Goal: Task Accomplishment & Management: Use online tool/utility

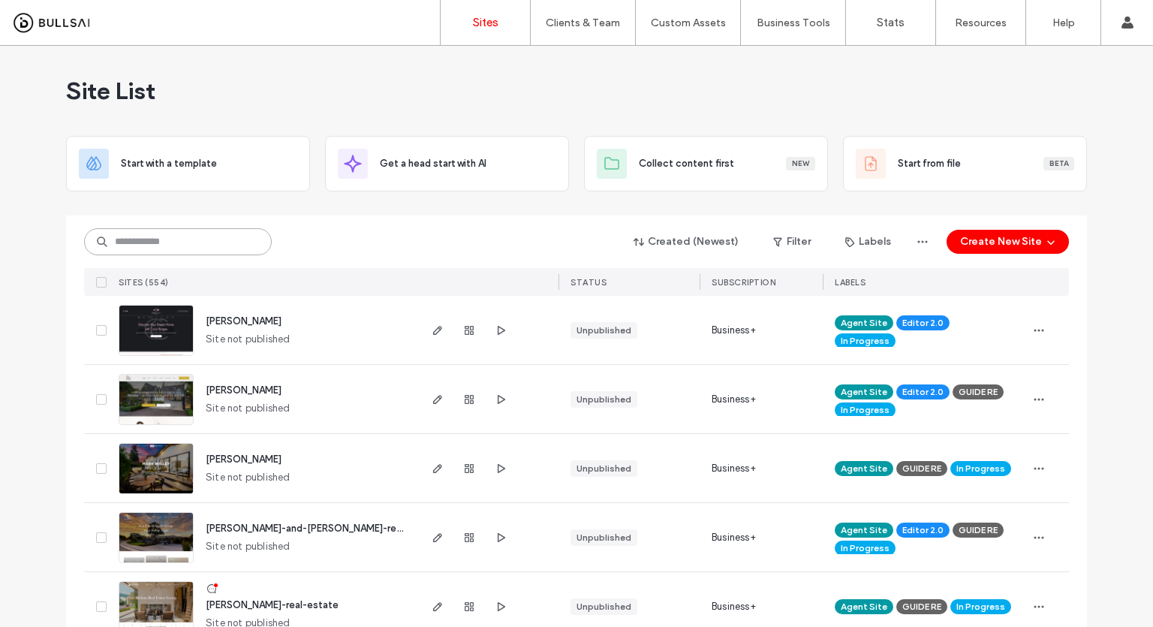
click at [247, 232] on input at bounding box center [178, 241] width 188 height 27
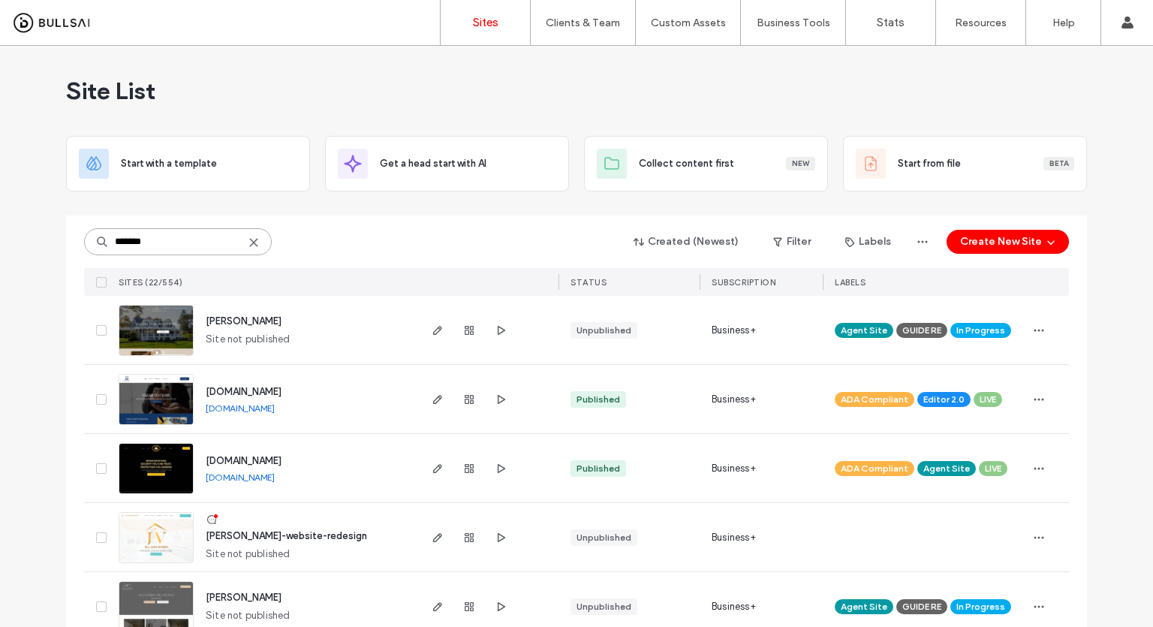
type input "*******"
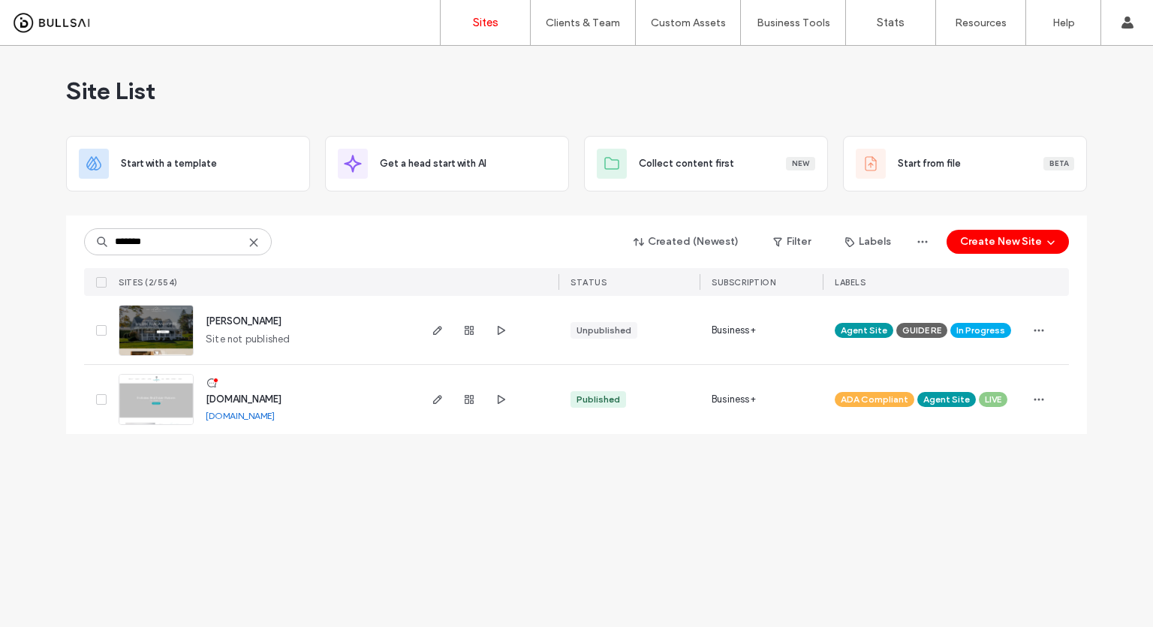
click at [149, 329] on img at bounding box center [156, 356] width 74 height 102
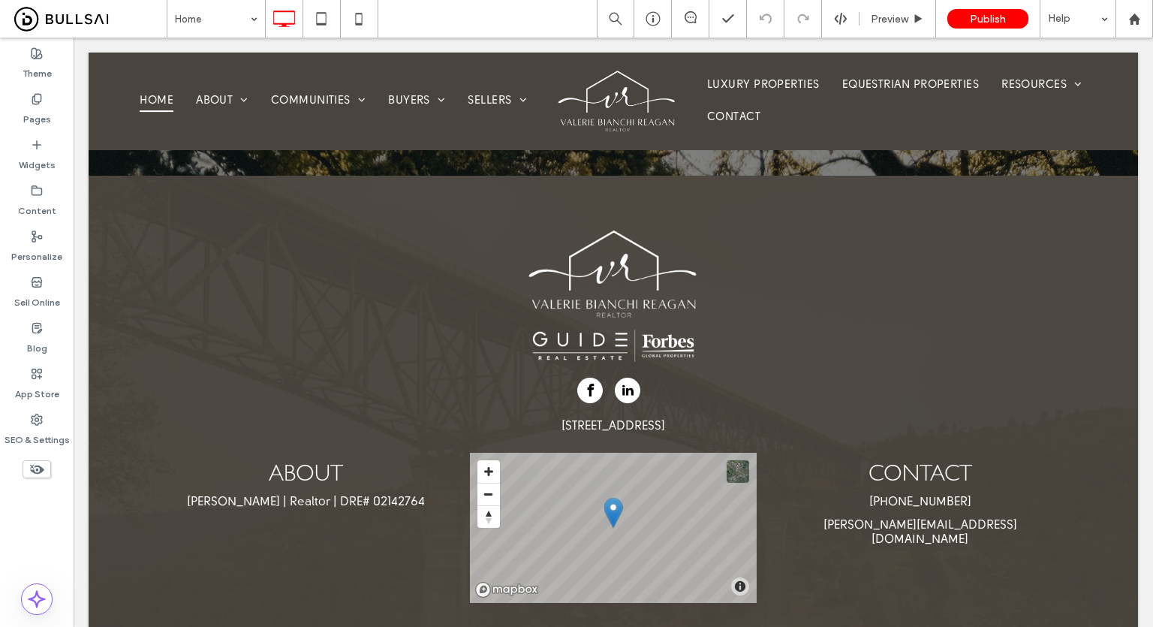
scroll to position [3710, 0]
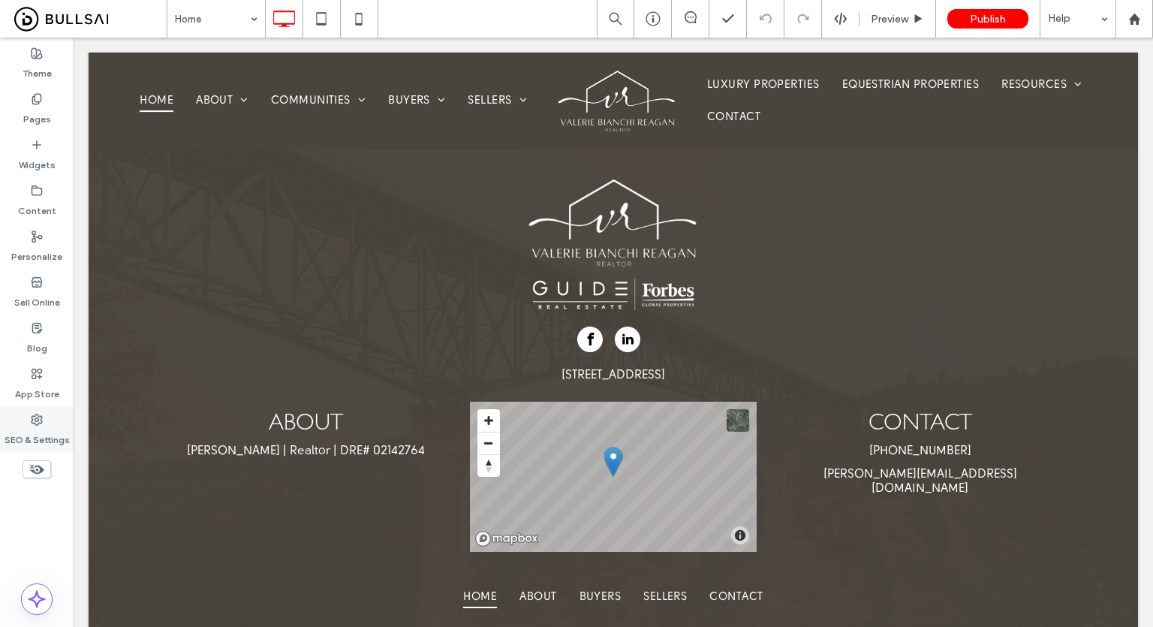
click at [0, 418] on div "SEO & Settings" at bounding box center [37, 430] width 74 height 46
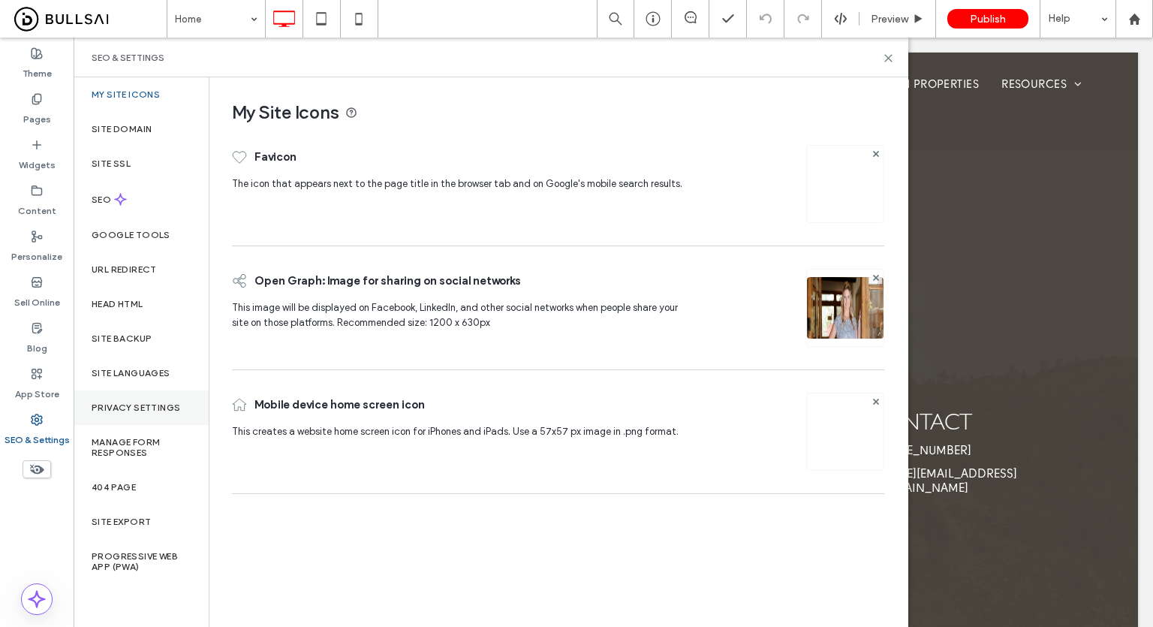
click at [158, 398] on div "Privacy Settings" at bounding box center [141, 407] width 135 height 35
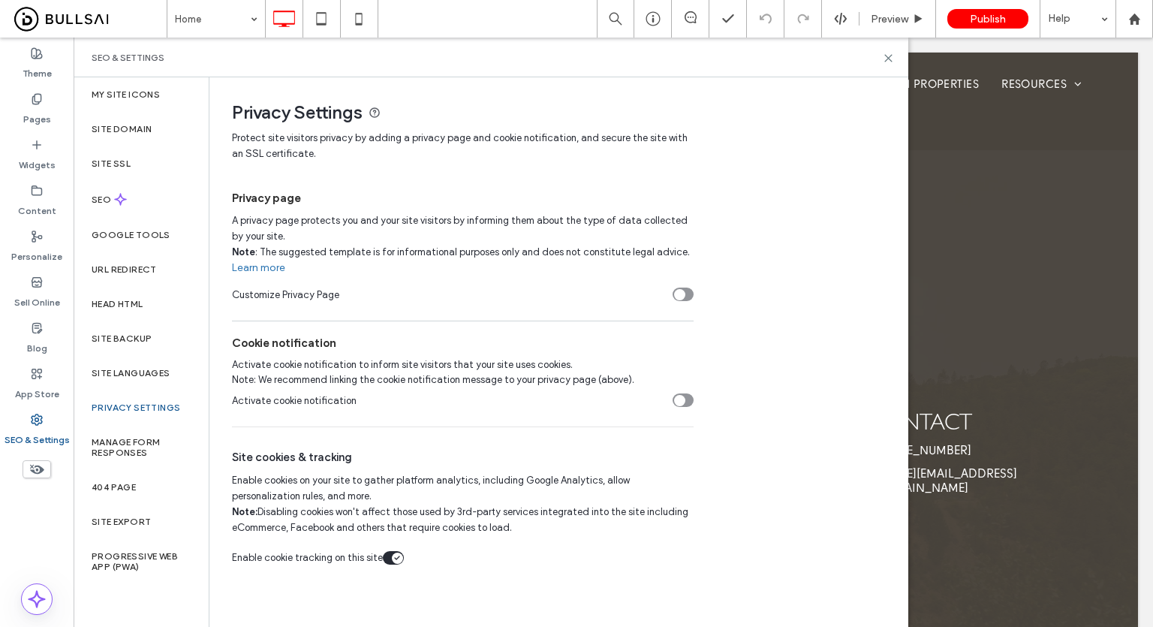
click at [887, 67] on div "SEO & Settings" at bounding box center [491, 58] width 834 height 40
click at [888, 63] on icon at bounding box center [887, 58] width 11 height 11
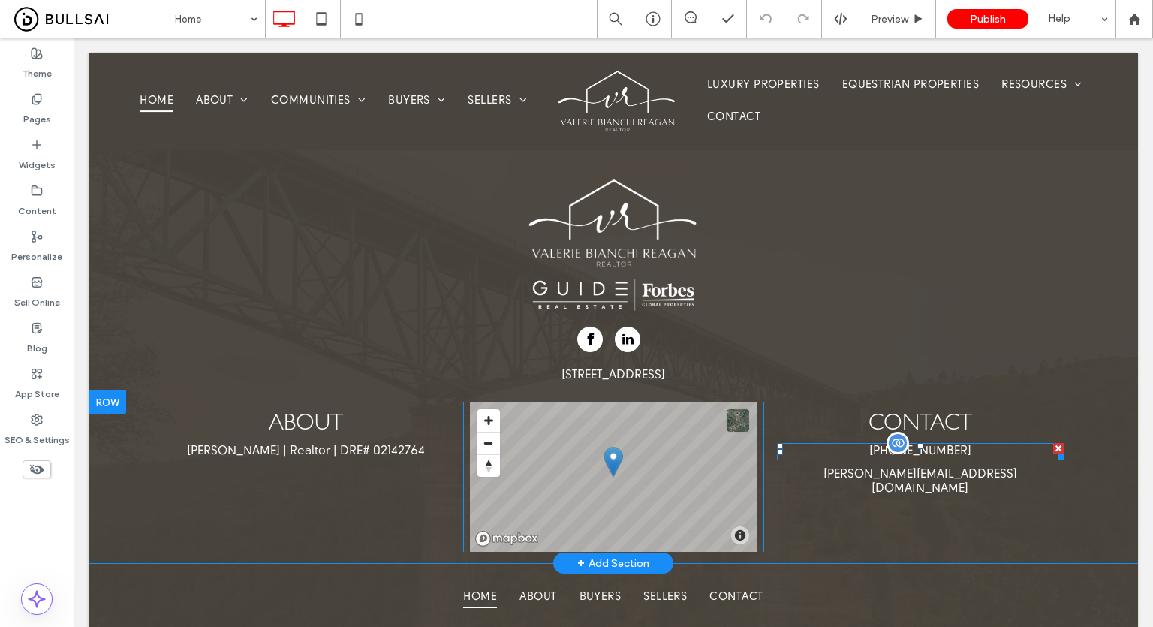
click at [923, 443] on div "[PHONE_NUMBER]" at bounding box center [920, 451] width 287 height 17
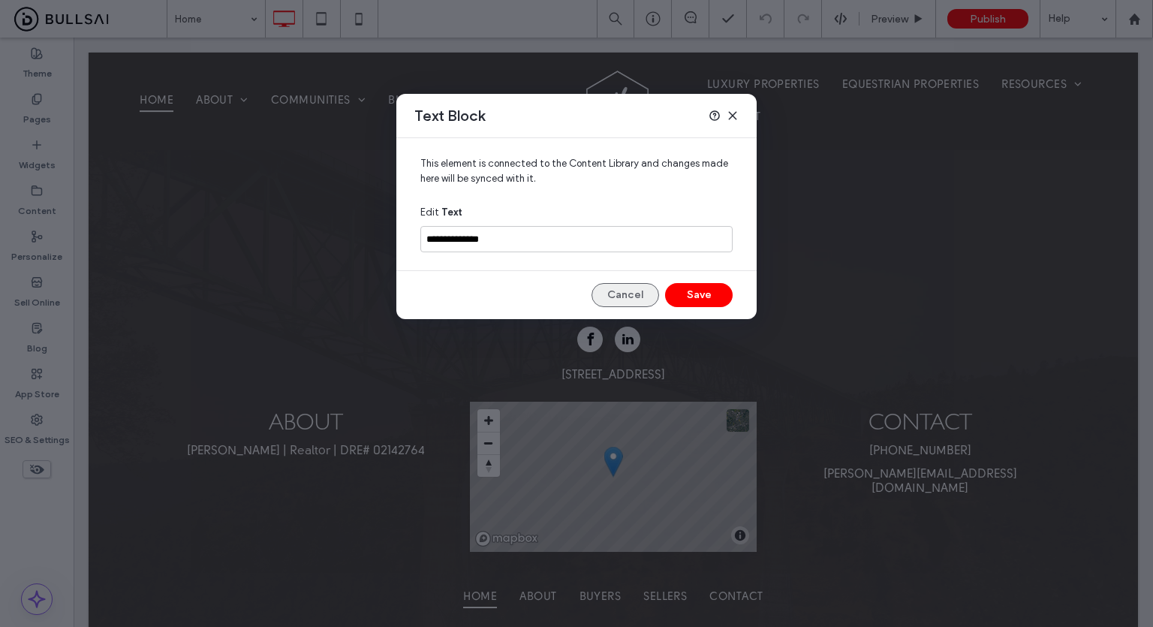
click at [597, 293] on button "Cancel" at bounding box center [625, 295] width 68 height 24
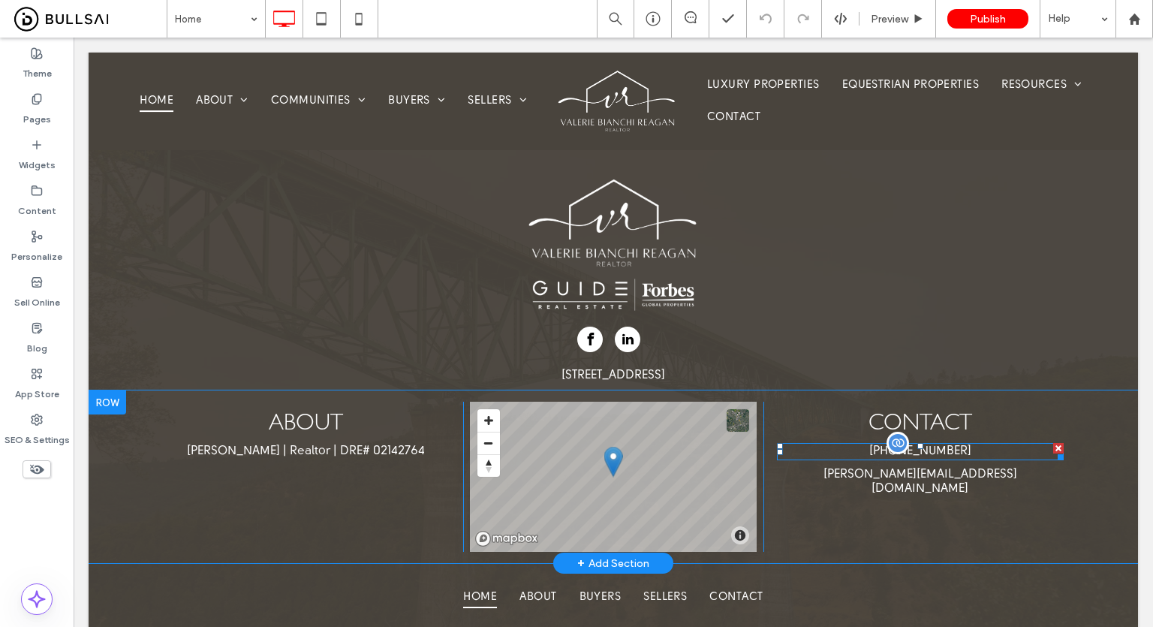
click at [859, 443] on div "[PHONE_NUMBER]" at bounding box center [920, 451] width 287 height 17
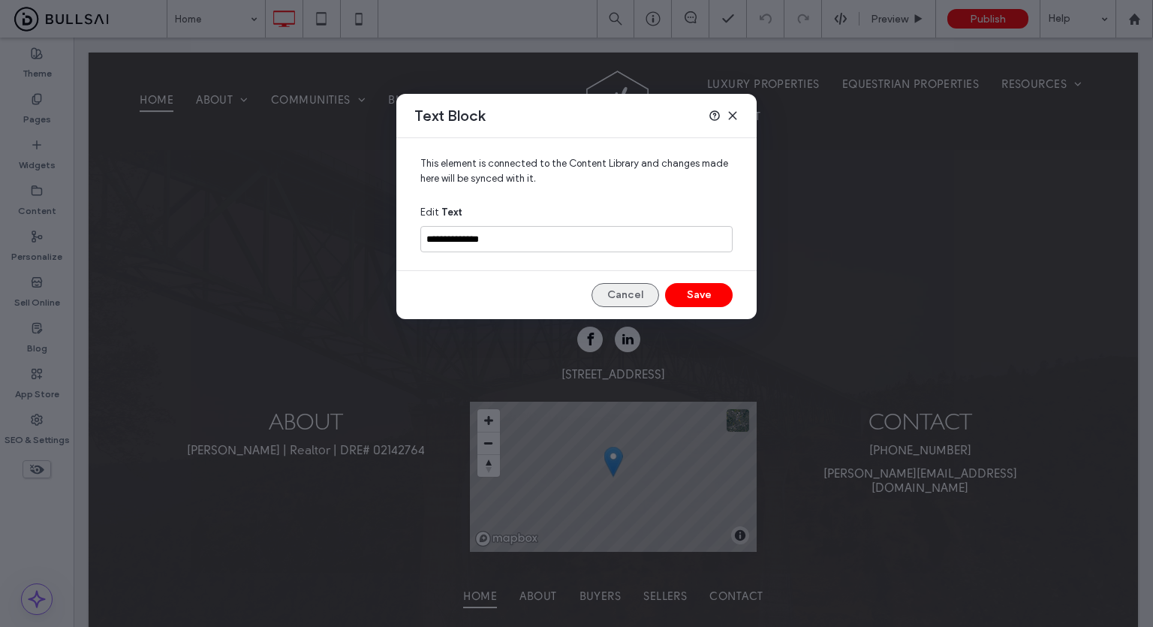
click at [616, 288] on button "Cancel" at bounding box center [625, 295] width 68 height 24
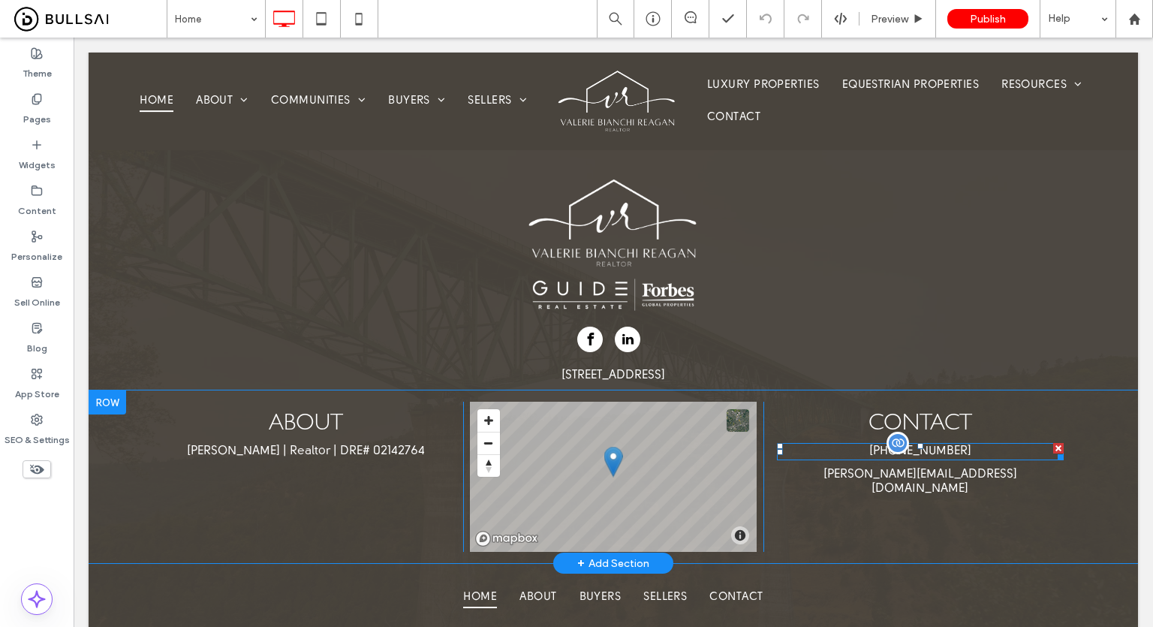
click at [873, 443] on div "[PHONE_NUMBER]" at bounding box center [920, 451] width 287 height 17
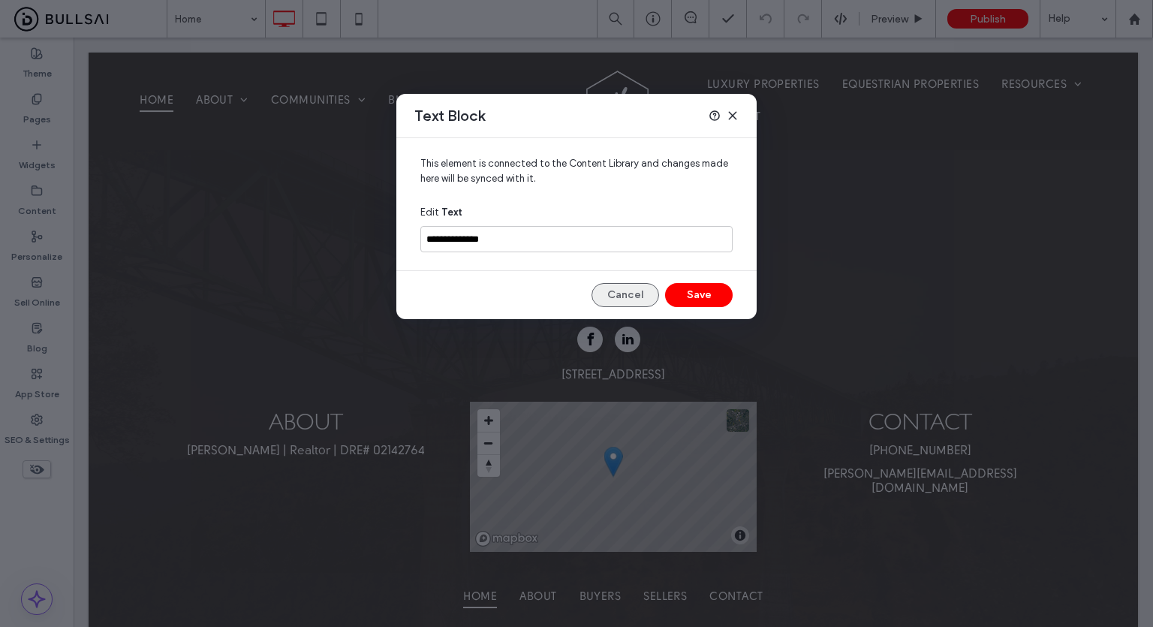
click at [611, 298] on button "Cancel" at bounding box center [625, 295] width 68 height 24
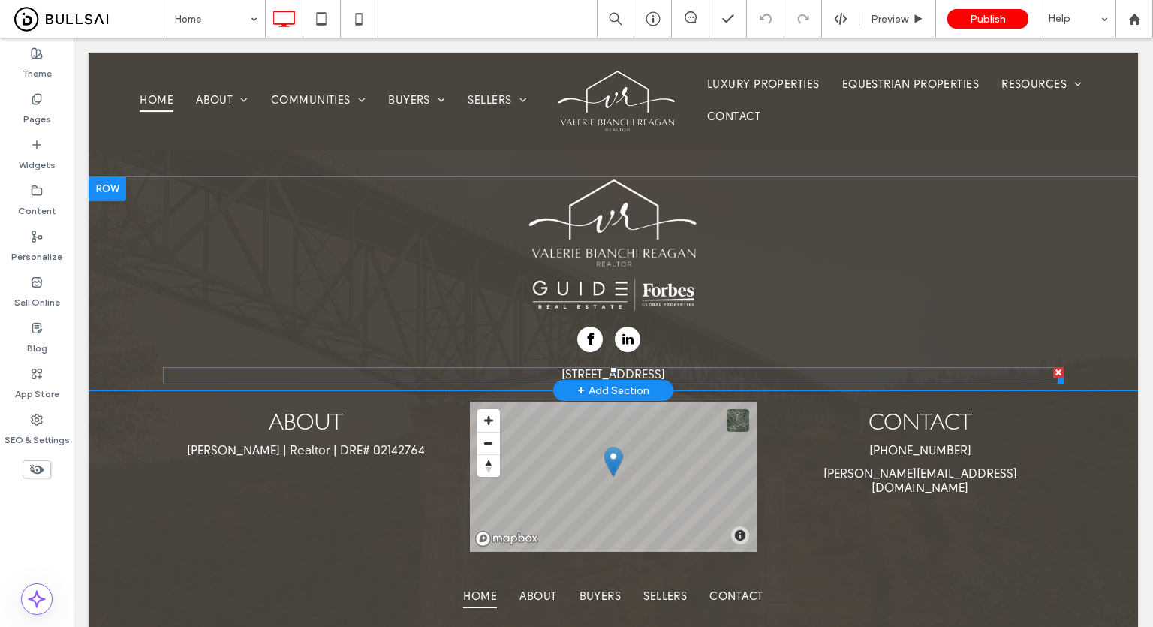
click at [648, 369] on span "[STREET_ADDRESS]" at bounding box center [613, 375] width 104 height 12
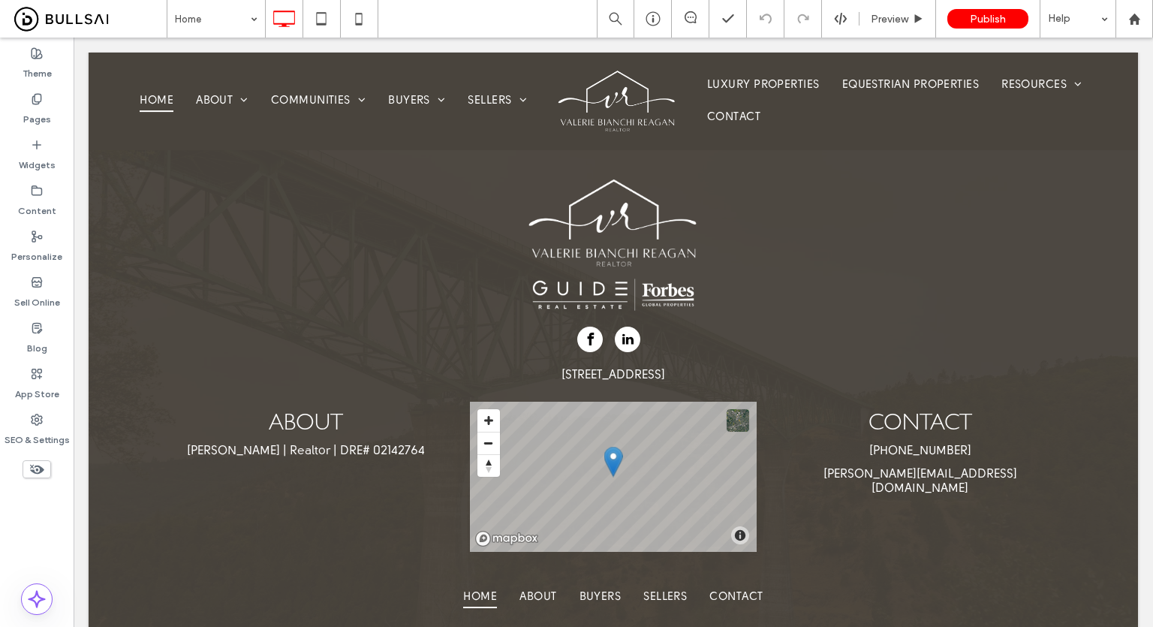
click at [648, 369] on span "[STREET_ADDRESS]" at bounding box center [613, 375] width 104 height 12
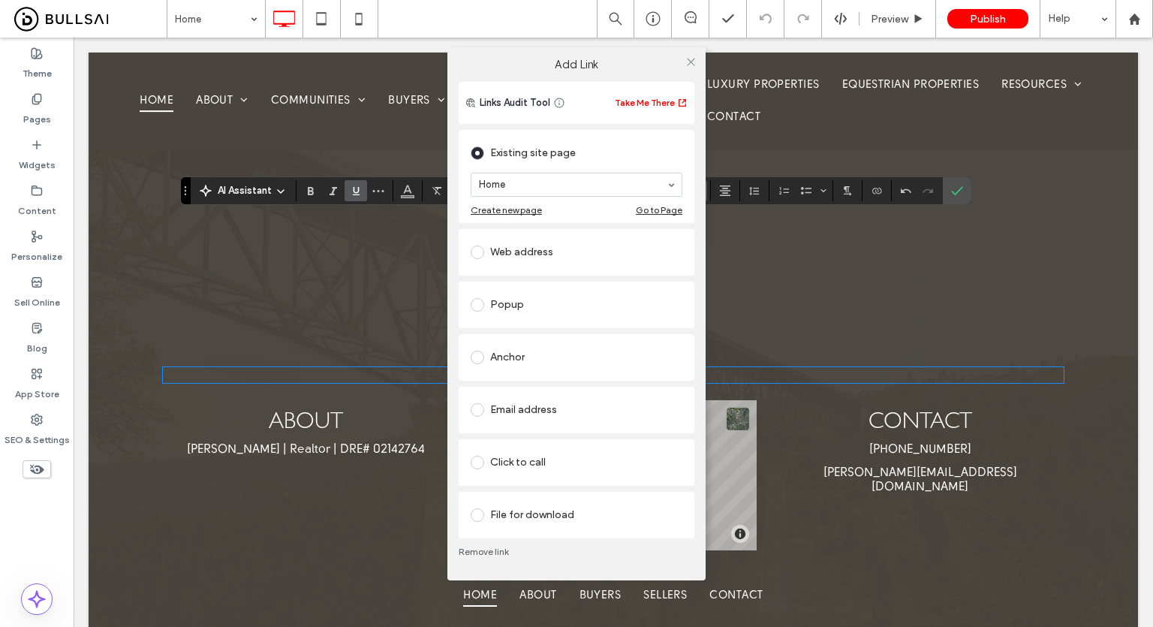
click at [533, 251] on div "Web address" at bounding box center [577, 252] width 212 height 24
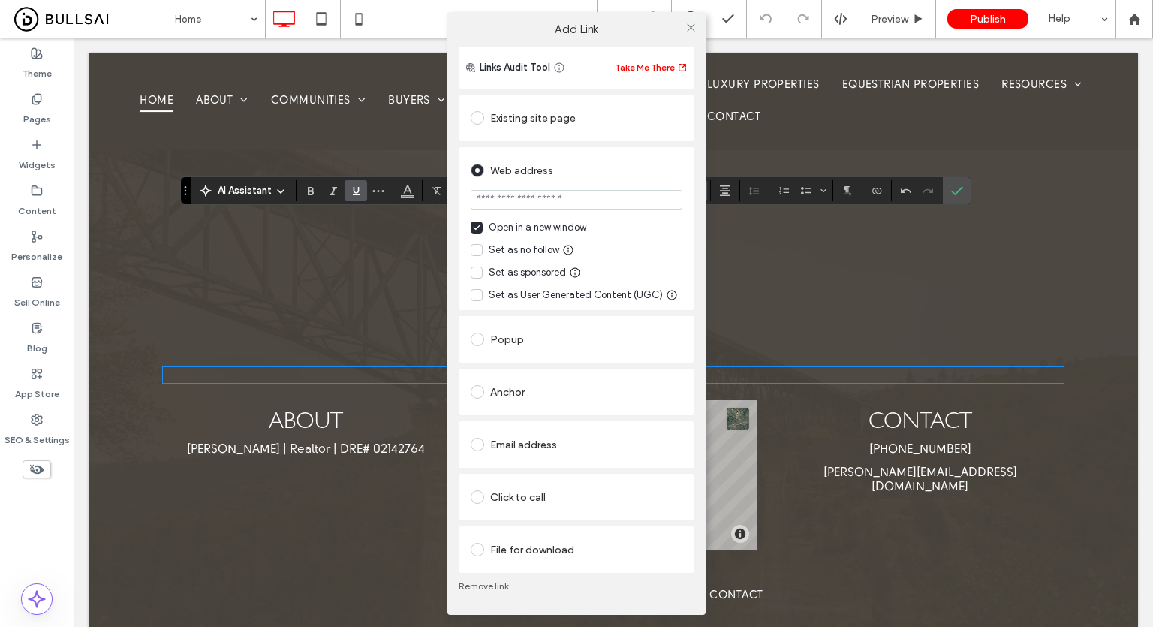
click at [573, 197] on input "url" at bounding box center [577, 200] width 212 height 20
type input "**********"
click at [568, 216] on section "**********" at bounding box center [577, 201] width 212 height 38
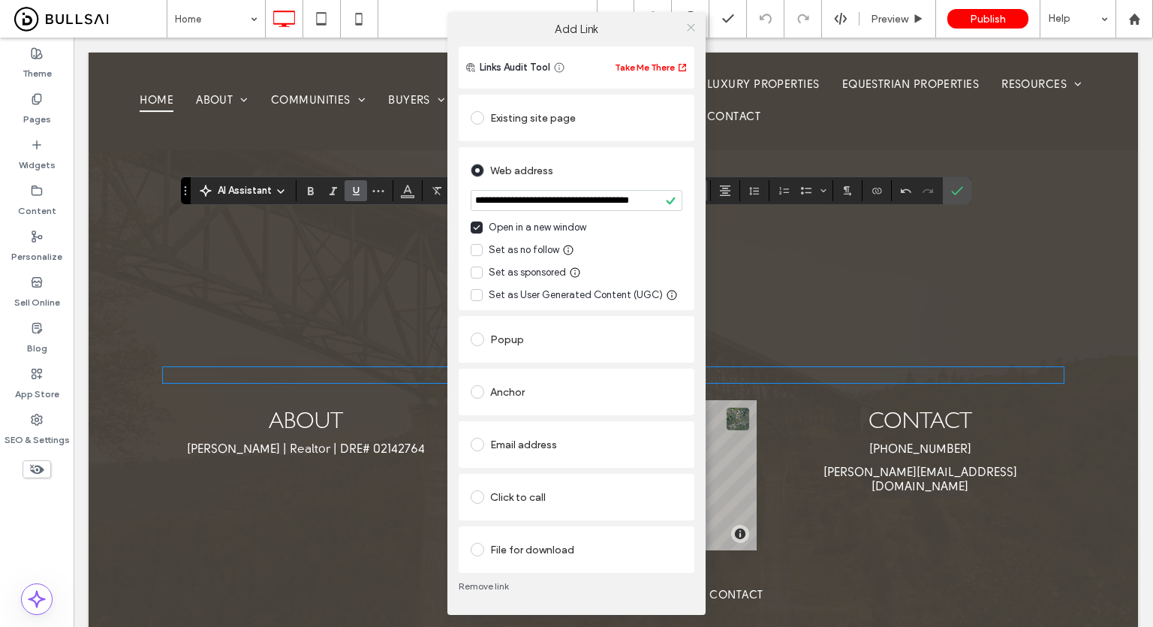
click at [693, 27] on icon at bounding box center [690, 27] width 11 height 11
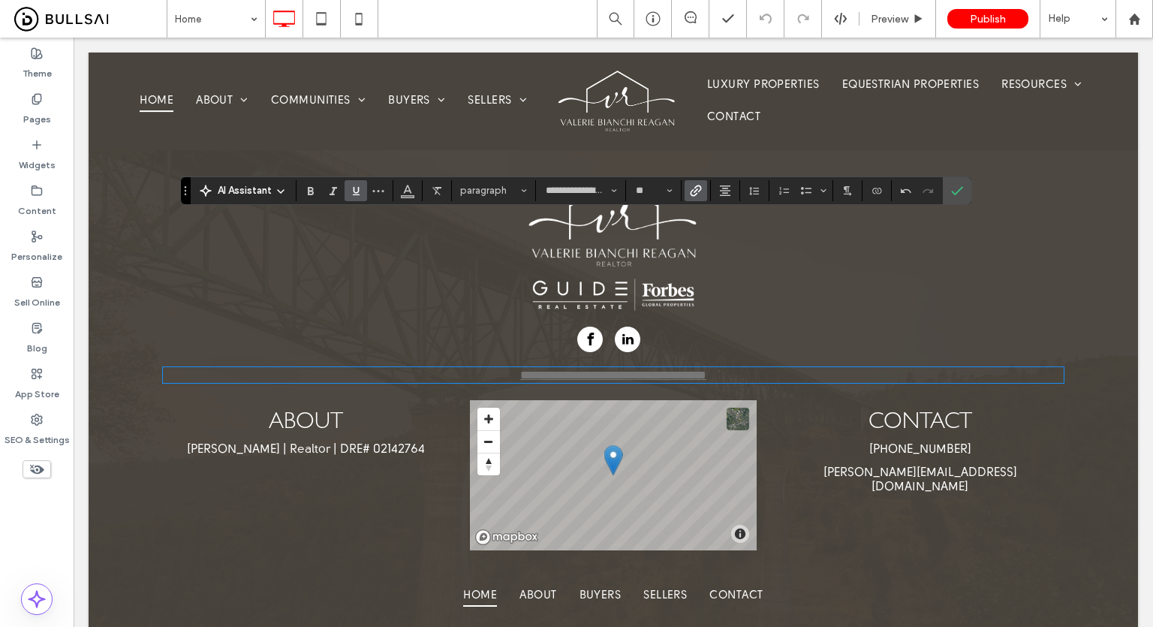
click at [353, 194] on use "Underline" at bounding box center [356, 191] width 7 height 8
click at [409, 193] on use "Color" at bounding box center [407, 189] width 8 height 8
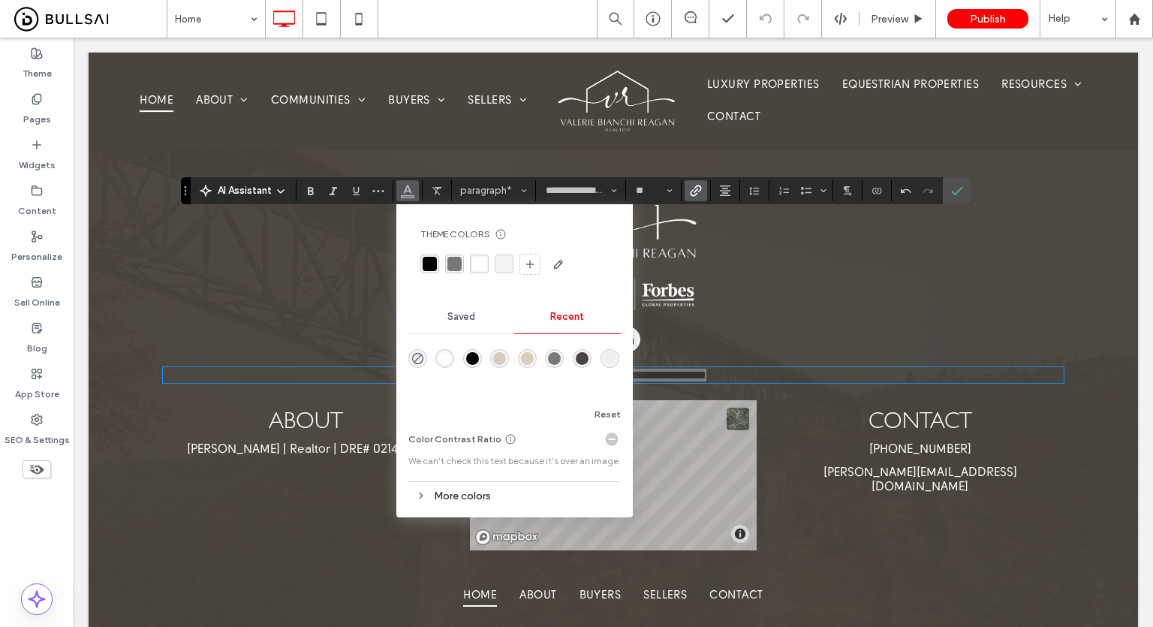
click at [450, 362] on div "rgba(255, 255, 255, 1)" at bounding box center [444, 358] width 13 height 13
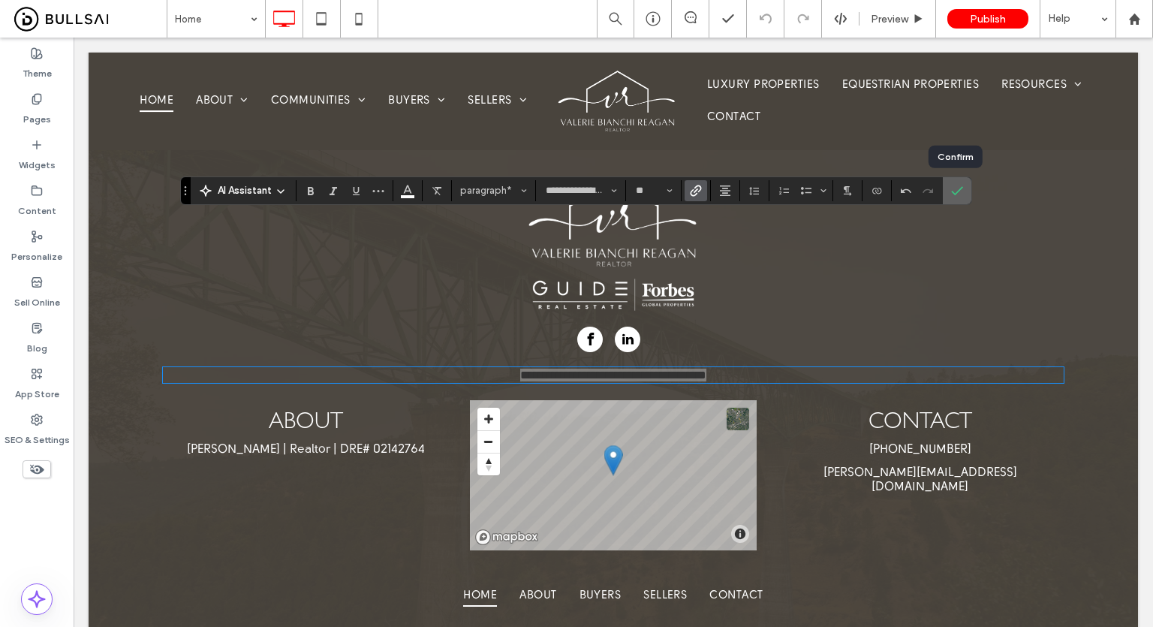
click at [958, 189] on icon "Confirm" at bounding box center [957, 191] width 12 height 12
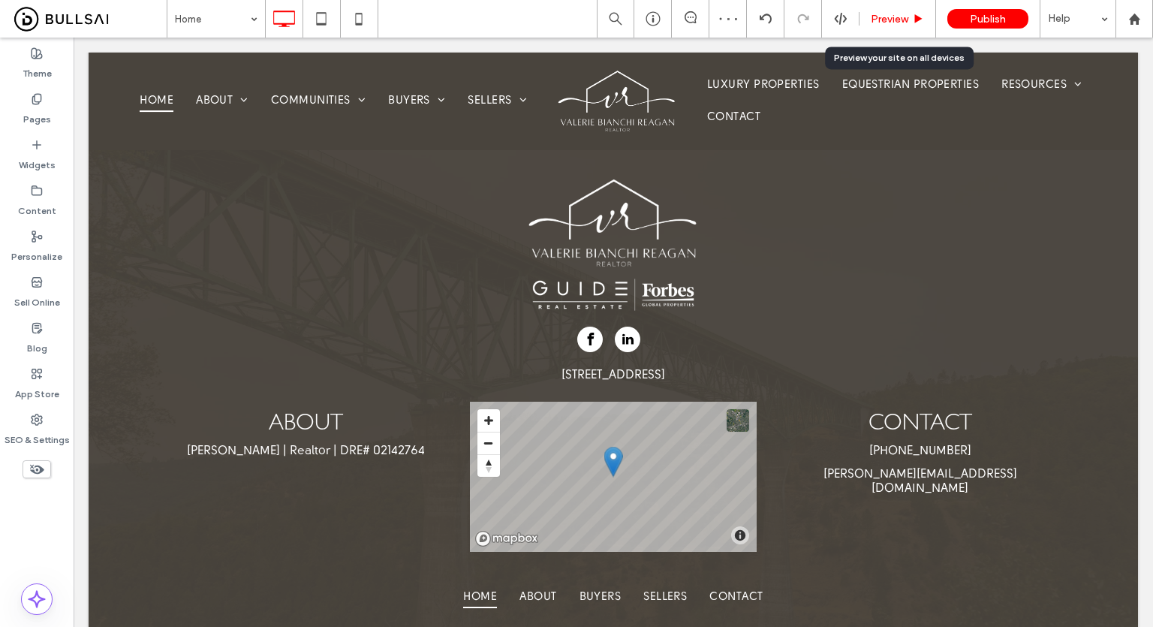
click at [914, 20] on icon at bounding box center [917, 19] width 11 height 11
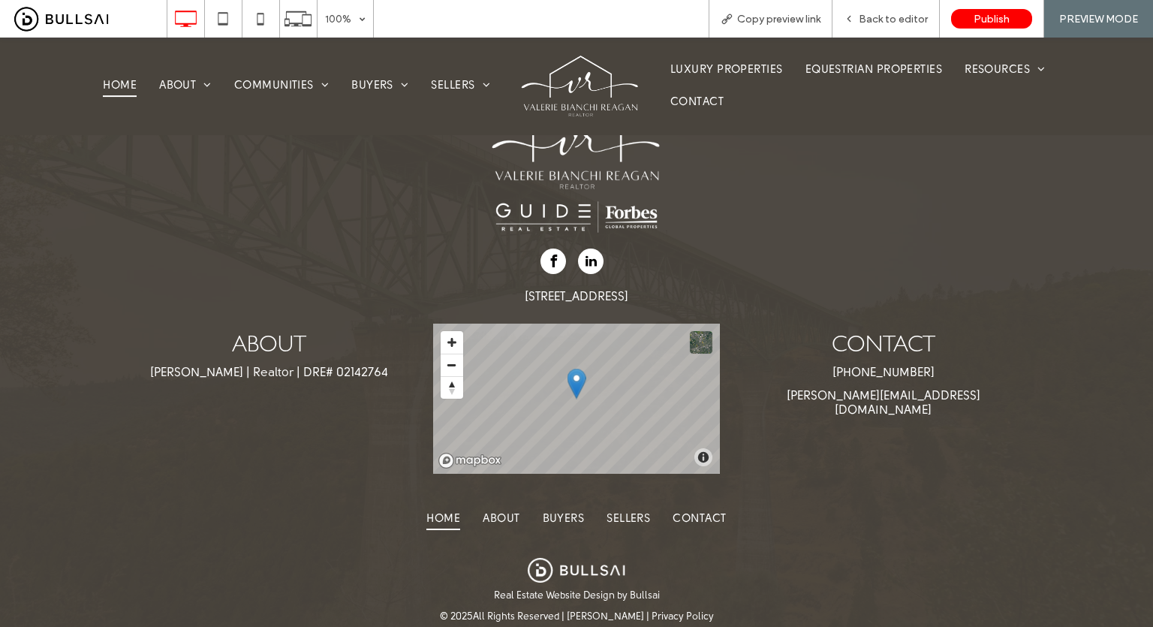
click at [914, 20] on span "Back to editor" at bounding box center [892, 19] width 69 height 13
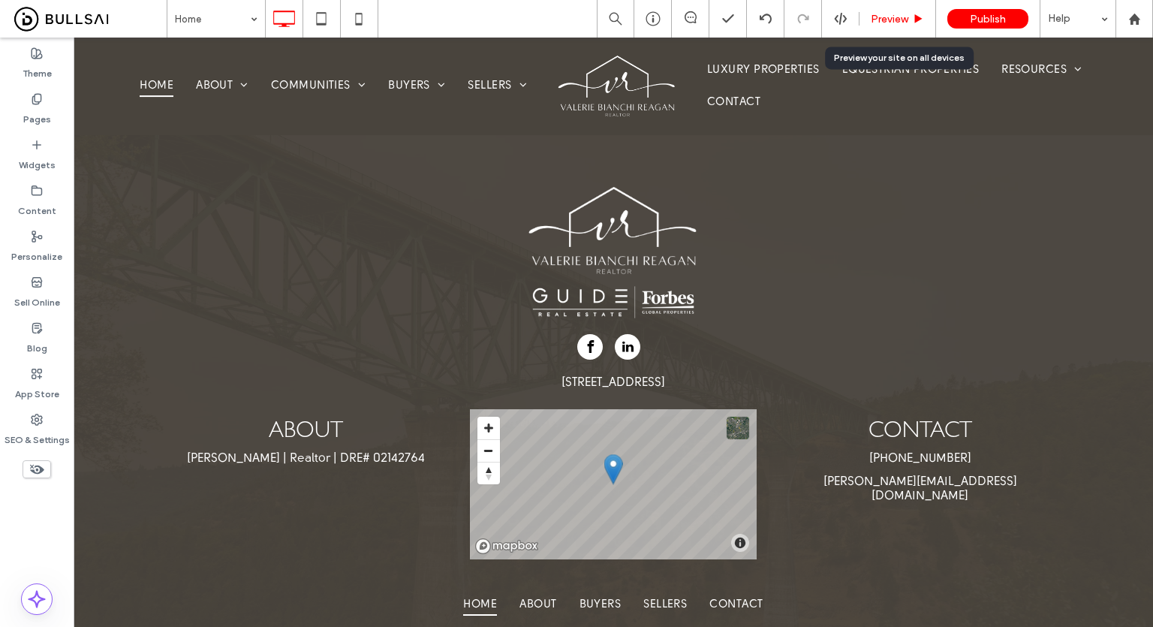
scroll to position [3680, 0]
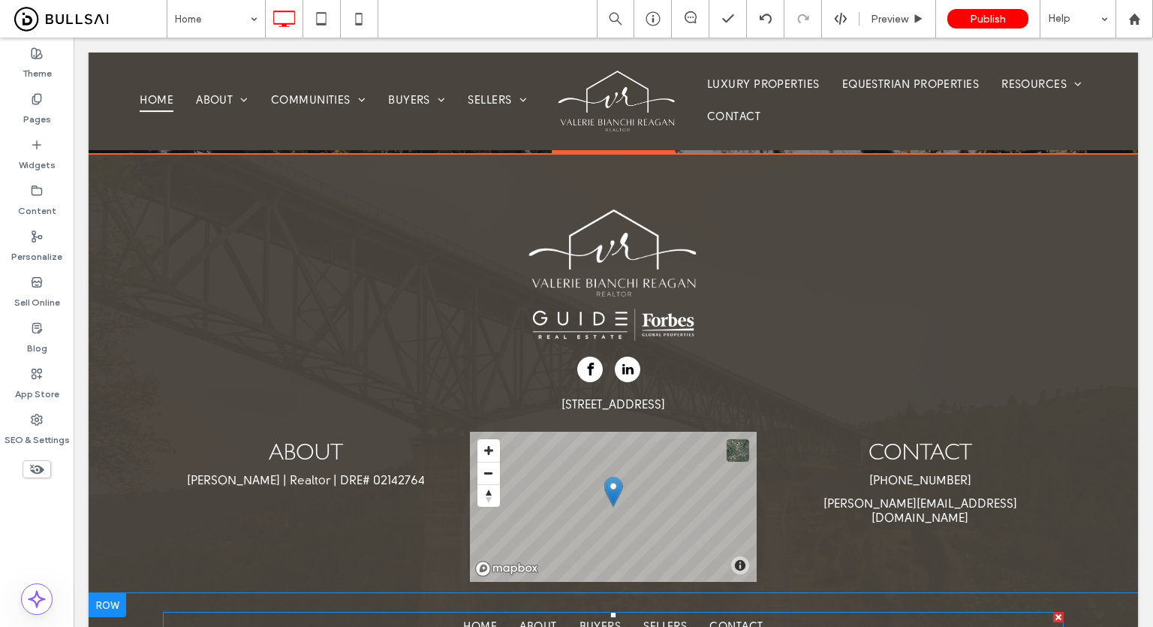
click at [753, 617] on span "Contact" at bounding box center [735, 627] width 53 height 21
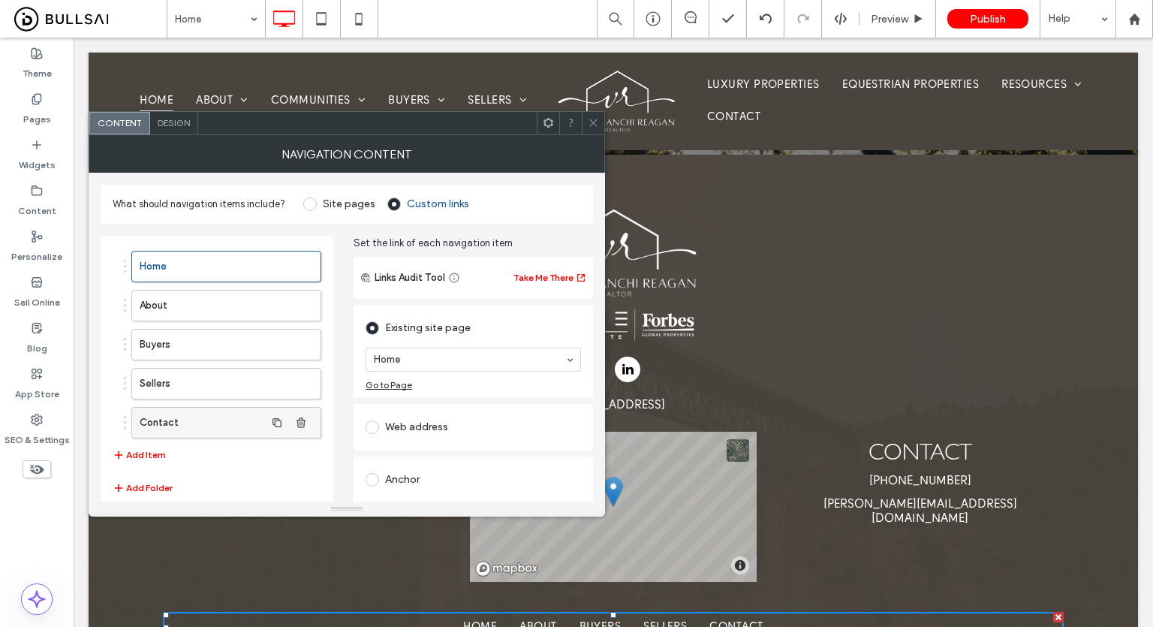
click at [198, 413] on label "Contact" at bounding box center [202, 422] width 125 height 30
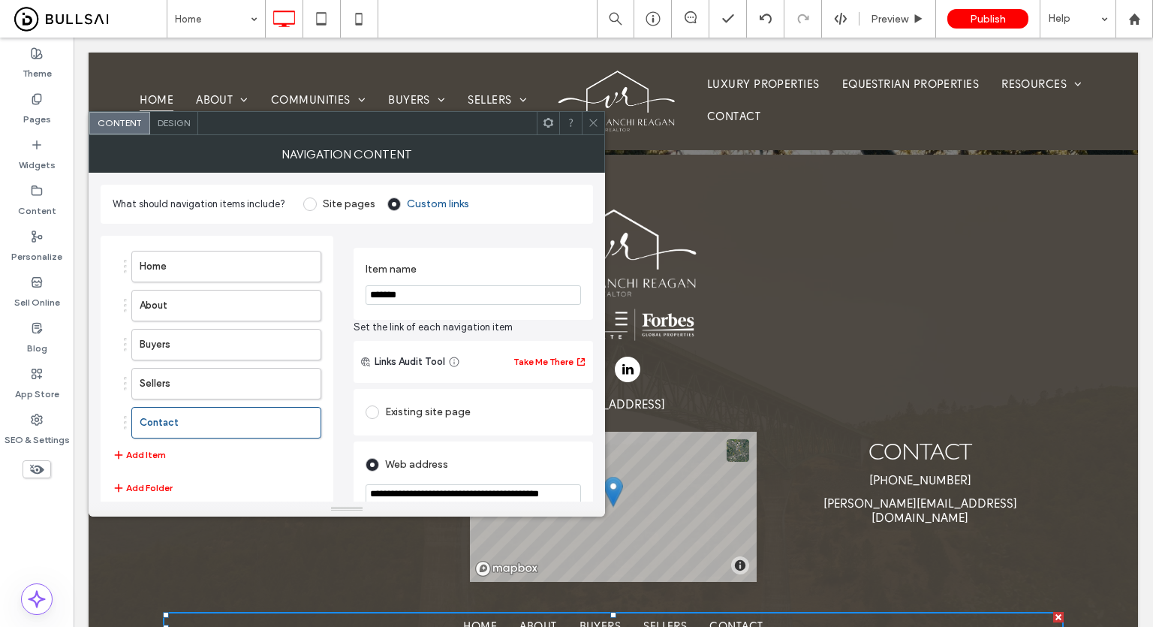
click at [441, 490] on input "**********" at bounding box center [472, 494] width 215 height 20
click at [594, 125] on icon at bounding box center [593, 122] width 11 height 11
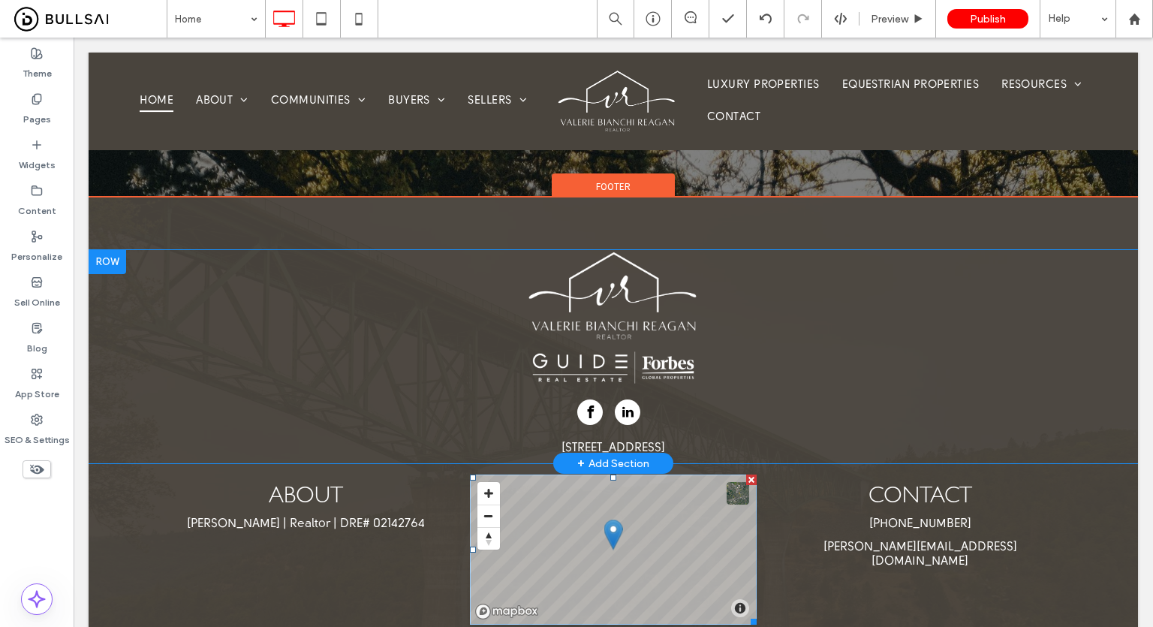
scroll to position [3530, 0]
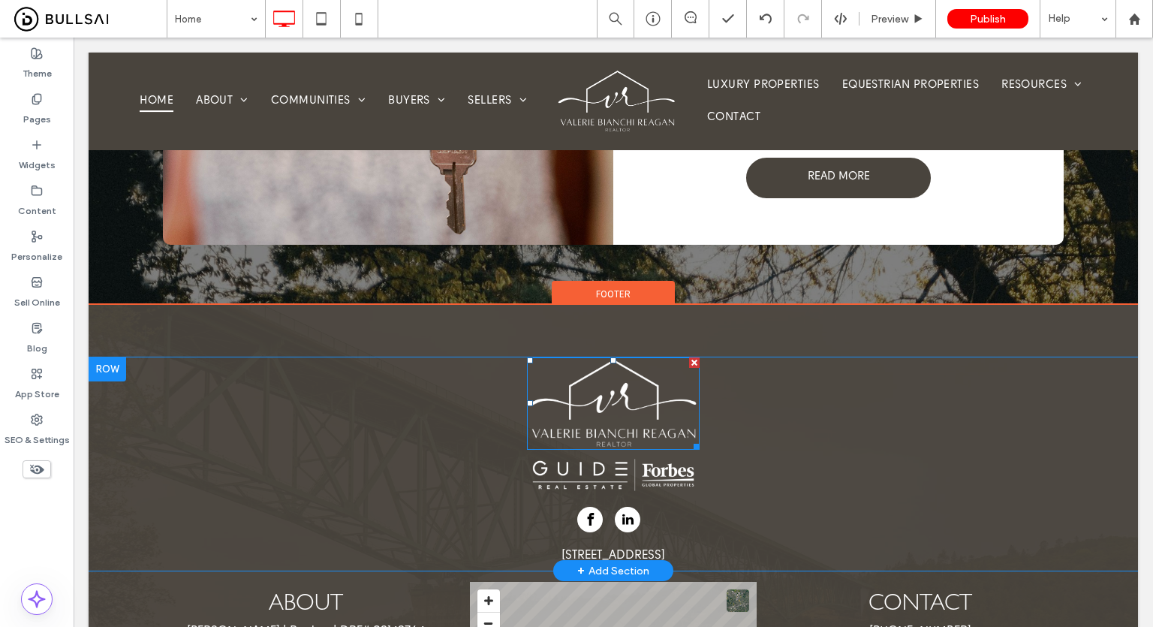
click at [624, 357] on img at bounding box center [613, 403] width 173 height 93
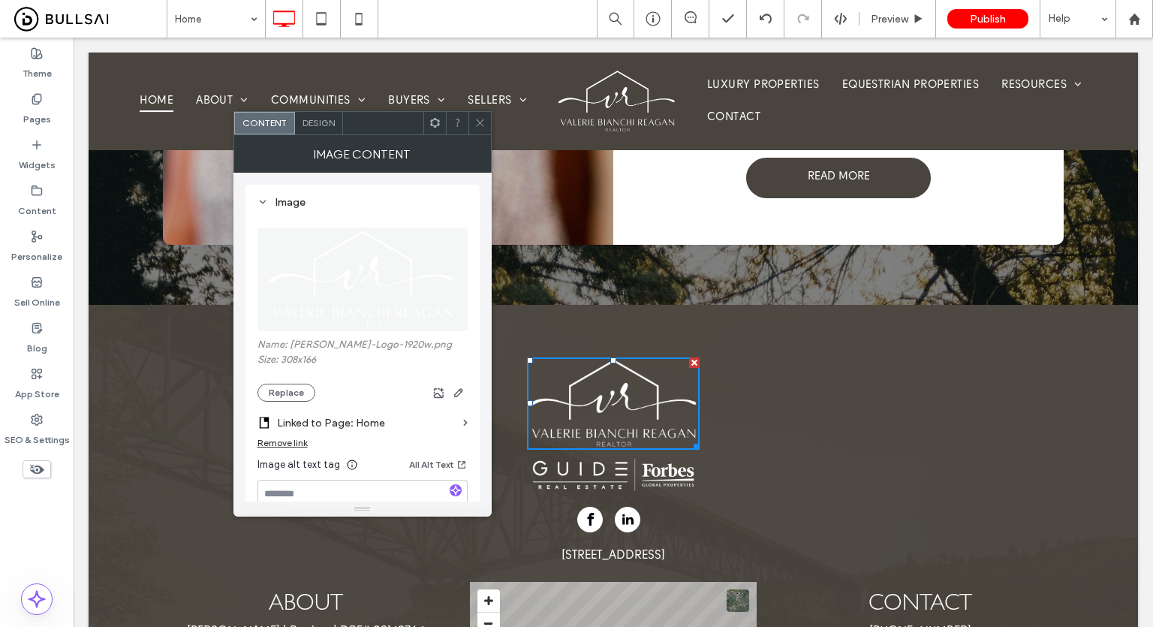
click at [481, 124] on icon at bounding box center [479, 122] width 11 height 11
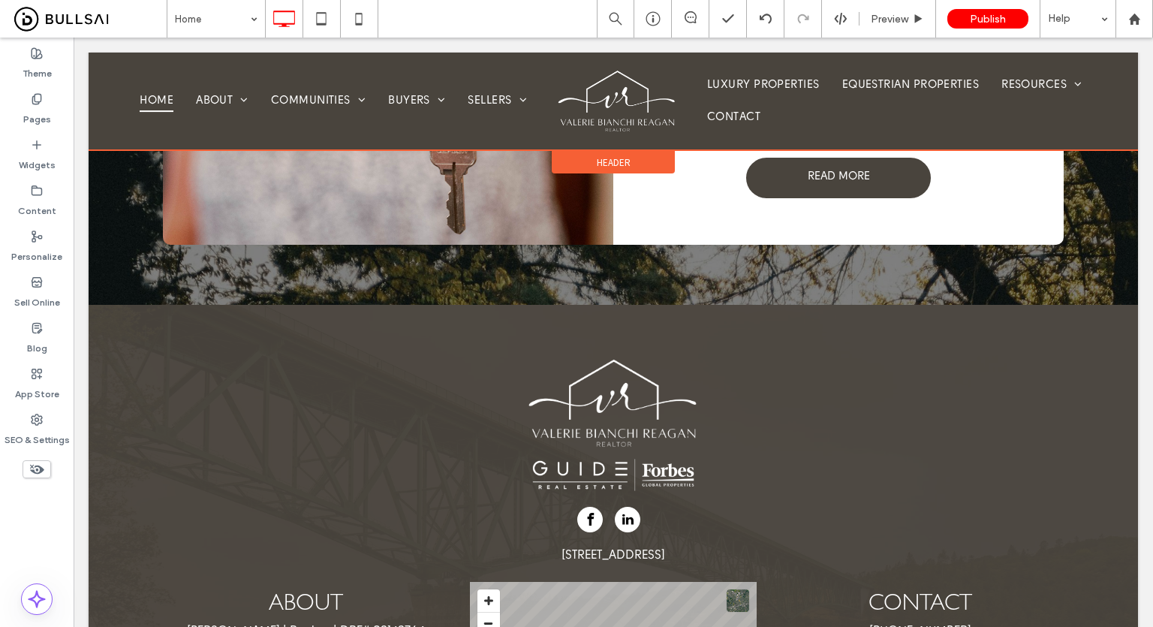
click at [612, 117] on div at bounding box center [613, 102] width 1049 height 98
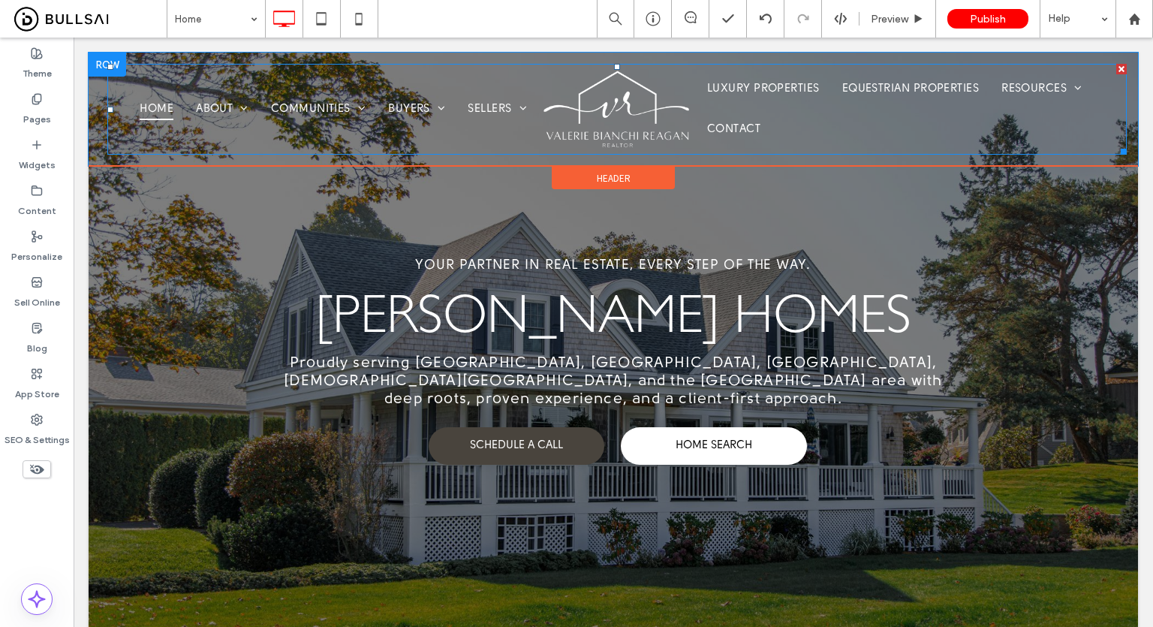
scroll to position [0, 0]
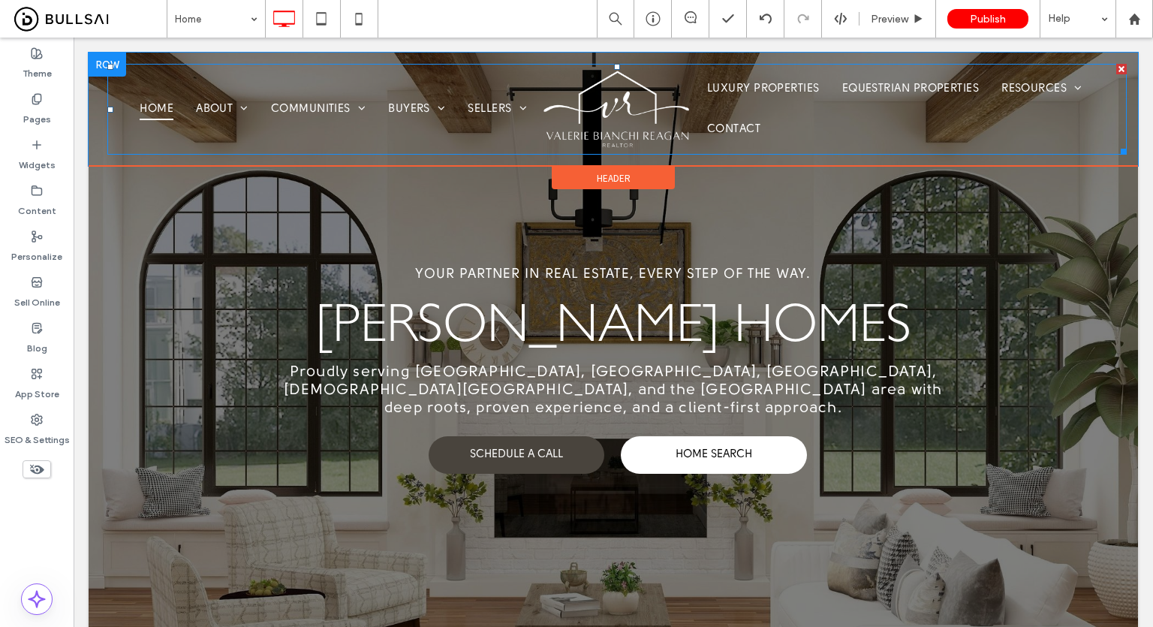
click at [616, 94] on img at bounding box center [617, 109] width 150 height 81
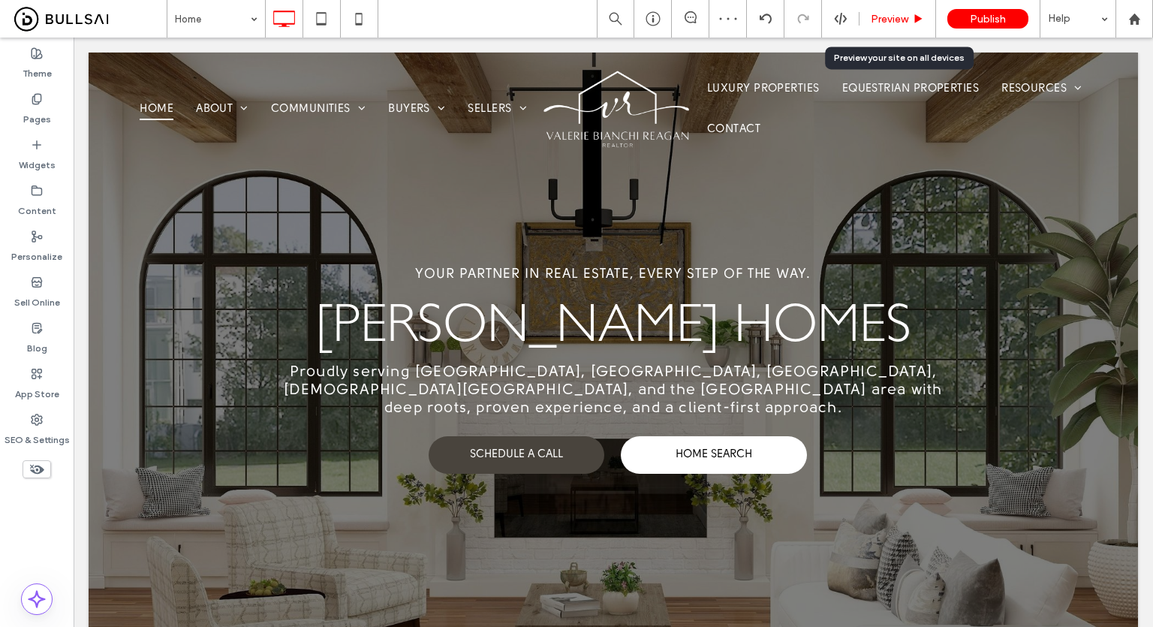
click at [885, 20] on span "Preview" at bounding box center [889, 19] width 38 height 13
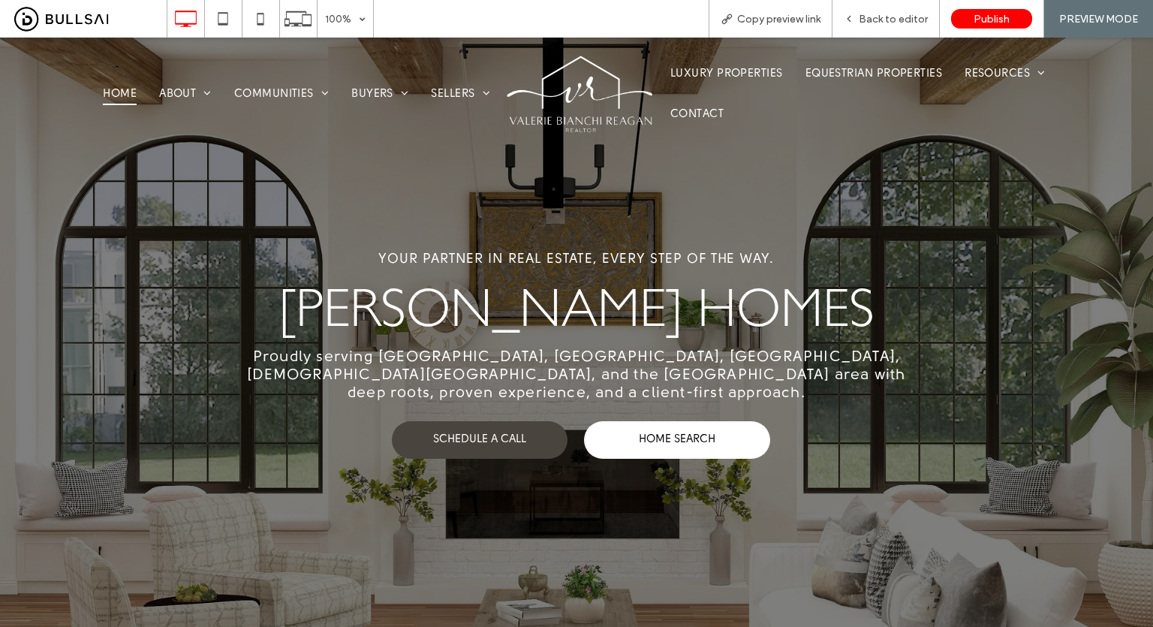
click at [885, 20] on span "Back to editor" at bounding box center [892, 19] width 69 height 13
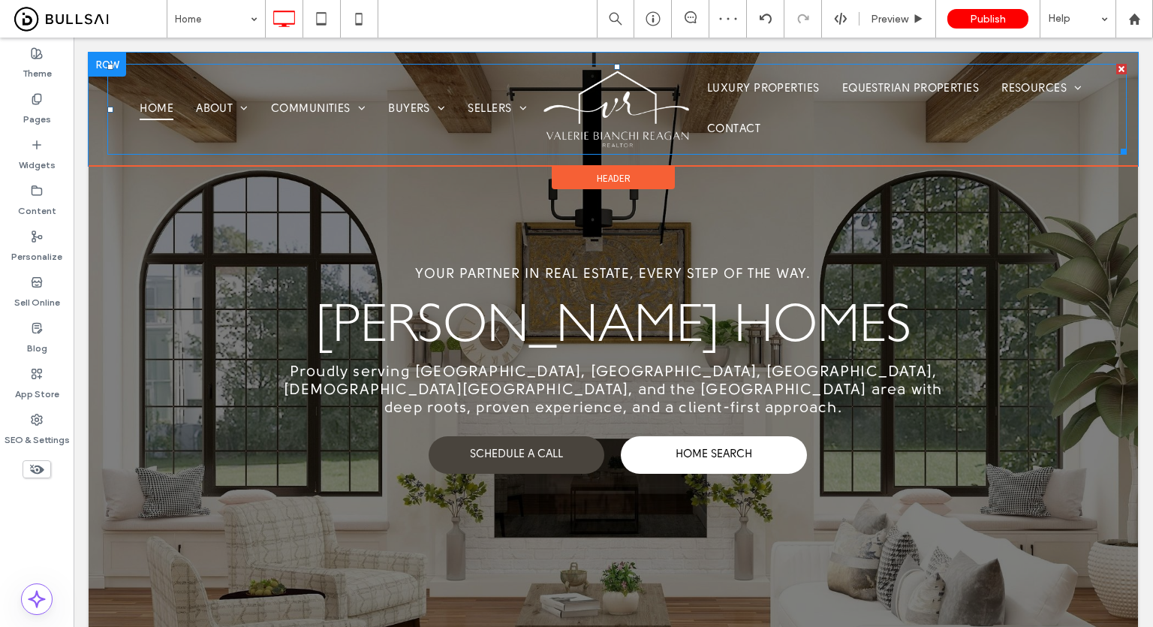
click at [602, 92] on img at bounding box center [617, 109] width 150 height 81
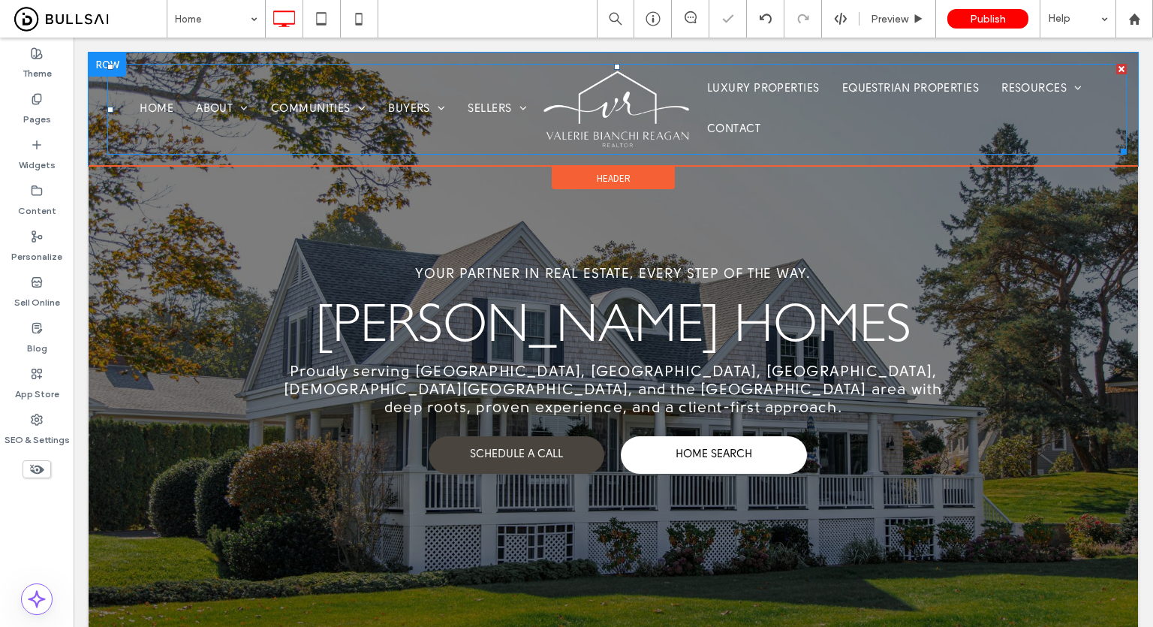
click at [476, 147] on ul "Home About Testimonials Communities Auburn Colfax Grass Valley Meadow Vista Loo…" at bounding box center [328, 109] width 419 height 81
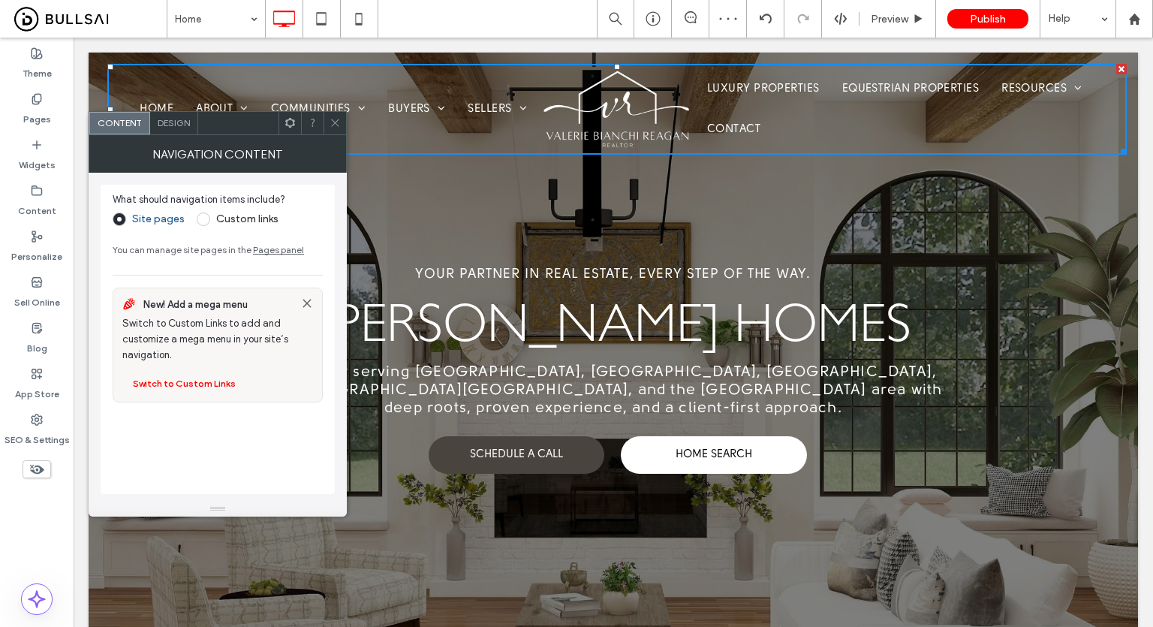
click at [332, 121] on icon at bounding box center [334, 122] width 11 height 11
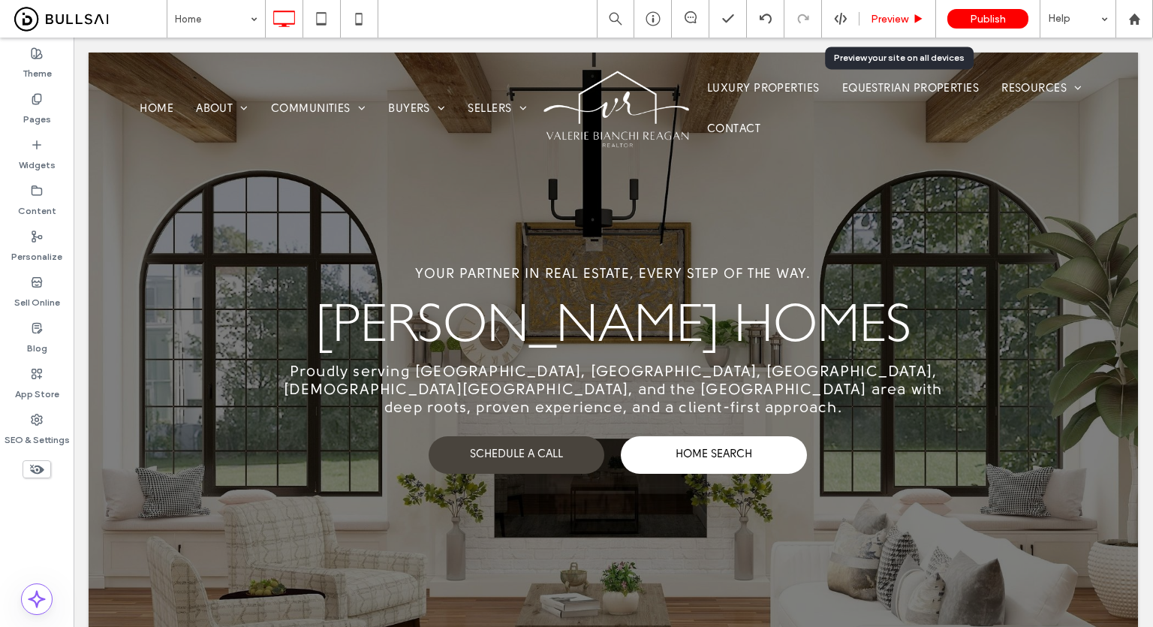
click at [897, 11] on div "Preview" at bounding box center [897, 19] width 77 height 38
click at [893, 21] on span "Preview" at bounding box center [889, 19] width 38 height 13
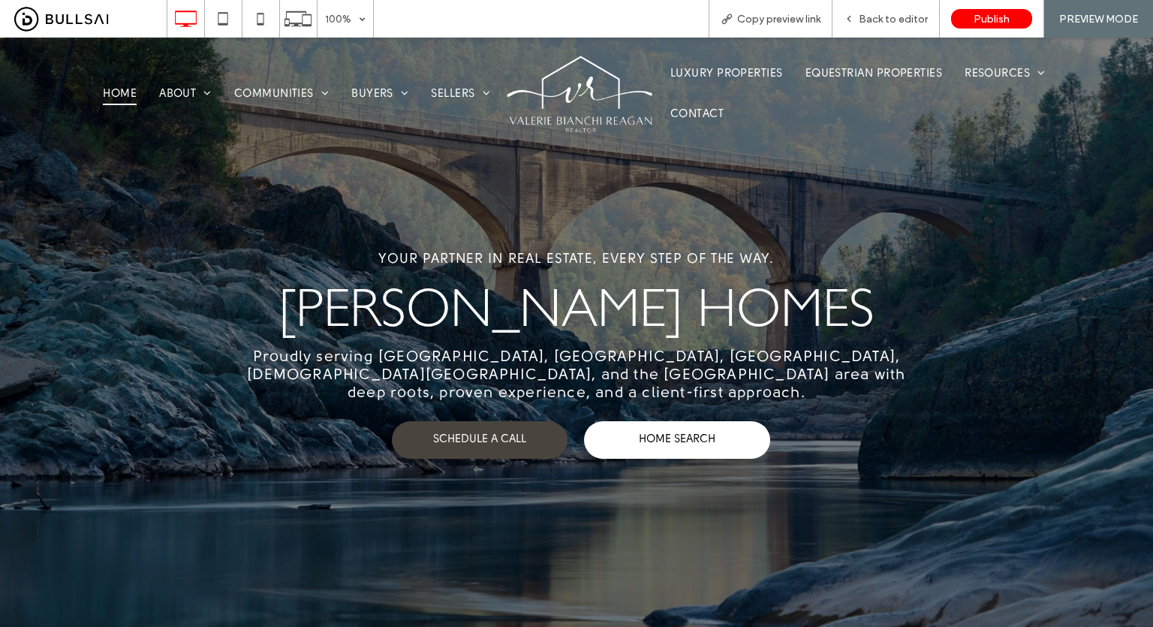
click at [579, 93] on img at bounding box center [580, 94] width 150 height 81
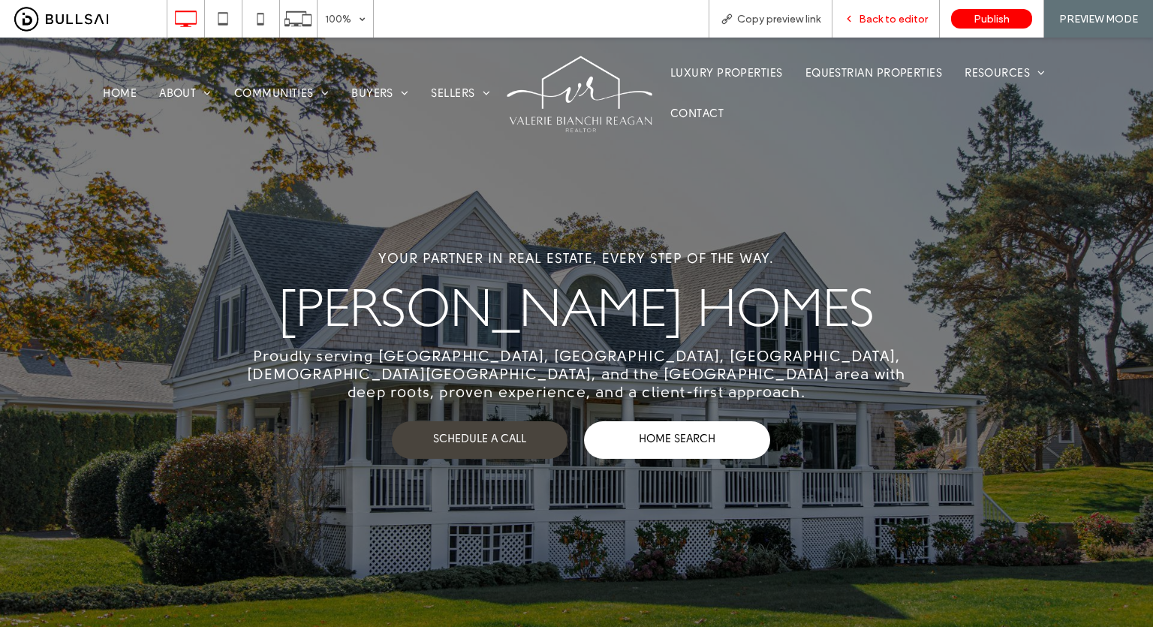
click at [893, 19] on span "Back to editor" at bounding box center [892, 19] width 69 height 13
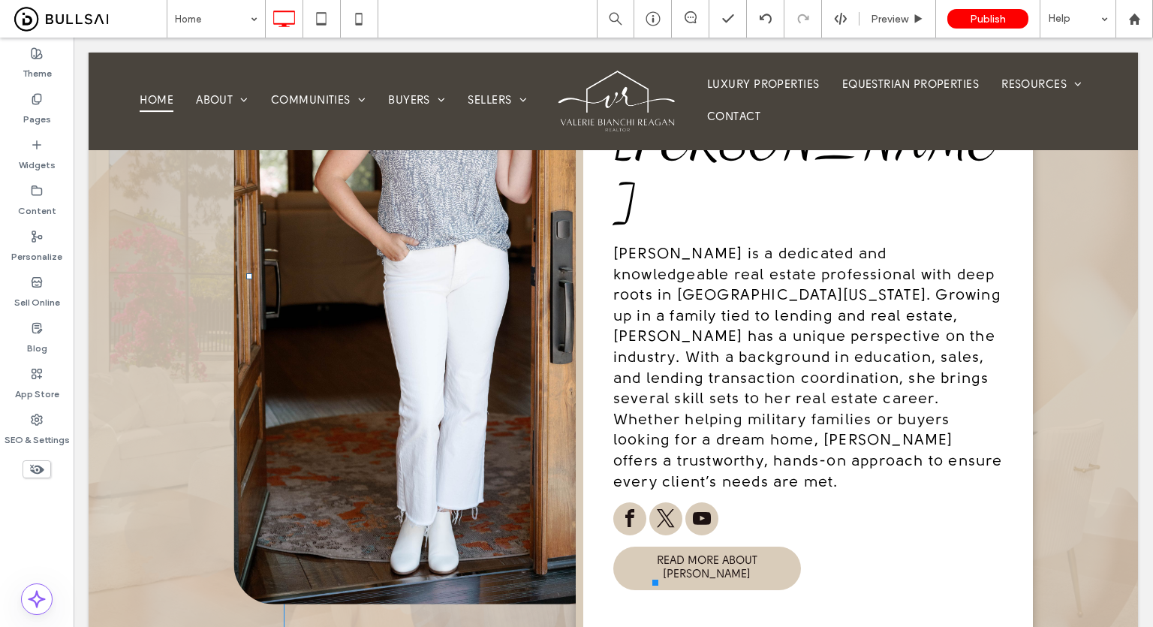
scroll to position [900, 0]
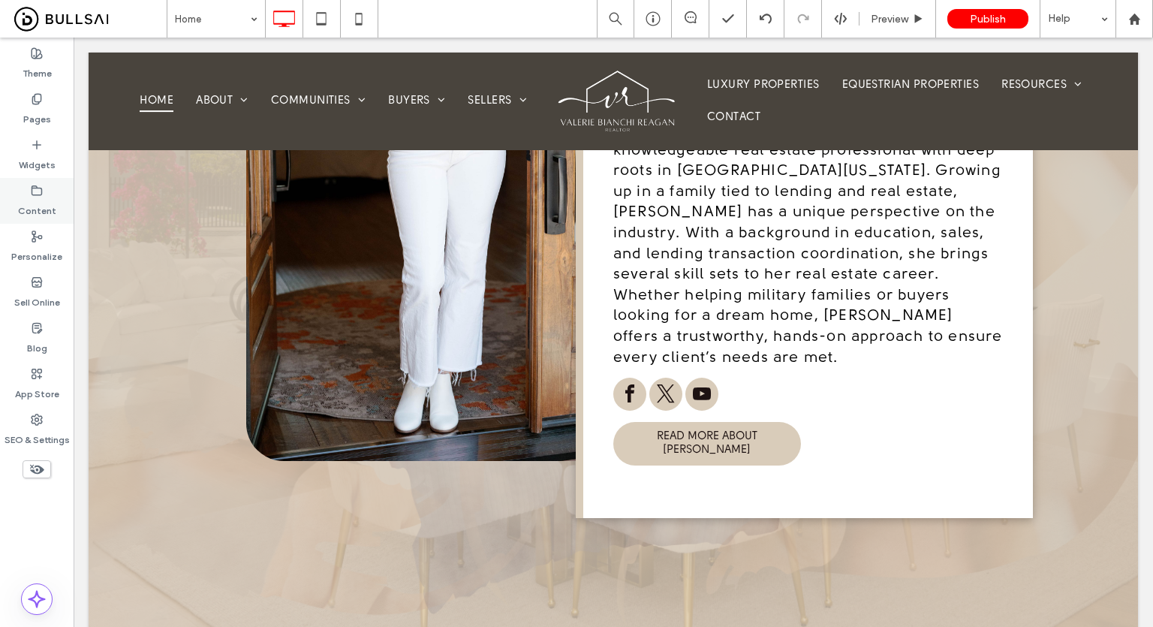
click at [53, 199] on label "Content" at bounding box center [37, 207] width 38 height 21
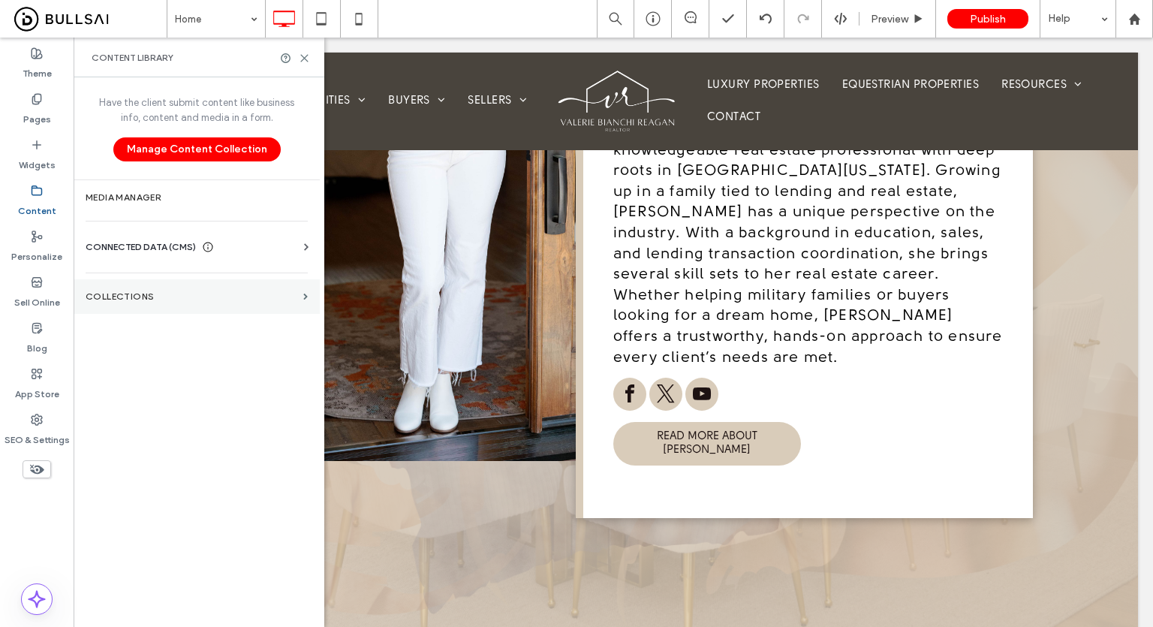
click at [167, 307] on section "Collections" at bounding box center [197, 296] width 246 height 35
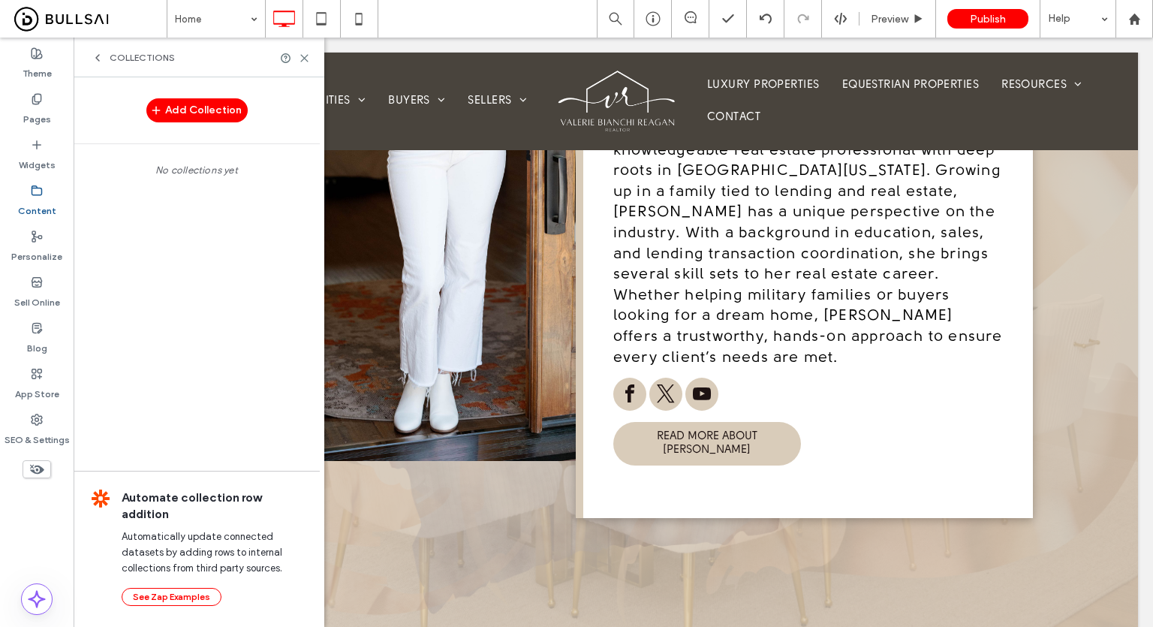
click at [33, 190] on icon at bounding box center [37, 191] width 12 height 12
click at [98, 59] on use at bounding box center [97, 58] width 3 height 6
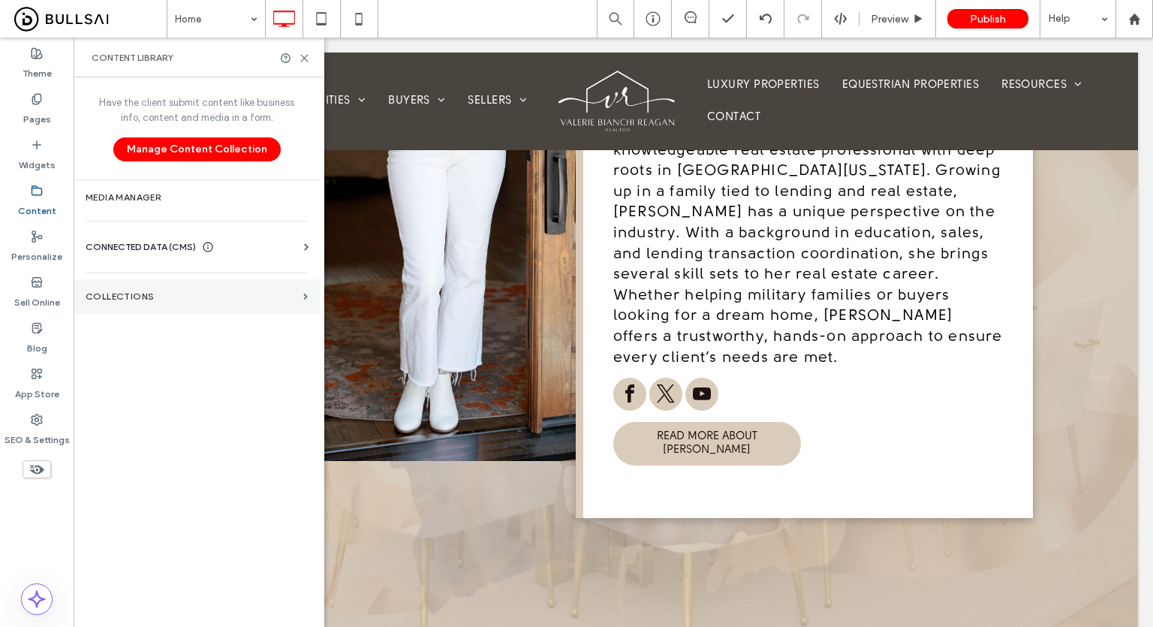
click at [154, 292] on label "Collections" at bounding box center [192, 296] width 212 height 11
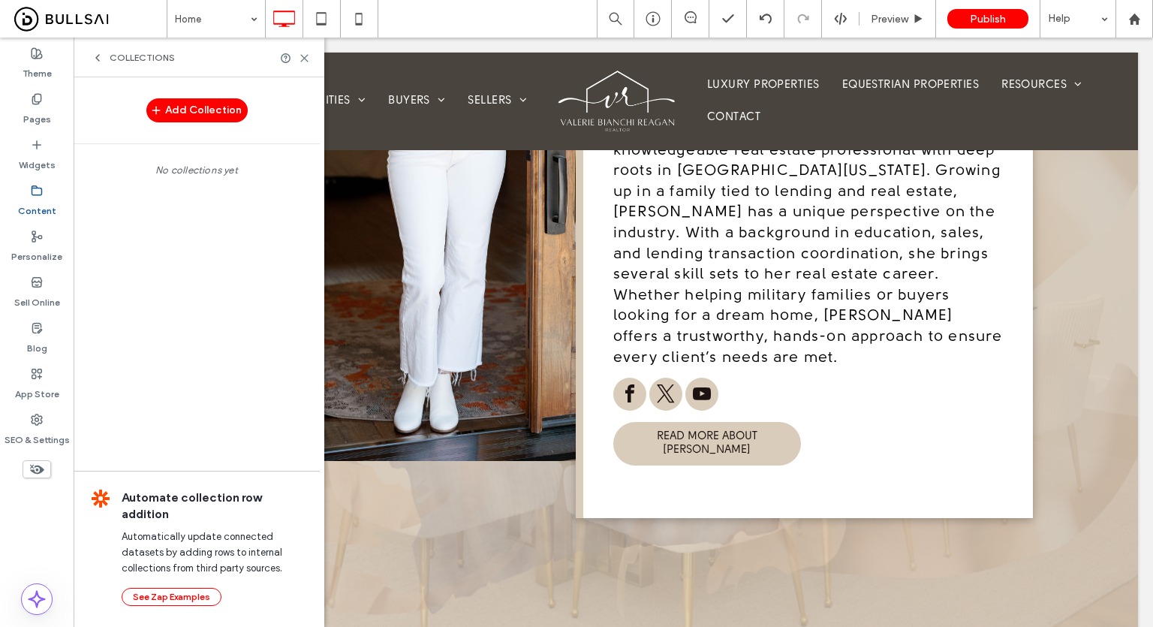
click at [93, 63] on icon at bounding box center [98, 58] width 12 height 12
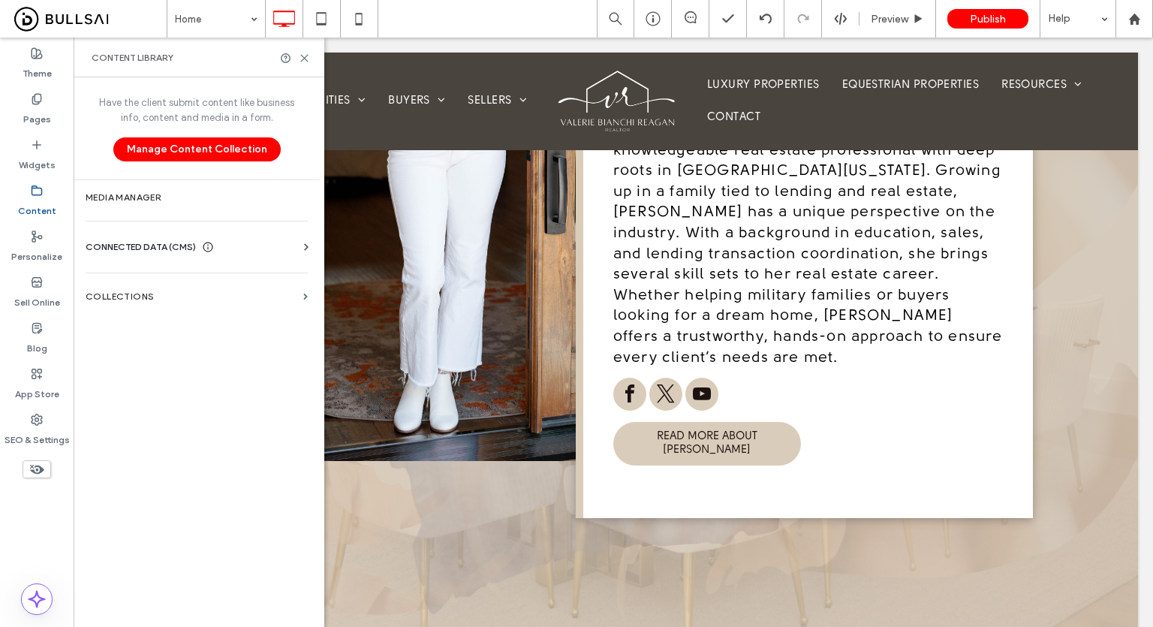
drag, startPoint x: 141, startPoint y: 212, endPoint x: 146, endPoint y: 239, distance: 26.8
click at [144, 230] on div "Have the client submit content like business info, content and media in a form.…" at bounding box center [197, 350] width 246 height 546
click at [147, 241] on span "CONNECTED DATA (CMS)" at bounding box center [141, 246] width 110 height 15
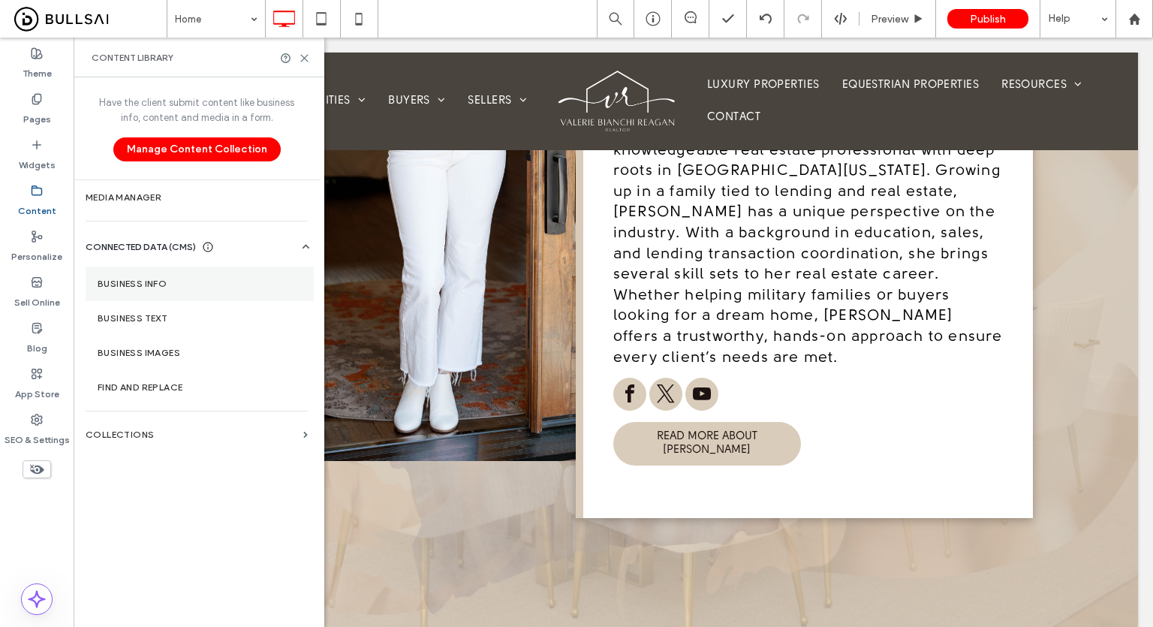
click at [157, 281] on label "Business Info" at bounding box center [200, 283] width 204 height 11
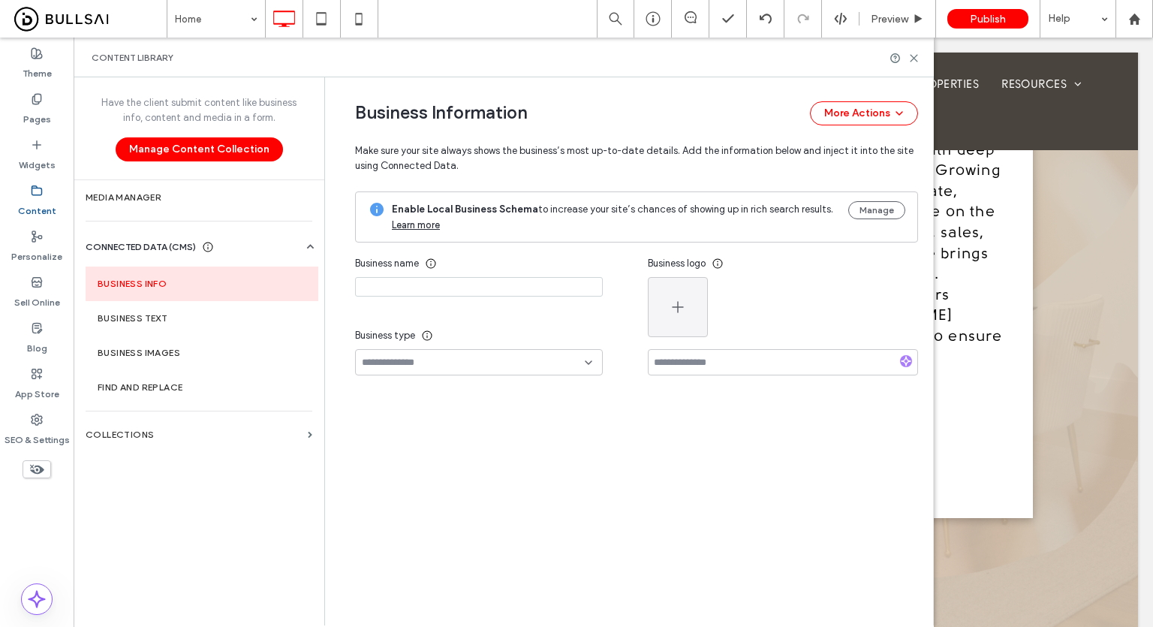
type input "**********"
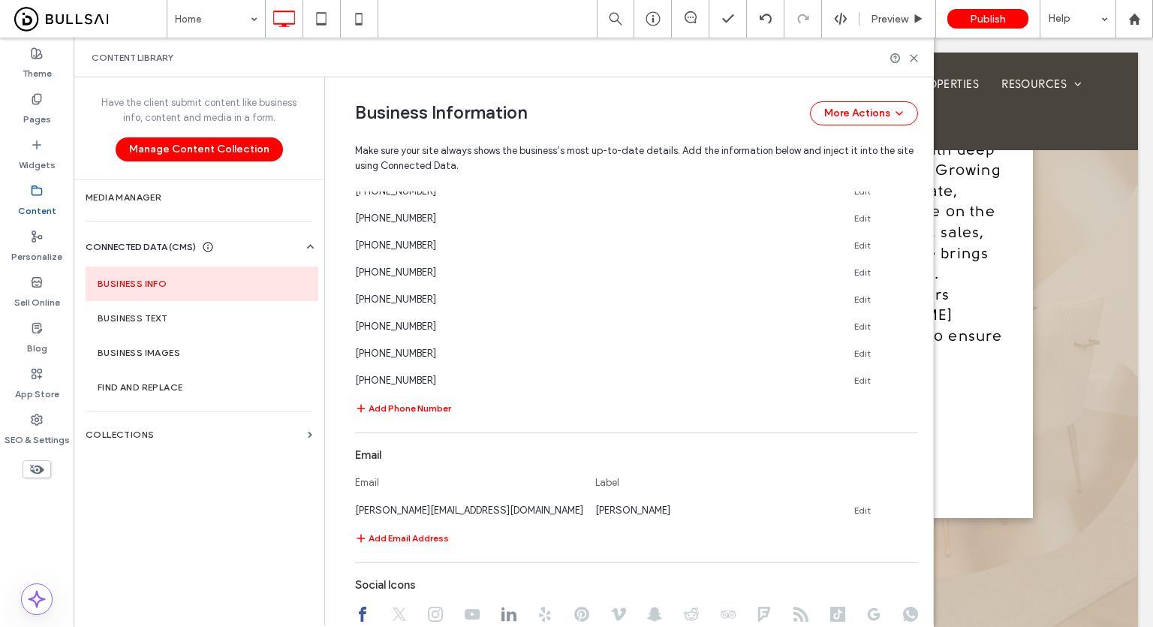
scroll to position [1177, 0]
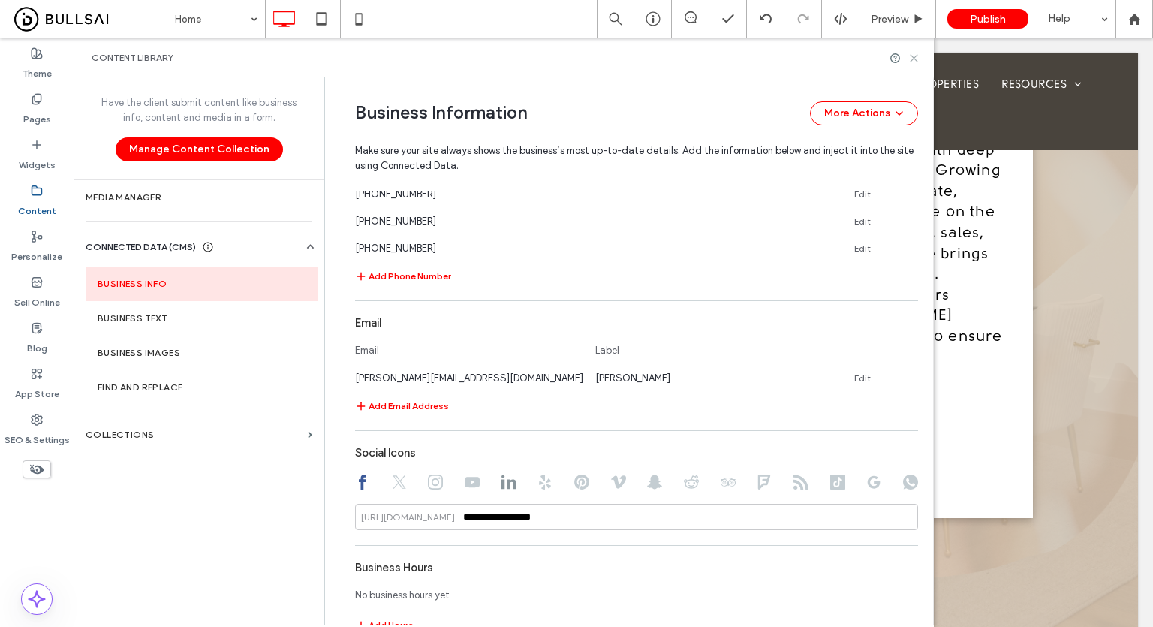
click at [919, 54] on div "Content Library" at bounding box center [504, 58] width 860 height 40
click at [917, 56] on icon at bounding box center [913, 58] width 11 height 11
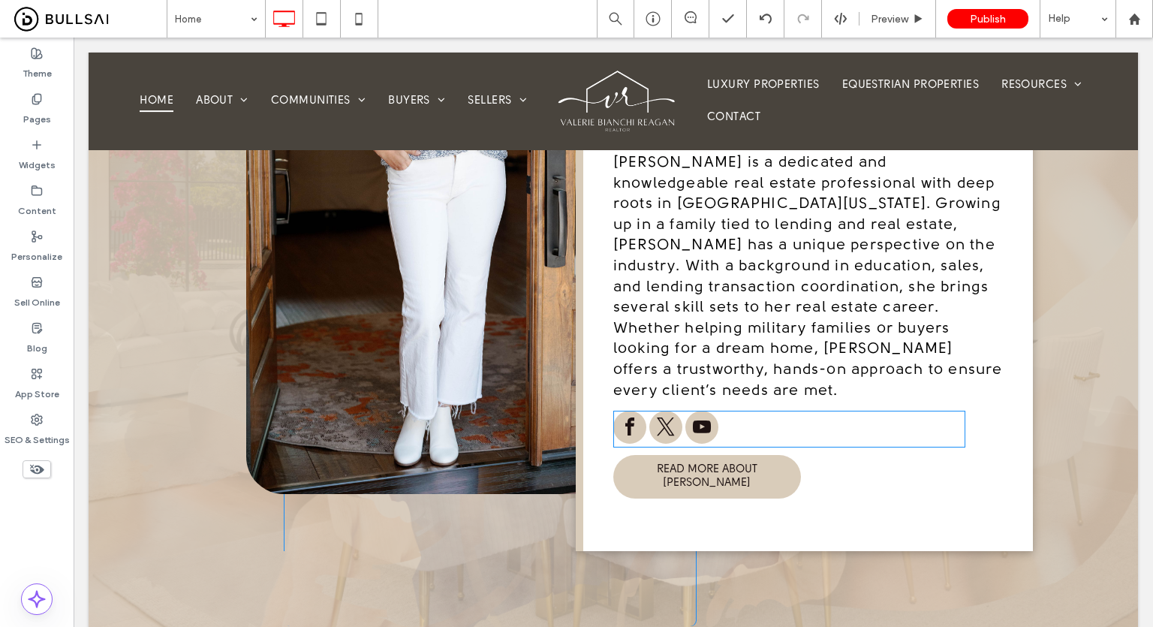
scroll to position [740, 0]
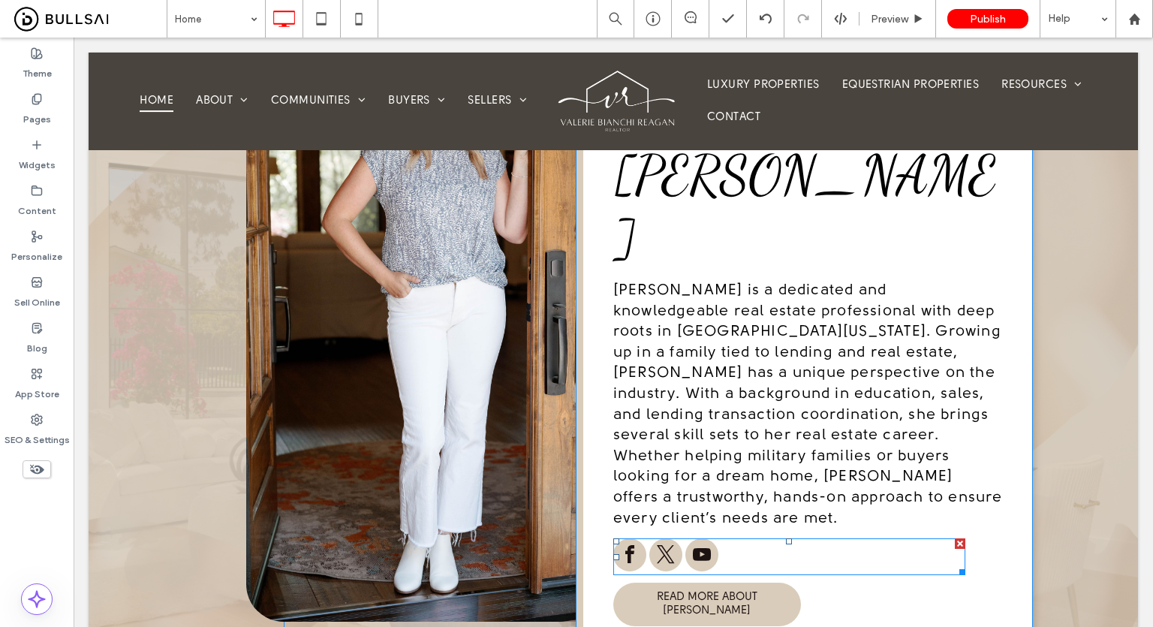
click at [651, 538] on span "twitter" at bounding box center [665, 554] width 33 height 33
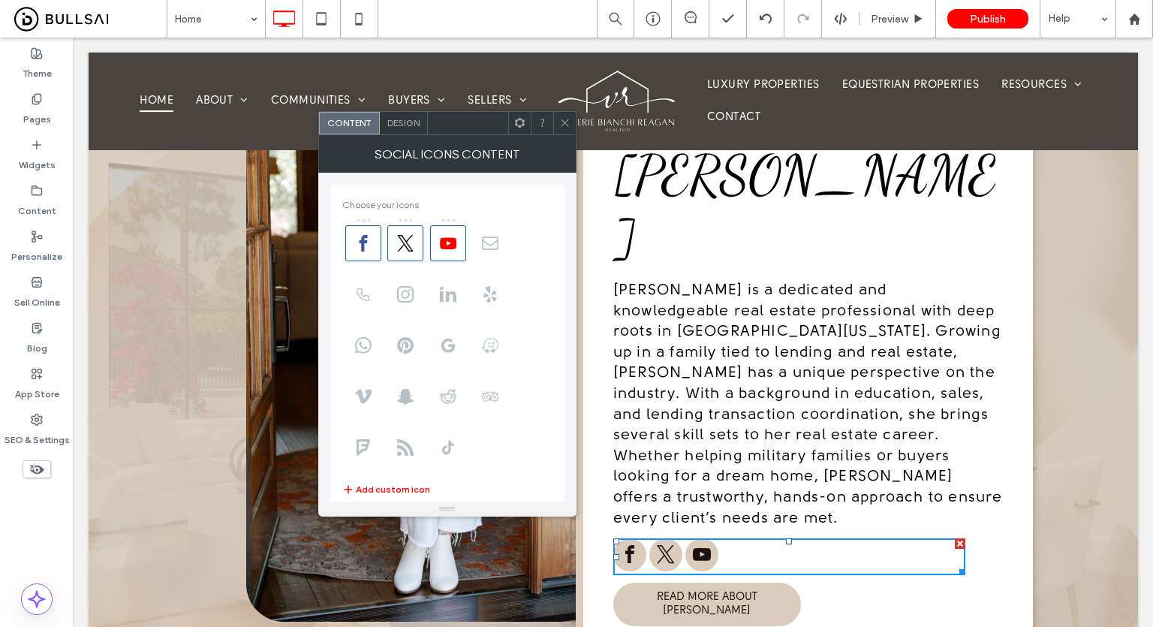
type input "**********"
click at [522, 123] on use at bounding box center [520, 123] width 10 height 10
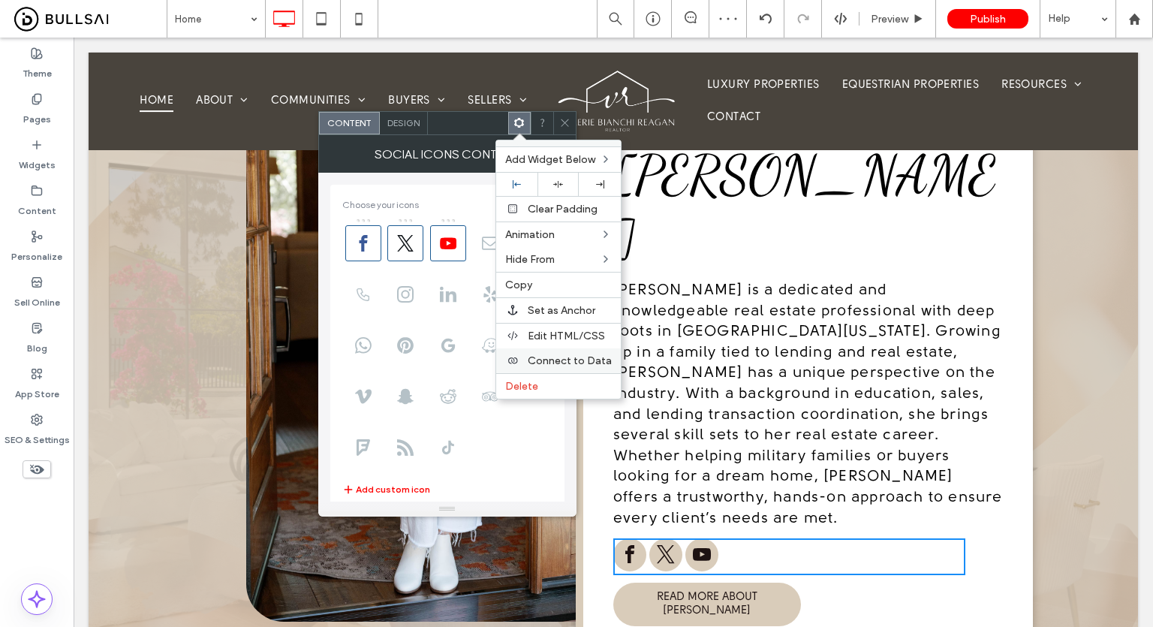
click at [571, 354] on span "Connect to Data" at bounding box center [570, 360] width 84 height 13
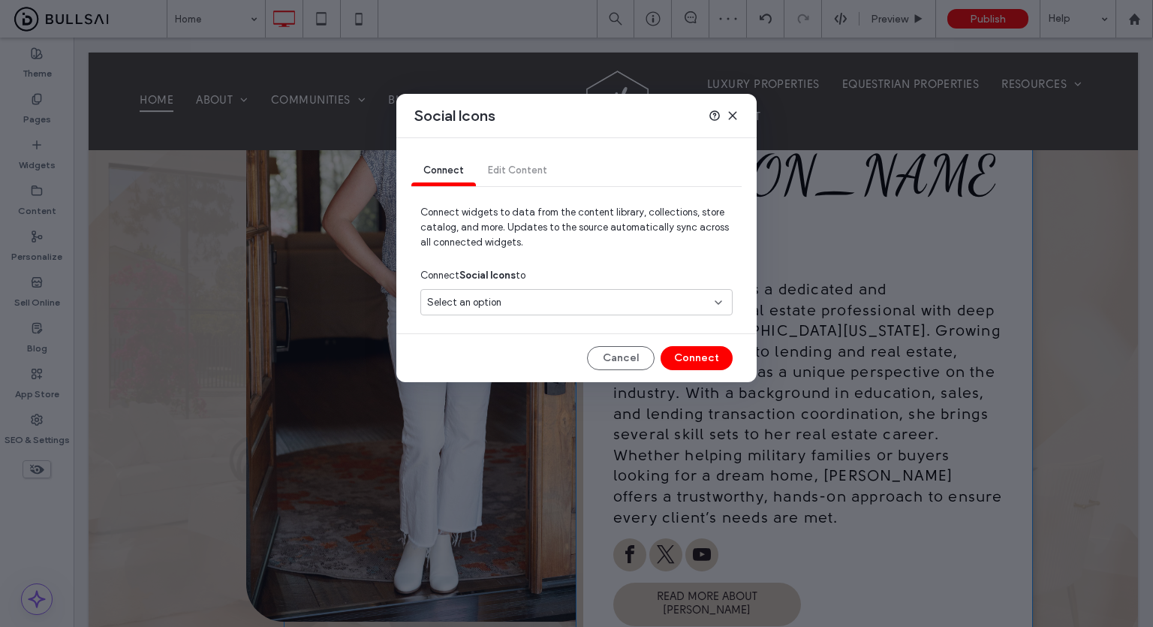
click at [610, 301] on div "Select an option" at bounding box center [567, 302] width 281 height 15
click at [531, 355] on div "Social Accounts" at bounding box center [576, 354] width 311 height 26
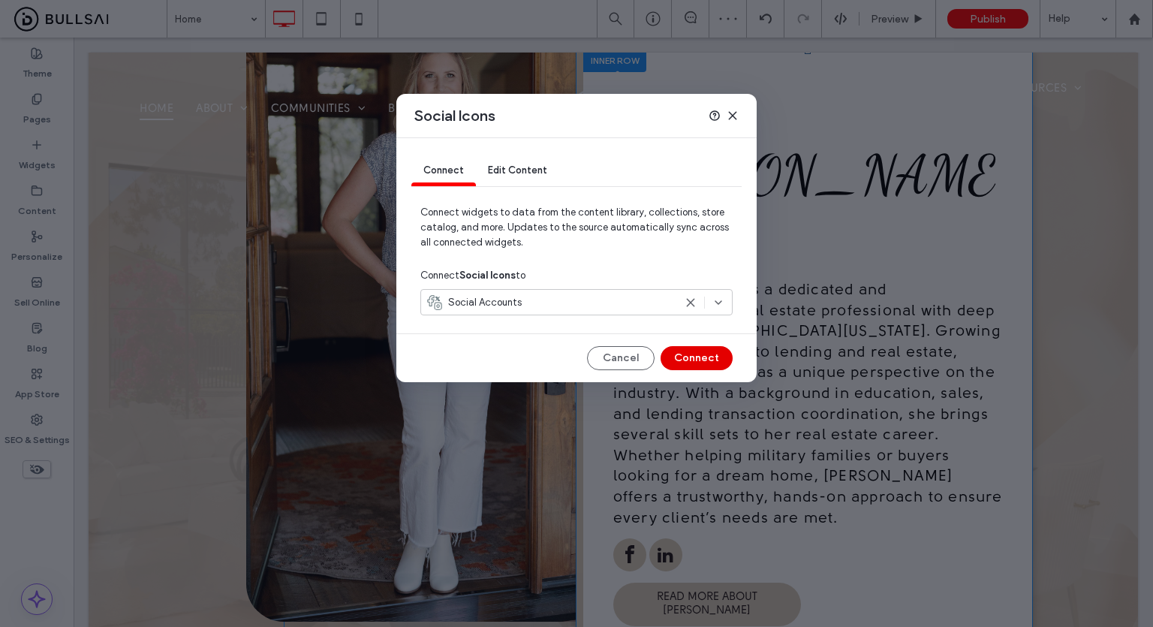
click at [687, 358] on button "Connect" at bounding box center [696, 358] width 72 height 24
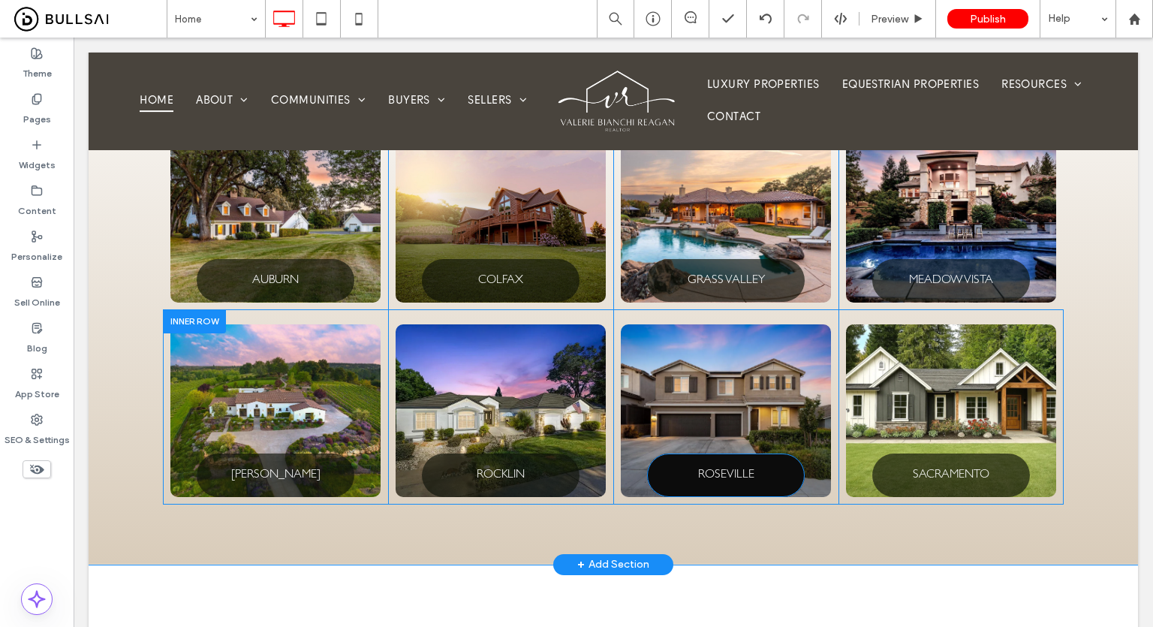
scroll to position [2091, 0]
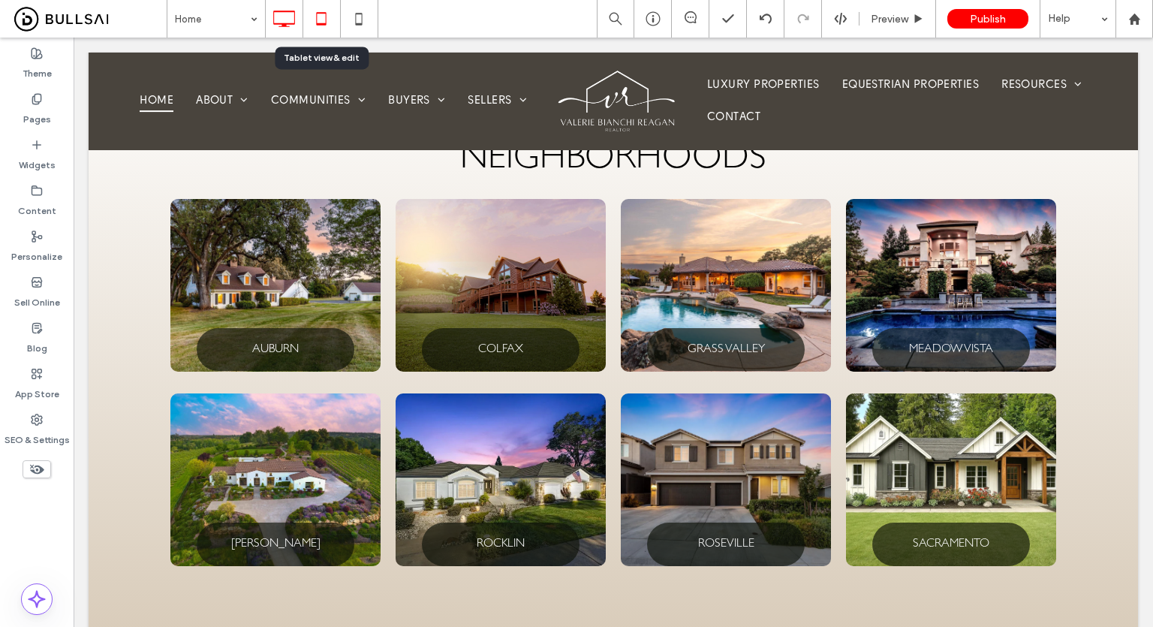
click at [320, 31] on icon at bounding box center [321, 19] width 30 height 30
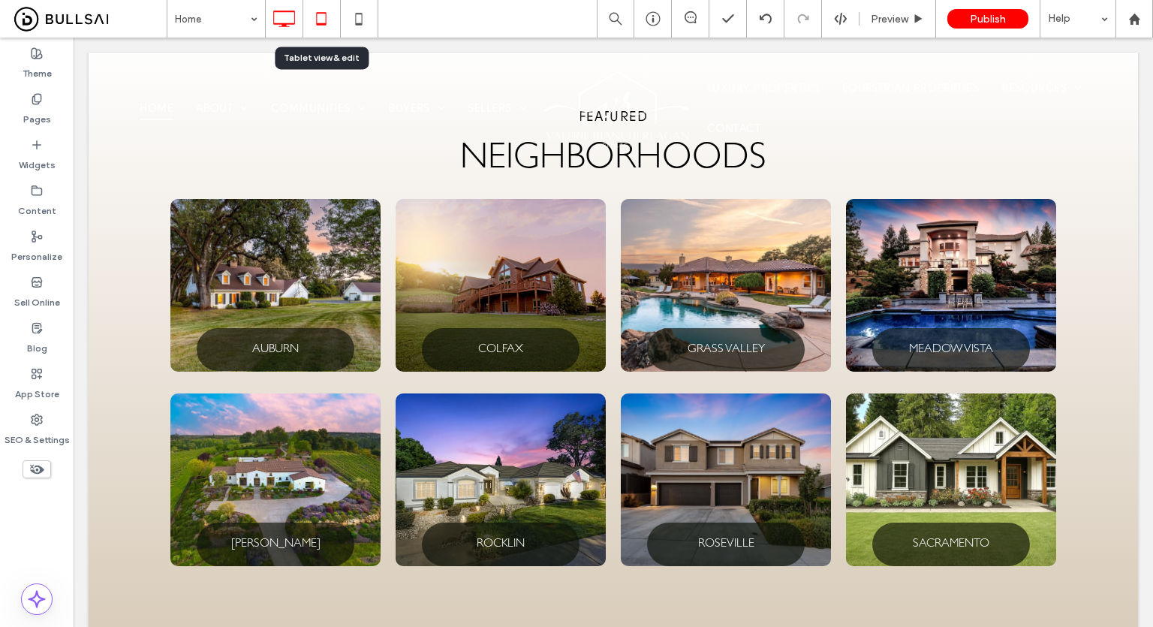
scroll to position [0, 0]
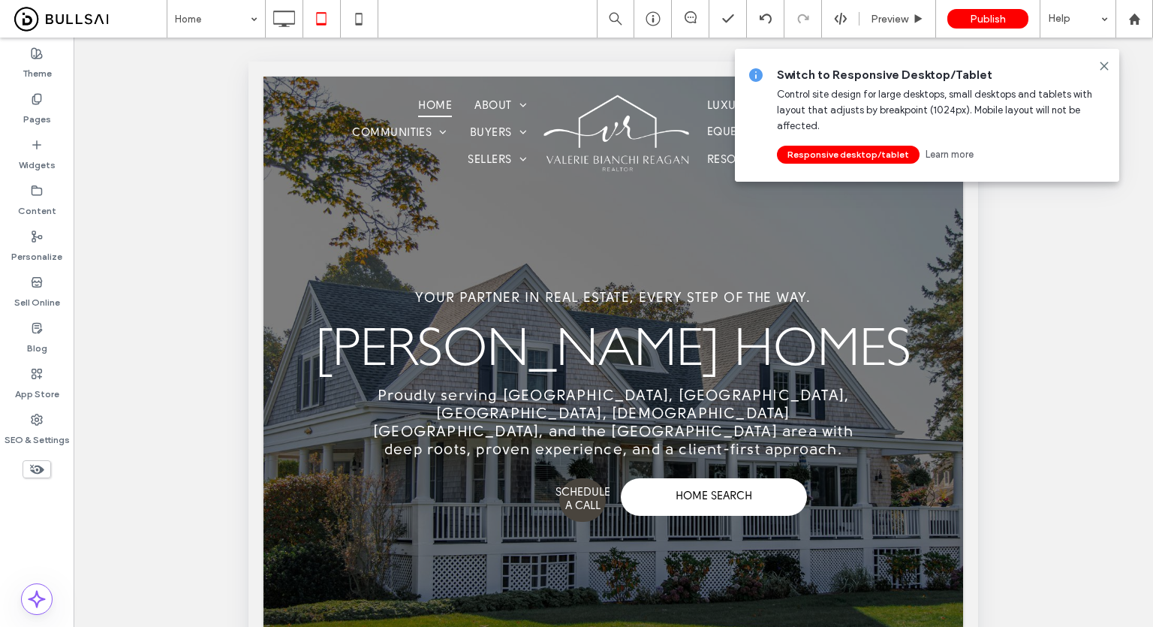
click at [1101, 65] on icon at bounding box center [1104, 66] width 12 height 12
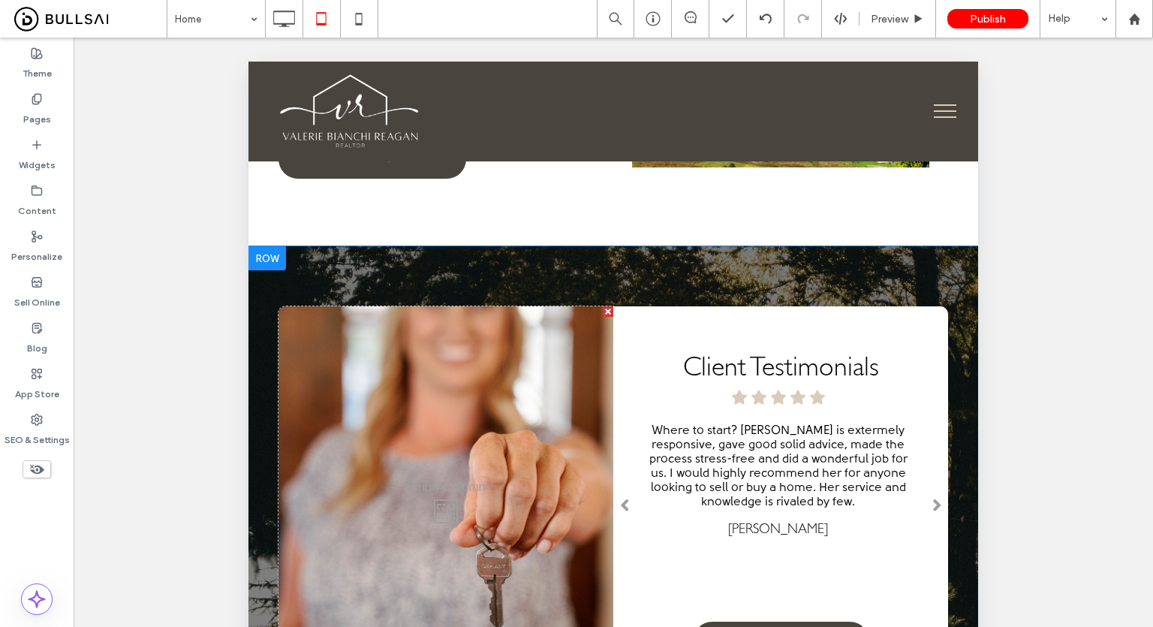
scroll to position [3967, 0]
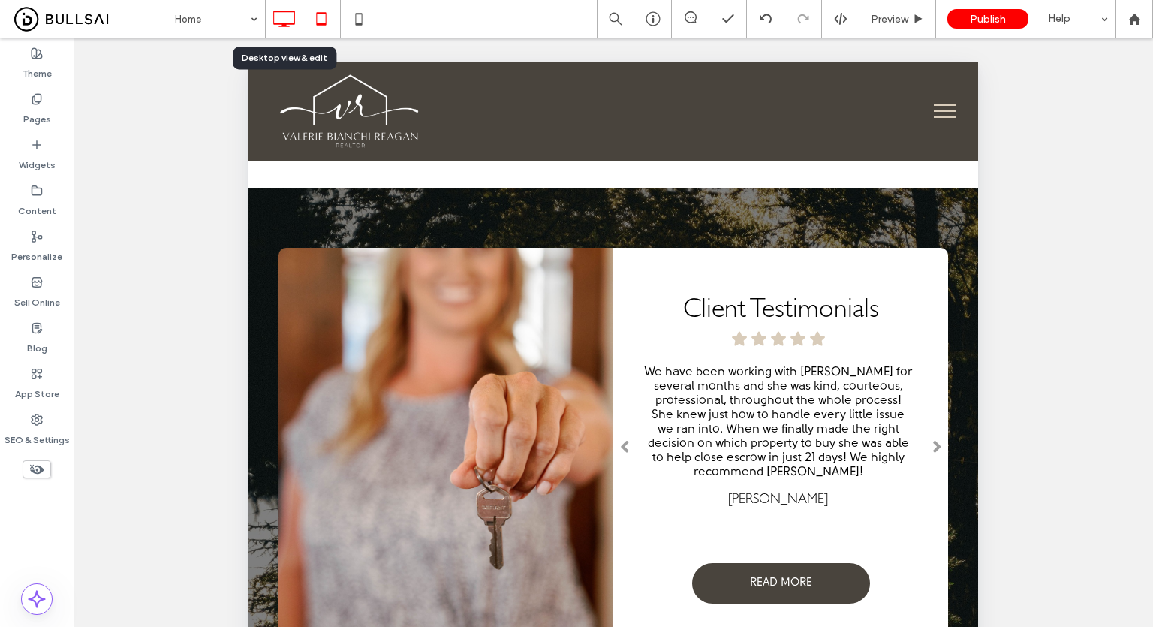
click at [292, 14] on icon at bounding box center [284, 19] width 30 height 30
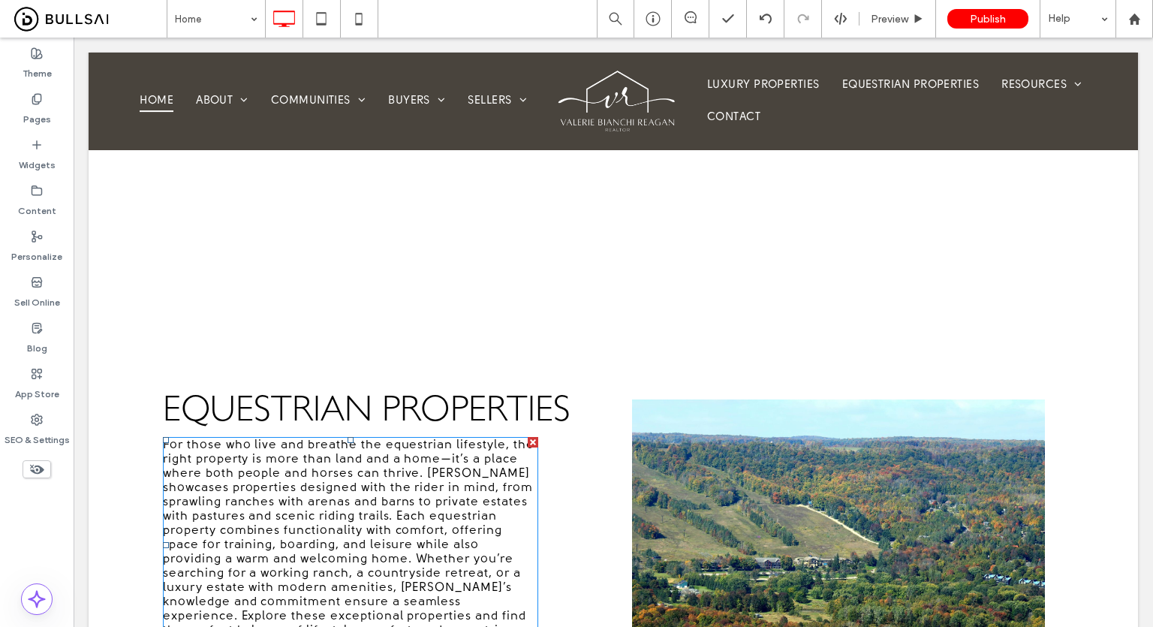
scroll to position [3014, 0]
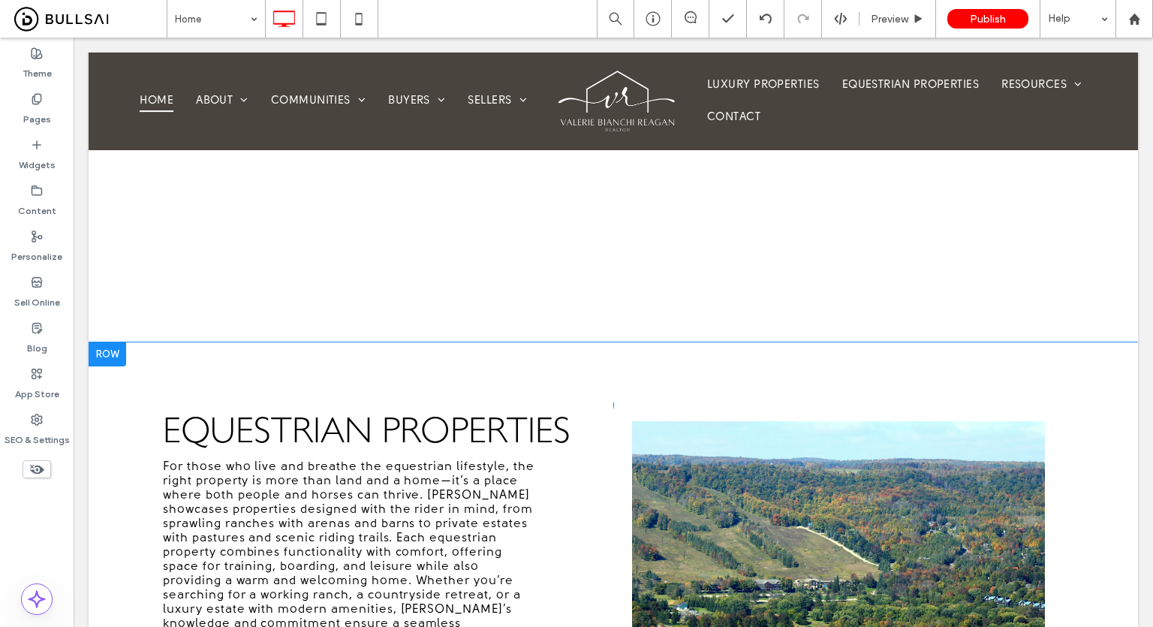
click at [672, 402] on div "Click To Paste" at bounding box center [838, 589] width 450 height 375
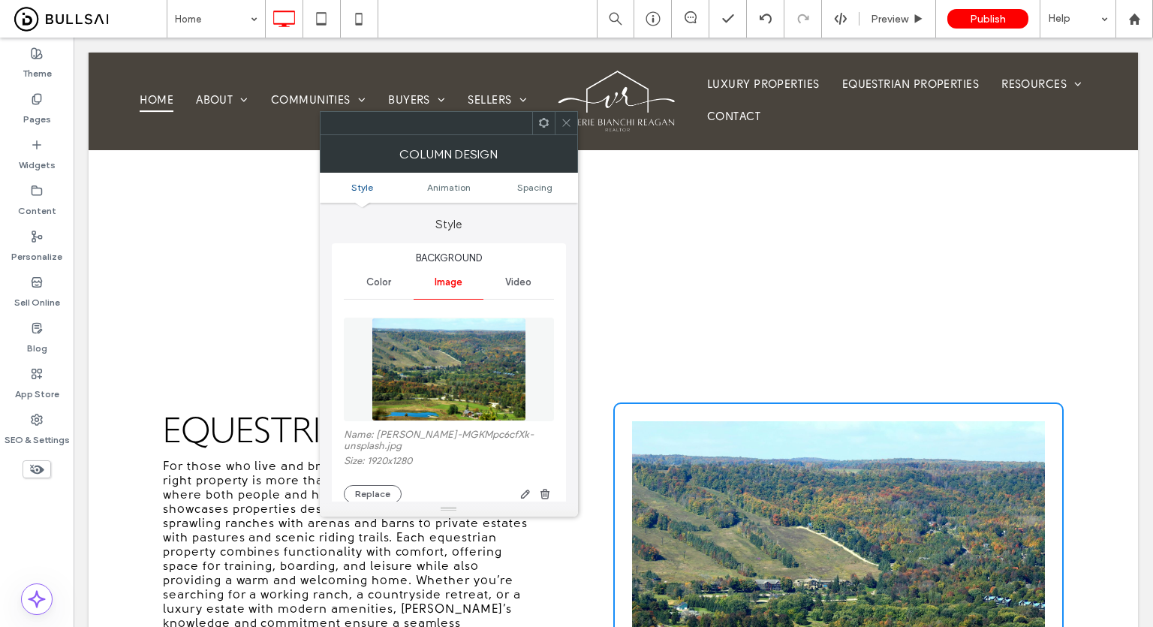
drag, startPoint x: 568, startPoint y: 125, endPoint x: 513, endPoint y: 203, distance: 95.8
click at [568, 125] on use at bounding box center [566, 123] width 8 height 8
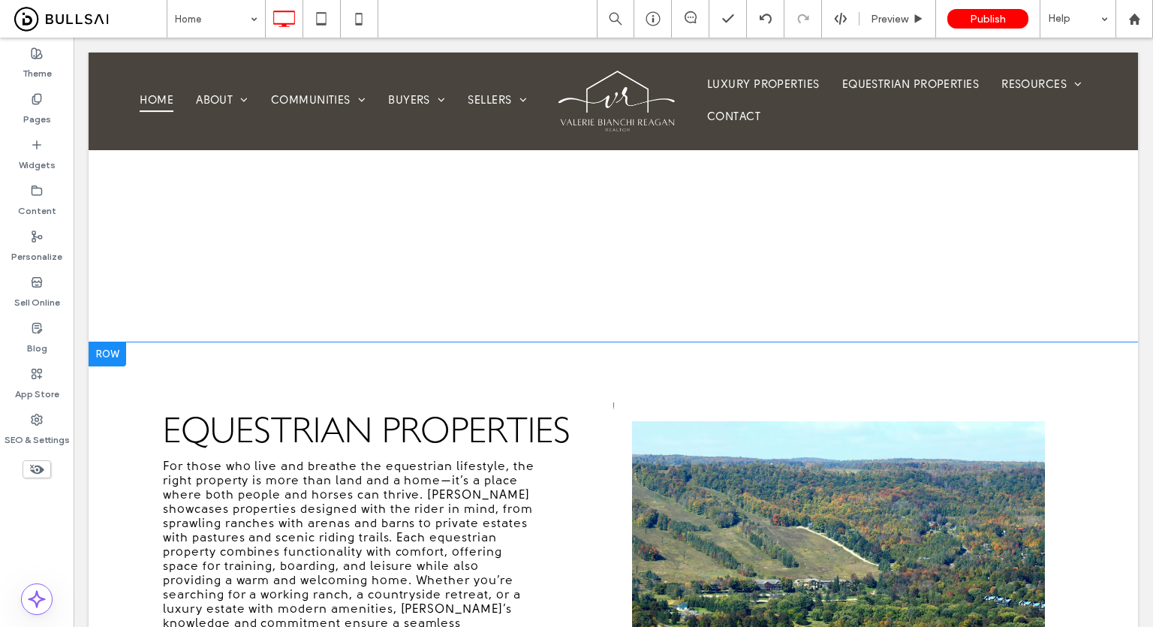
click at [579, 402] on div "EQUESTRIAN PROPERTIES For those who live and breathe the equestrian lifestyle, …" at bounding box center [388, 589] width 450 height 375
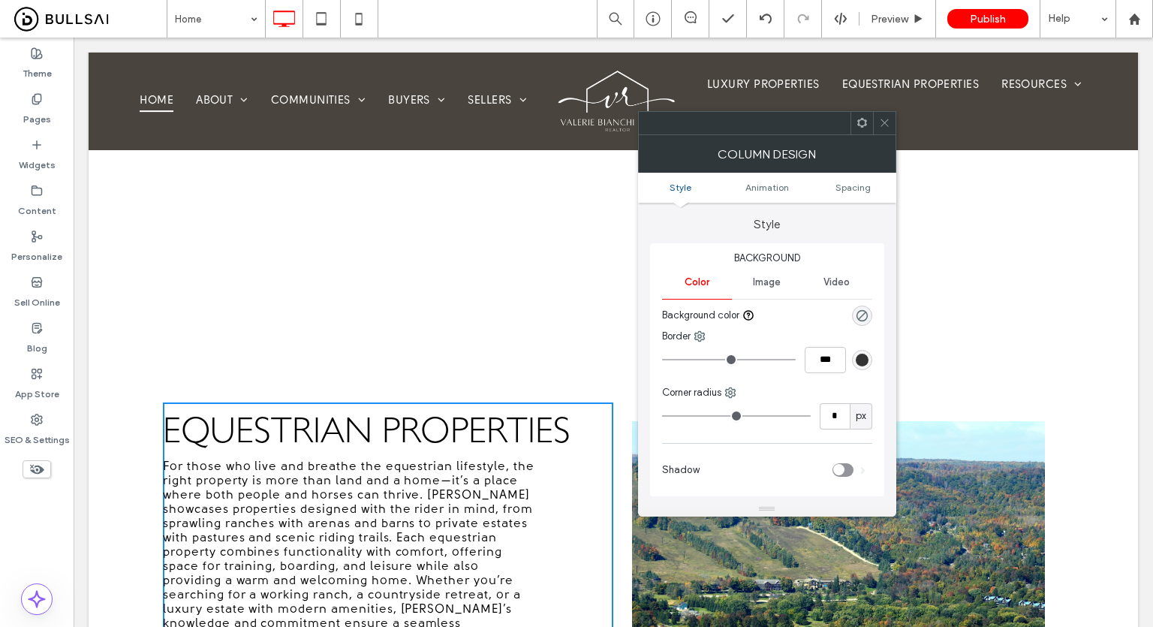
click at [885, 122] on icon at bounding box center [884, 122] width 11 height 11
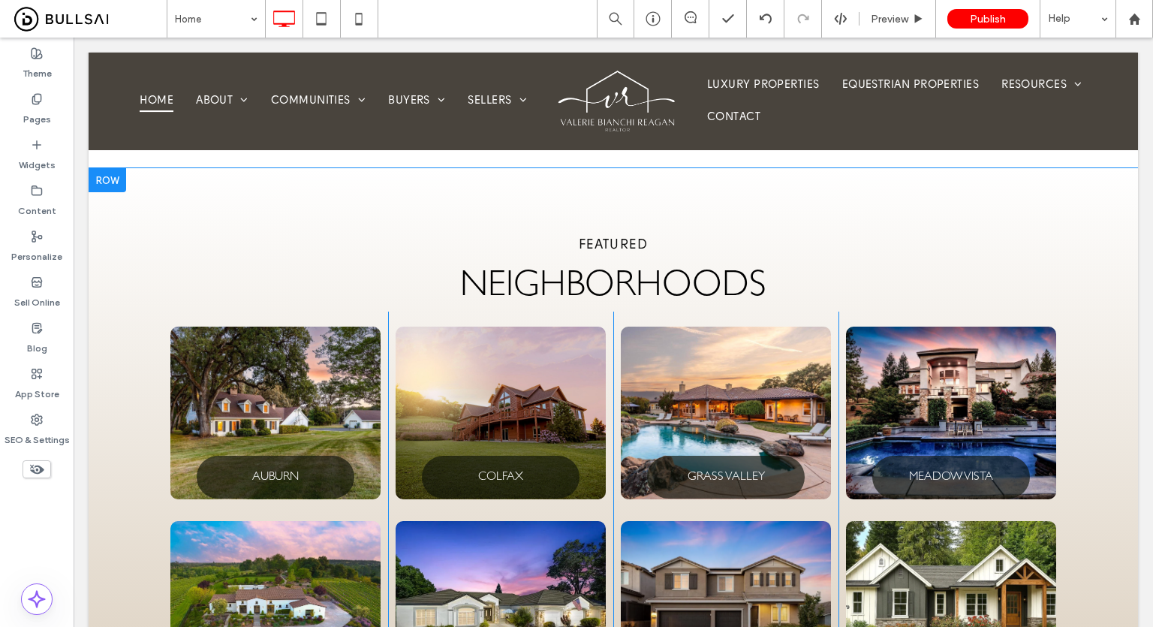
scroll to position [1963, 0]
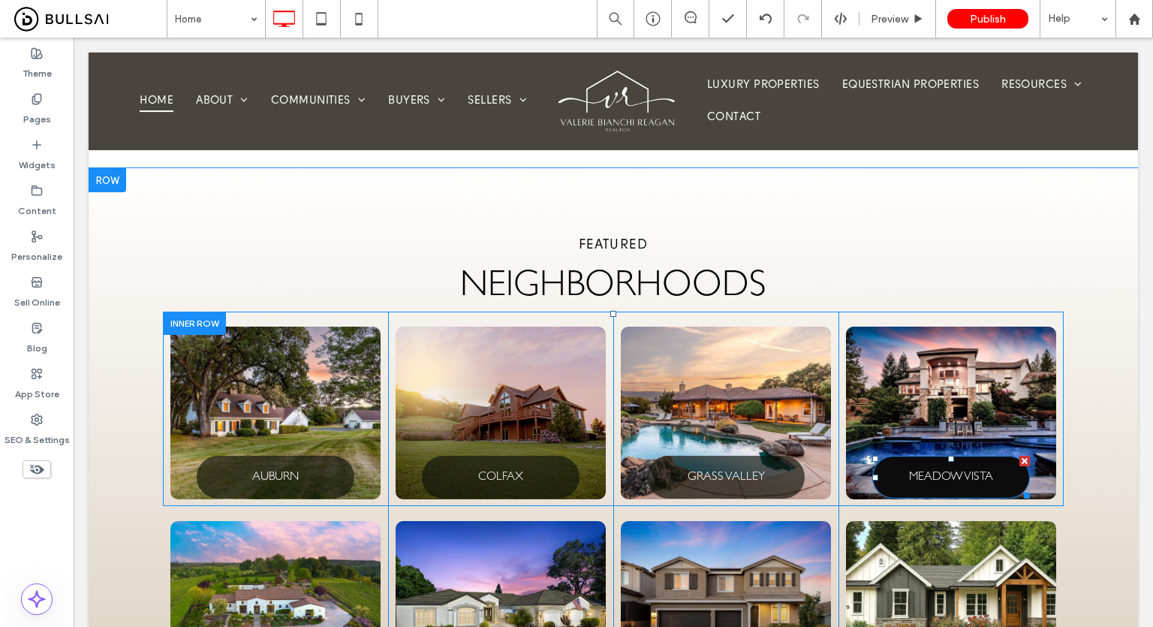
click at [964, 469] on span "MEADOW VISTA" at bounding box center [951, 476] width 84 height 14
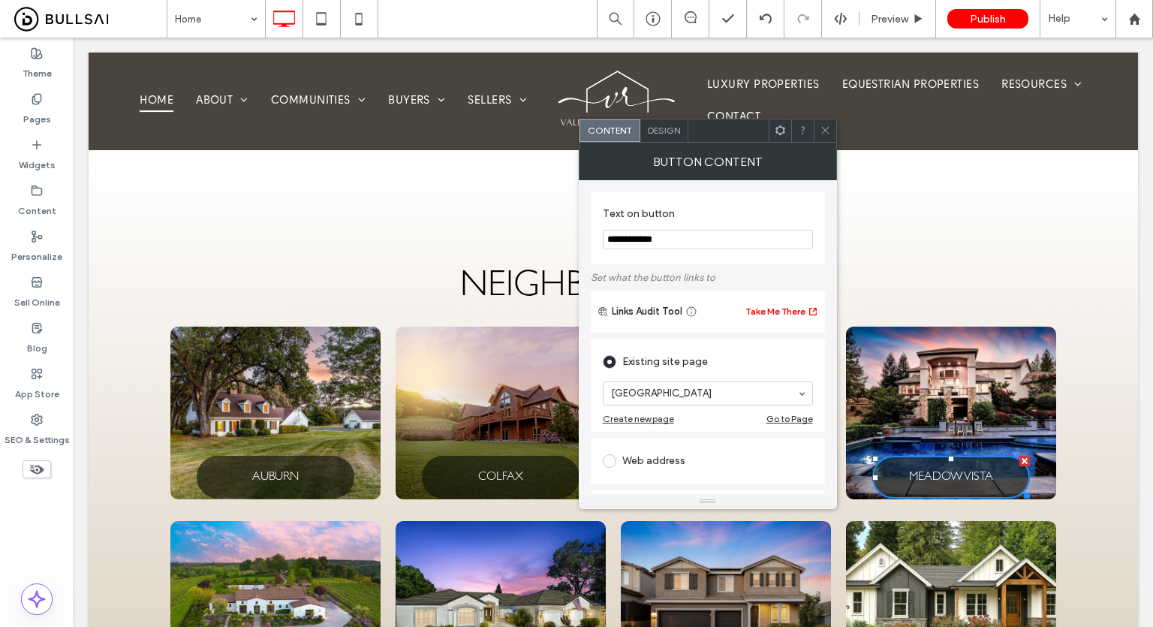
click at [656, 242] on input "**********" at bounding box center [708, 240] width 210 height 20
click at [830, 132] on icon at bounding box center [824, 130] width 11 height 11
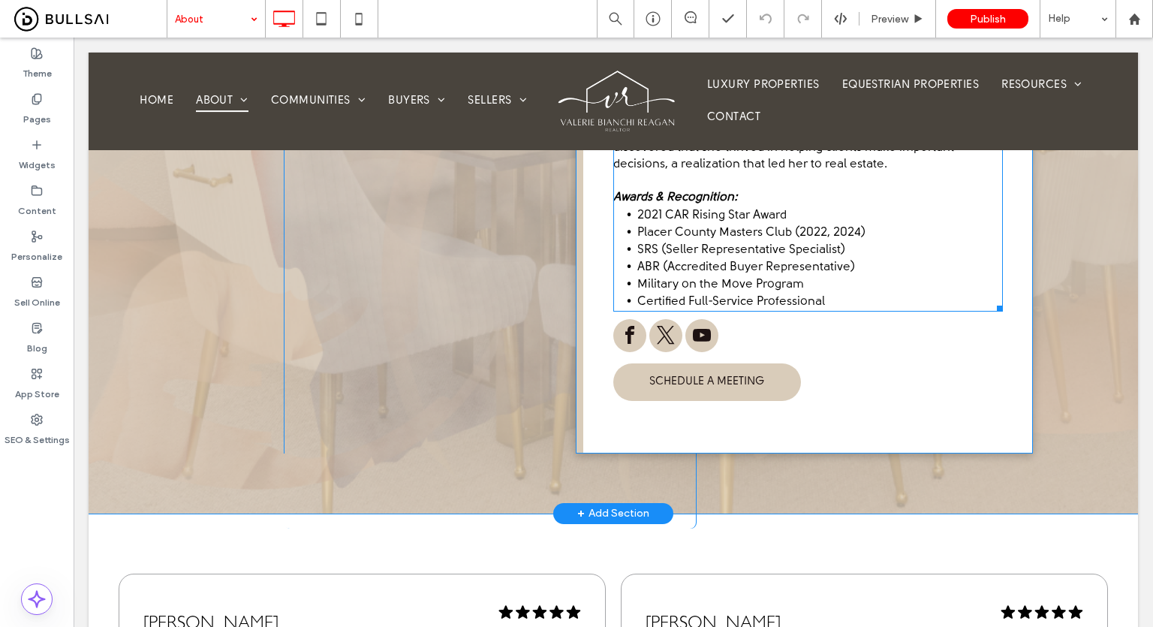
scroll to position [976, 0]
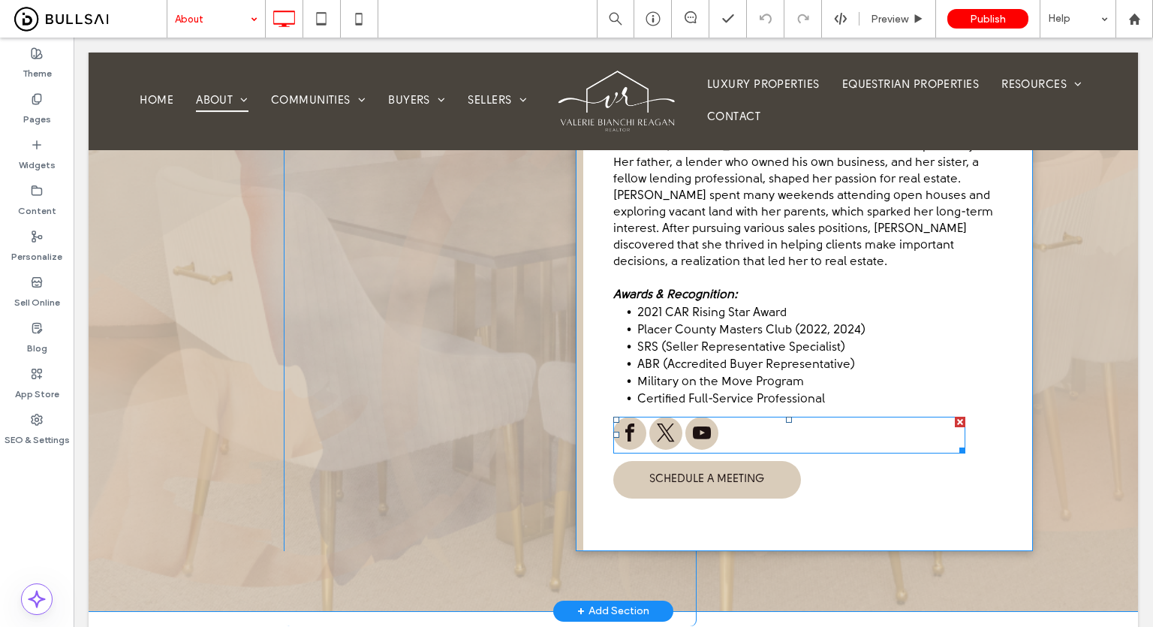
click at [655, 416] on span "twitter" at bounding box center [665, 432] width 33 height 33
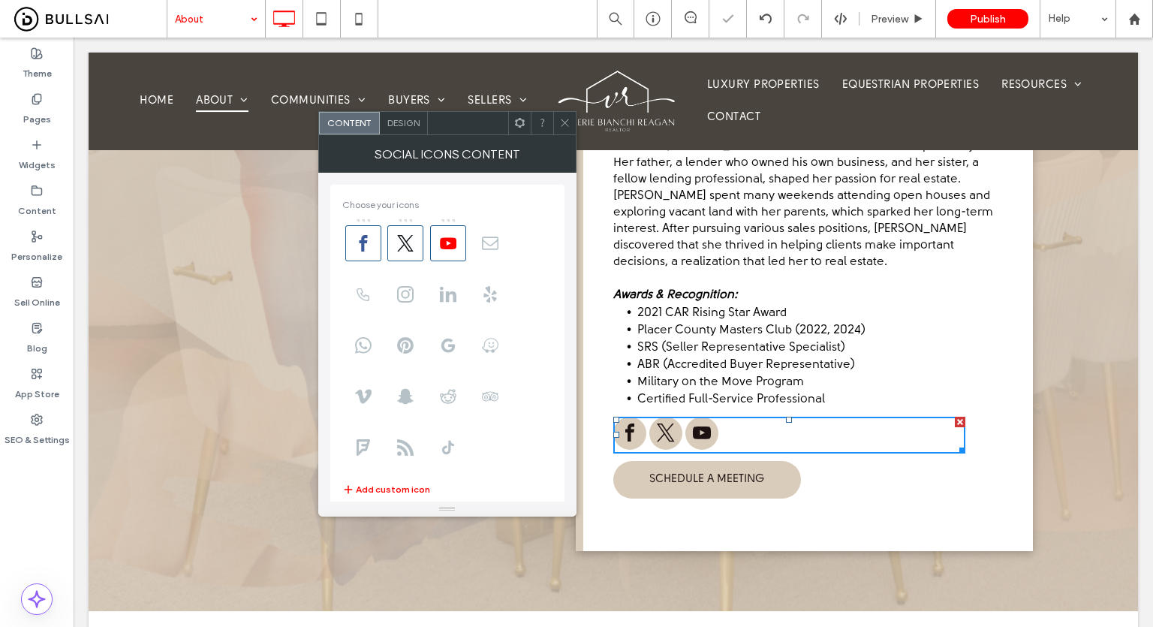
click at [516, 118] on icon at bounding box center [519, 122] width 11 height 11
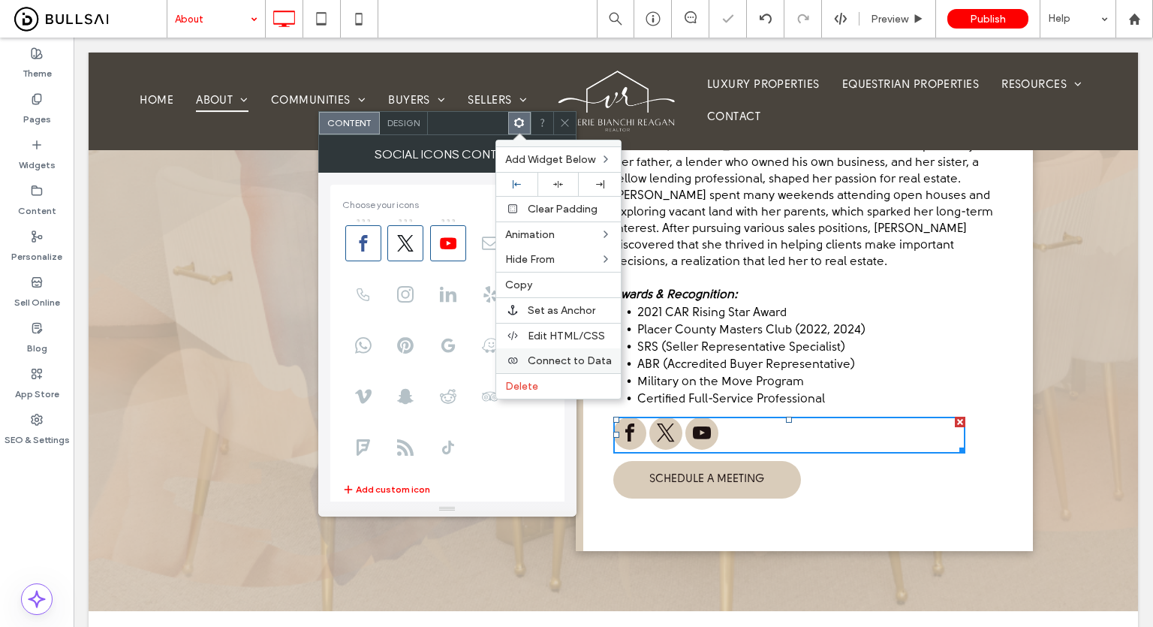
click at [568, 357] on span "Connect to Data" at bounding box center [570, 360] width 84 height 13
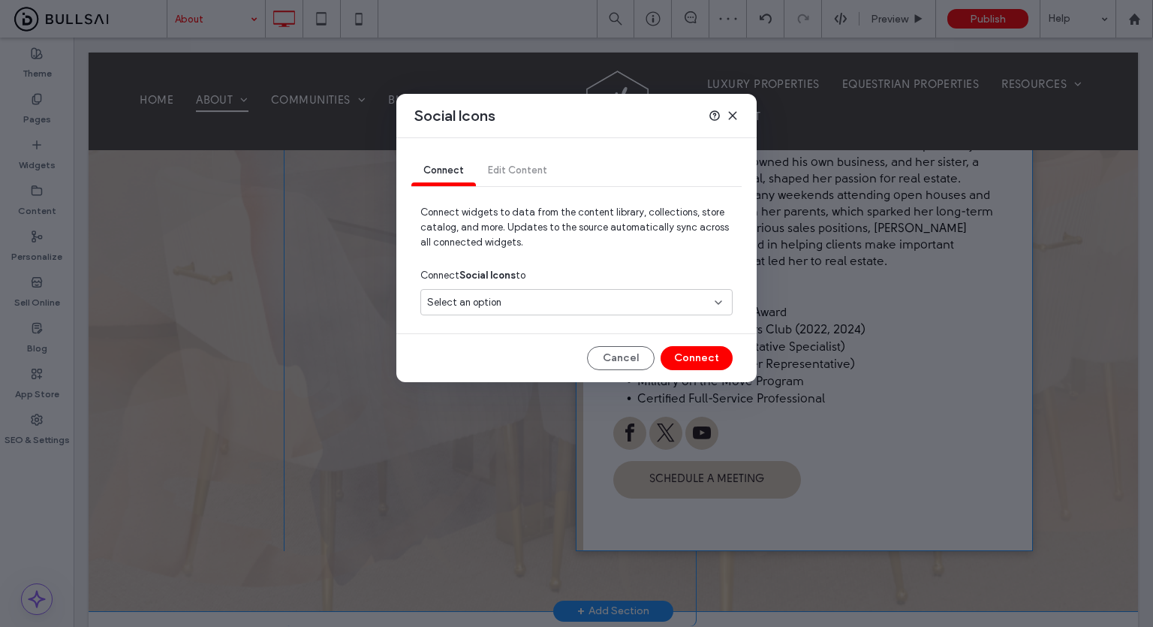
click at [621, 298] on div "Select an option" at bounding box center [567, 302] width 281 height 15
click at [523, 350] on span "Social Accounts" at bounding box center [491, 354] width 74 height 15
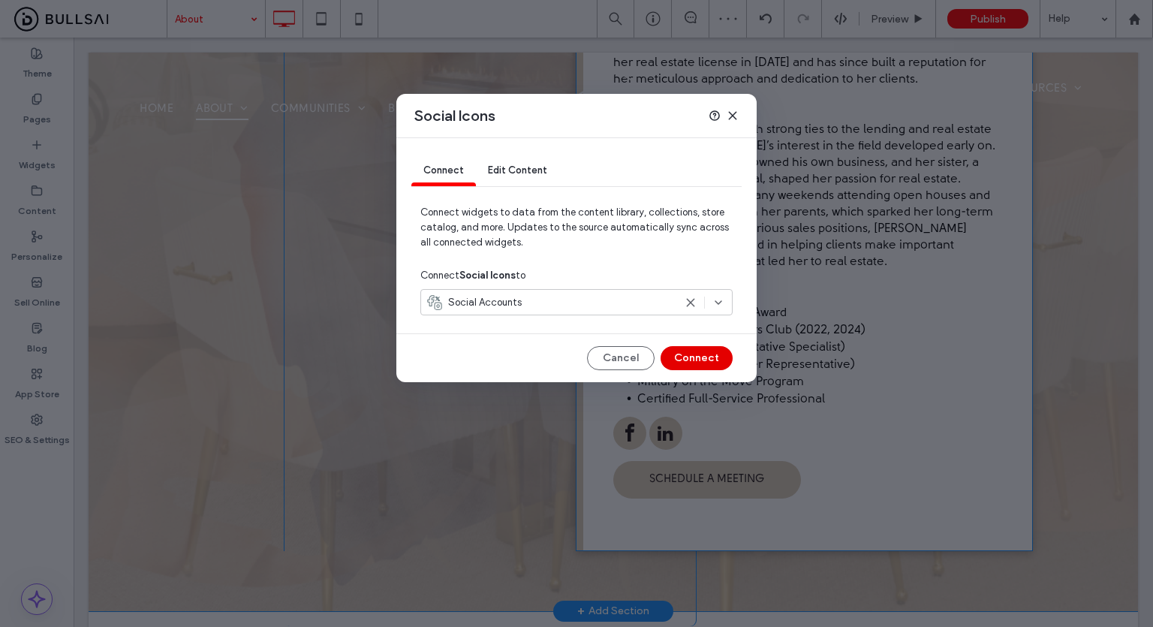
click at [689, 355] on button "Connect" at bounding box center [696, 358] width 72 height 24
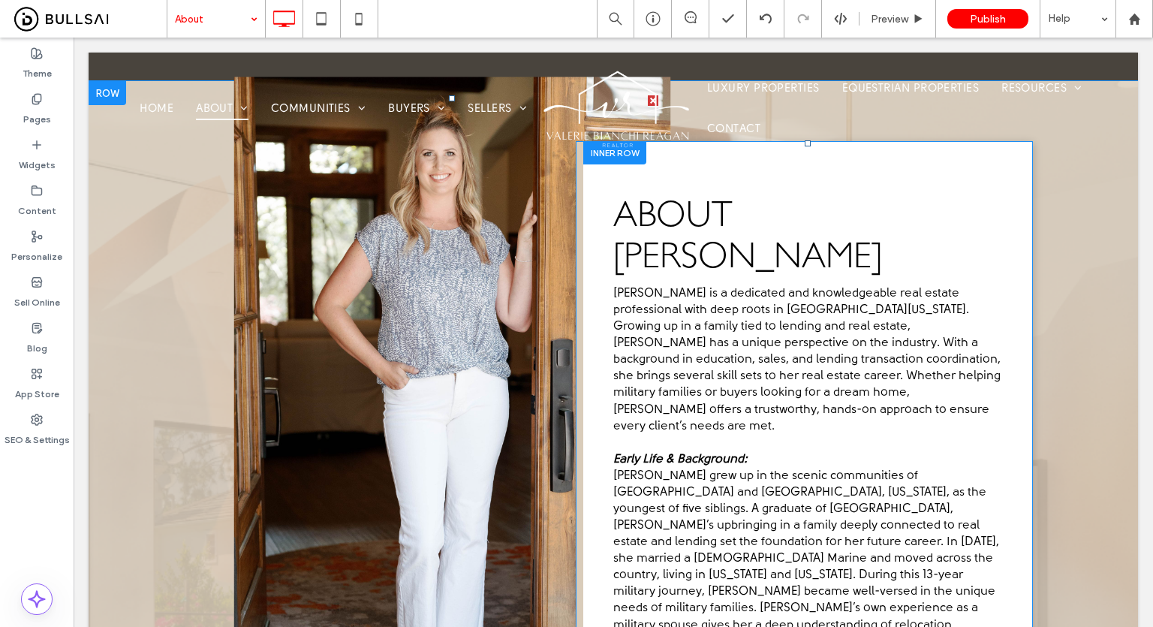
scroll to position [61, 0]
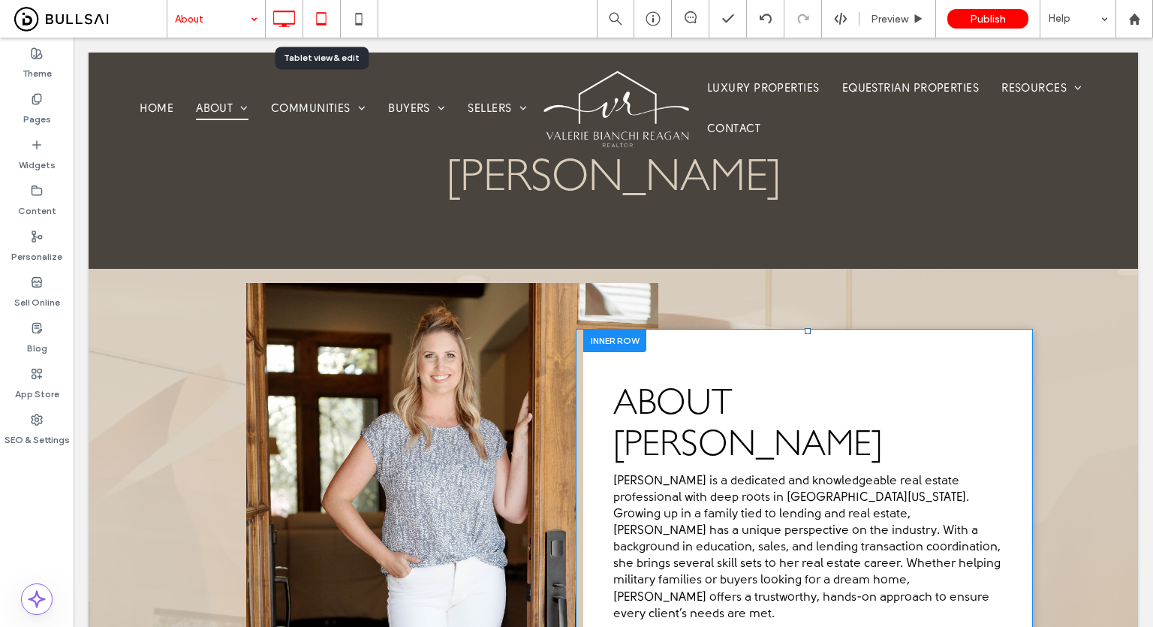
drag, startPoint x: 330, startPoint y: 24, endPoint x: 261, endPoint y: 2, distance: 72.4
click at [330, 24] on icon at bounding box center [321, 19] width 30 height 30
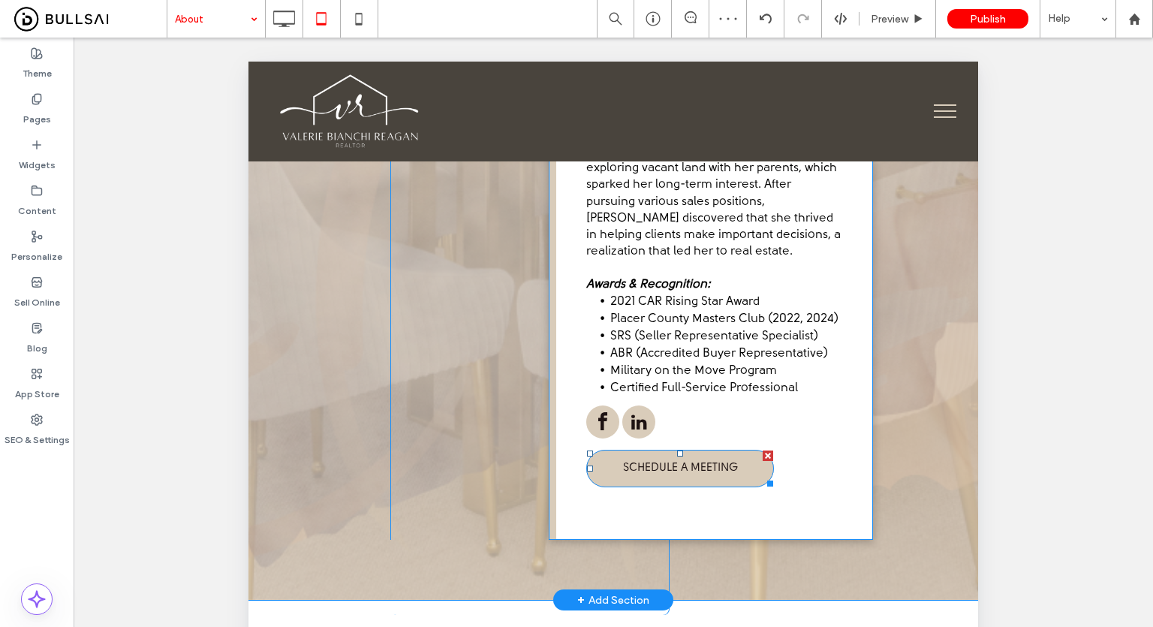
scroll to position [1651, 0]
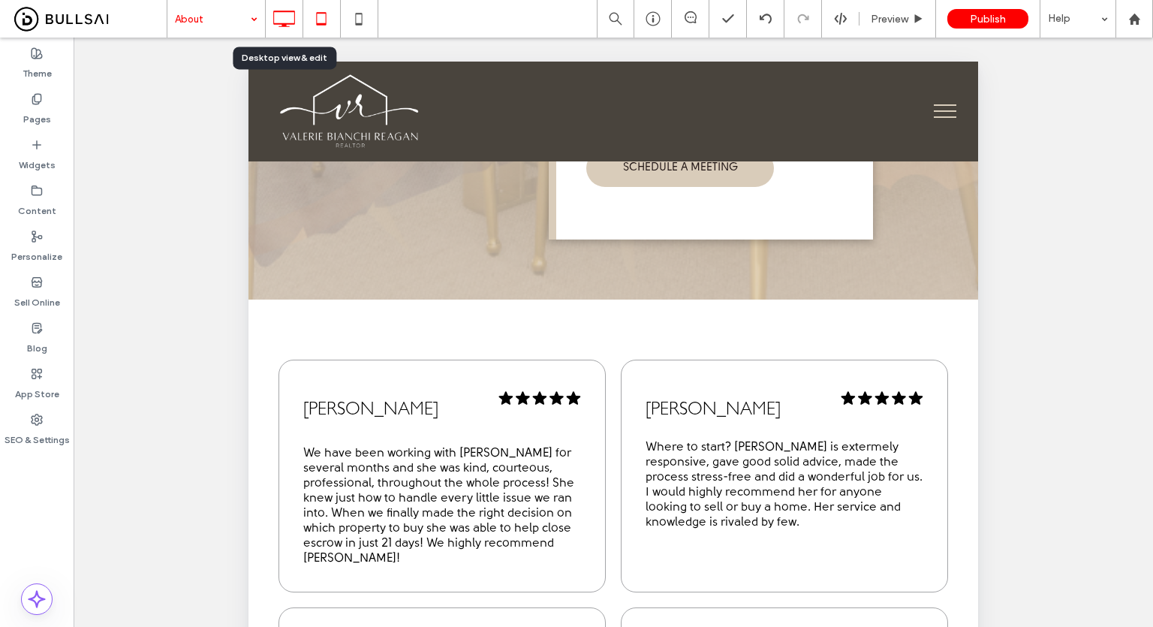
click at [291, 10] on icon at bounding box center [284, 19] width 30 height 30
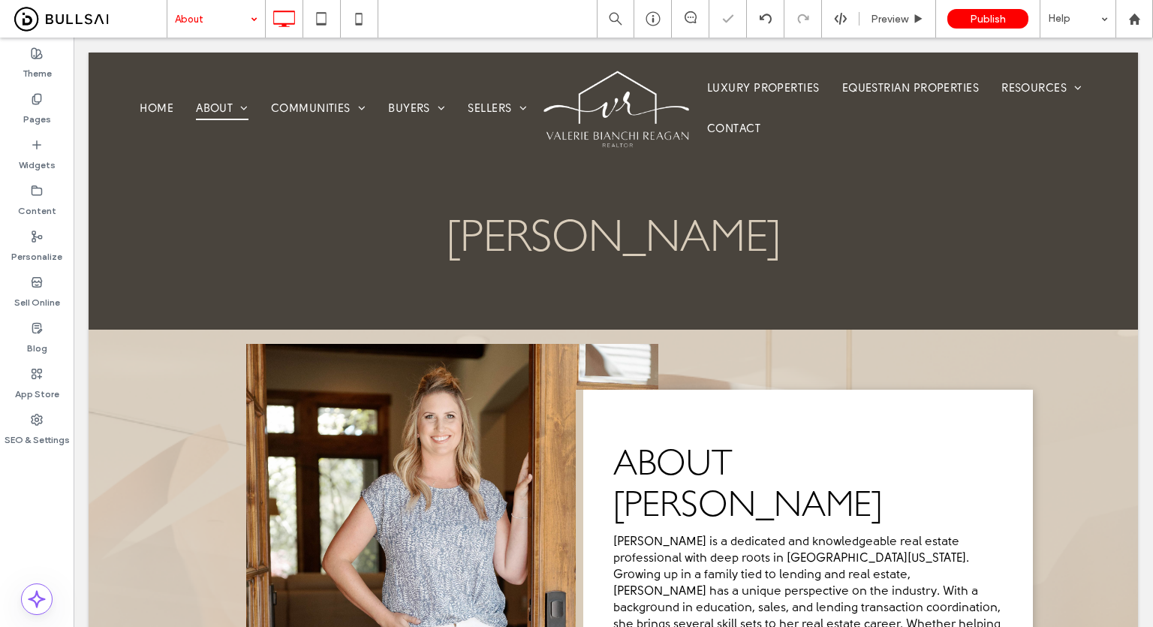
scroll to position [0, 0]
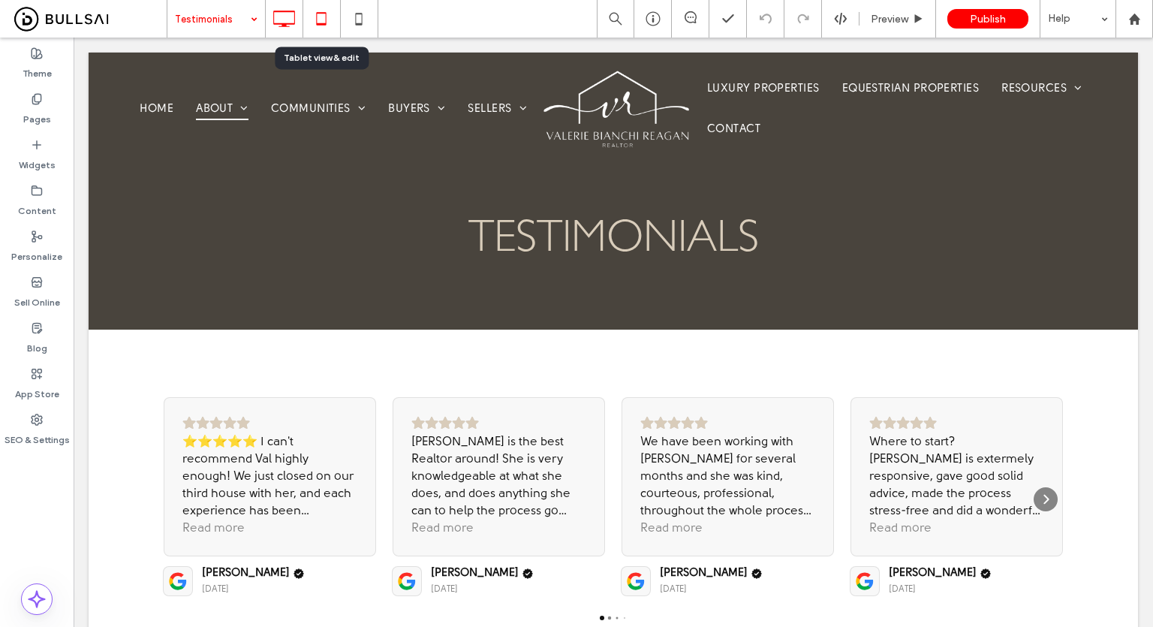
click at [326, 18] on icon at bounding box center [321, 19] width 30 height 30
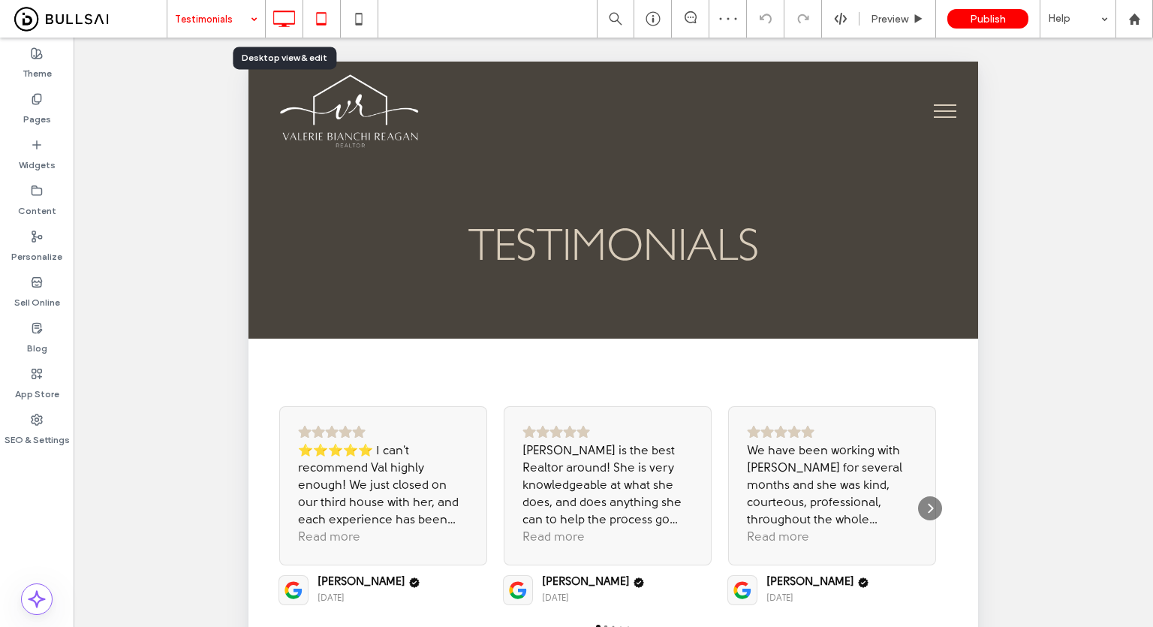
click at [274, 17] on icon at bounding box center [284, 19] width 30 height 30
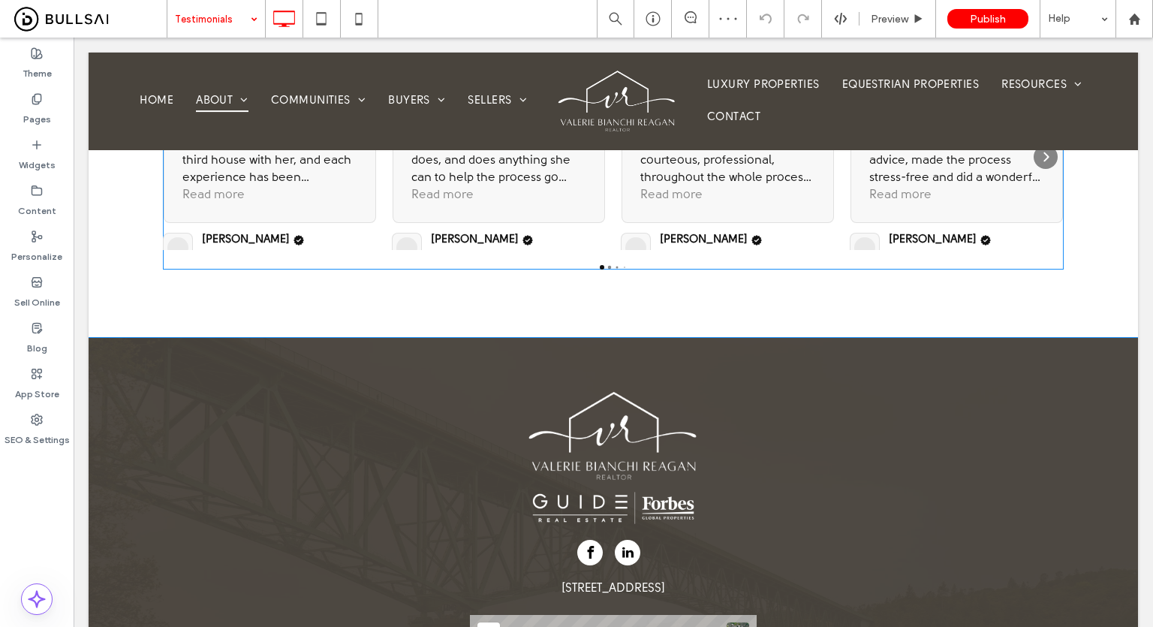
scroll to position [375, 0]
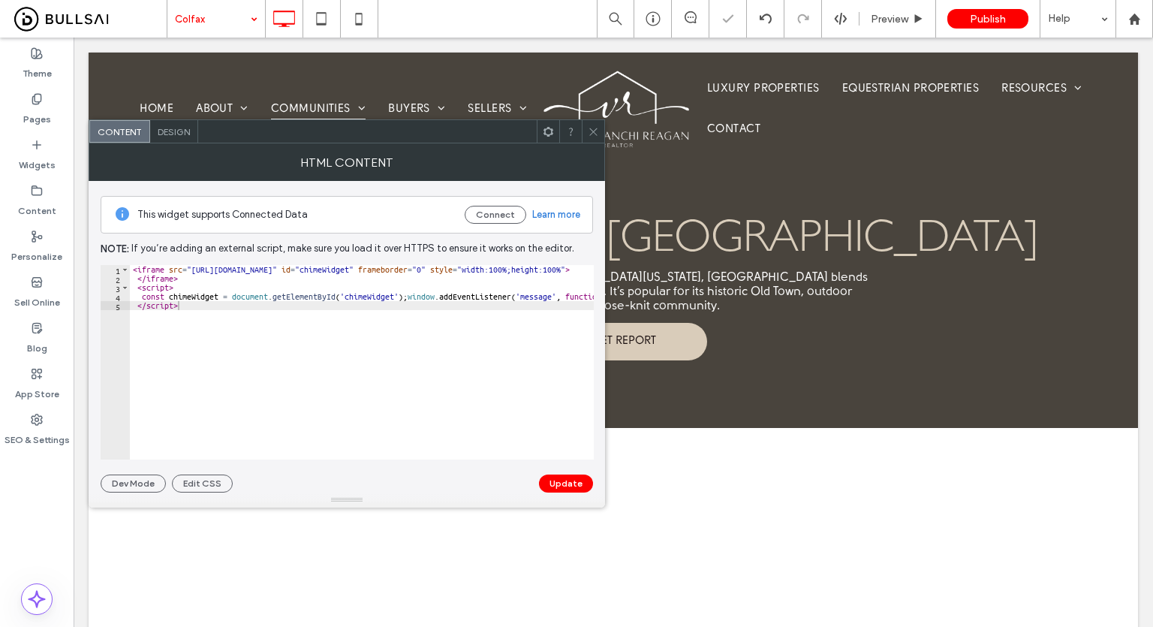
click at [595, 132] on icon at bounding box center [593, 131] width 11 height 11
click at [599, 130] on div at bounding box center [593, 131] width 23 height 23
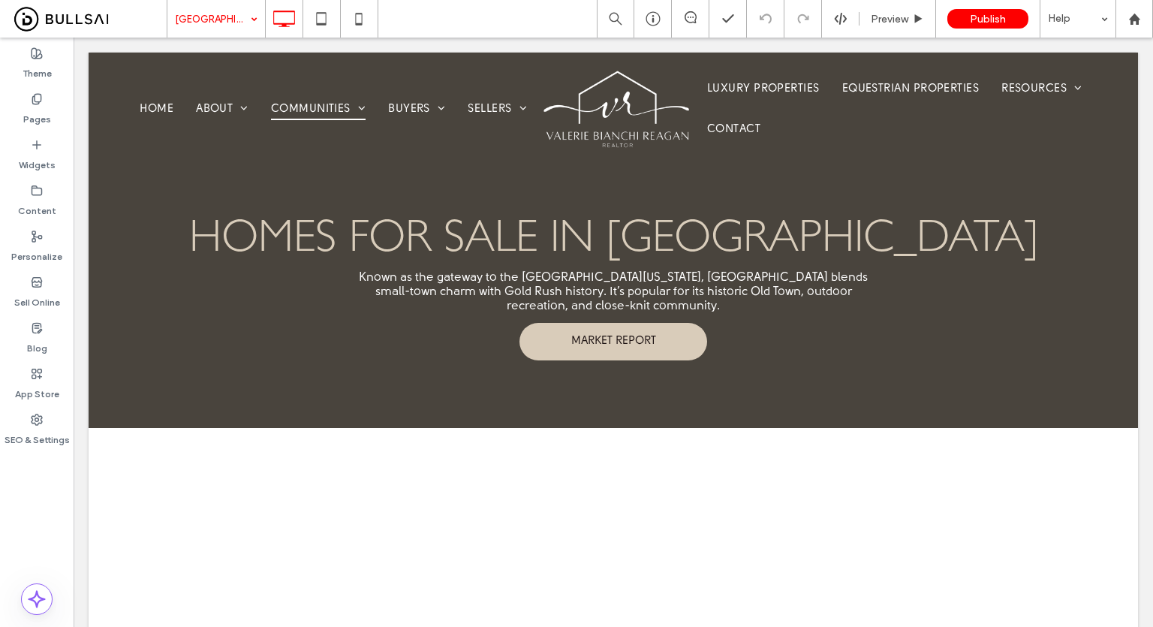
click at [225, 22] on input at bounding box center [212, 19] width 75 height 38
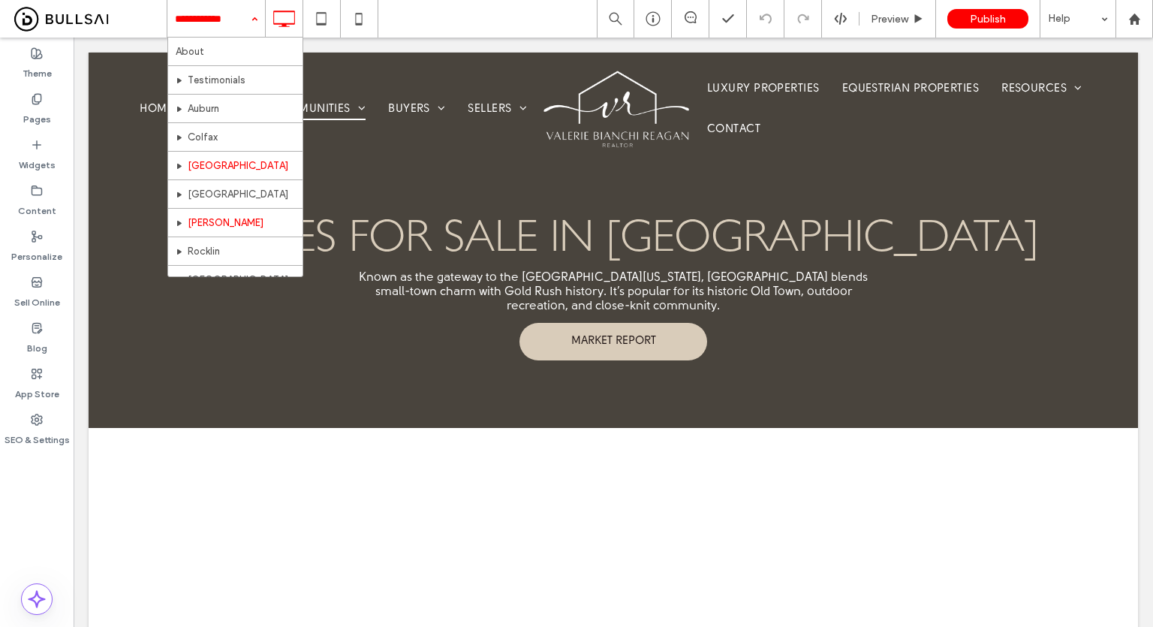
scroll to position [75, 0]
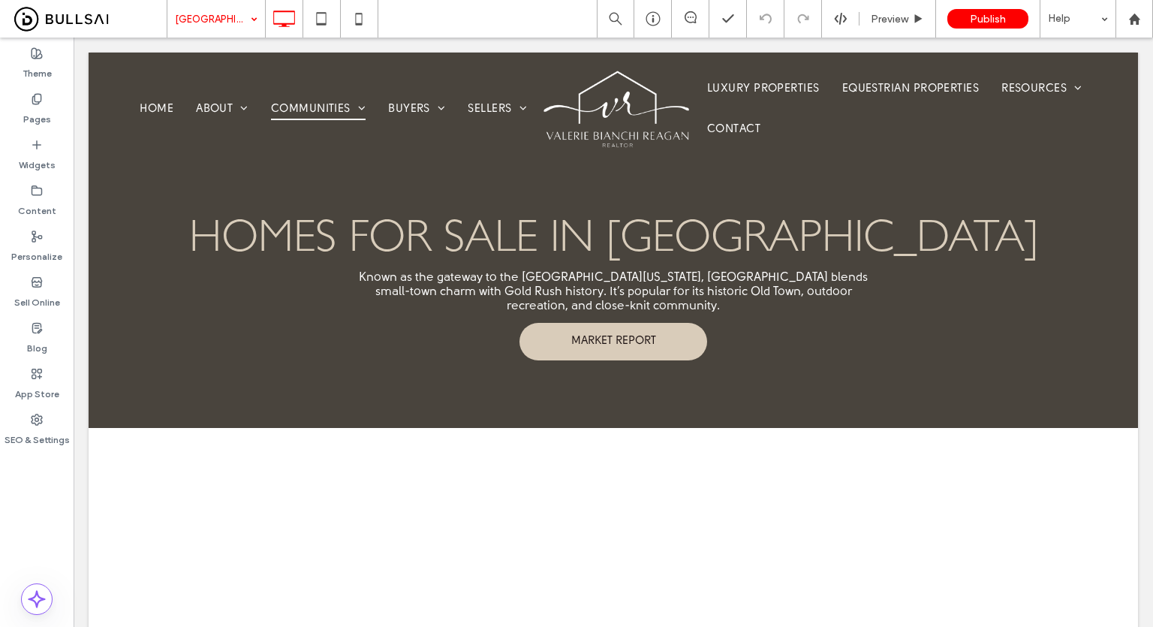
click at [194, 10] on input at bounding box center [212, 19] width 75 height 38
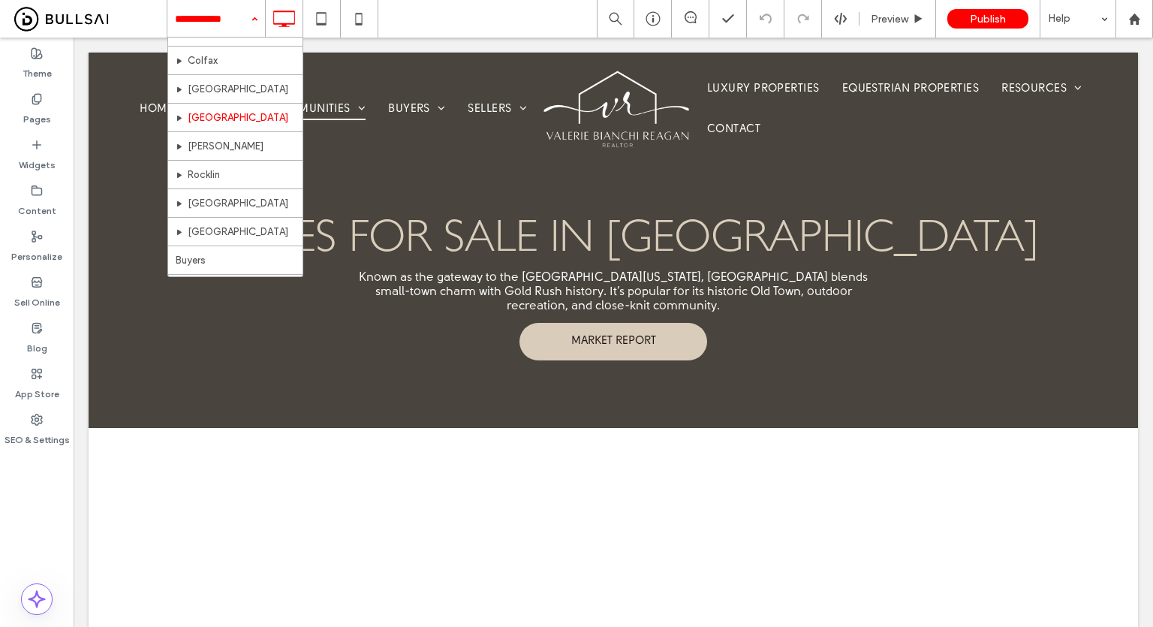
scroll to position [150, 0]
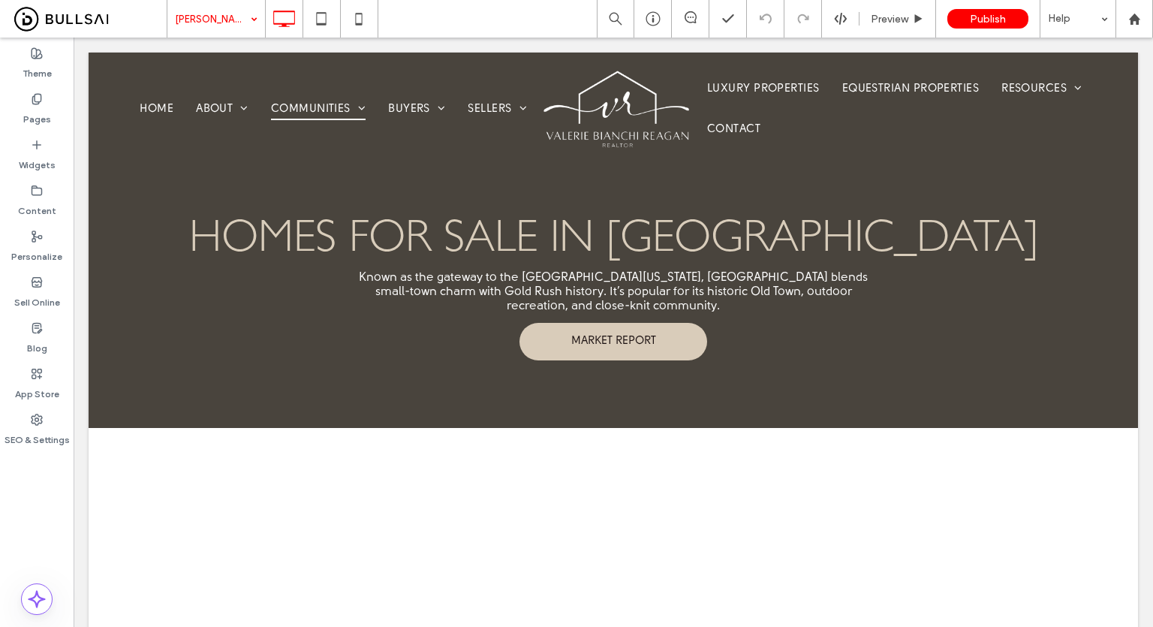
click at [213, 28] on input at bounding box center [212, 19] width 75 height 38
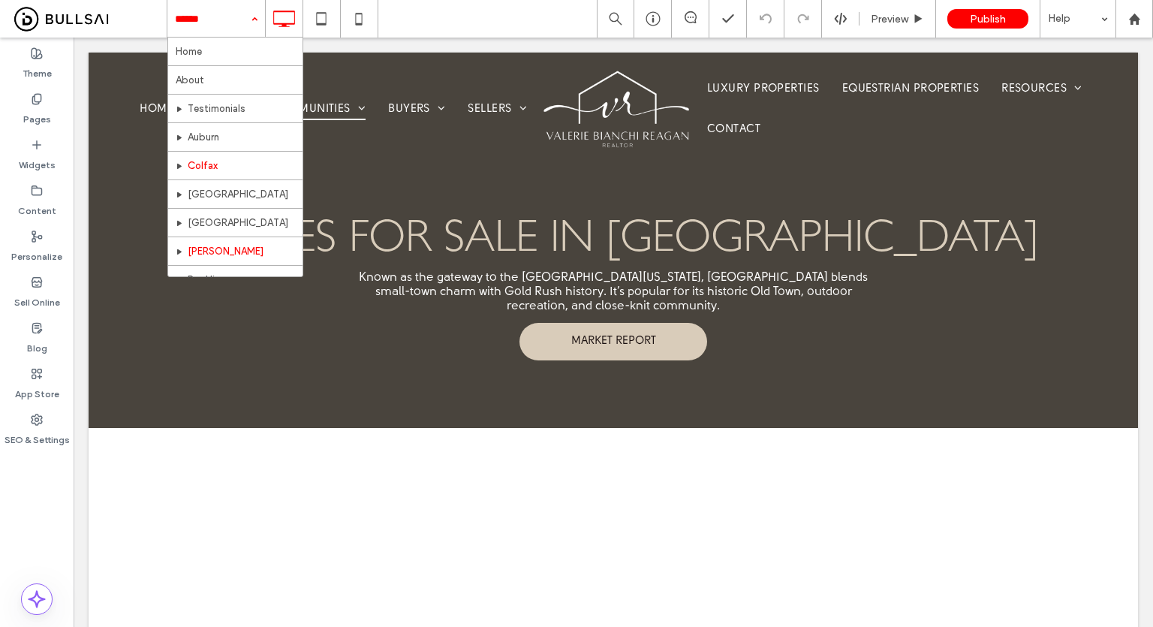
scroll to position [75, 0]
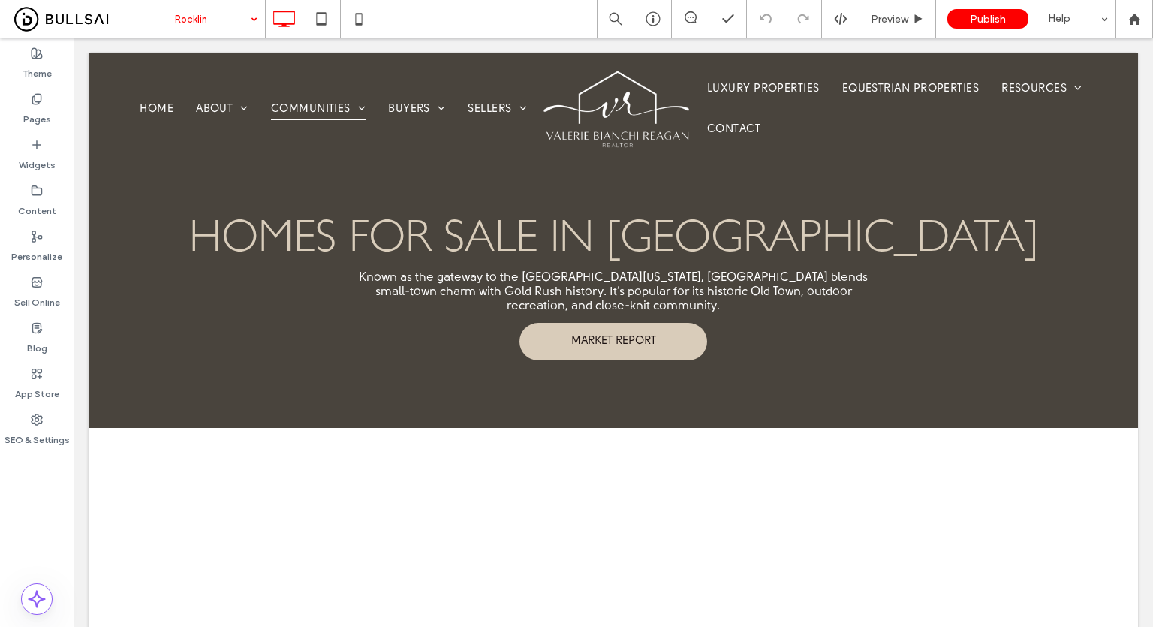
click at [202, 12] on input at bounding box center [212, 19] width 75 height 38
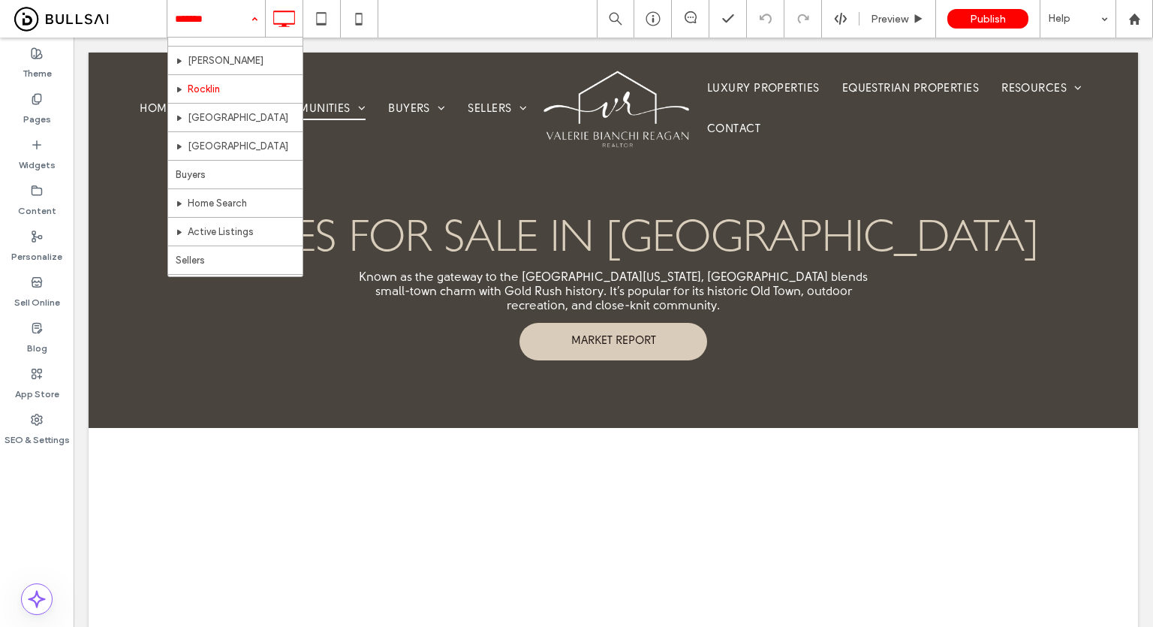
scroll to position [225, 0]
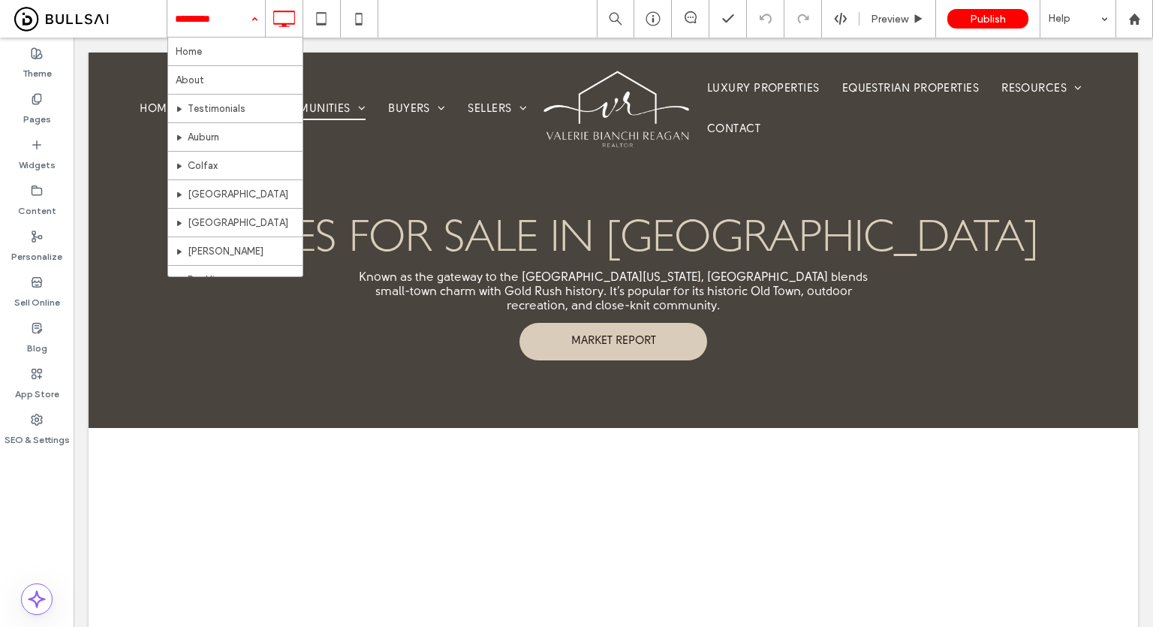
click at [194, 22] on input at bounding box center [212, 19] width 75 height 38
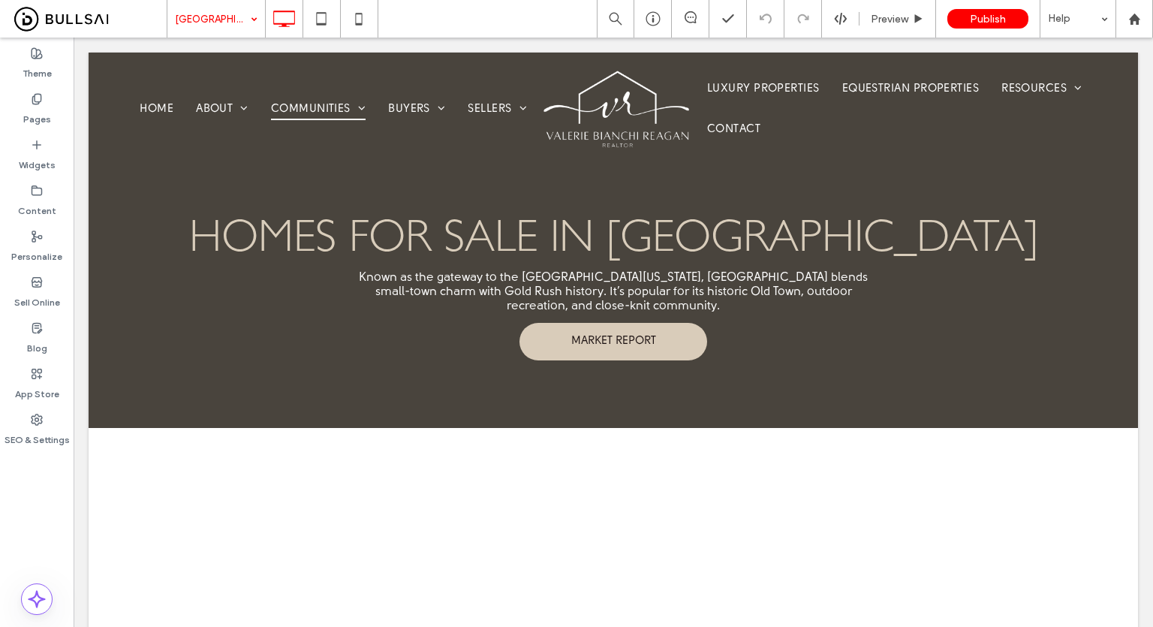
click at [236, 16] on input at bounding box center [212, 19] width 75 height 38
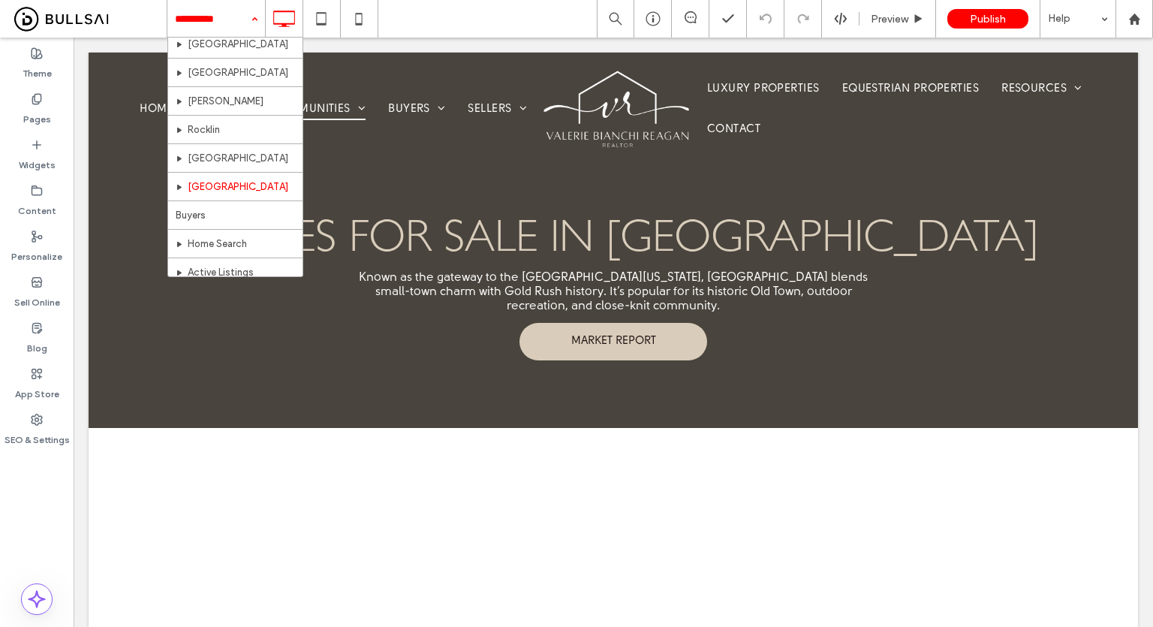
scroll to position [225, 0]
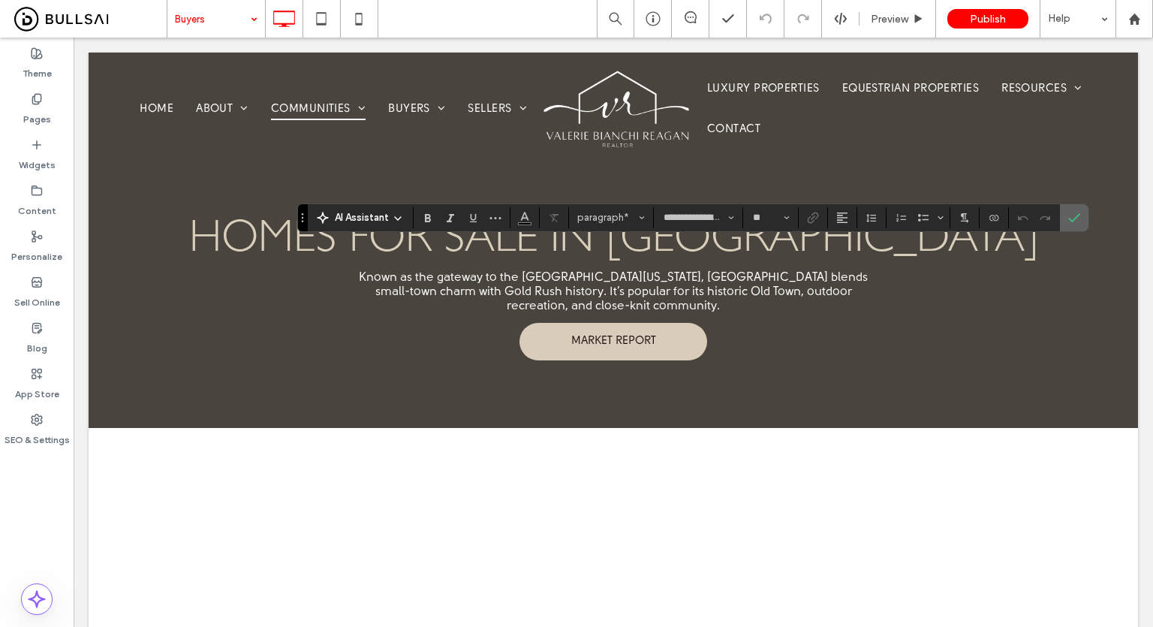
click at [1075, 212] on icon "Confirm" at bounding box center [1074, 218] width 12 height 12
click at [1069, 219] on use "Confirm" at bounding box center [1075, 217] width 12 height 9
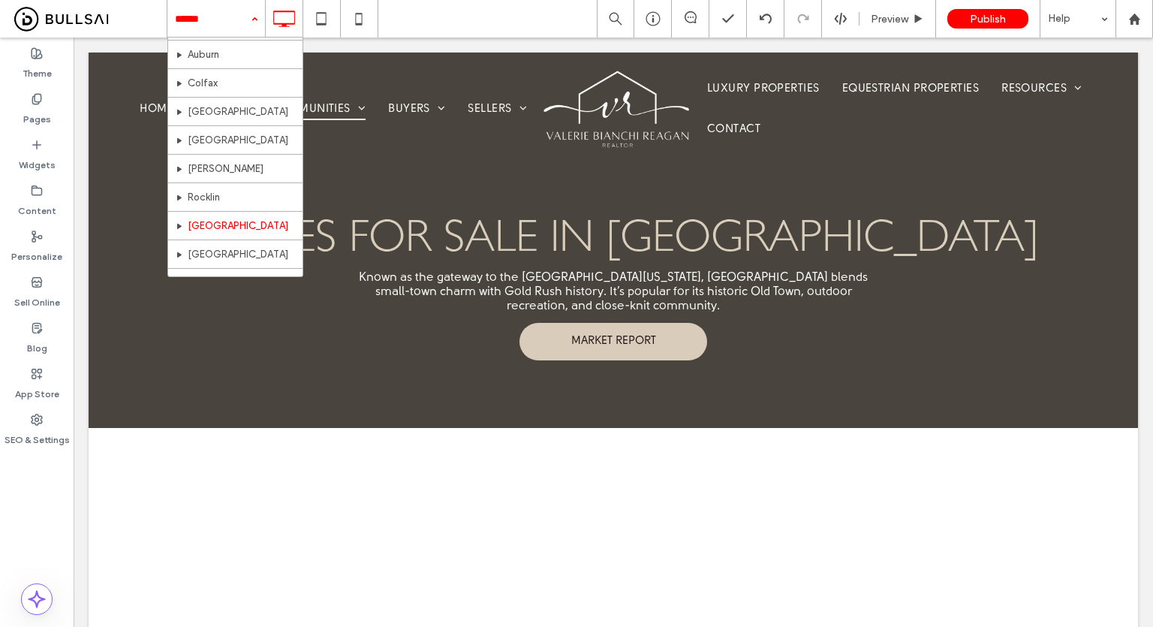
scroll to position [225, 0]
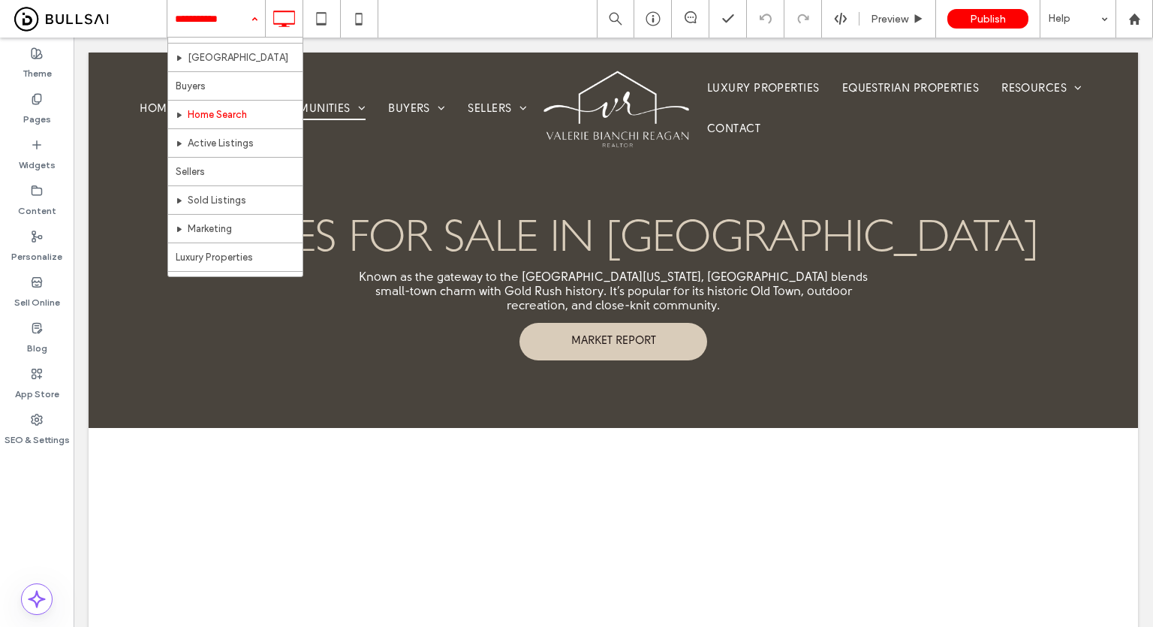
scroll to position [300, 0]
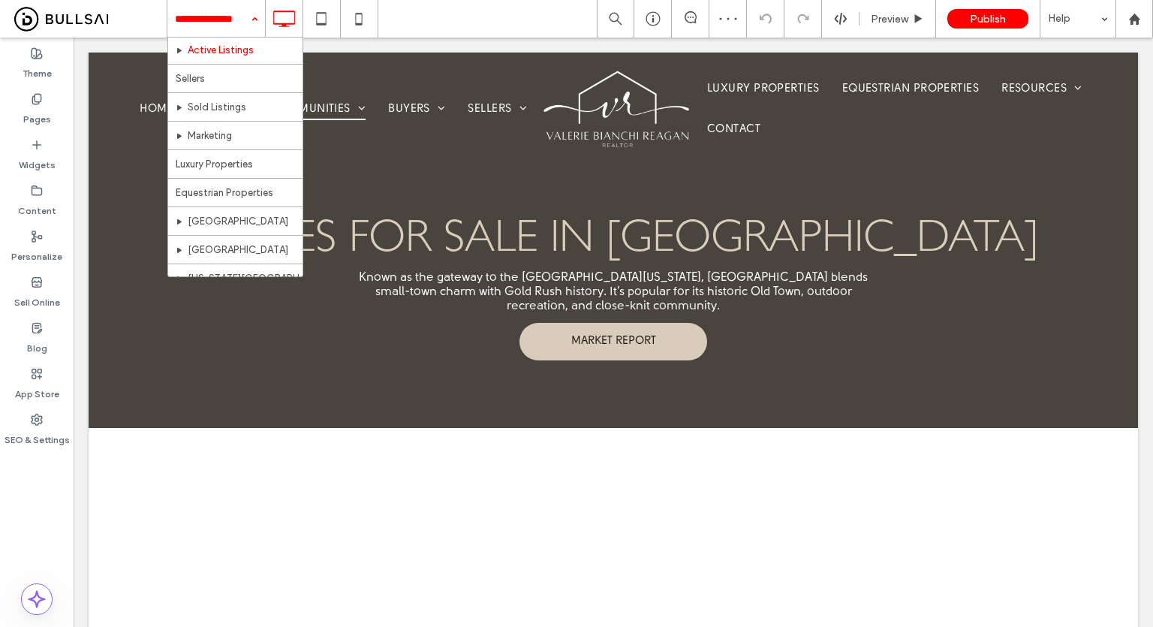
scroll to position [375, 0]
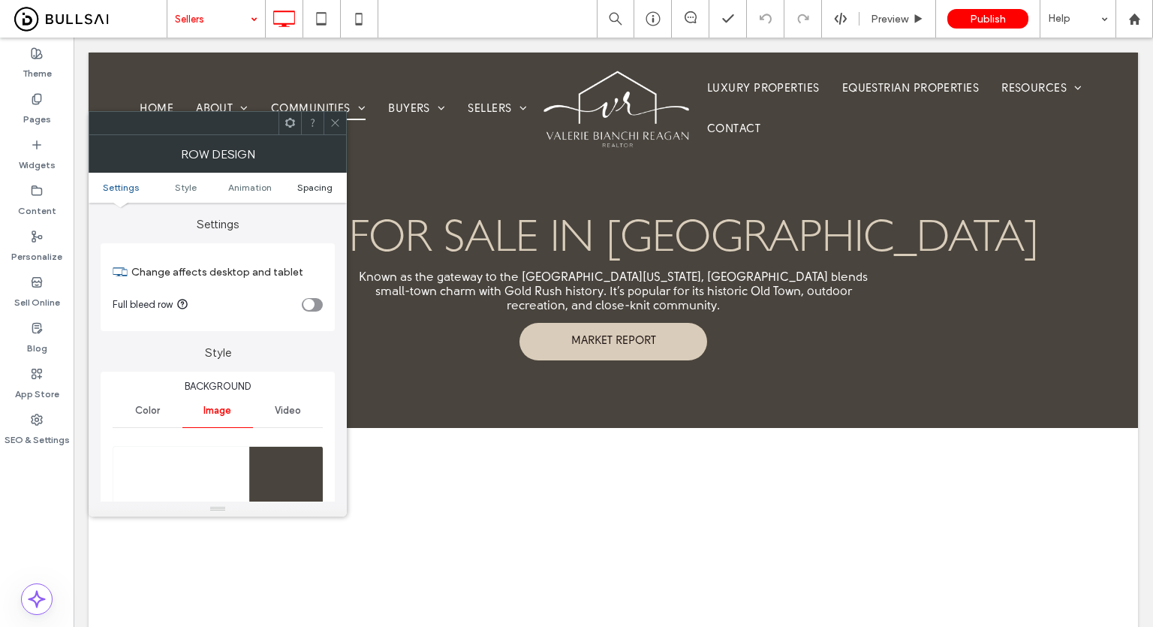
click at [316, 191] on span "Spacing" at bounding box center [314, 187] width 35 height 11
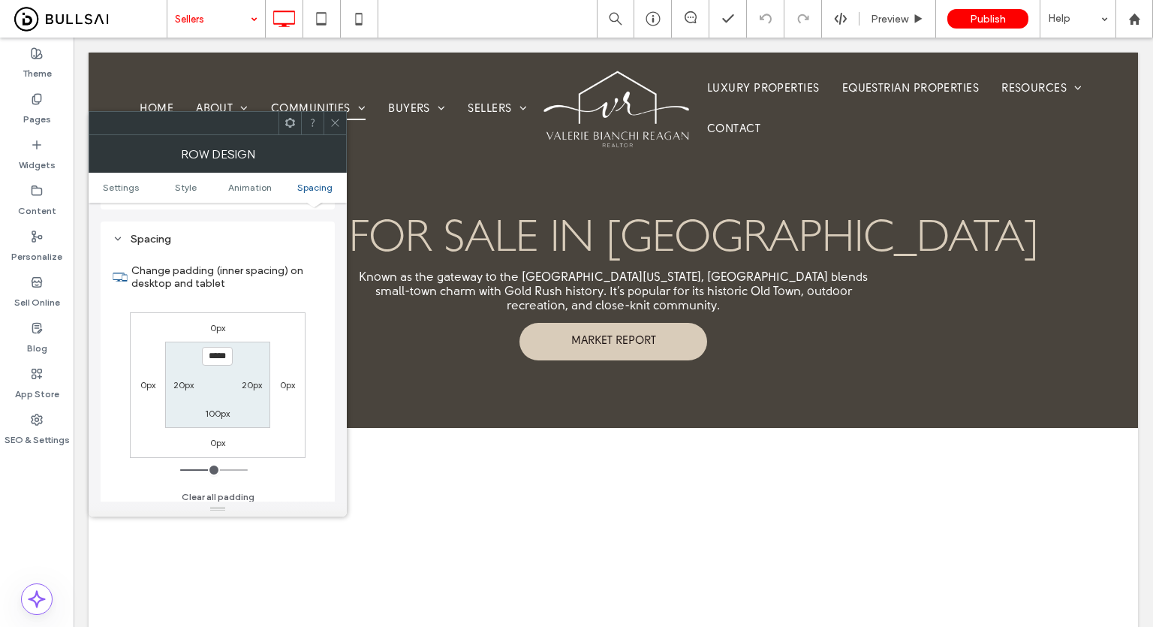
scroll to position [902, 0]
type input "*****"
type input "***"
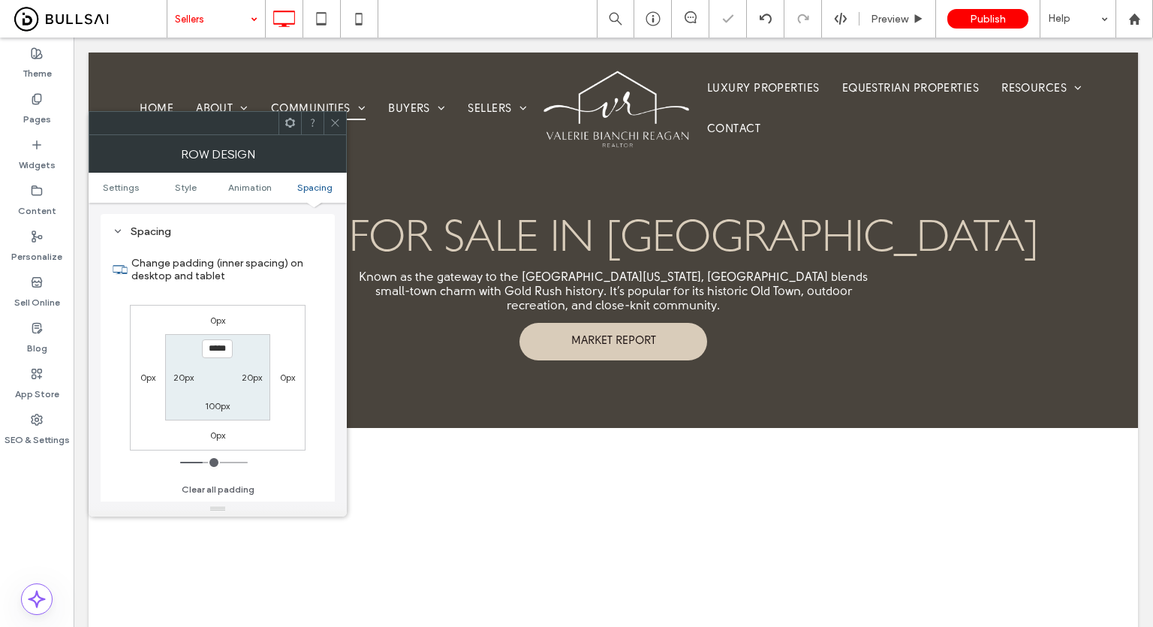
click at [332, 128] on icon at bounding box center [334, 122] width 11 height 11
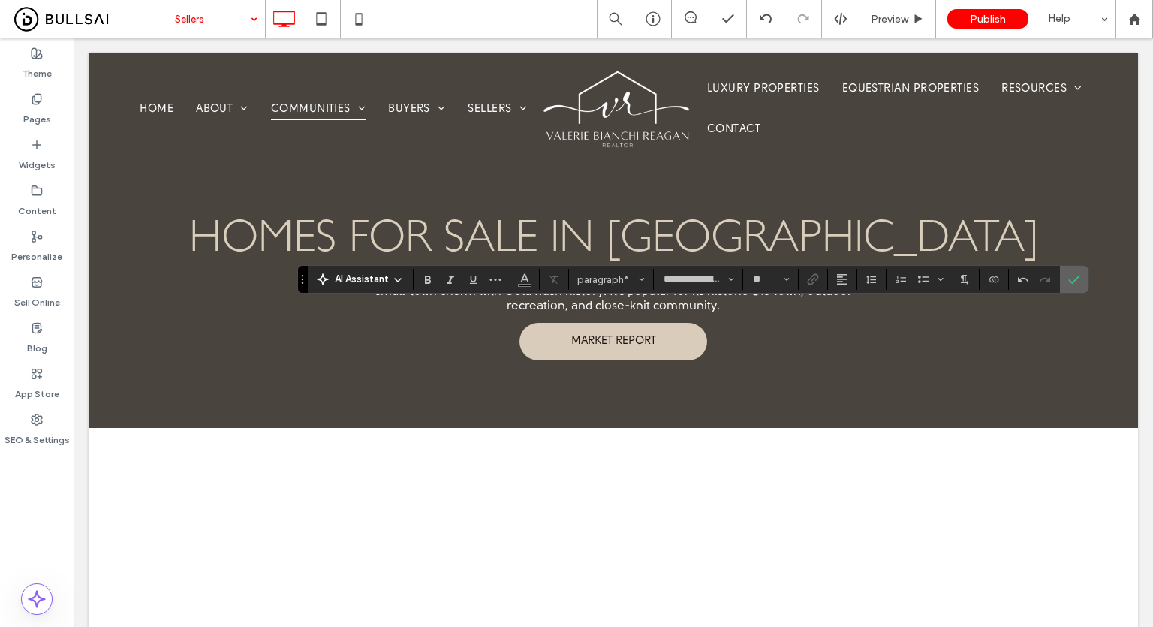
click at [1081, 282] on label "Confirm" at bounding box center [1074, 279] width 23 height 27
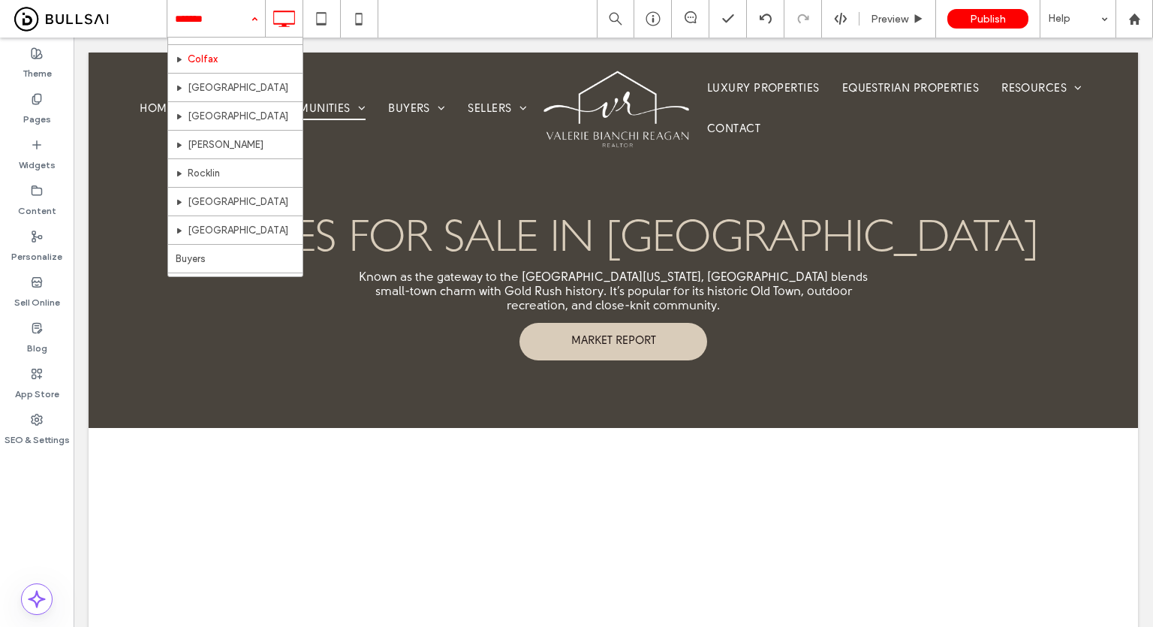
scroll to position [225, 0]
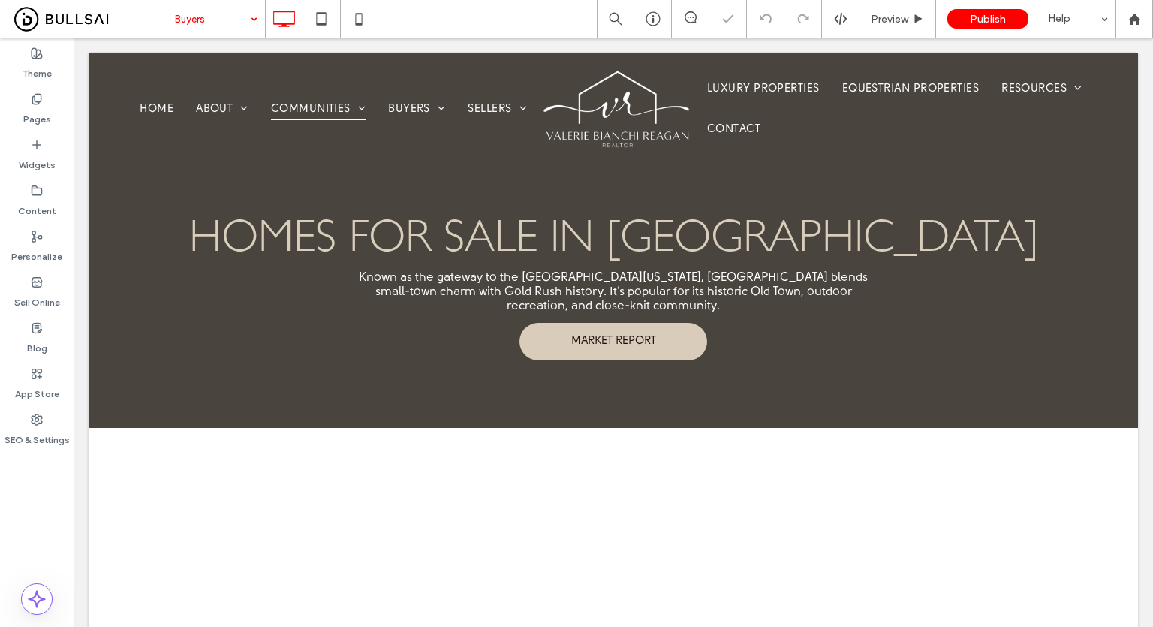
click at [240, 34] on input at bounding box center [212, 19] width 75 height 38
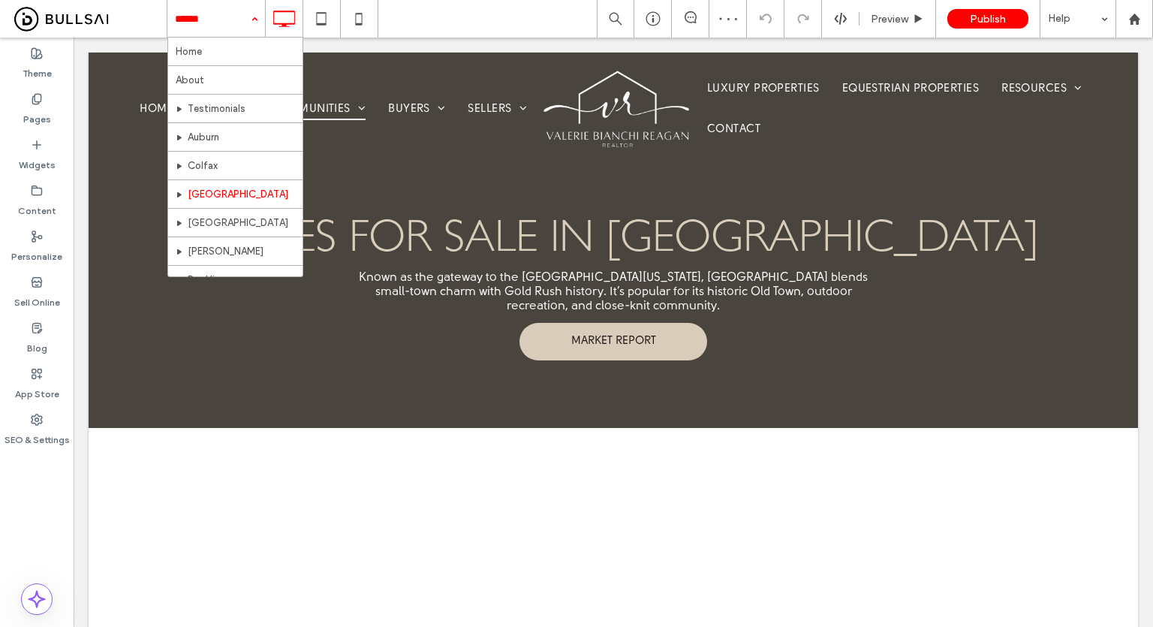
scroll to position [300, 0]
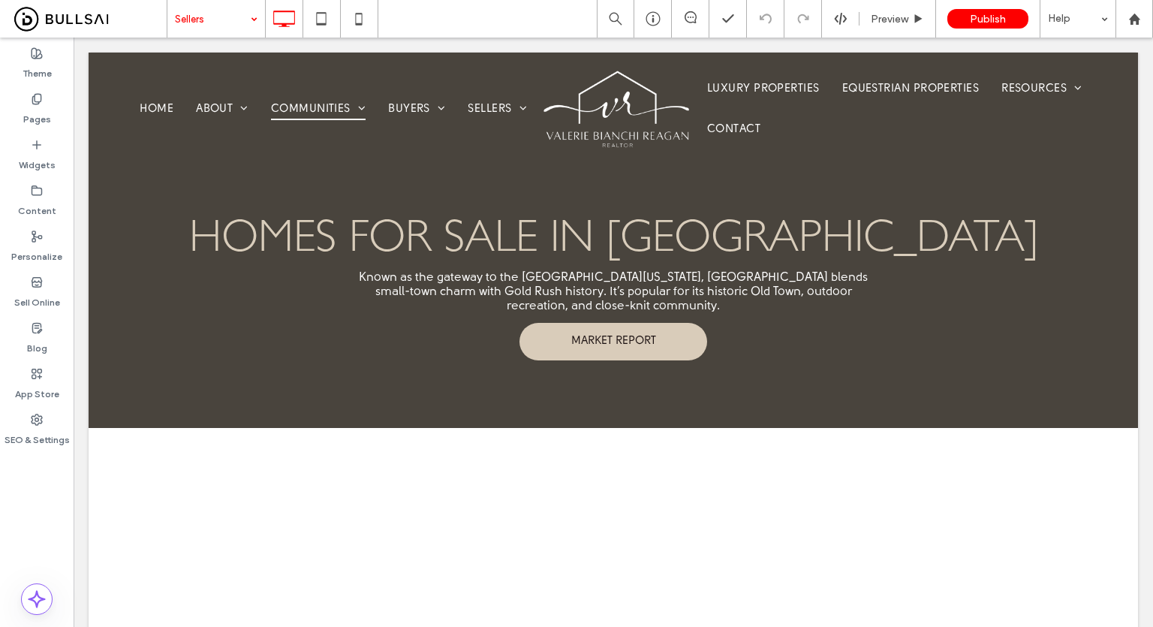
click at [213, 10] on input at bounding box center [212, 19] width 75 height 38
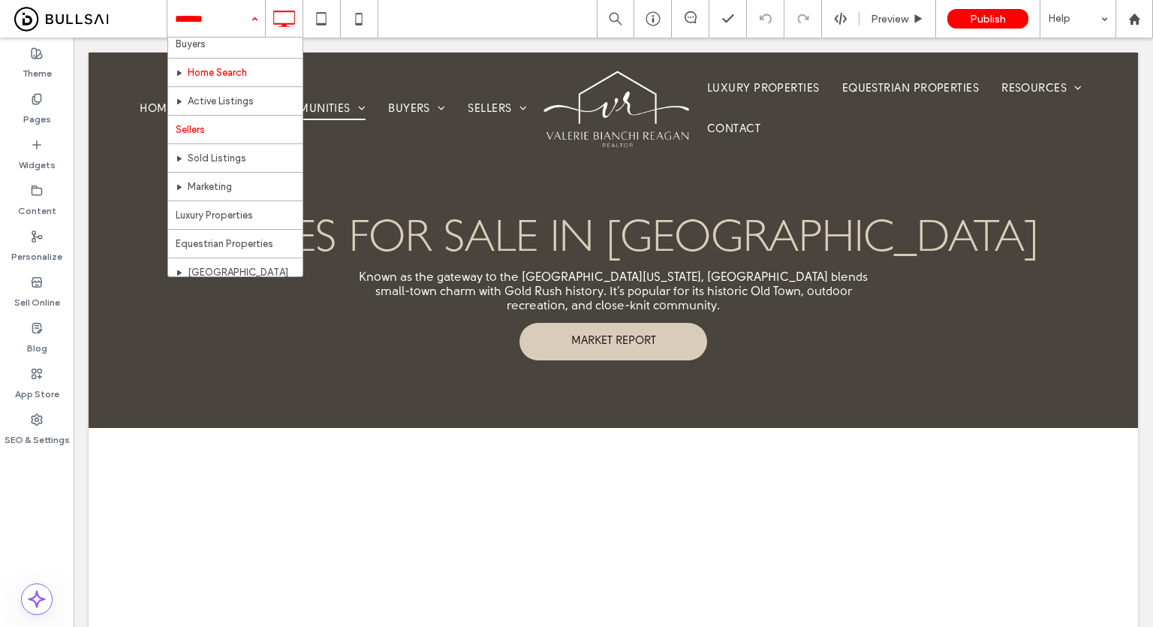
scroll to position [300, 0]
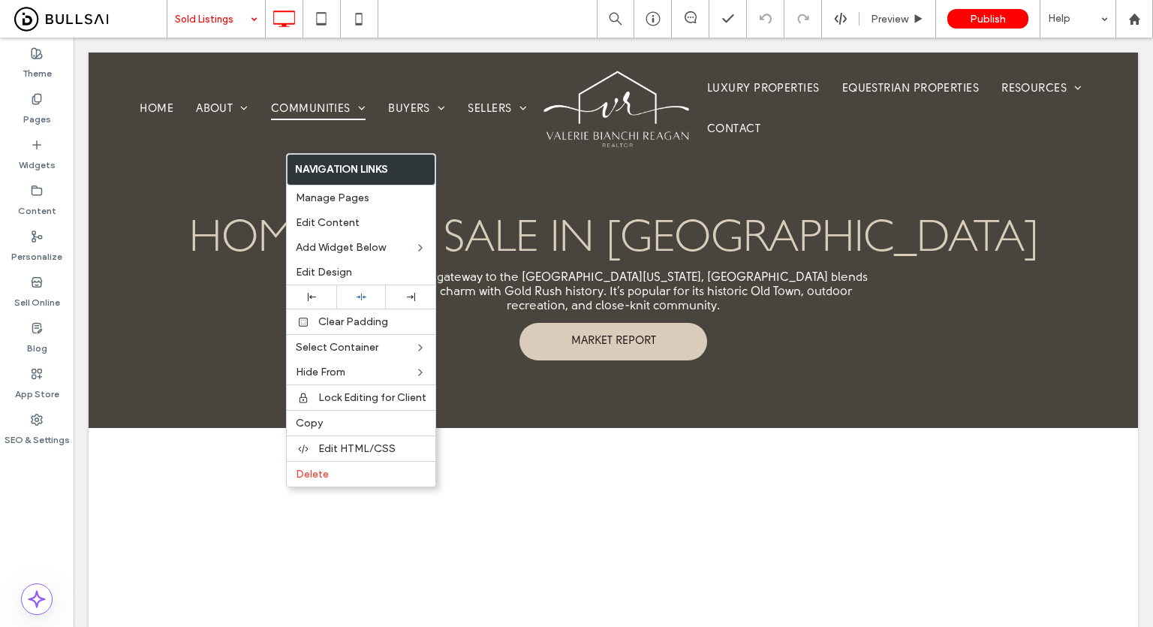
click at [55, 501] on div "Theme Pages Widgets Content Personalize Sell Online Blog App Store SEO & Settin…" at bounding box center [37, 332] width 74 height 589
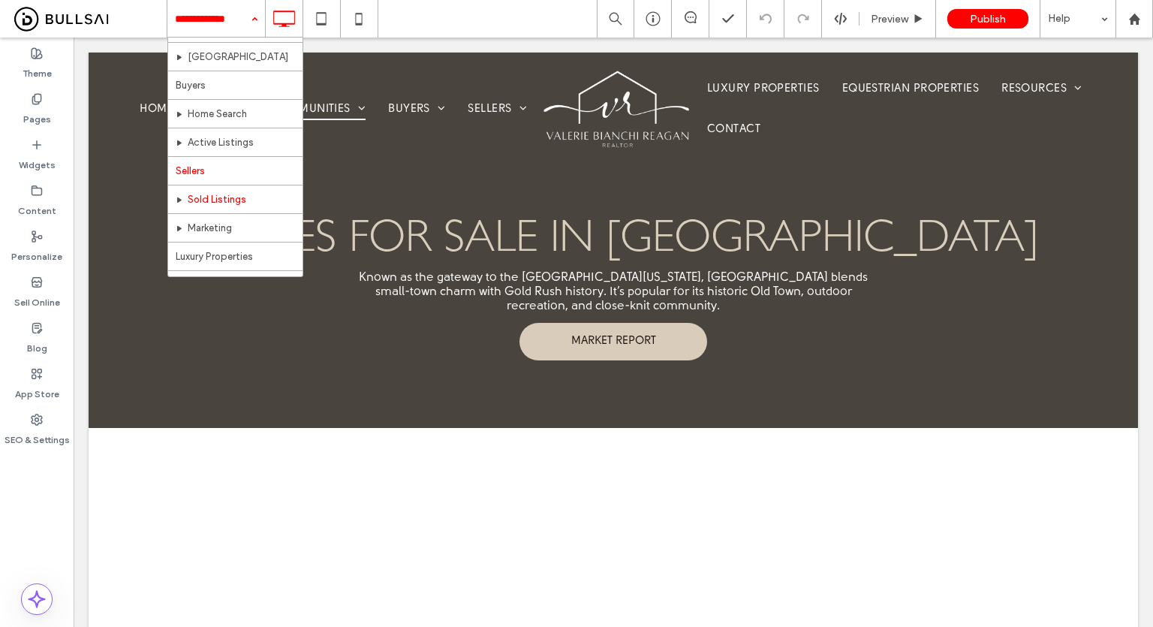
scroll to position [300, 0]
click at [222, 32] on input at bounding box center [212, 19] width 75 height 38
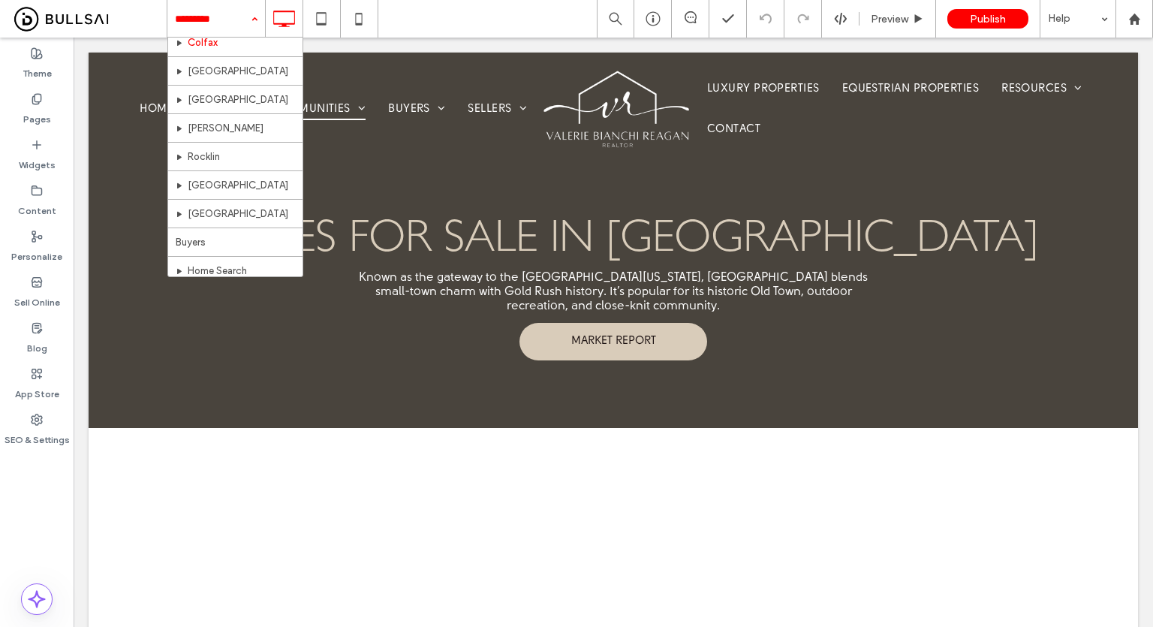
scroll to position [75, 0]
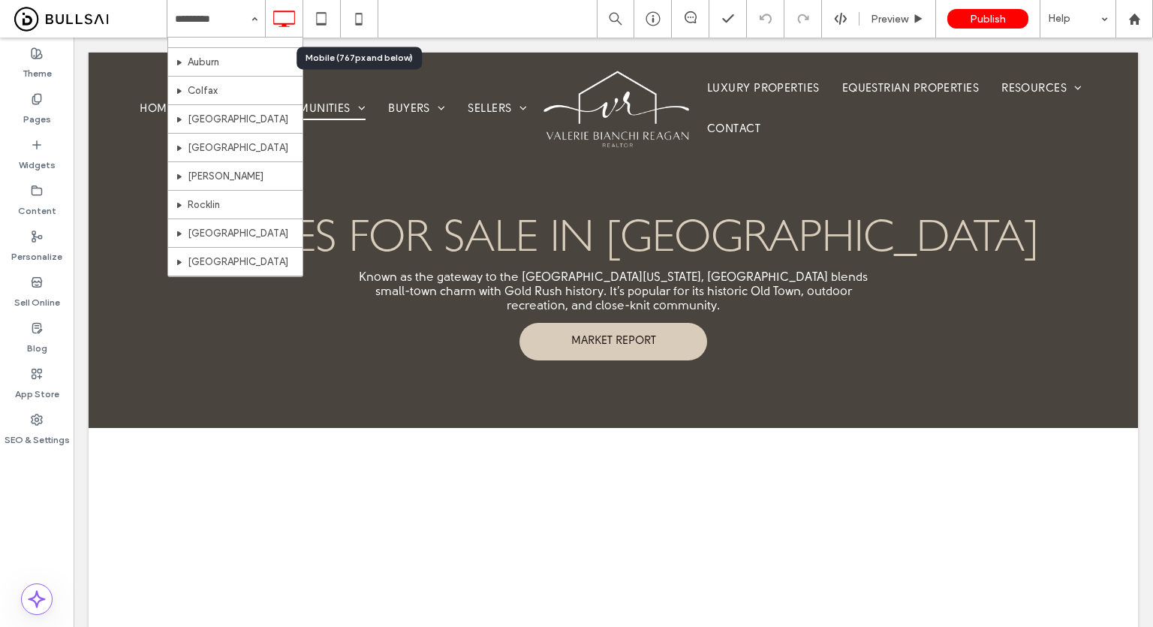
click at [456, 12] on div "Home About Testimonials [GEOGRAPHIC_DATA] [GEOGRAPHIC_DATA] [GEOGRAPHIC_DATA] […" at bounding box center [660, 19] width 986 height 38
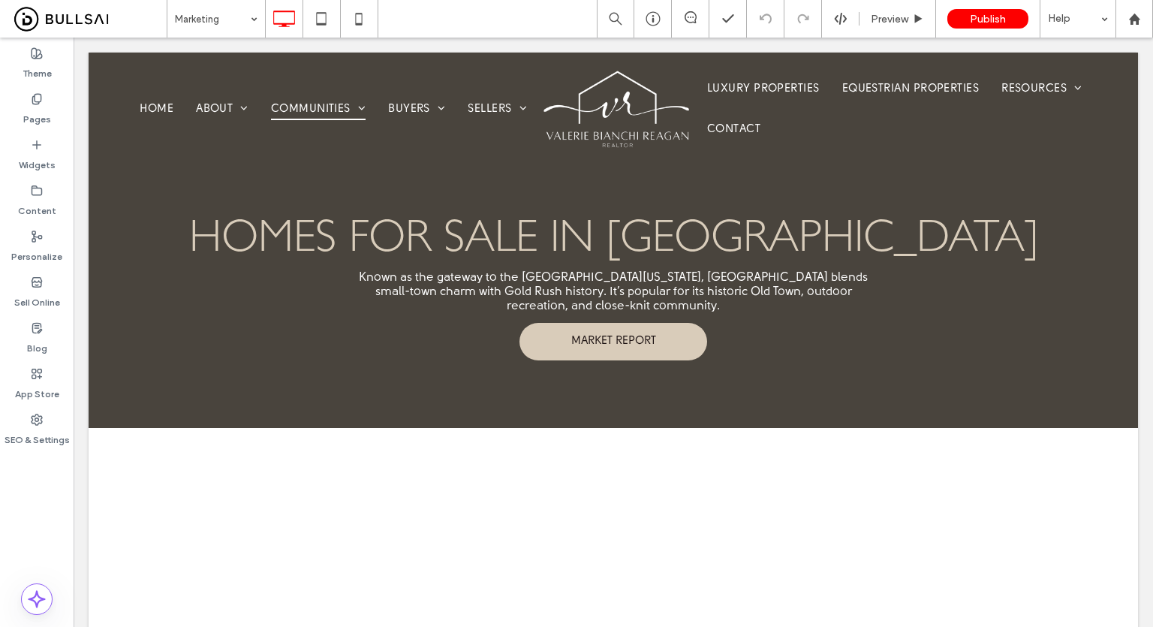
click at [73, 510] on div "Theme Pages Widgets Content Personalize Sell Online Blog App Store SEO & Settin…" at bounding box center [37, 332] width 74 height 589
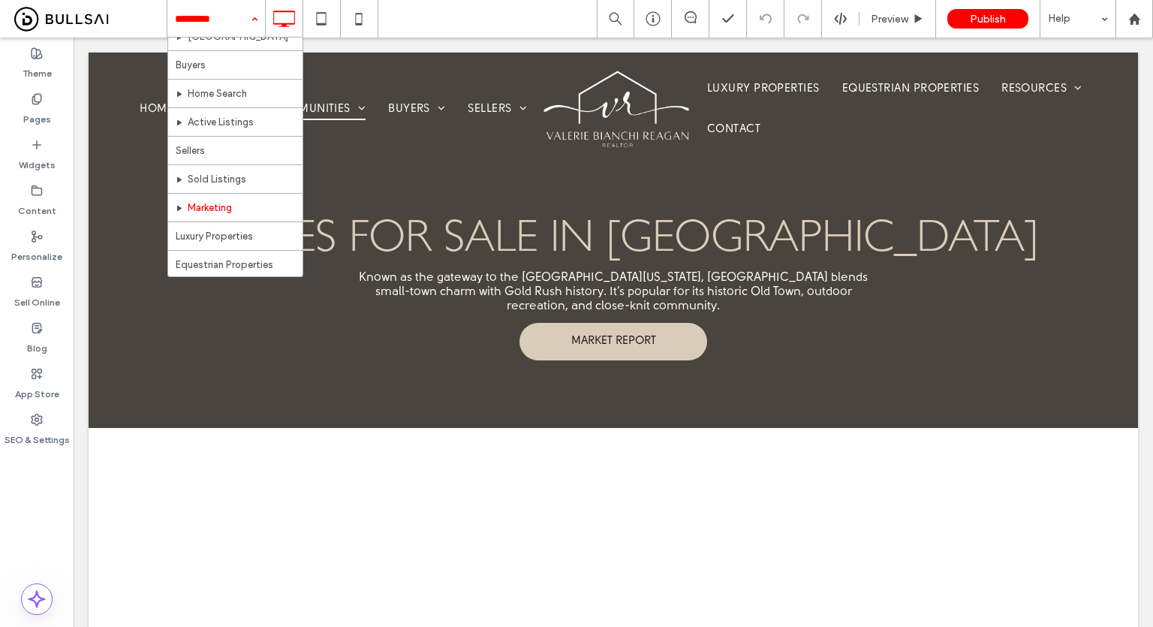
scroll to position [375, 0]
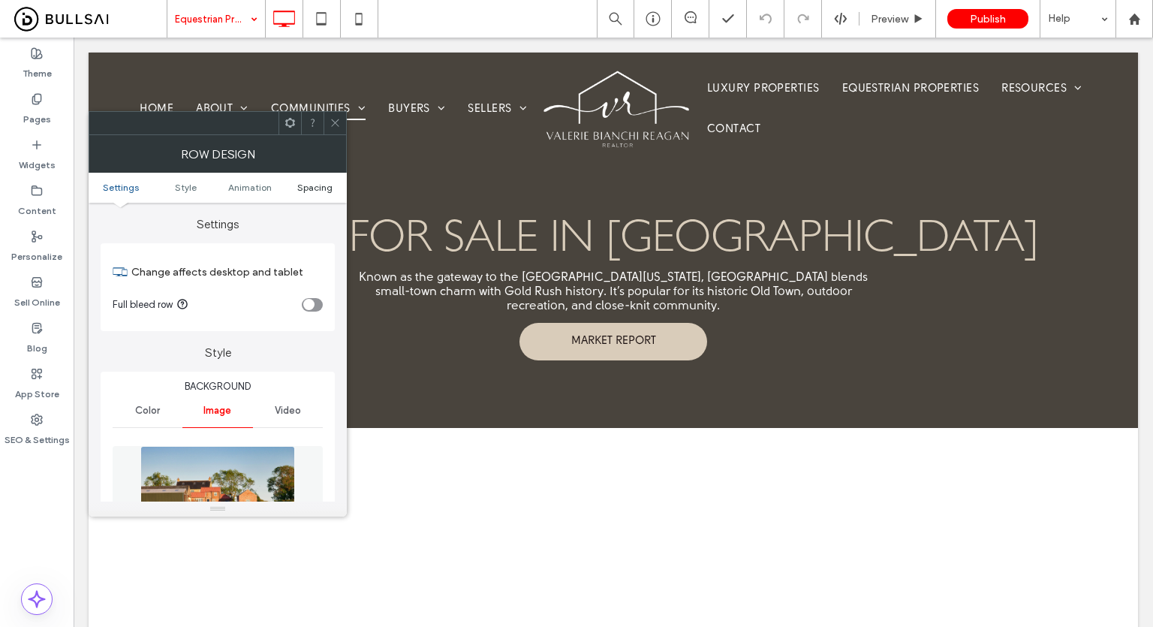
click at [317, 183] on span "Spacing" at bounding box center [314, 187] width 35 height 11
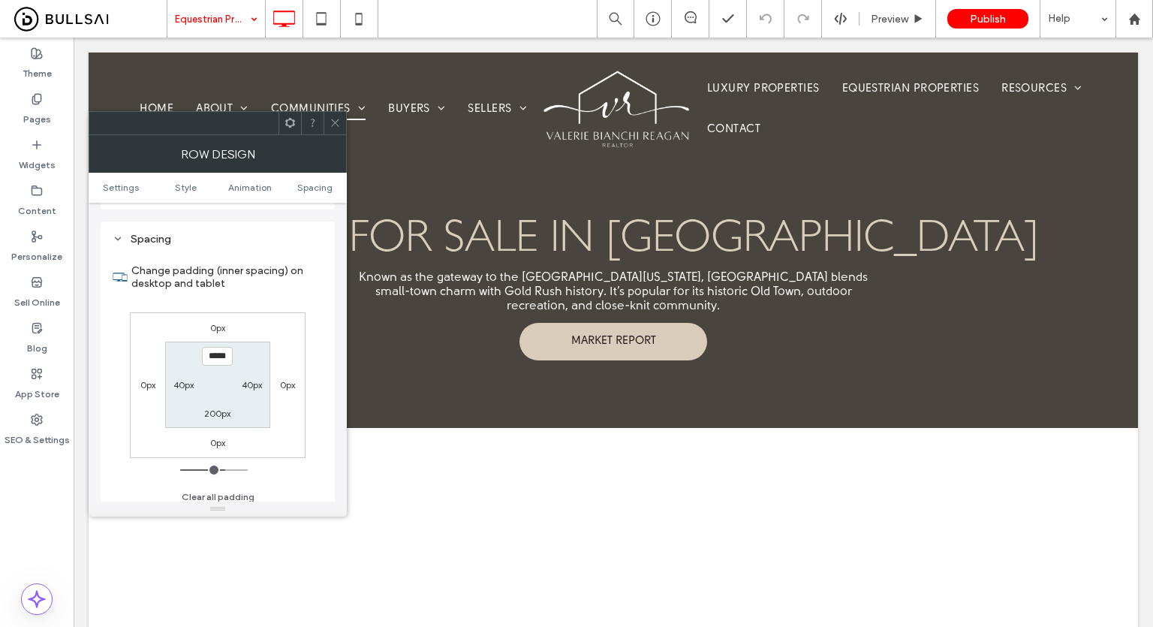
scroll to position [979, 0]
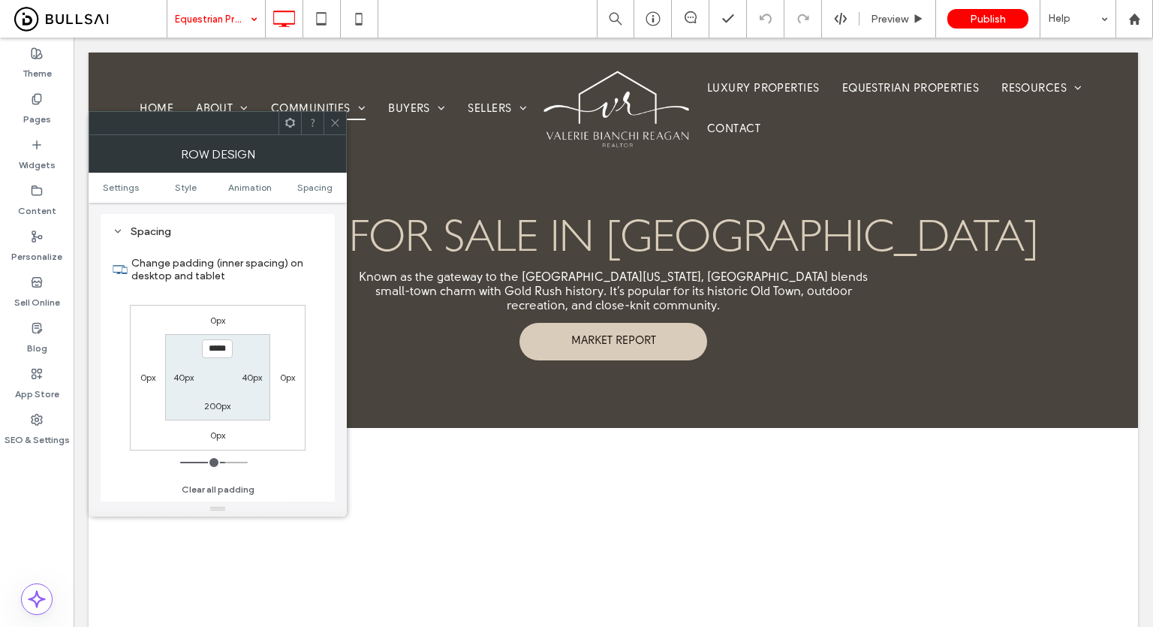
click at [333, 113] on span at bounding box center [334, 123] width 11 height 23
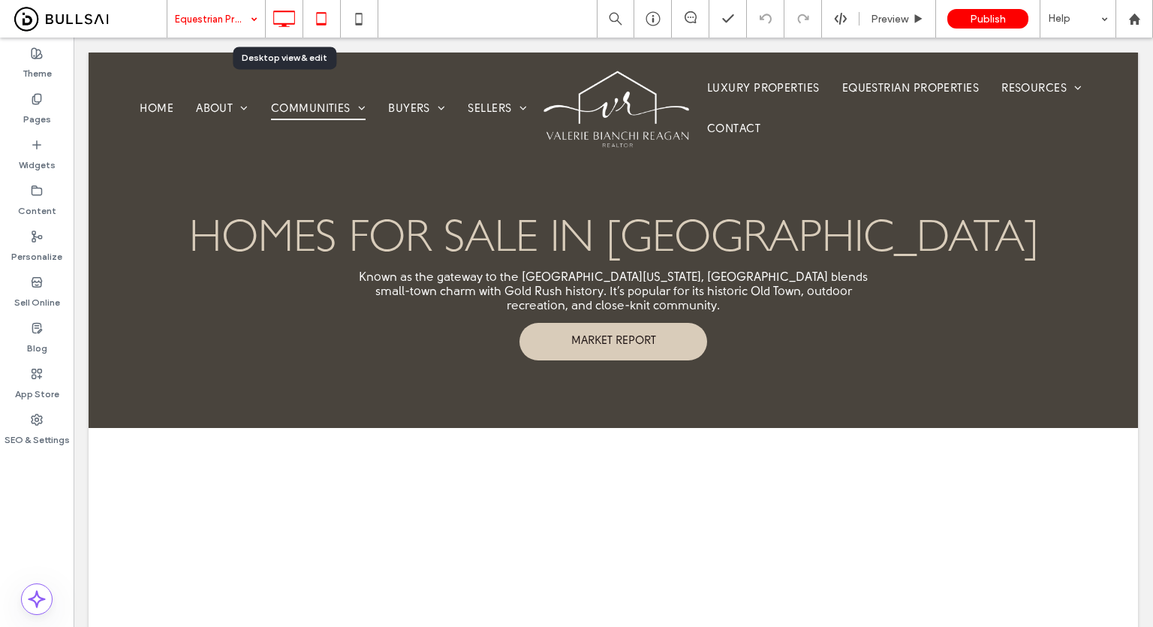
click at [306, 11] on icon at bounding box center [321, 19] width 30 height 30
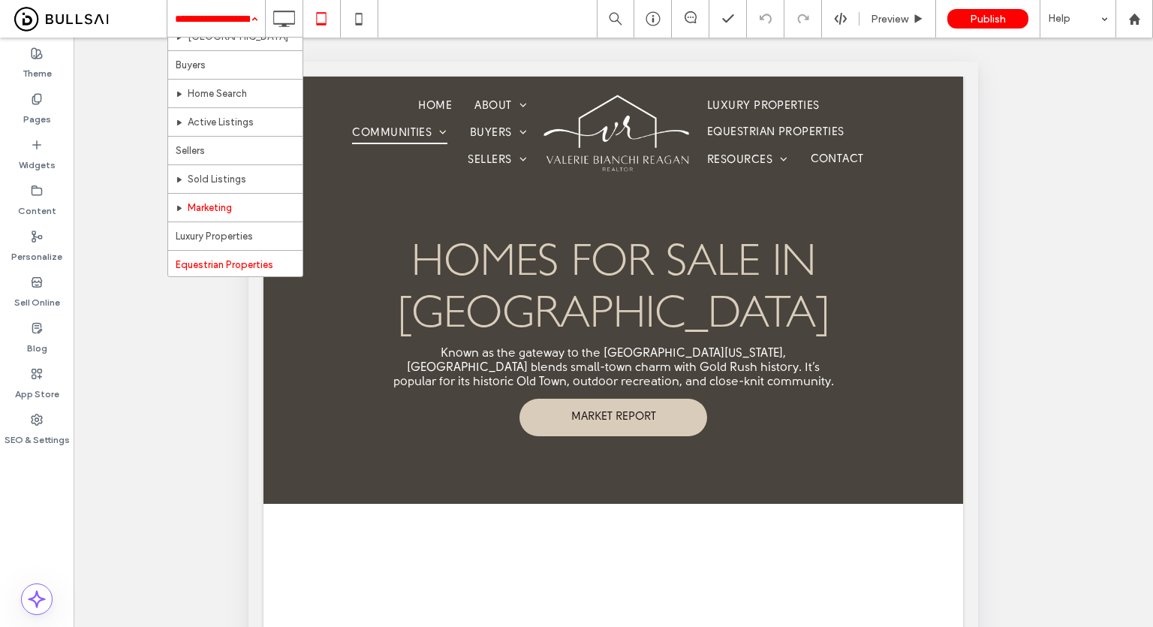
scroll to position [375, 0]
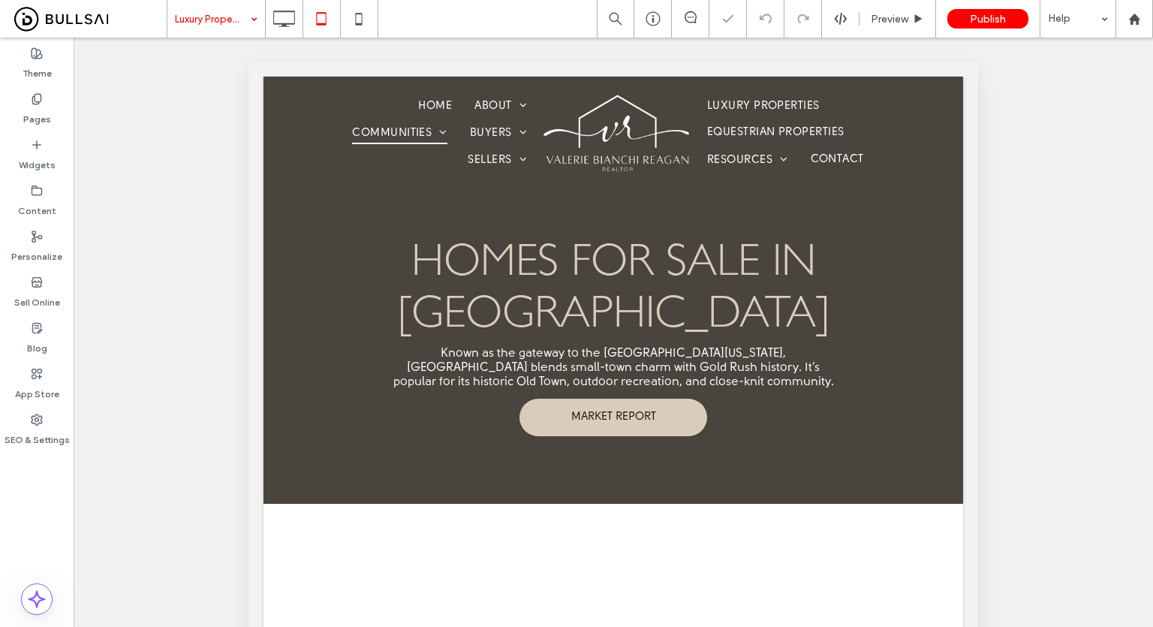
click at [232, 20] on span "Luxury Properties" at bounding box center [216, 19] width 98 height 38
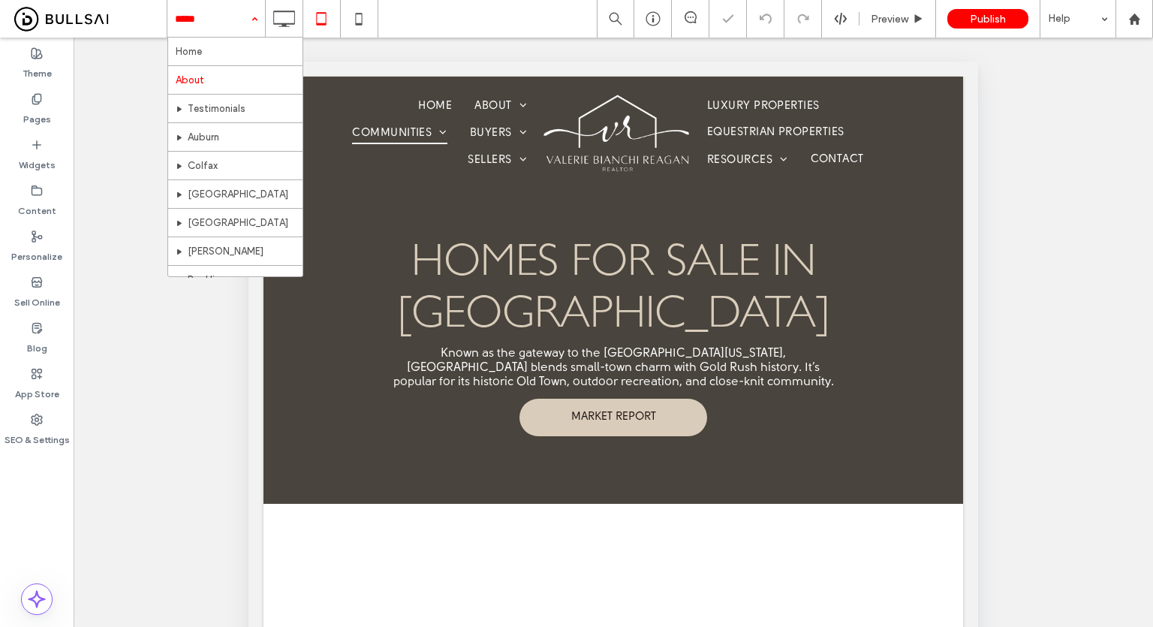
click at [231, 16] on input at bounding box center [212, 19] width 75 height 38
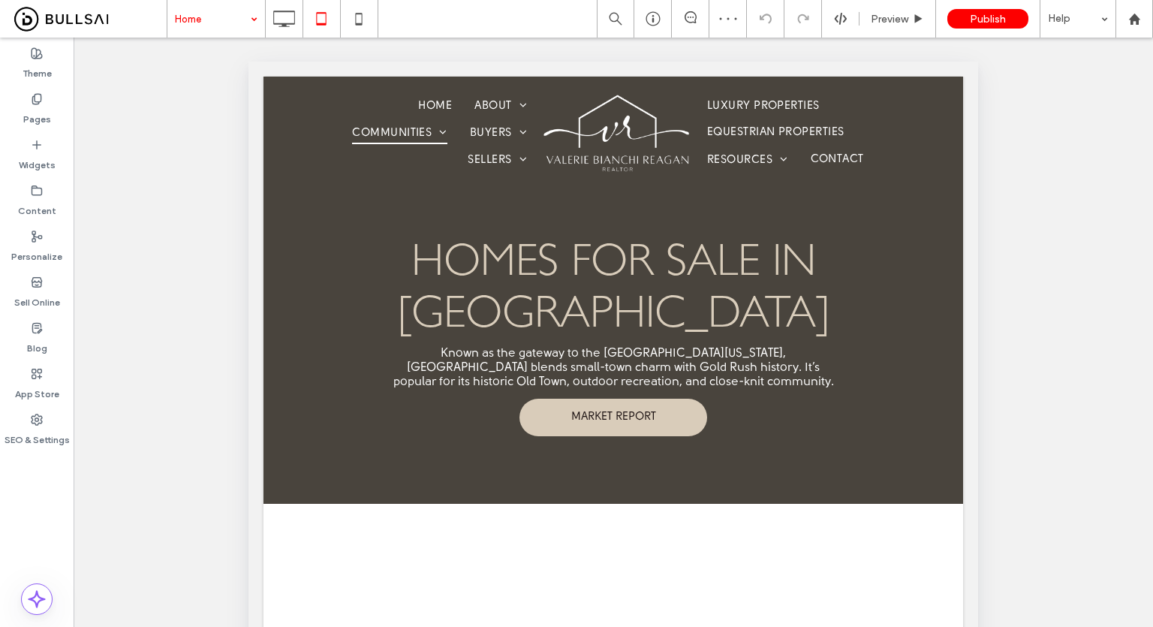
click at [229, 17] on input at bounding box center [212, 19] width 75 height 38
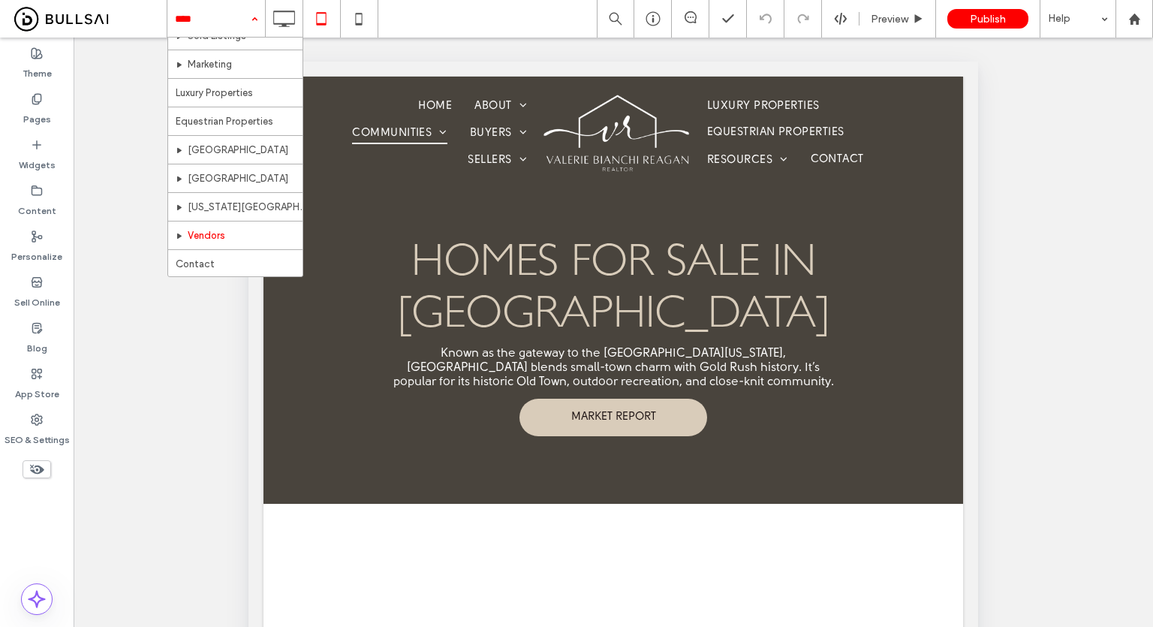
scroll to position [458, 0]
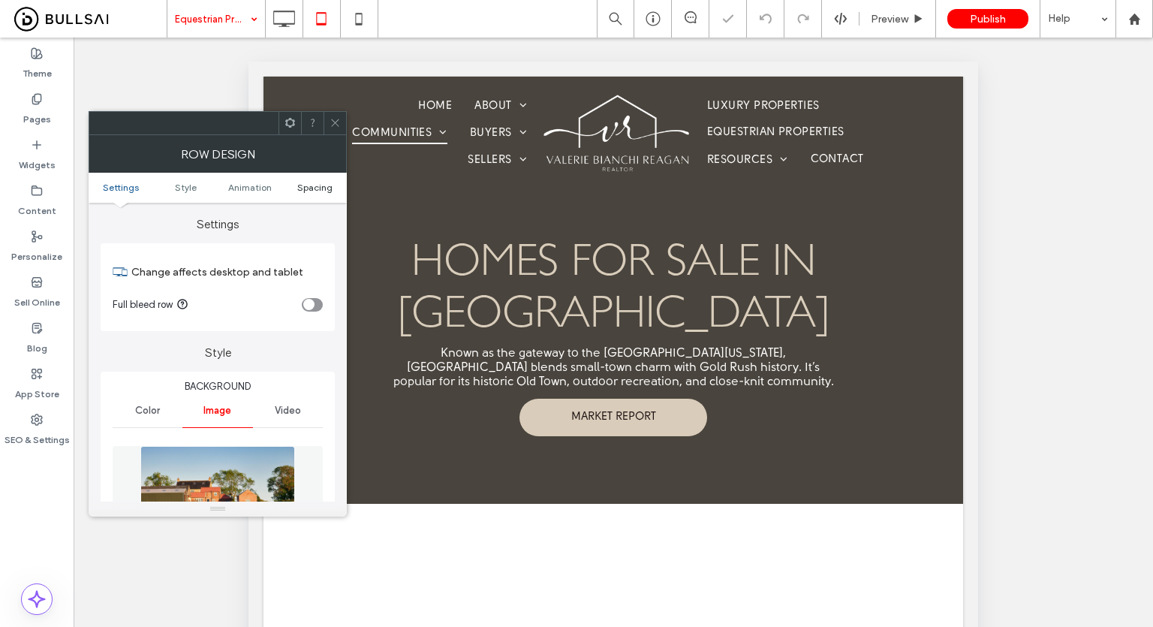
click at [307, 185] on span "Spacing" at bounding box center [314, 187] width 35 height 11
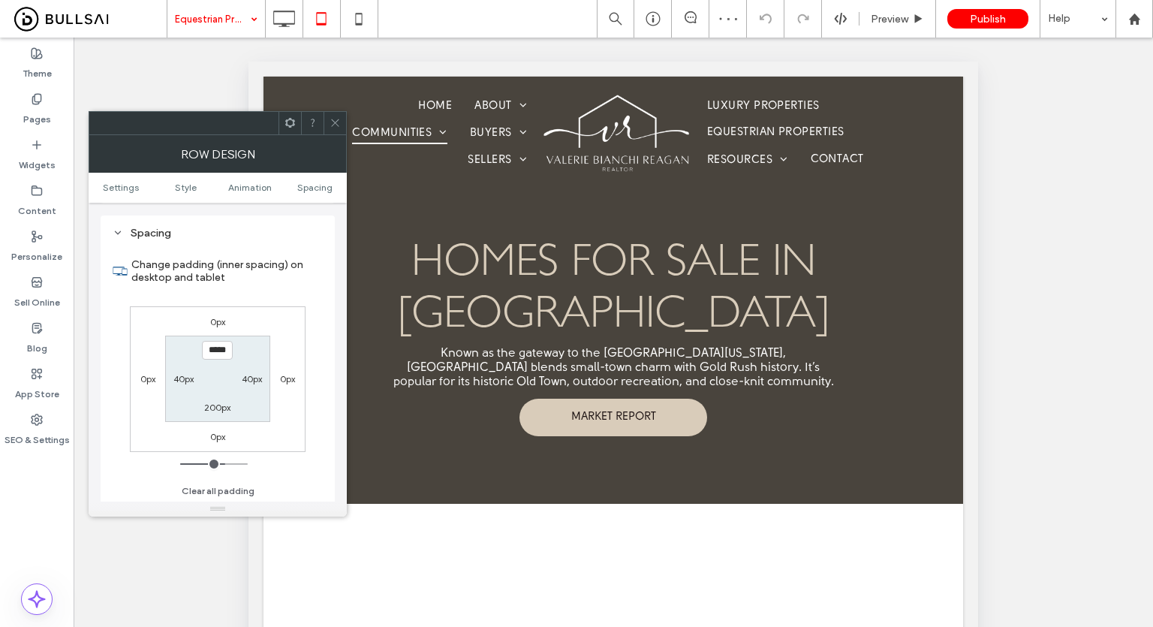
scroll to position [958, 0]
click at [224, 404] on label "200px" at bounding box center [217, 405] width 26 height 11
type input "***"
type input "*****"
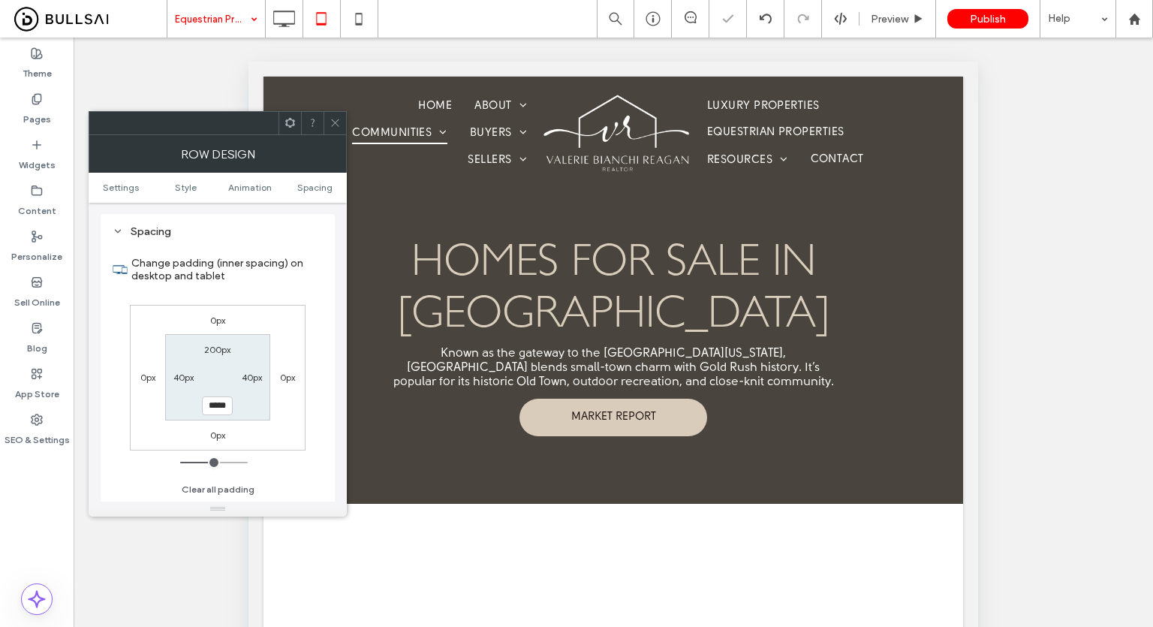
click at [335, 122] on use at bounding box center [335, 123] width 8 height 8
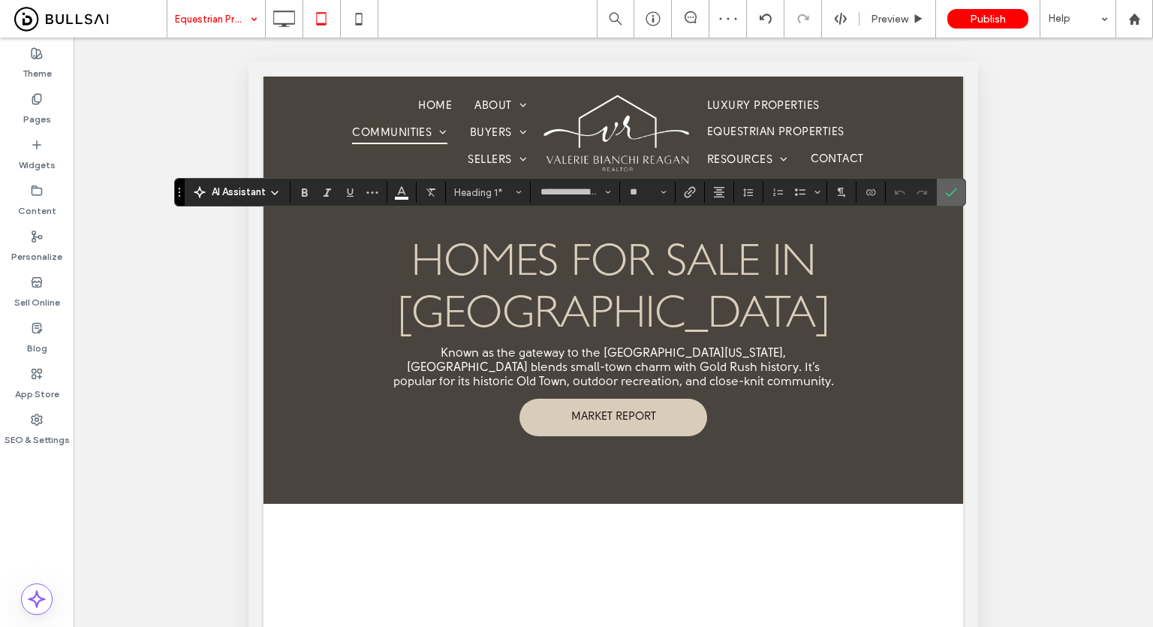
click at [945, 191] on icon "Confirm" at bounding box center [951, 192] width 12 height 12
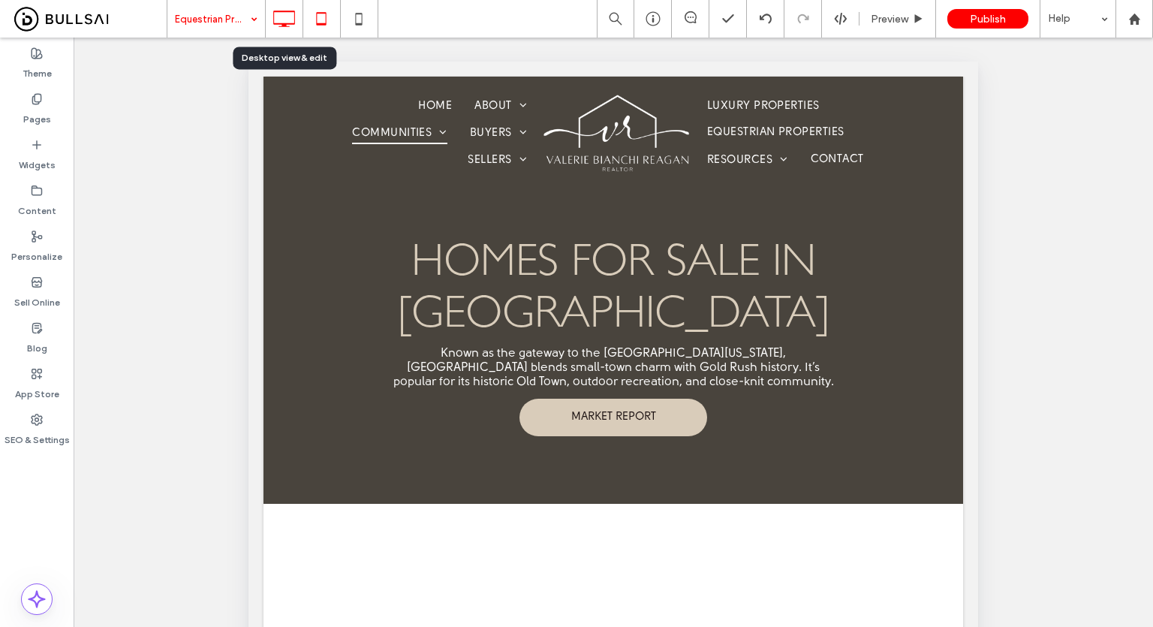
click at [287, 13] on icon at bounding box center [284, 19] width 30 height 30
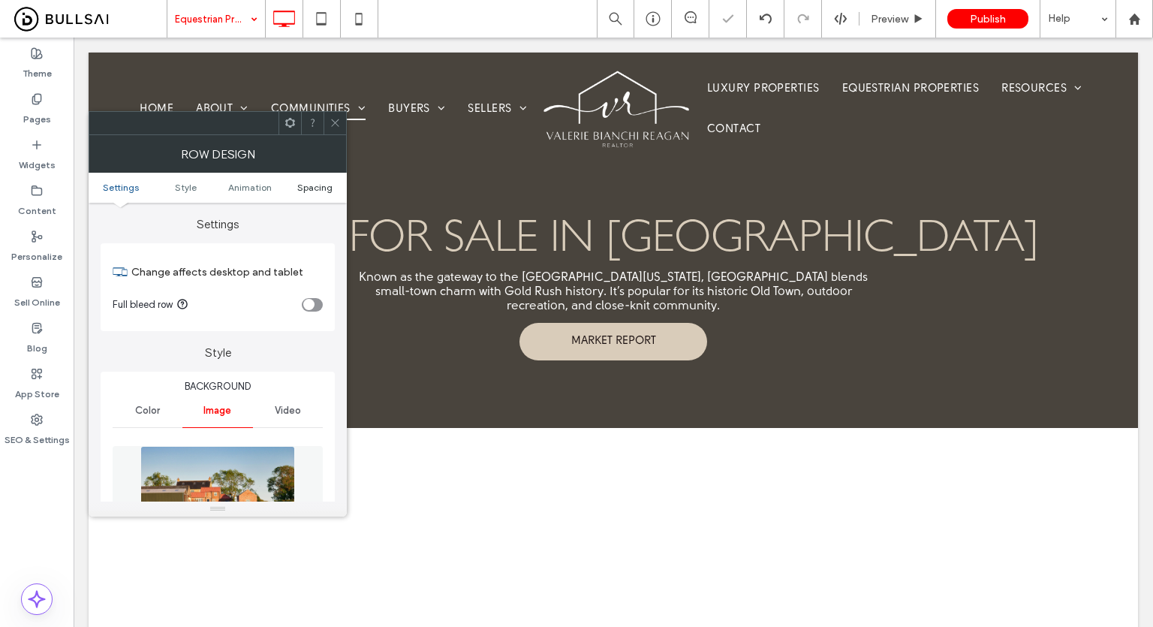
click at [327, 187] on span "Spacing" at bounding box center [314, 187] width 35 height 11
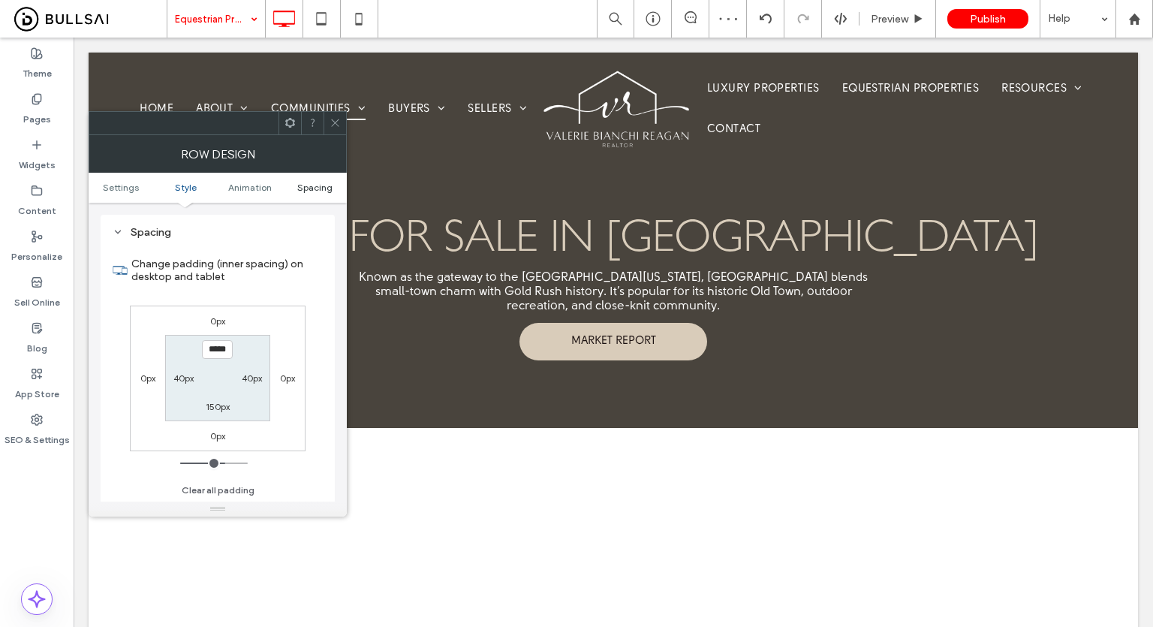
scroll to position [979, 0]
type input "*****"
type input "***"
click at [333, 118] on icon at bounding box center [334, 122] width 11 height 11
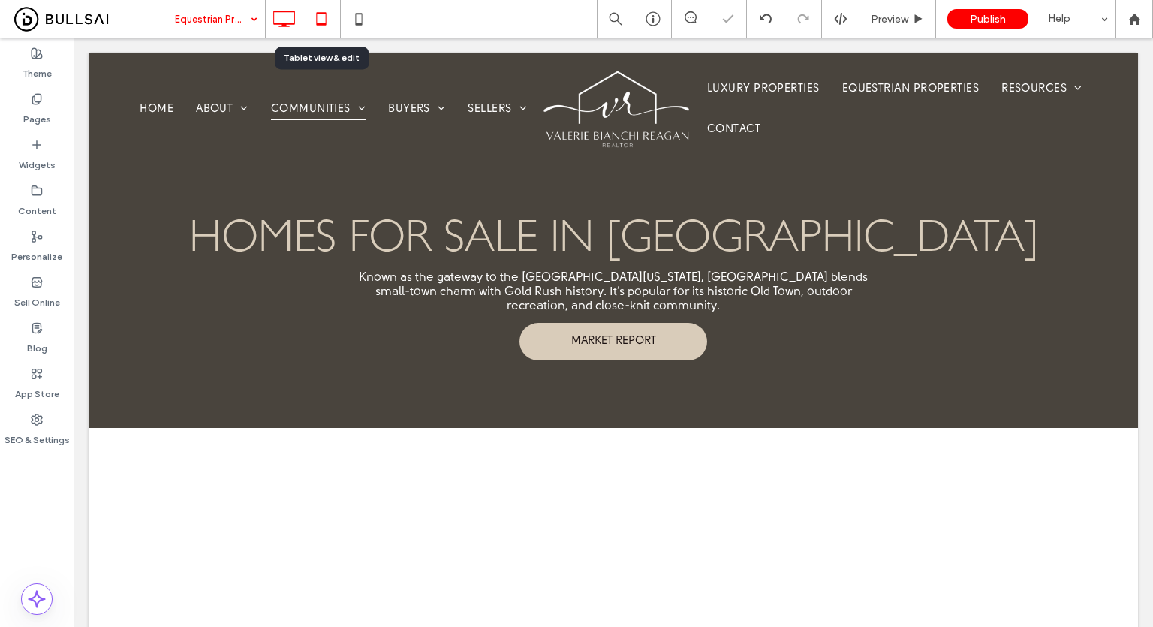
click at [322, 22] on icon at bounding box center [321, 19] width 30 height 30
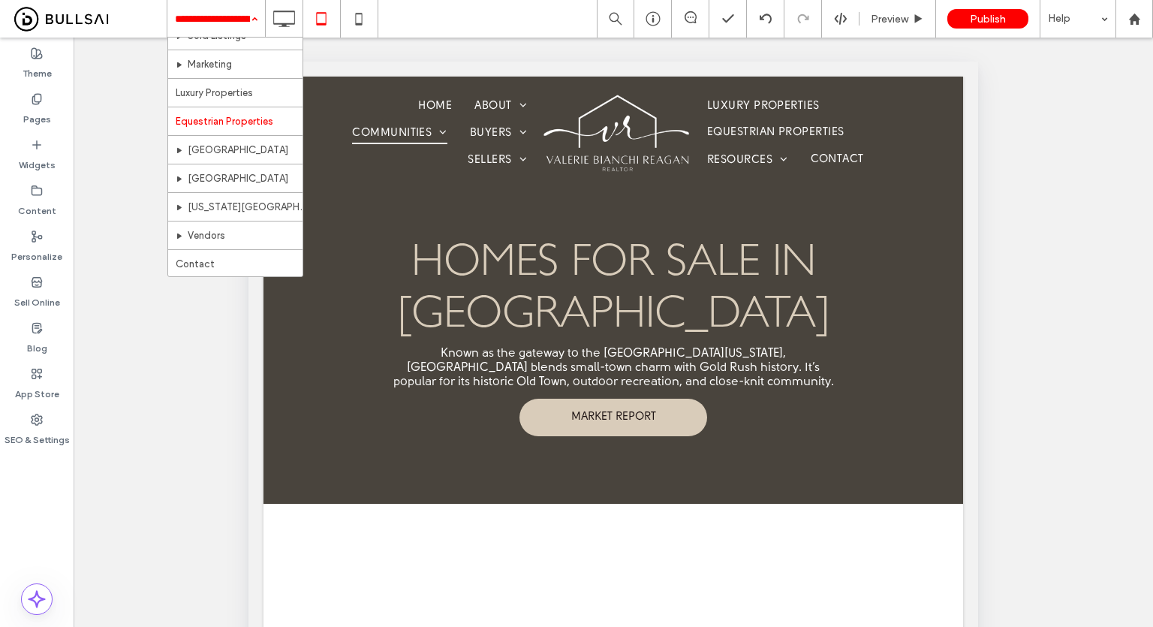
scroll to position [458, 0]
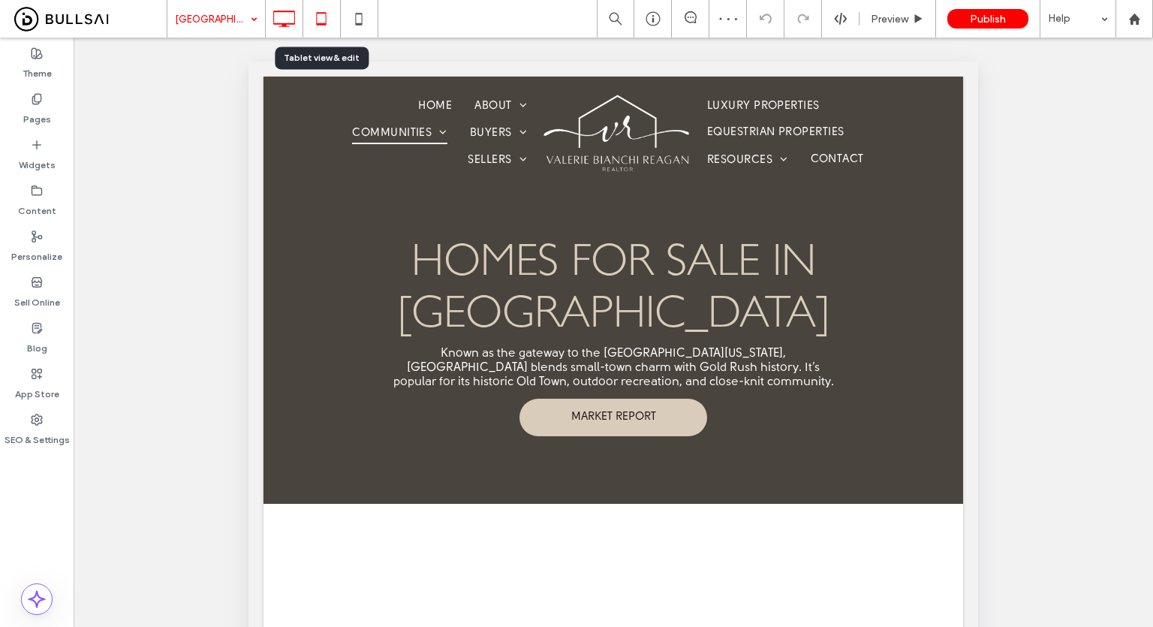
click at [294, 13] on use at bounding box center [284, 19] width 22 height 17
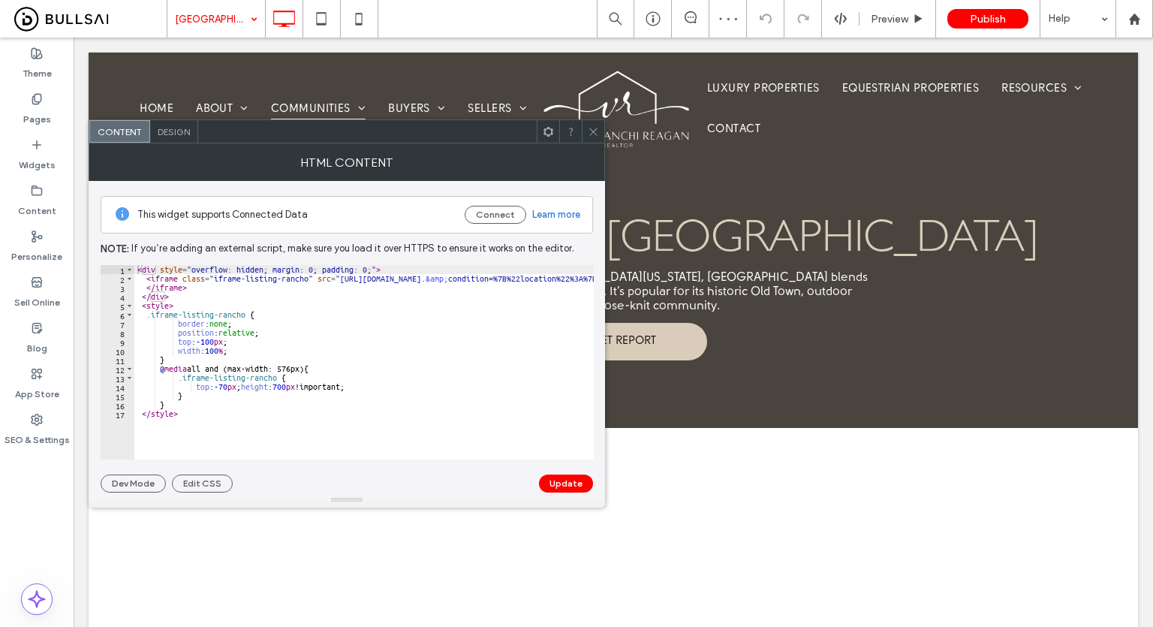
click at [594, 127] on icon at bounding box center [593, 131] width 11 height 11
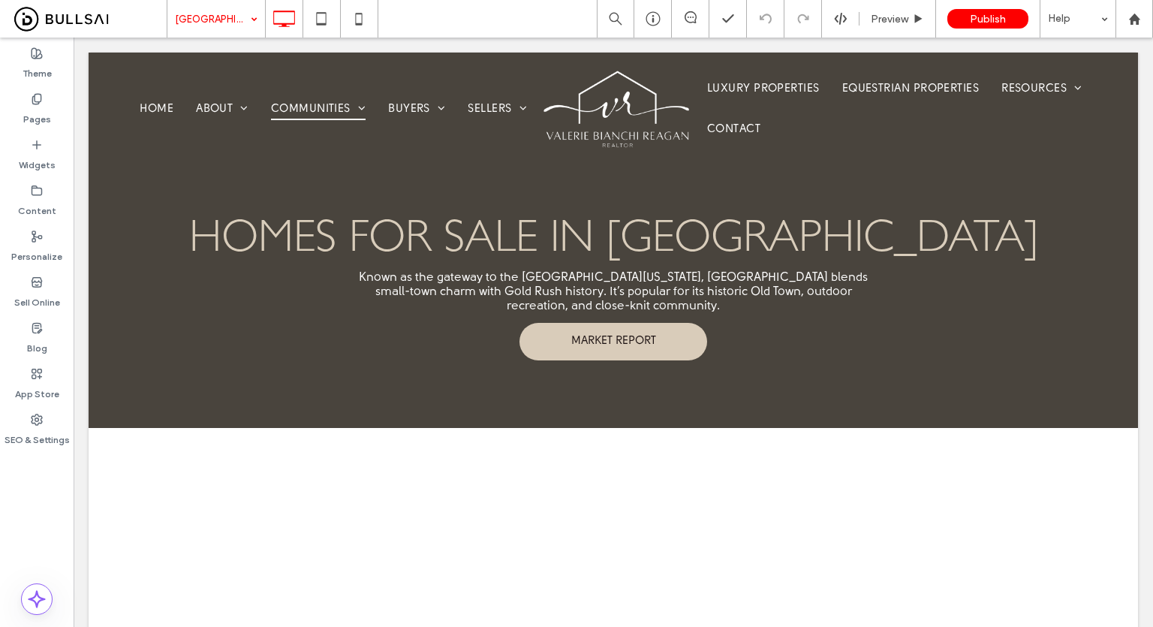
click at [16, 498] on div "Theme Pages Widgets Content Personalize Sell Online Blog App Store SEO & Settin…" at bounding box center [37, 332] width 74 height 589
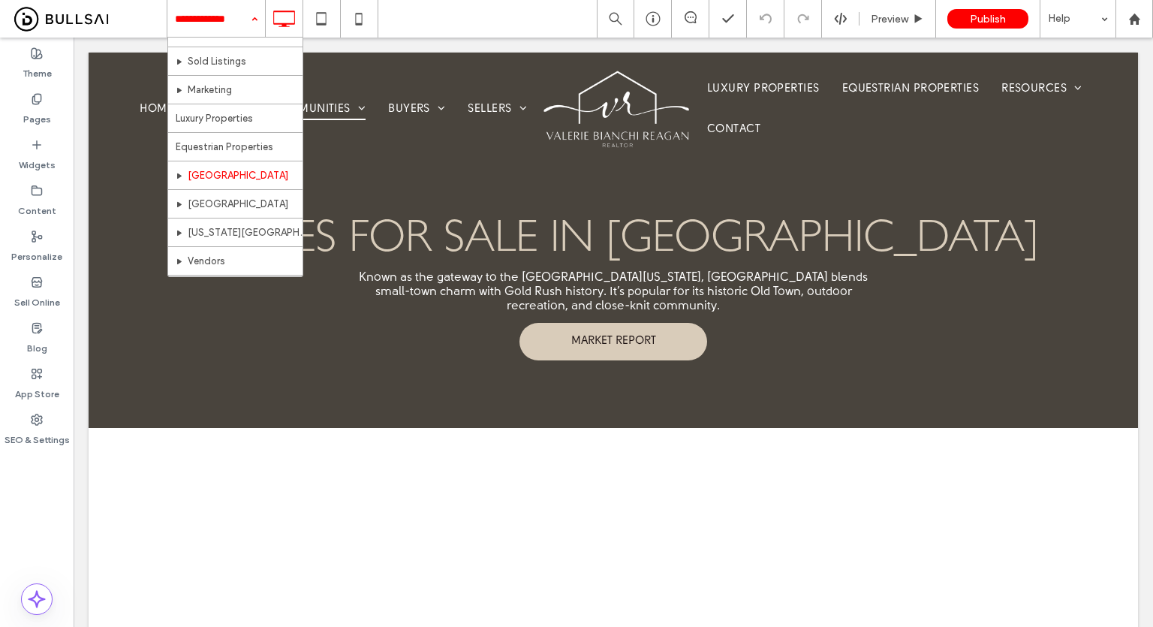
scroll to position [458, 0]
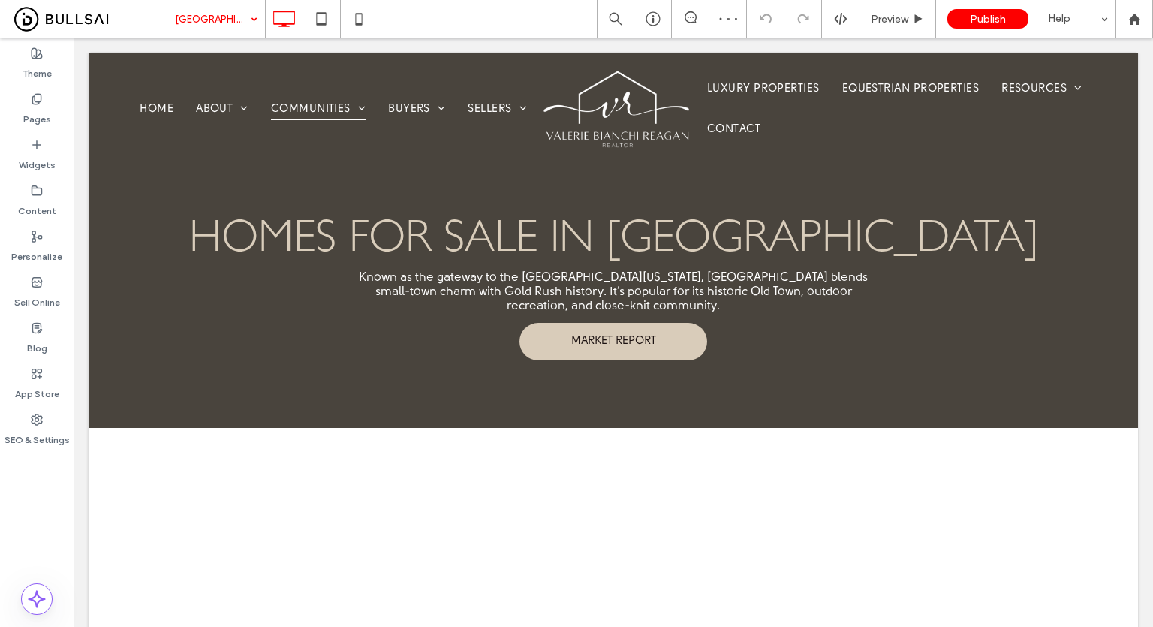
click at [218, 13] on input at bounding box center [212, 19] width 75 height 38
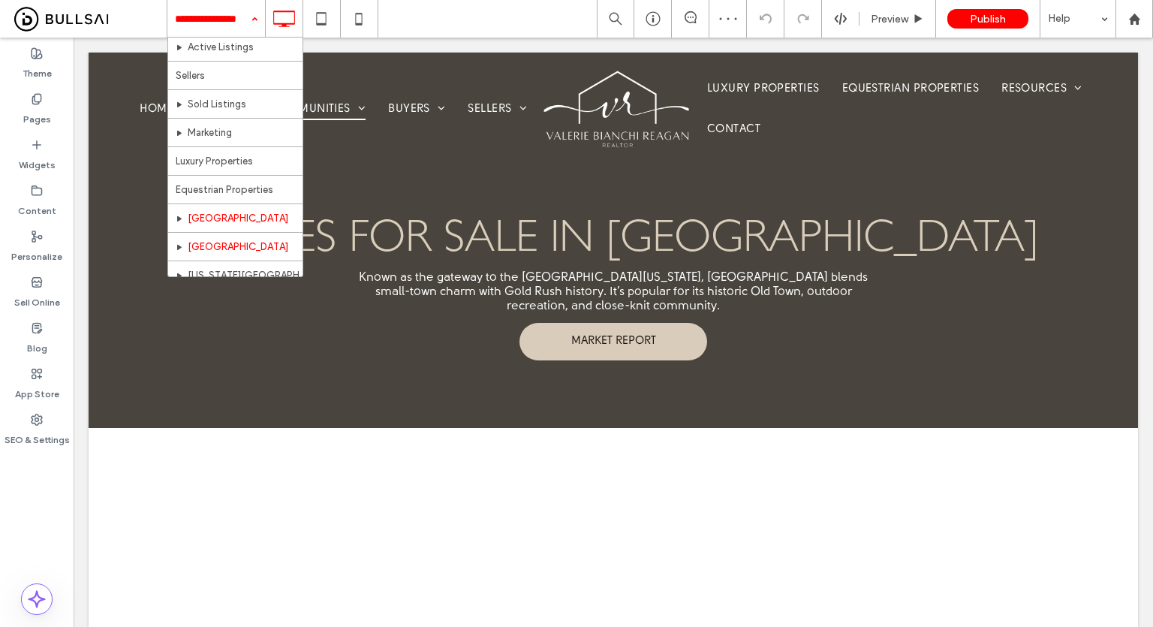
scroll to position [458, 0]
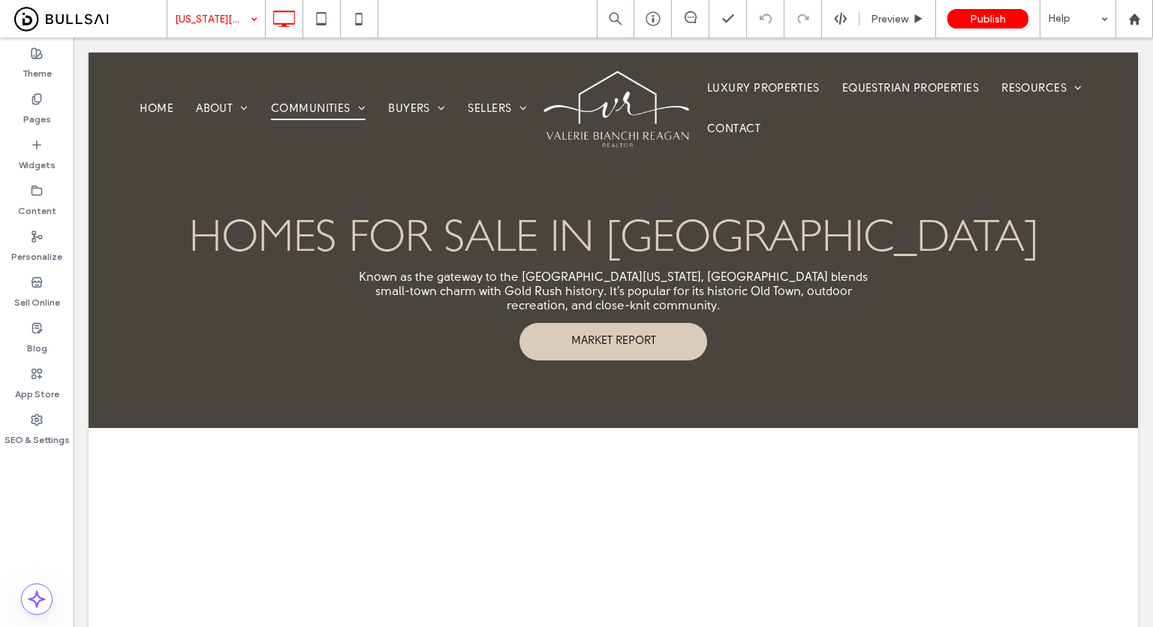
click at [8, 496] on div "Theme Pages Widgets Content Personalize Sell Online Blog App Store SEO & Settin…" at bounding box center [37, 332] width 74 height 589
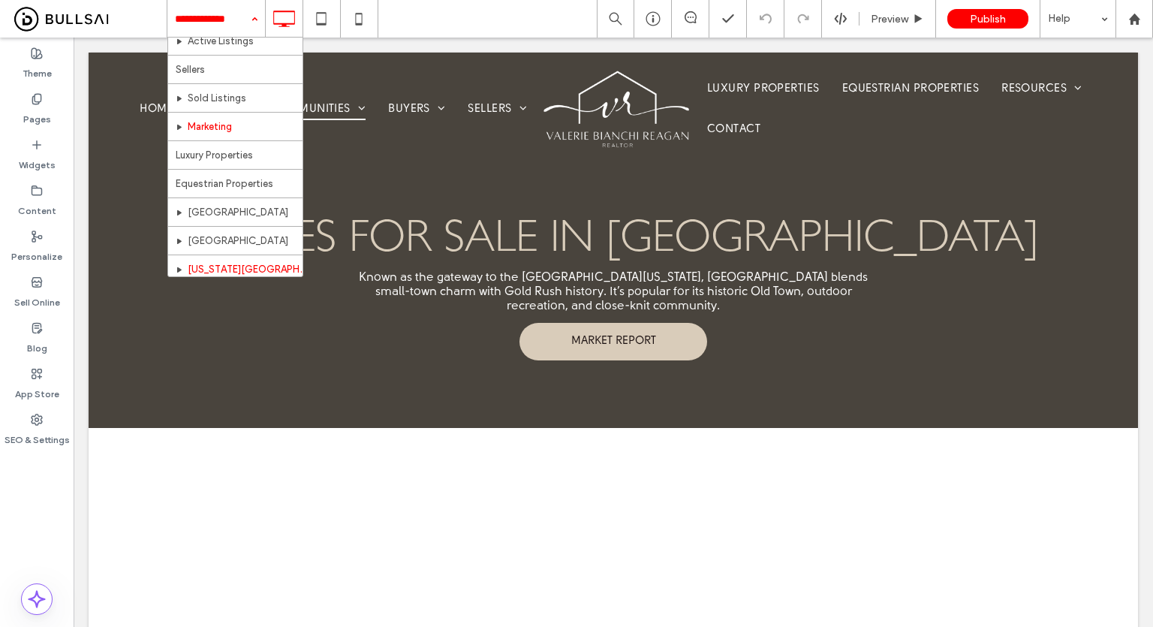
scroll to position [458, 0]
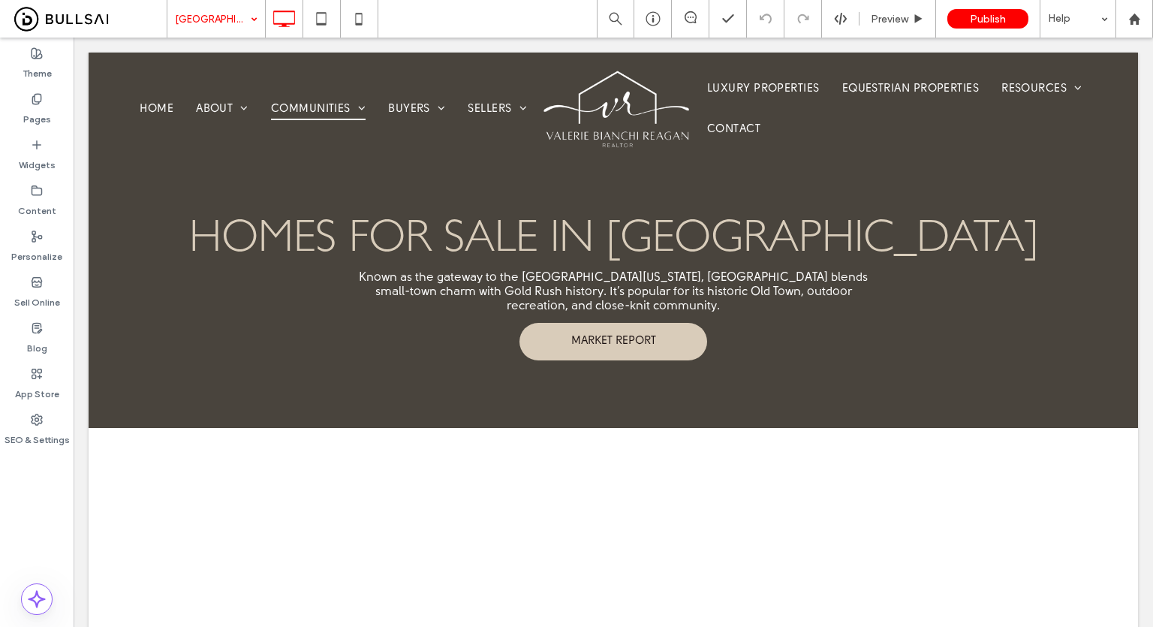
drag, startPoint x: 443, startPoint y: 25, endPoint x: 413, endPoint y: 23, distance: 30.1
click at [443, 25] on div "Placer County Preview Publish Help" at bounding box center [660, 19] width 986 height 38
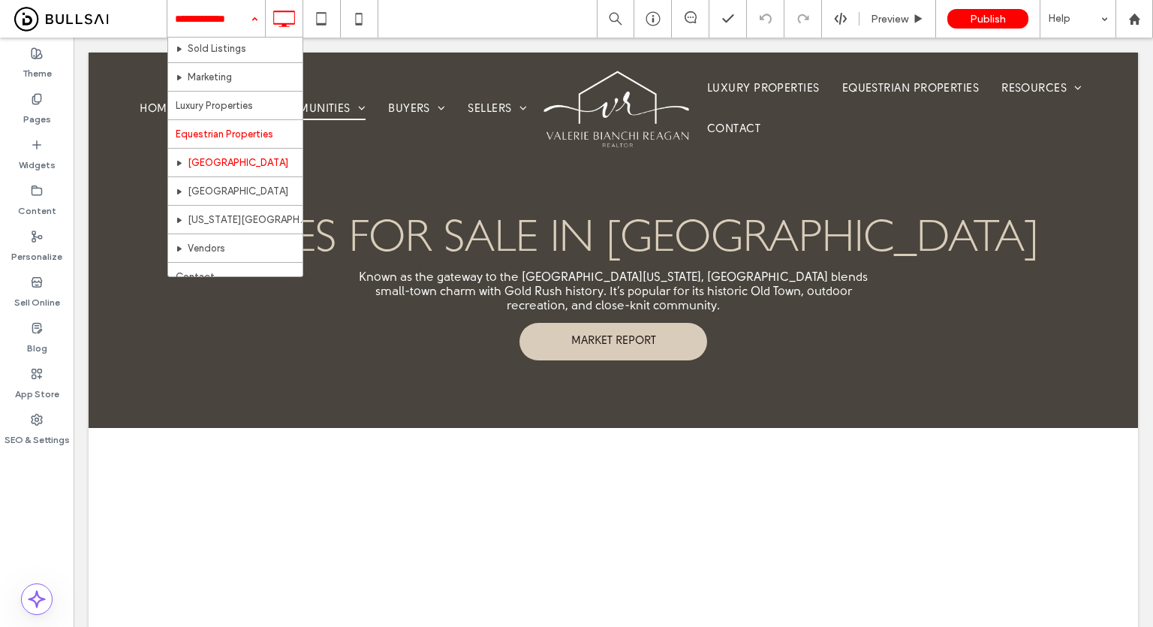
scroll to position [458, 0]
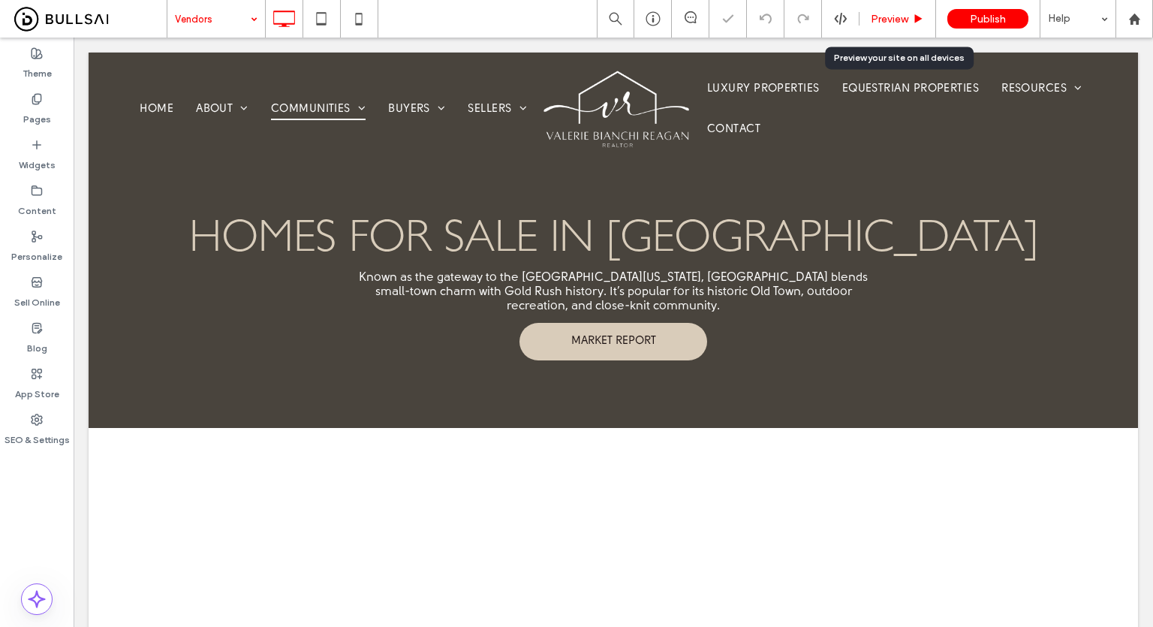
click at [903, 16] on span "Preview" at bounding box center [889, 19] width 38 height 13
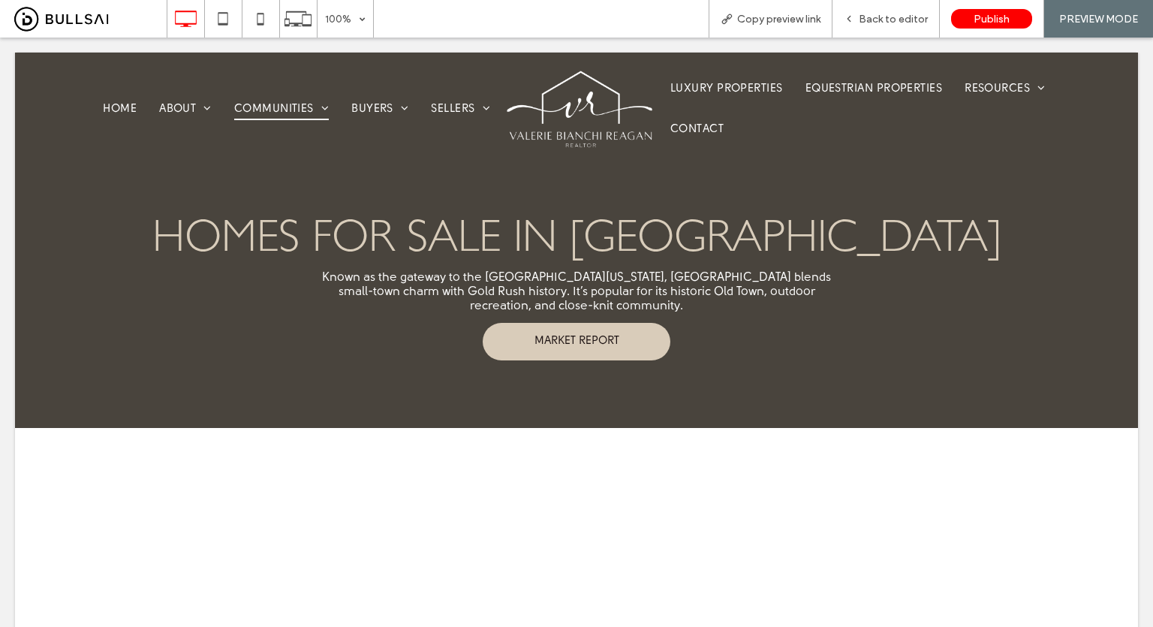
click at [903, 16] on span "Back to editor" at bounding box center [892, 19] width 69 height 13
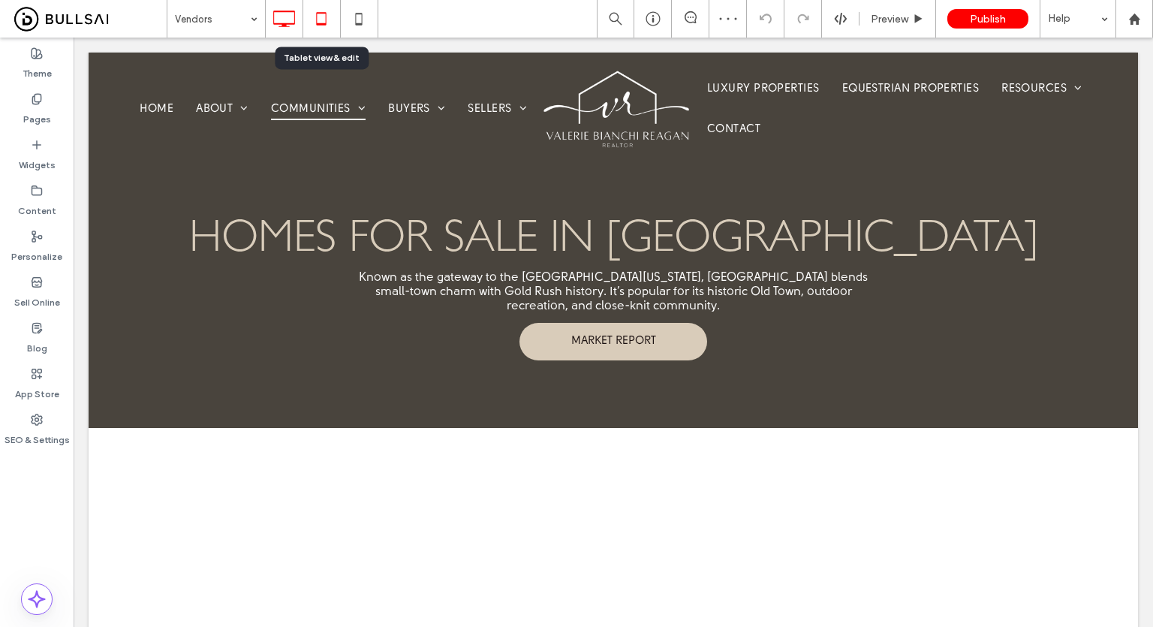
click at [315, 13] on icon at bounding box center [321, 19] width 30 height 30
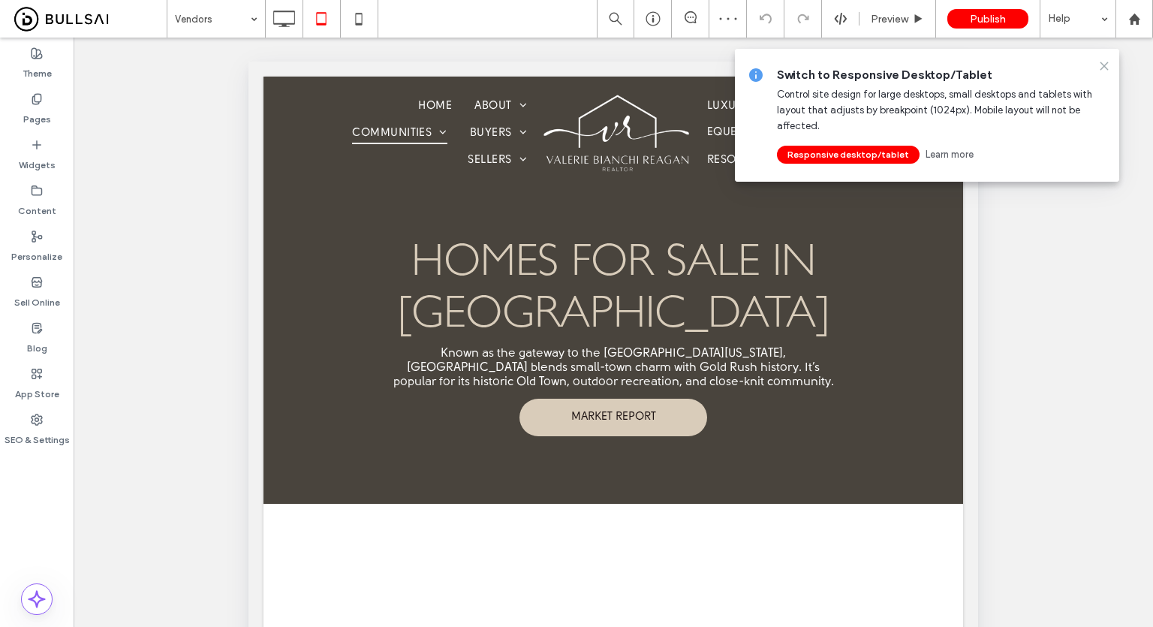
click at [1107, 62] on use at bounding box center [1103, 65] width 7 height 7
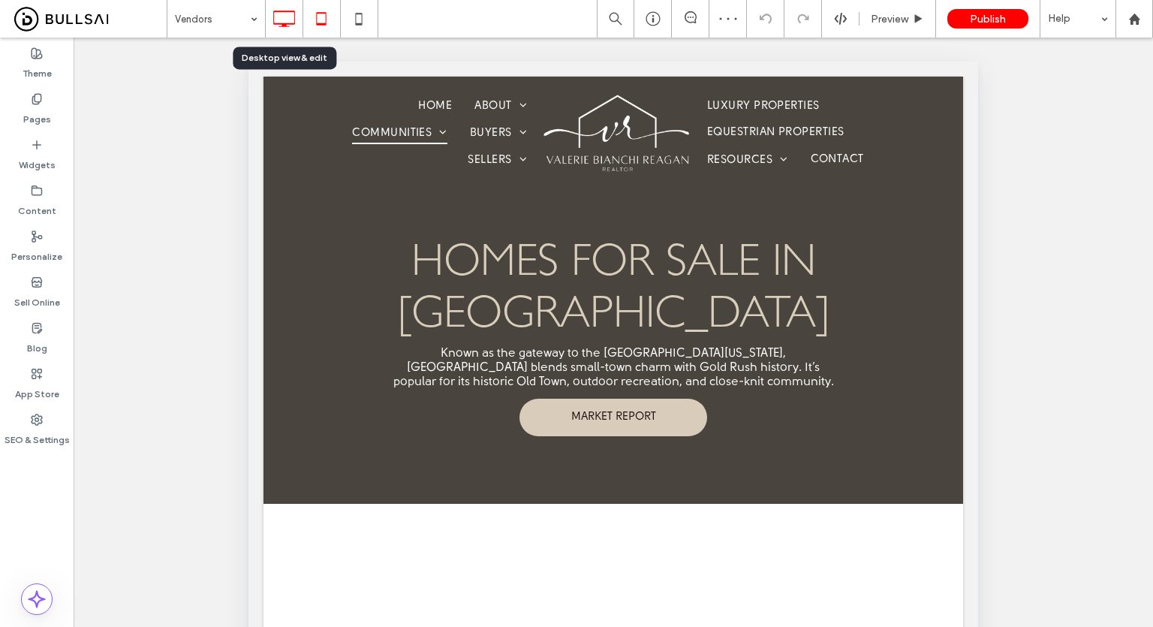
click at [284, 17] on icon at bounding box center [284, 19] width 30 height 30
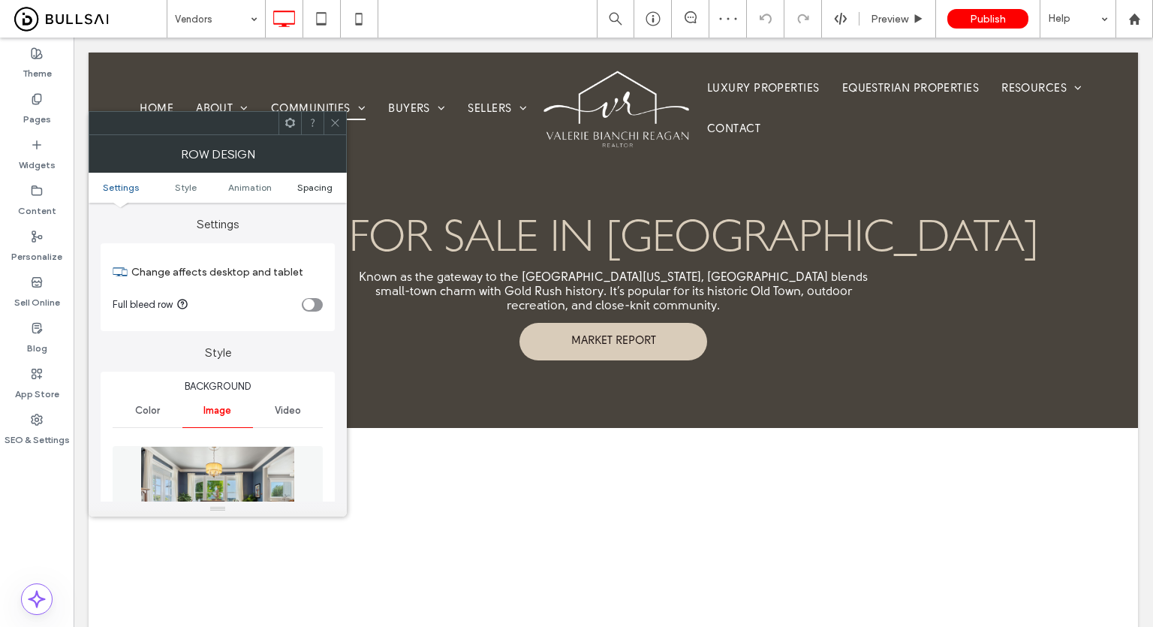
click at [315, 186] on span "Spacing" at bounding box center [314, 187] width 35 height 11
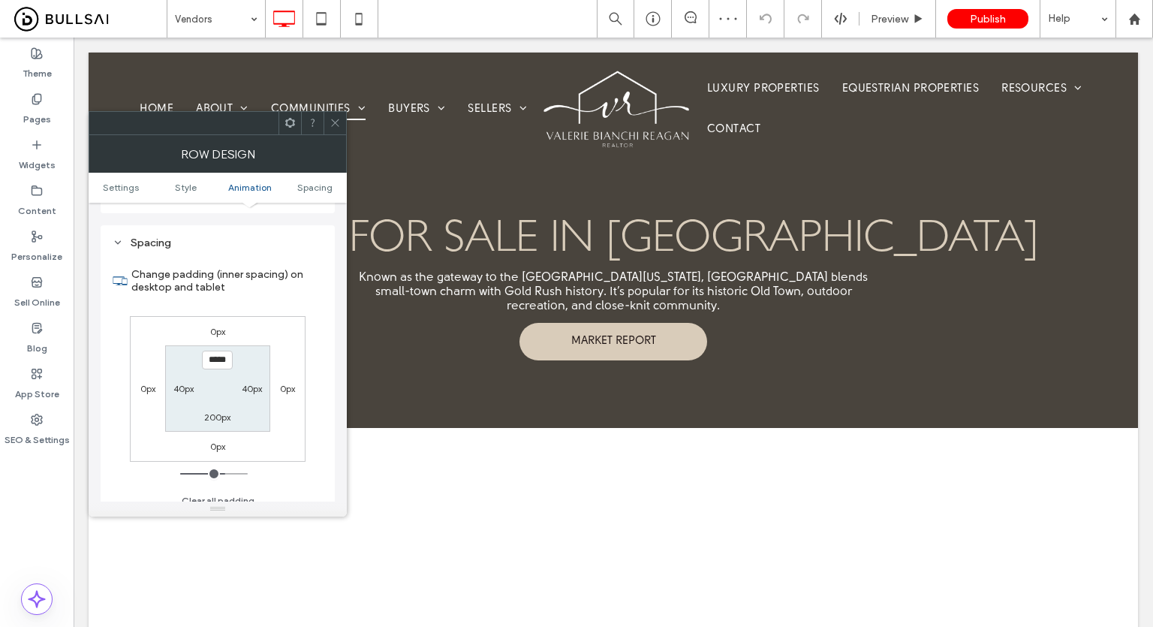
scroll to position [966, 0]
type input "*****"
drag, startPoint x: 231, startPoint y: 404, endPoint x: 222, endPoint y: 404, distance: 9.0
click at [222, 409] on div "200px" at bounding box center [217, 416] width 35 height 15
click at [222, 411] on label "200px" at bounding box center [217, 416] width 26 height 11
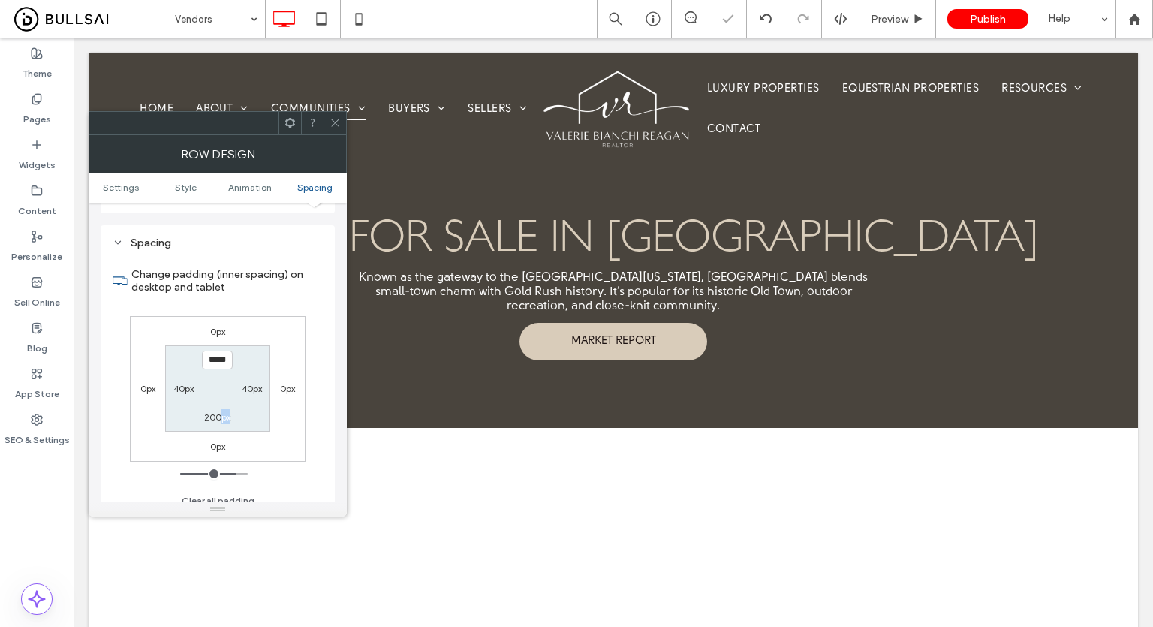
type input "***"
type input "*****"
click at [335, 118] on icon at bounding box center [334, 122] width 11 height 11
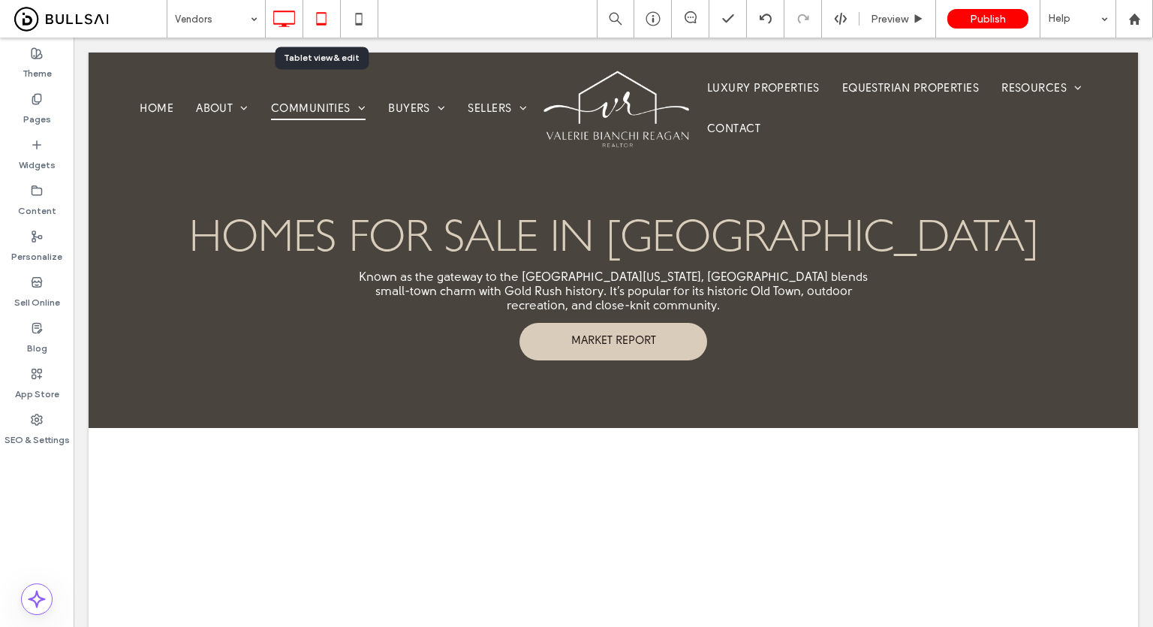
click at [320, 13] on use at bounding box center [321, 18] width 10 height 13
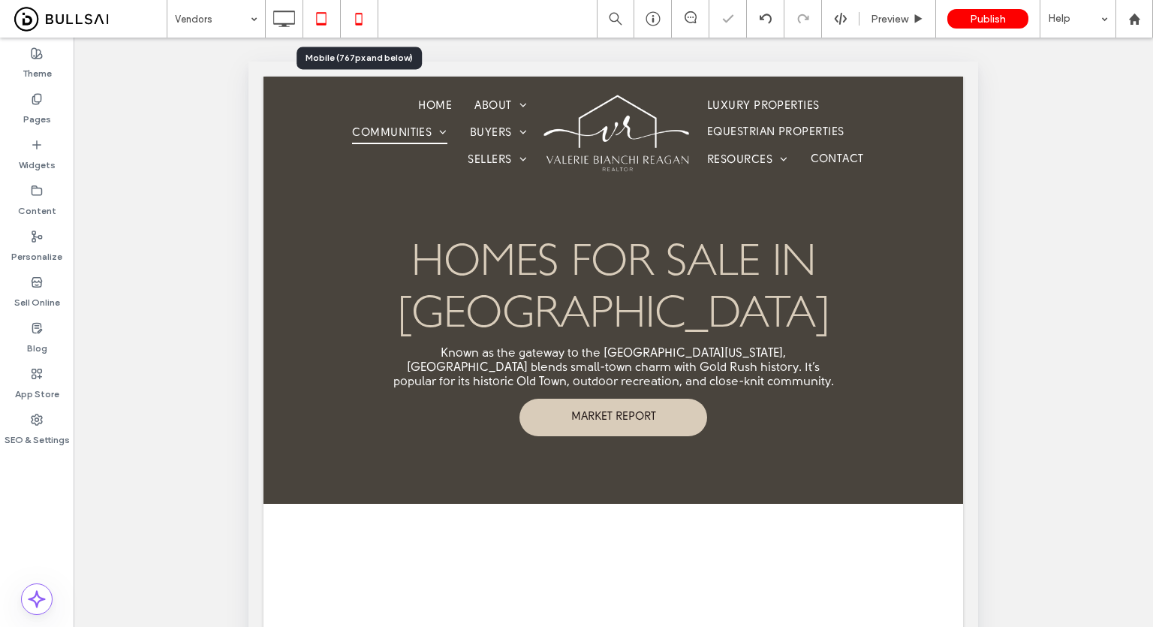
click at [348, 17] on icon at bounding box center [359, 19] width 30 height 30
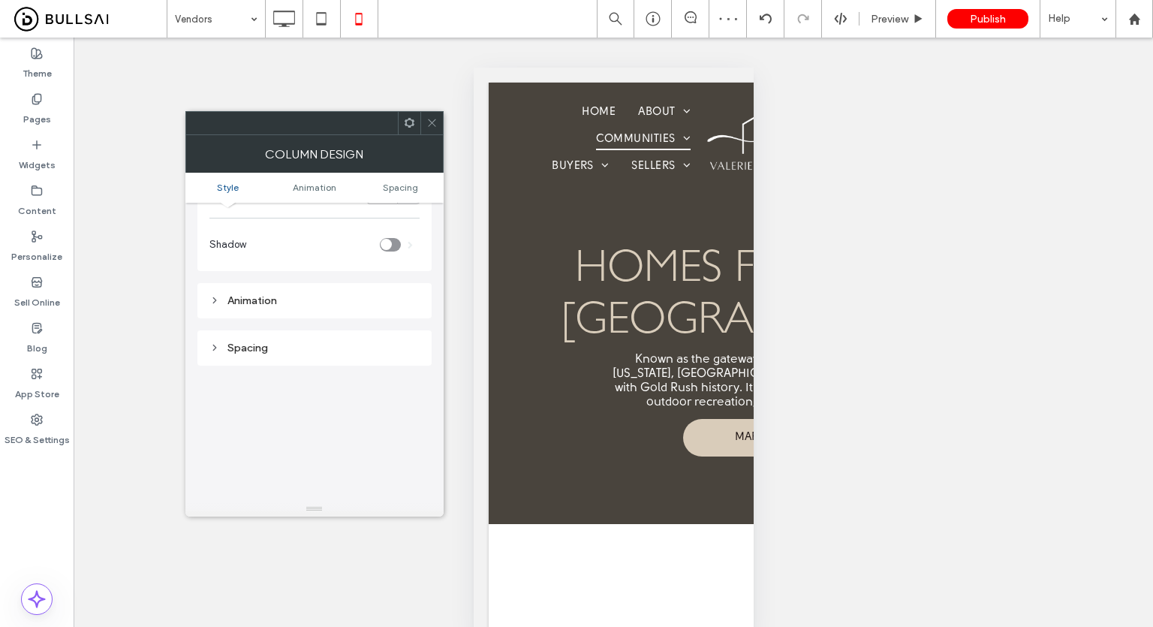
scroll to position [0, 0]
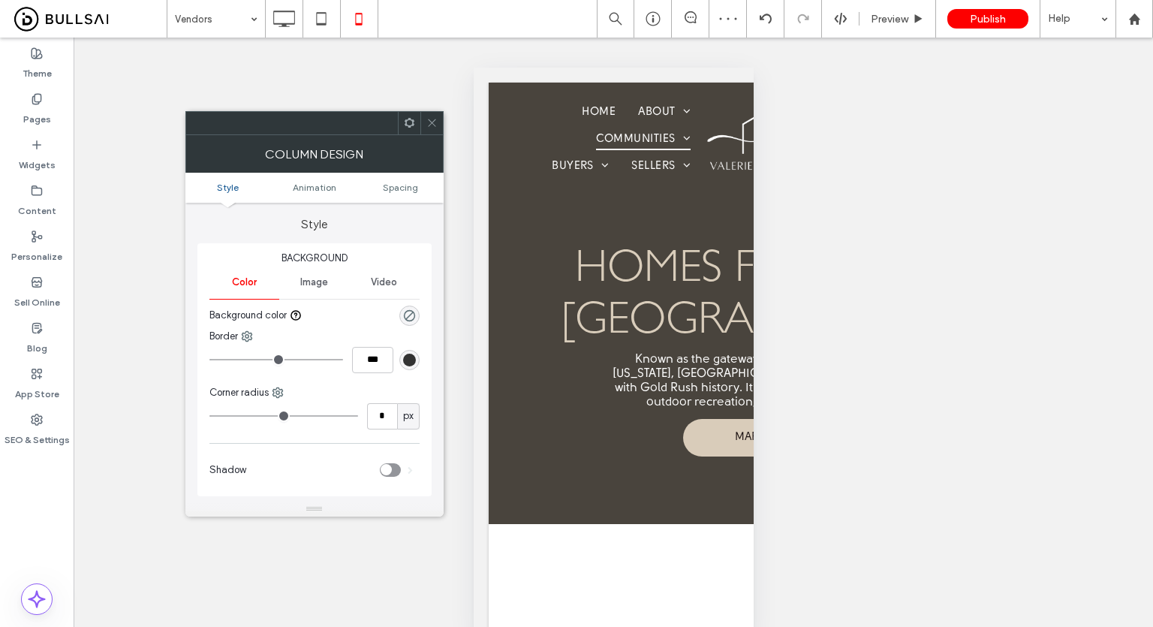
click at [301, 280] on span "Image" at bounding box center [314, 282] width 28 height 12
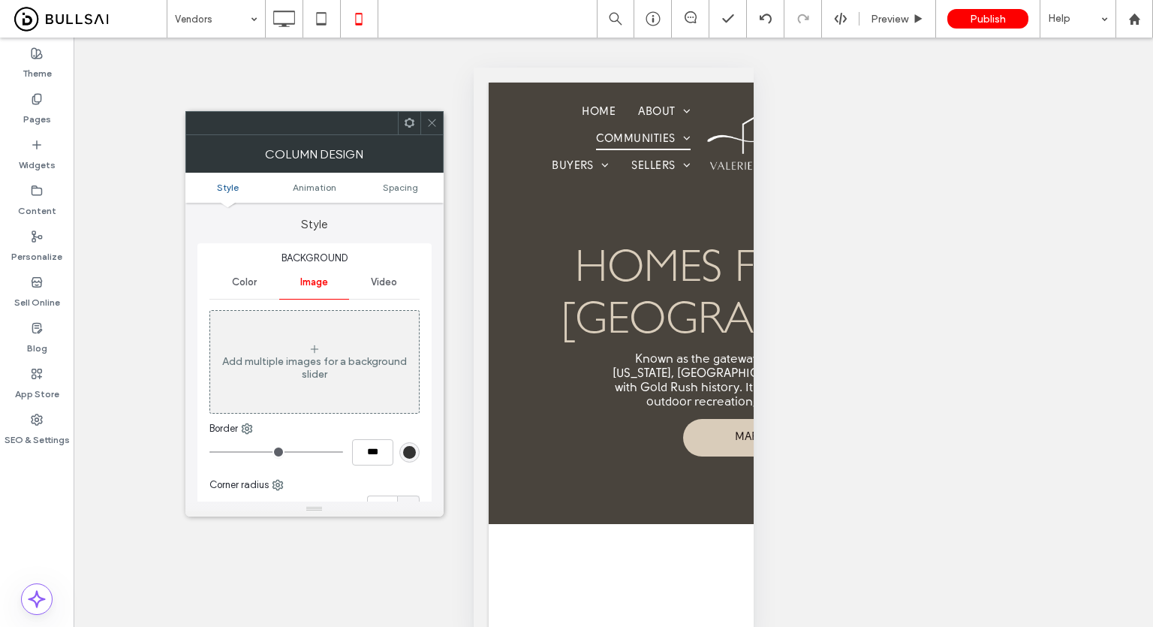
click at [437, 115] on div at bounding box center [431, 123] width 23 height 23
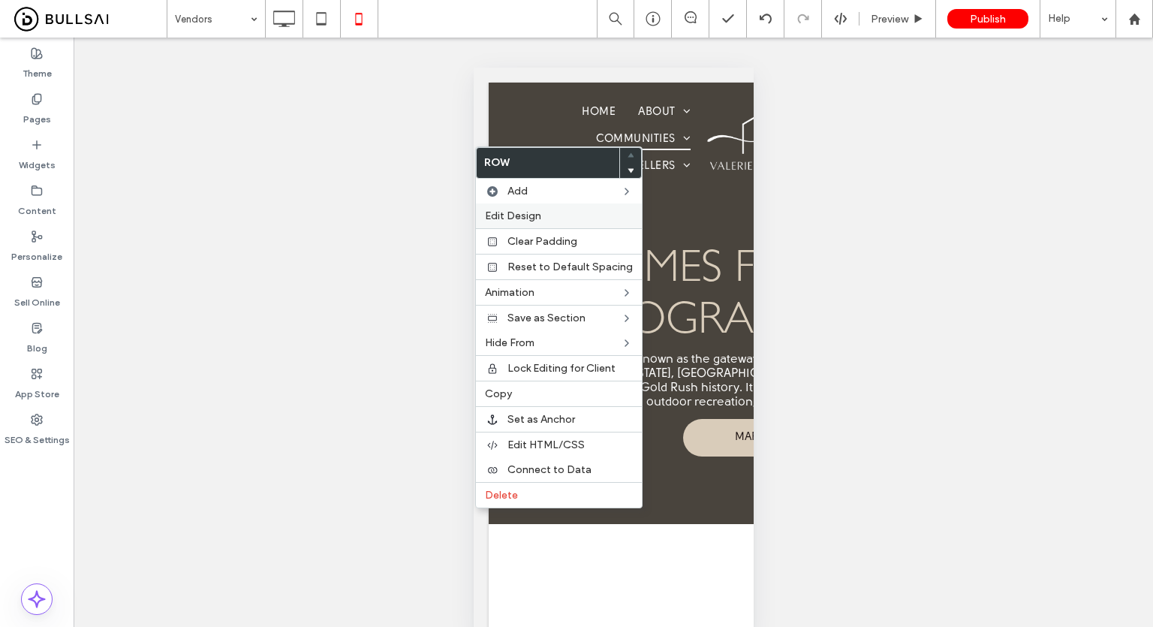
click at [516, 203] on div "Edit Design" at bounding box center [559, 215] width 166 height 25
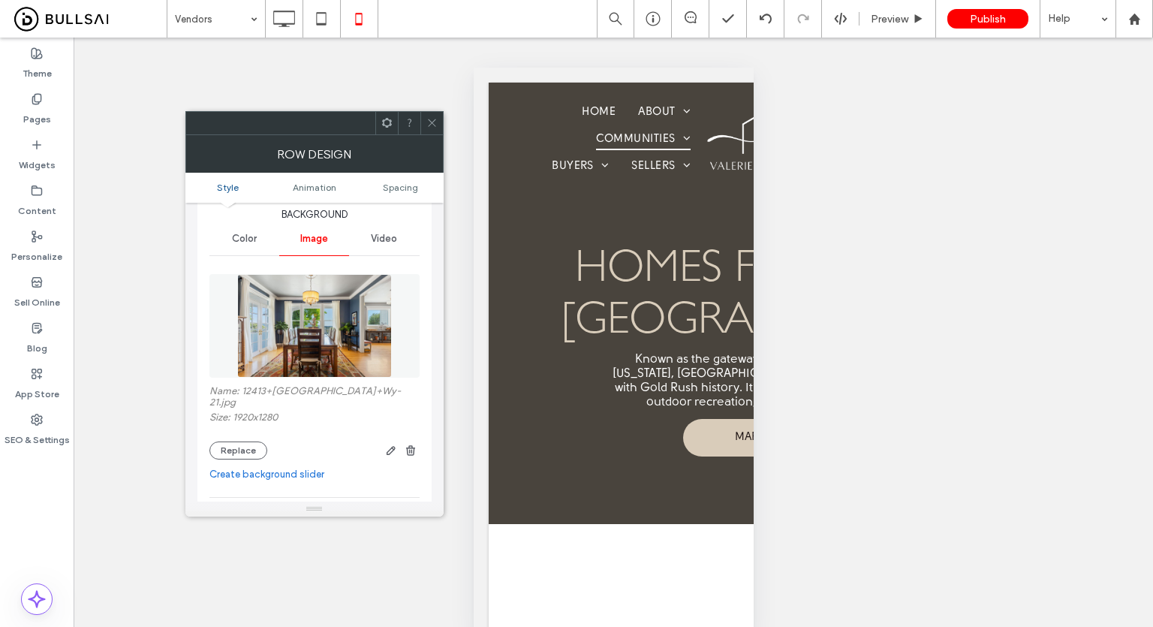
scroll to position [225, 0]
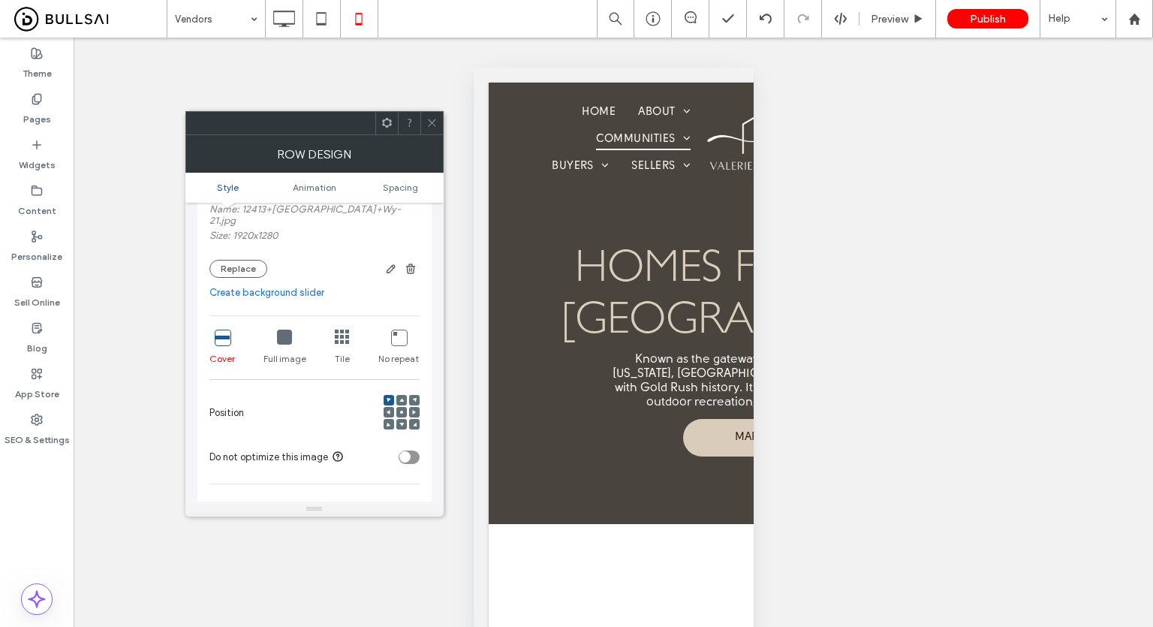
click at [401, 407] on span at bounding box center [401, 412] width 5 height 11
click at [431, 122] on use at bounding box center [432, 123] width 8 height 8
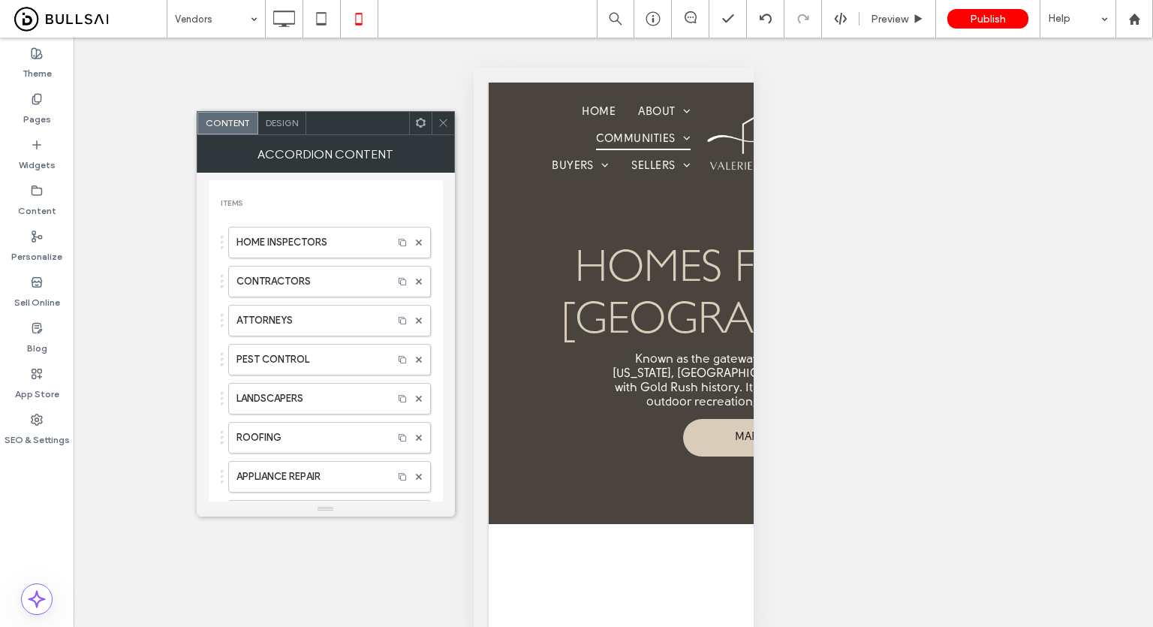
click at [293, 124] on span "Design" at bounding box center [282, 122] width 32 height 11
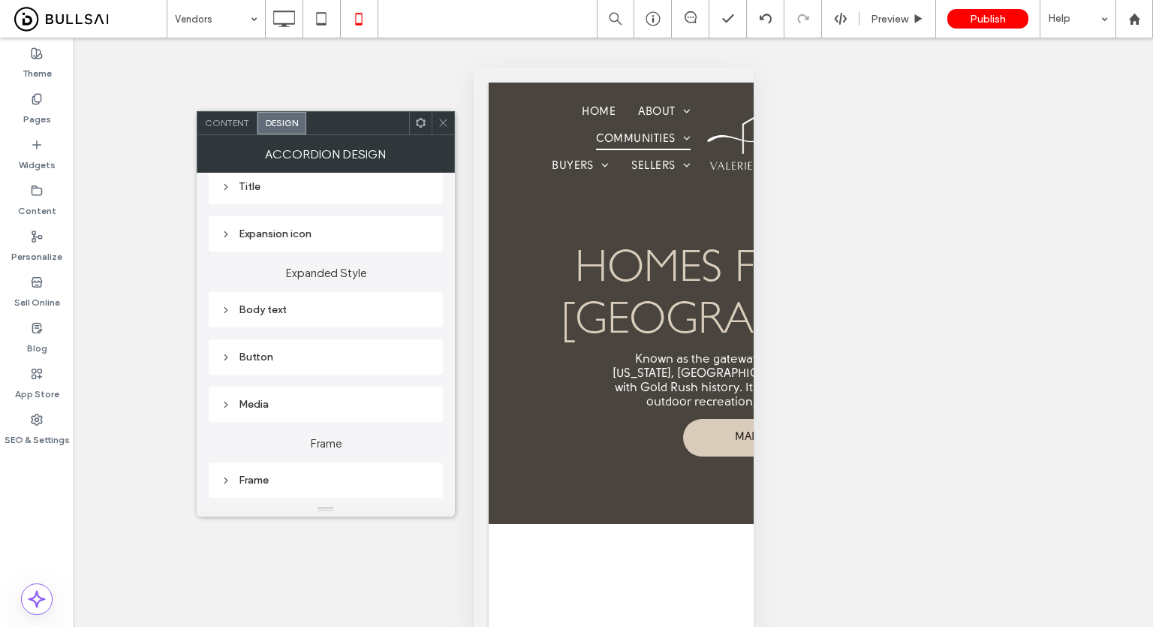
scroll to position [134, 0]
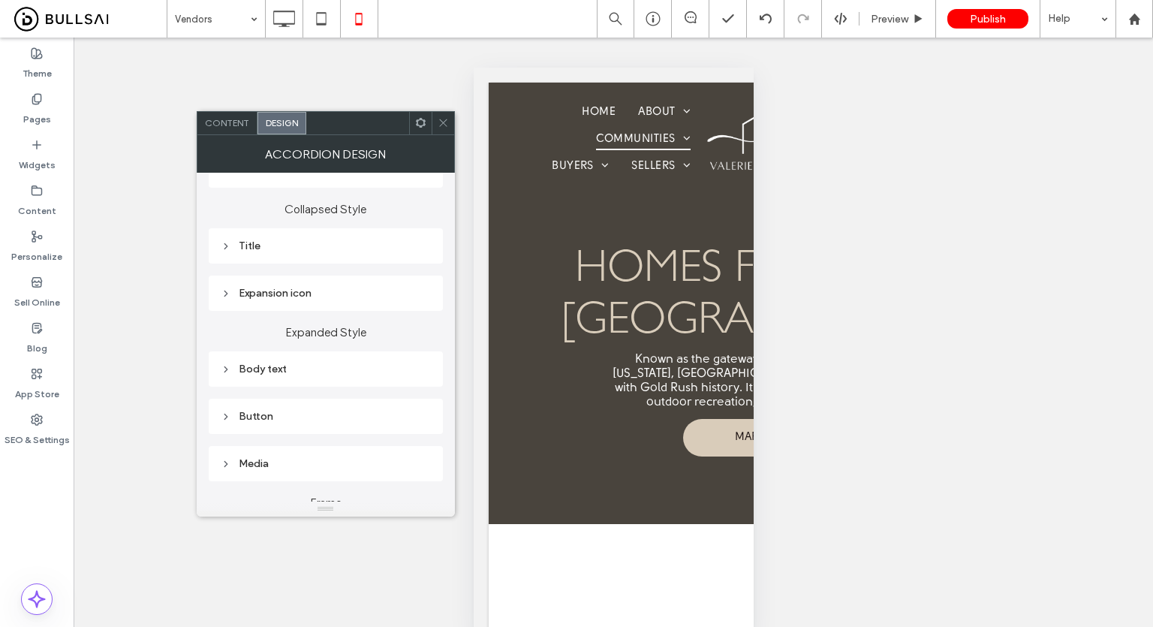
click at [284, 241] on div "Title" at bounding box center [326, 245] width 210 height 13
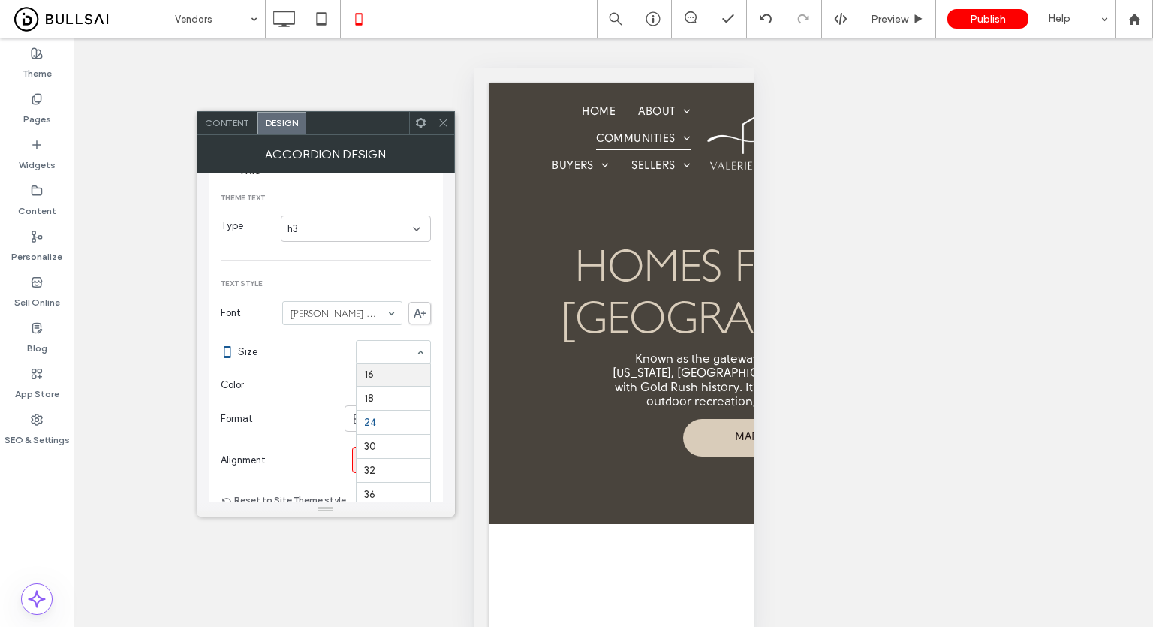
scroll to position [122, 0]
click at [342, 341] on section "Size 18" at bounding box center [334, 351] width 193 height 39
click at [442, 117] on icon at bounding box center [442, 122] width 11 height 11
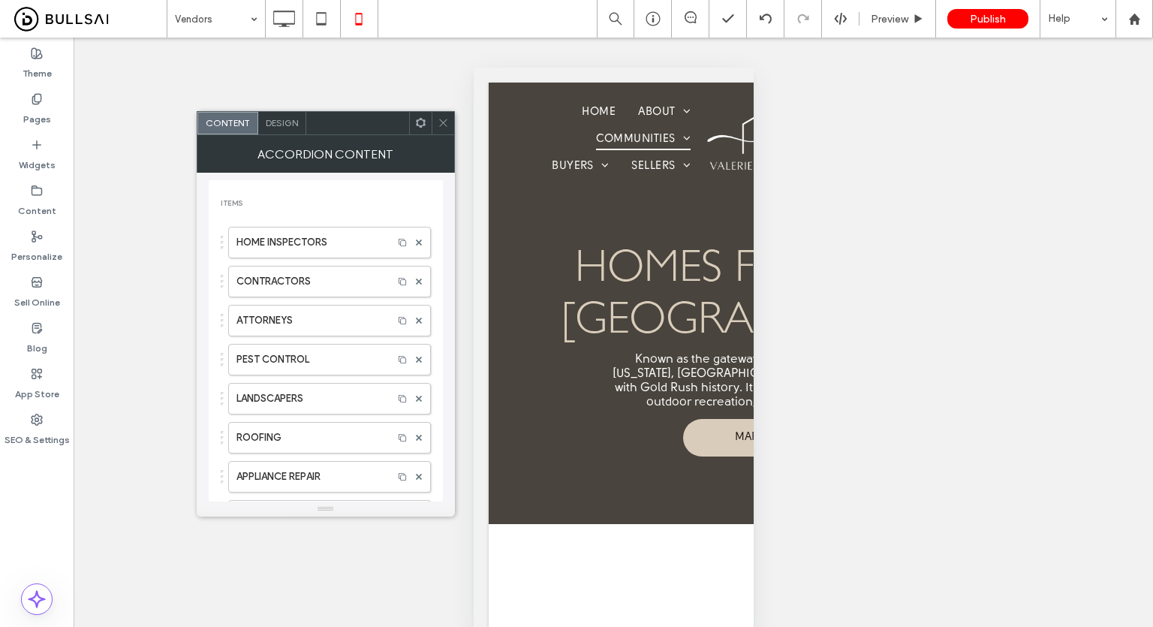
click at [282, 124] on span "Design" at bounding box center [282, 122] width 32 height 11
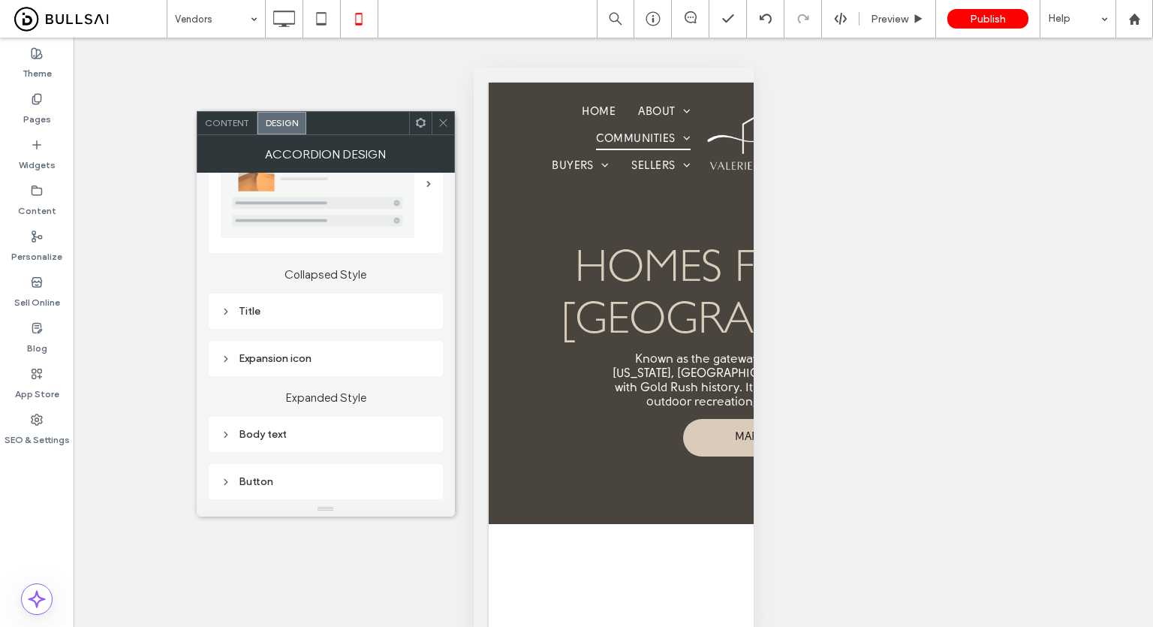
scroll to position [150, 0]
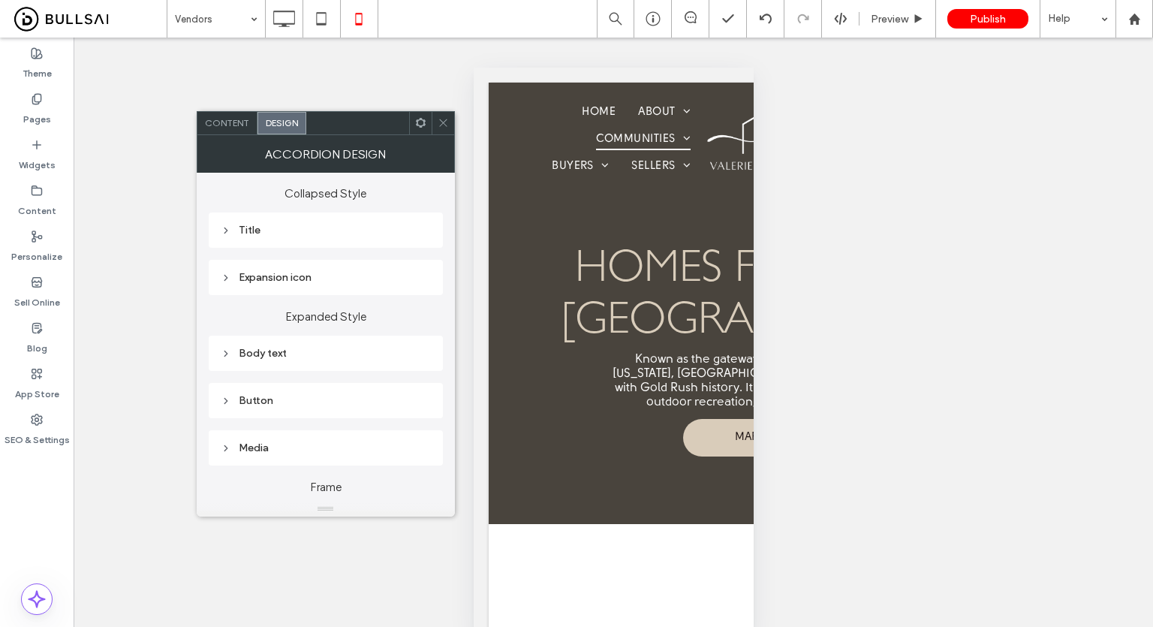
click at [282, 229] on div "Title" at bounding box center [326, 230] width 210 height 13
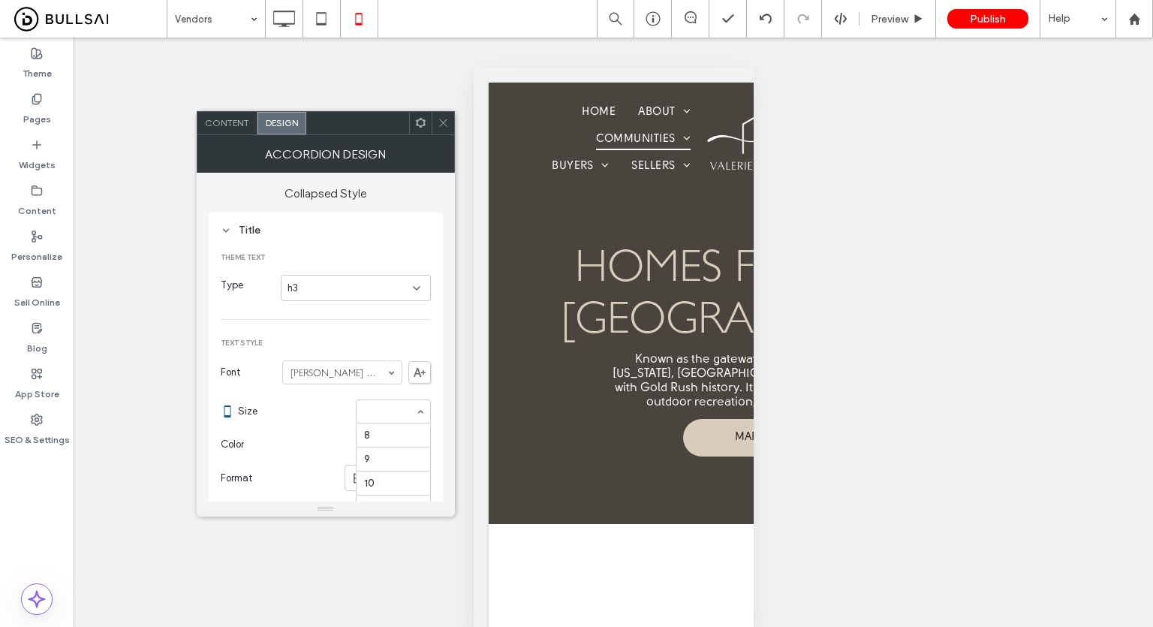
scroll to position [173, 0]
click at [340, 404] on span "Size" at bounding box center [294, 411] width 112 height 15
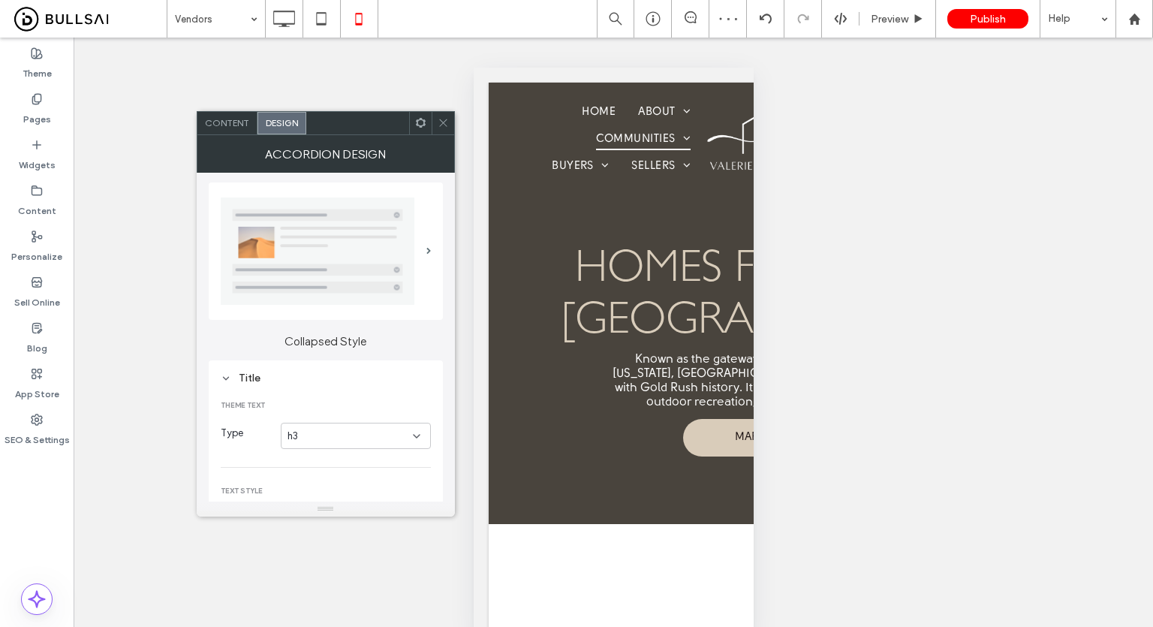
scroll to position [0, 0]
click at [252, 383] on div "Title" at bounding box center [326, 380] width 210 height 13
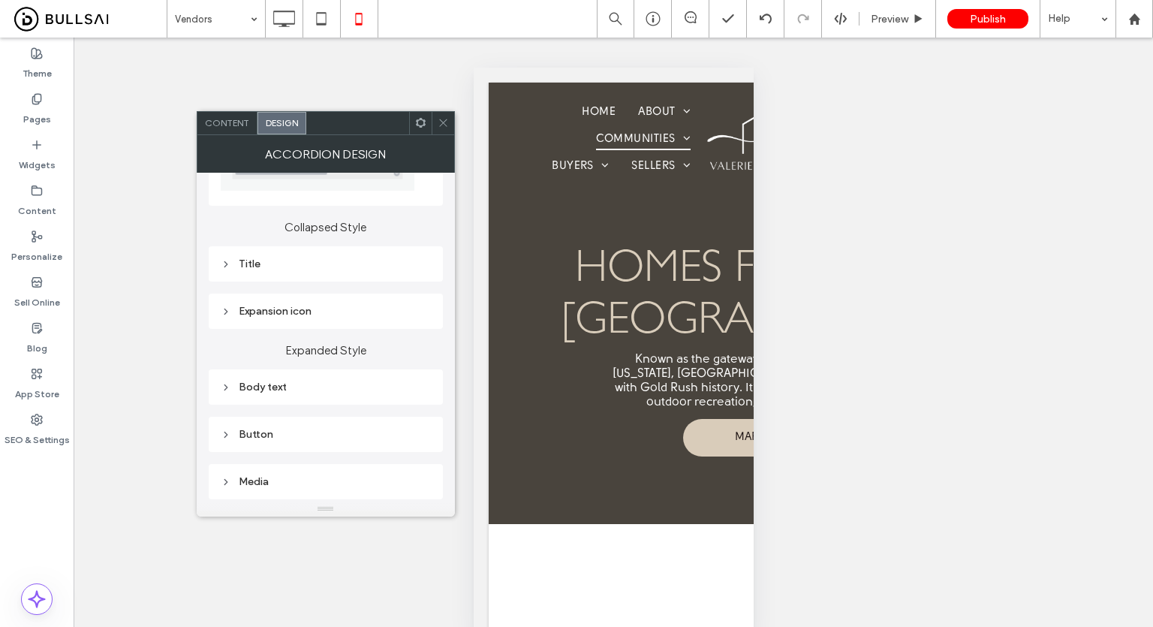
scroll to position [150, 0]
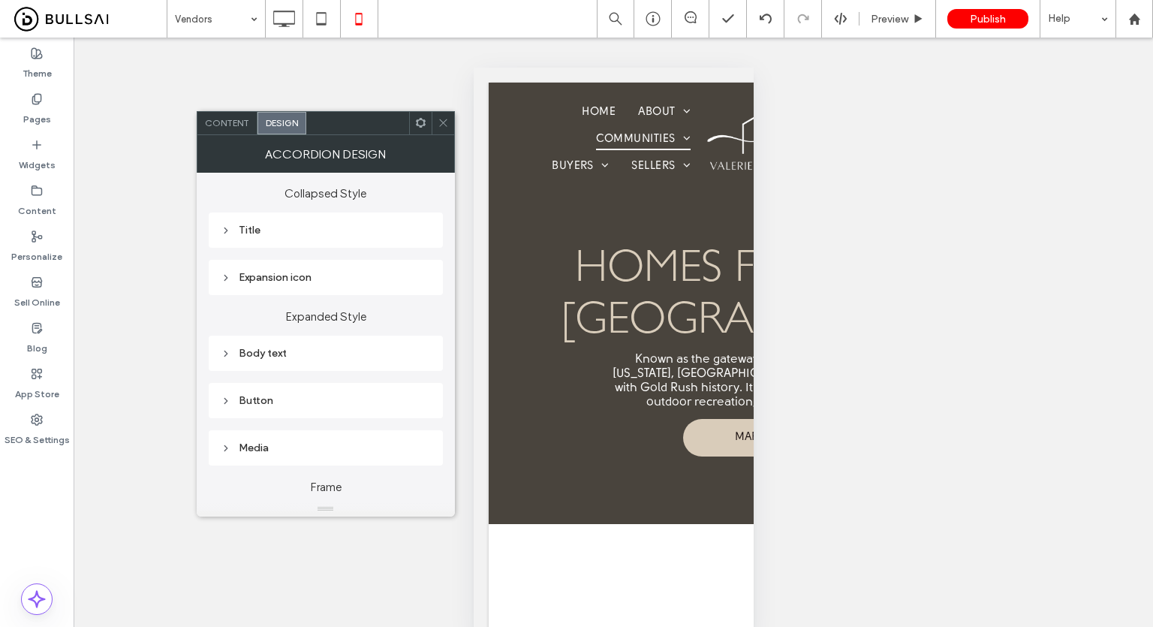
click at [275, 355] on div "Body text" at bounding box center [326, 353] width 210 height 13
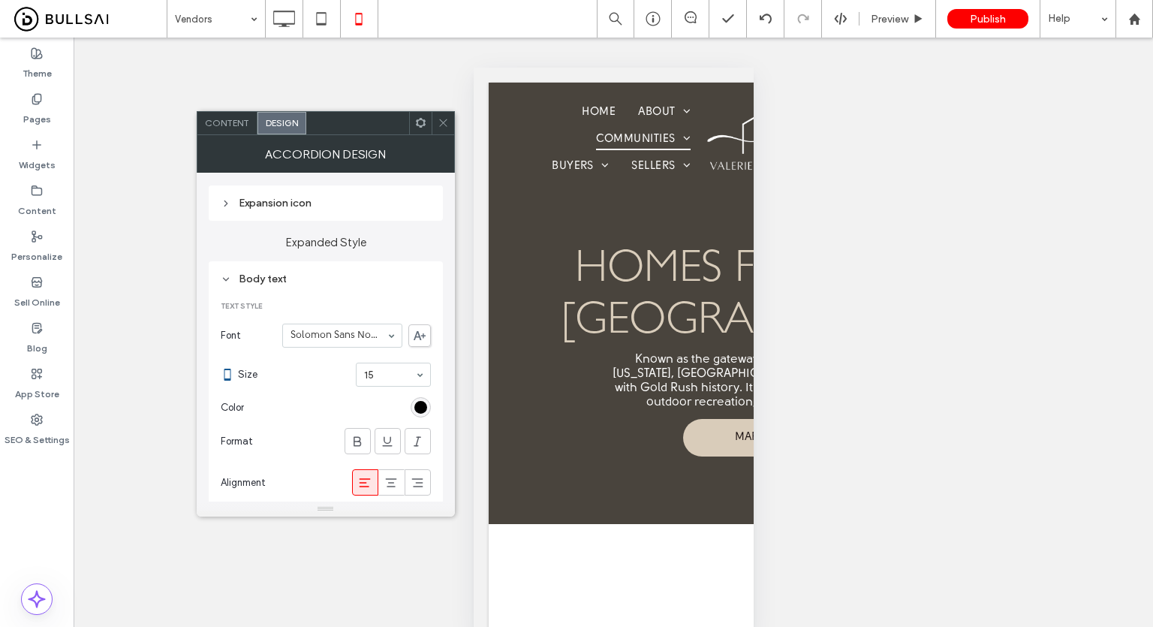
scroll to position [225, 0]
click at [275, 272] on div "Body text" at bounding box center [326, 278] width 210 height 13
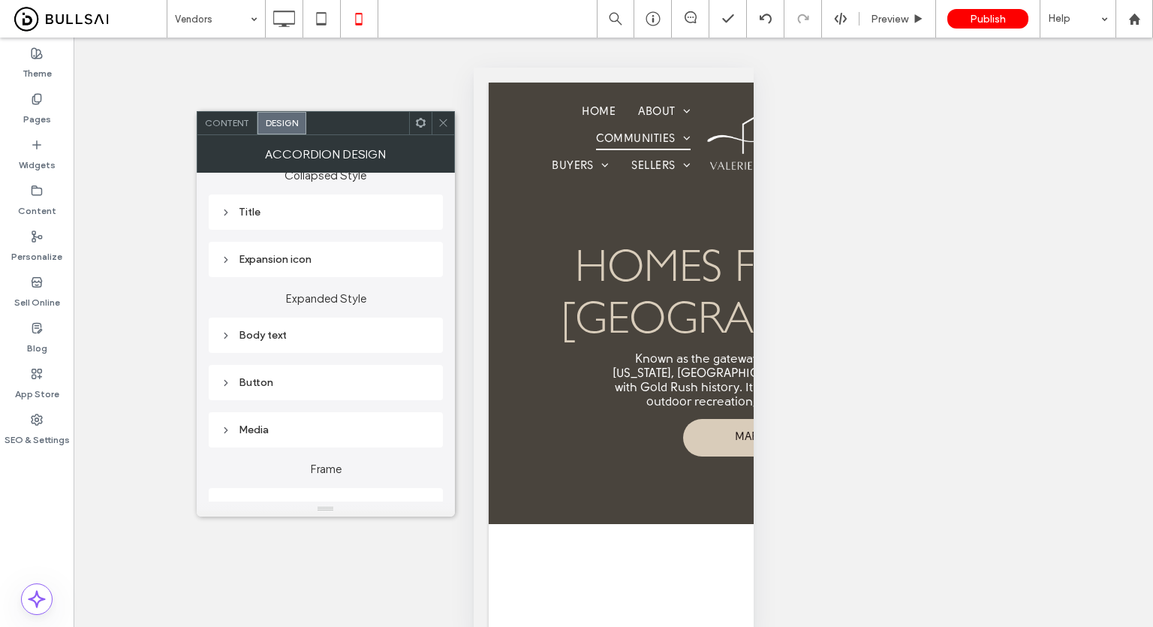
scroll to position [75, 0]
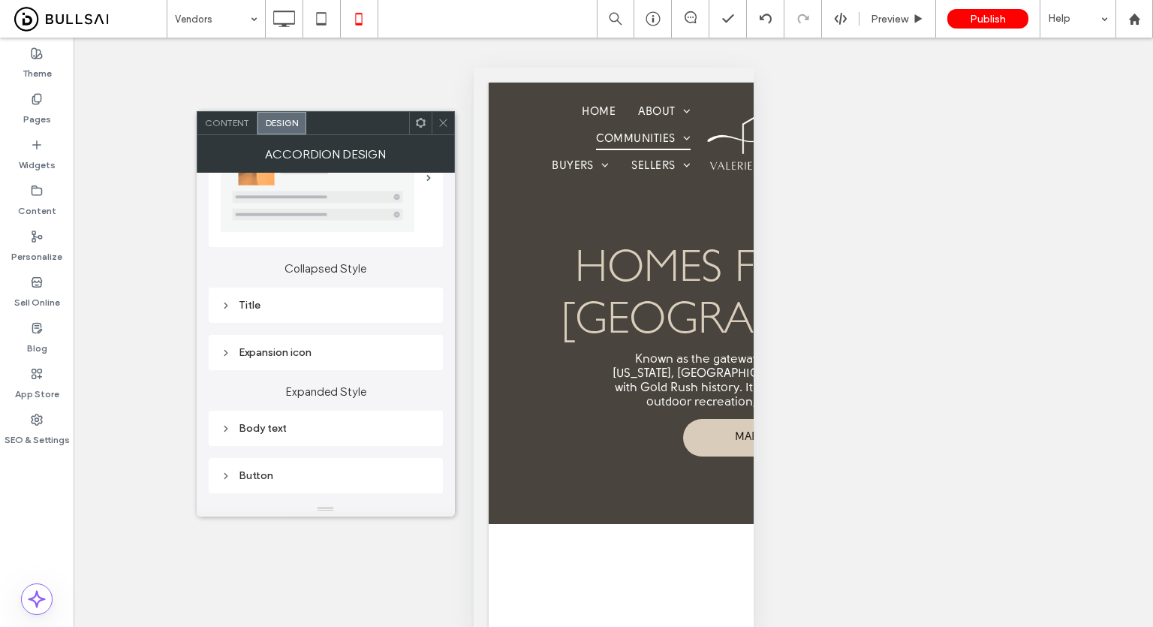
click at [305, 296] on div "Title" at bounding box center [326, 305] width 210 height 20
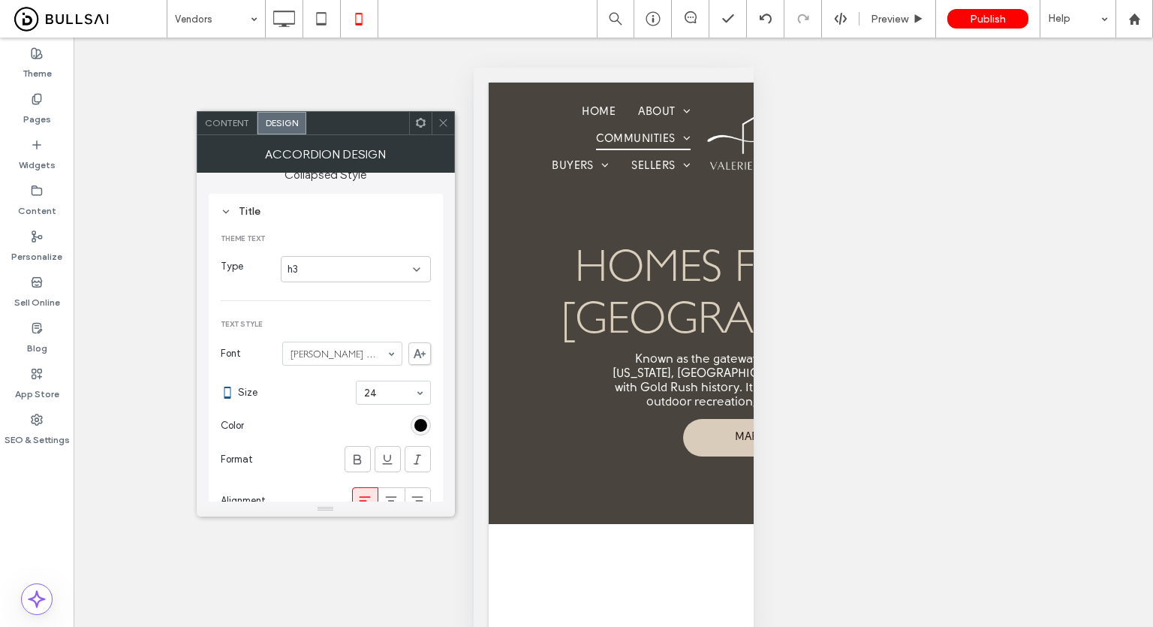
scroll to position [150, 0]
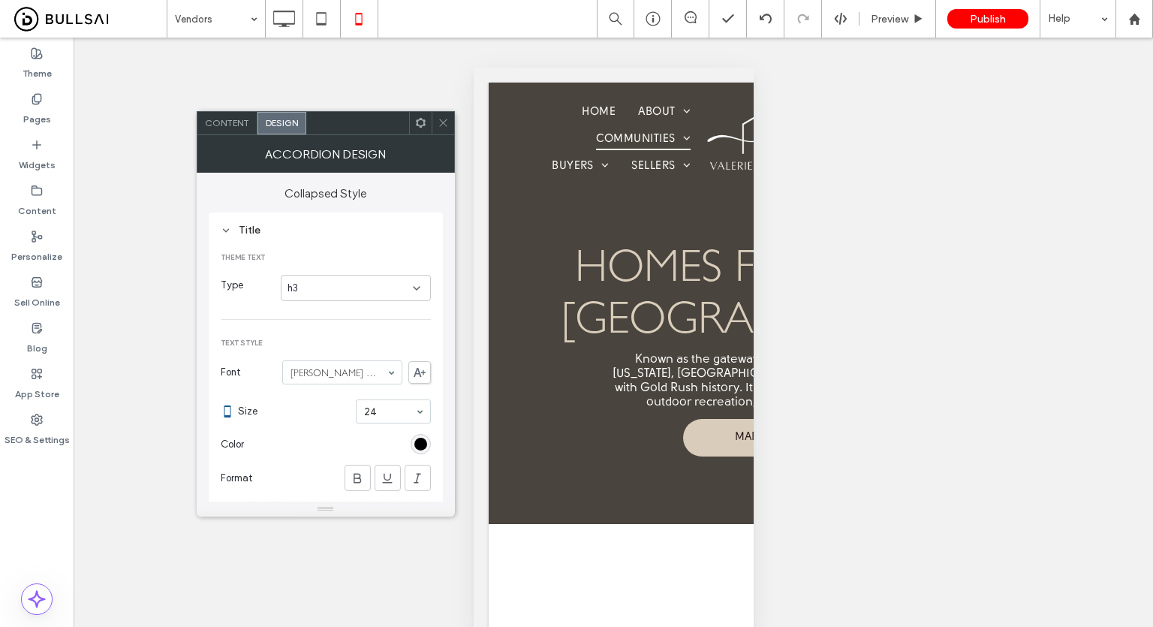
click at [347, 290] on div "h3" at bounding box center [349, 288] width 125 height 15
click at [326, 332] on div "h2" at bounding box center [355, 340] width 149 height 26
click at [329, 290] on div "h2" at bounding box center [349, 288] width 125 height 15
click at [320, 356] on div "h3" at bounding box center [355, 366] width 149 height 26
click at [423, 235] on div "Title" at bounding box center [326, 230] width 210 height 13
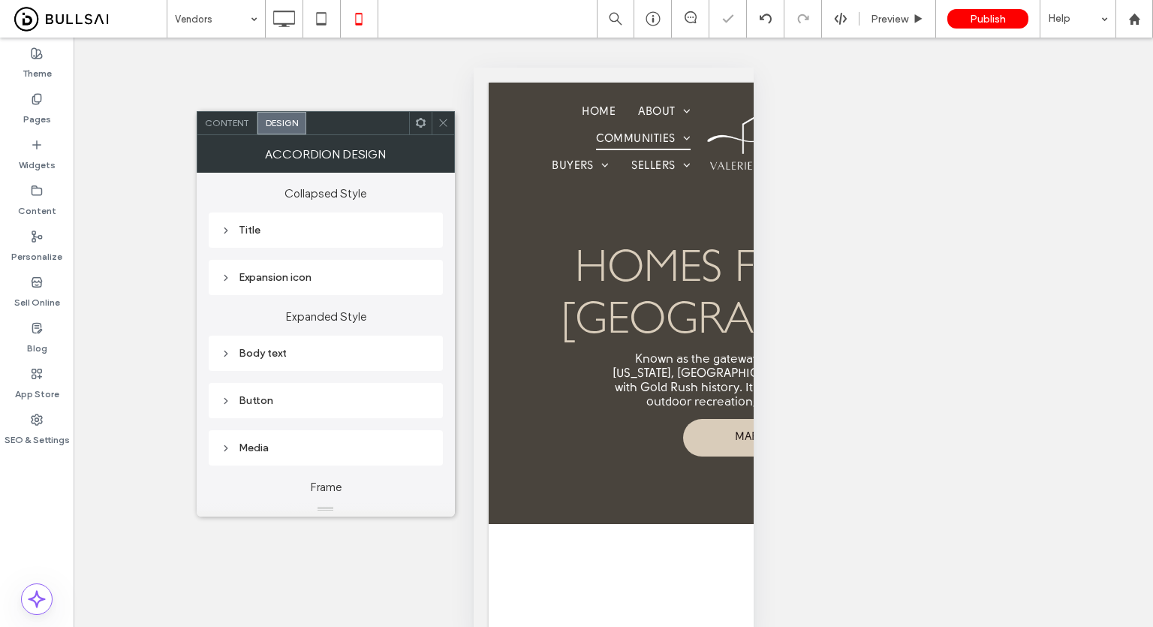
click at [441, 124] on use at bounding box center [443, 123] width 8 height 8
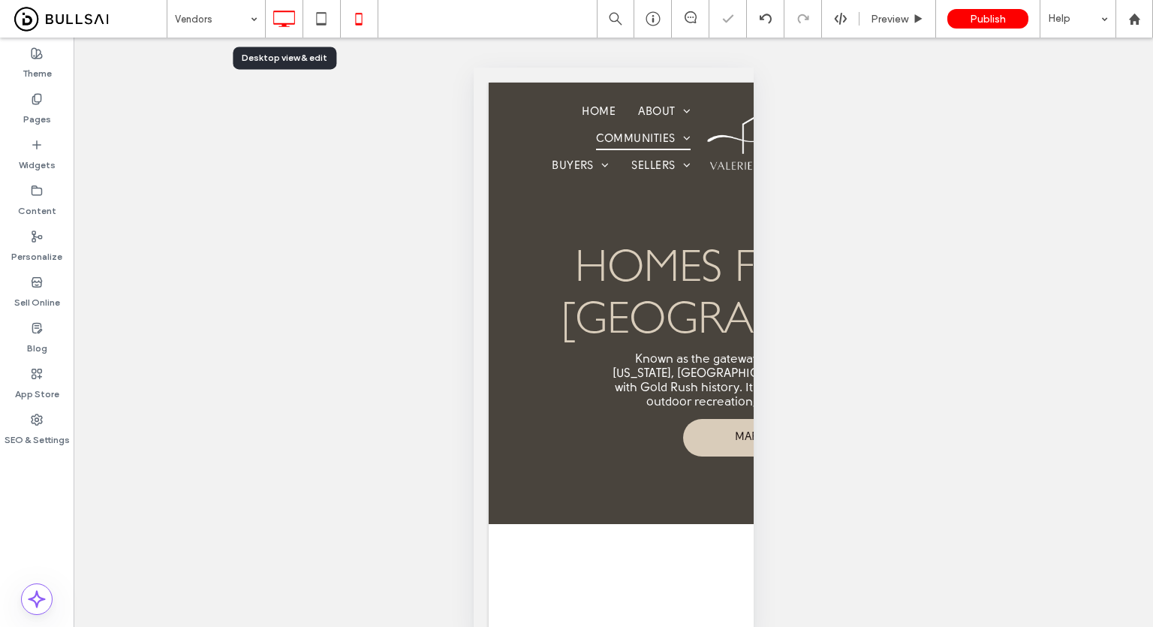
click at [266, 23] on div at bounding box center [284, 19] width 37 height 30
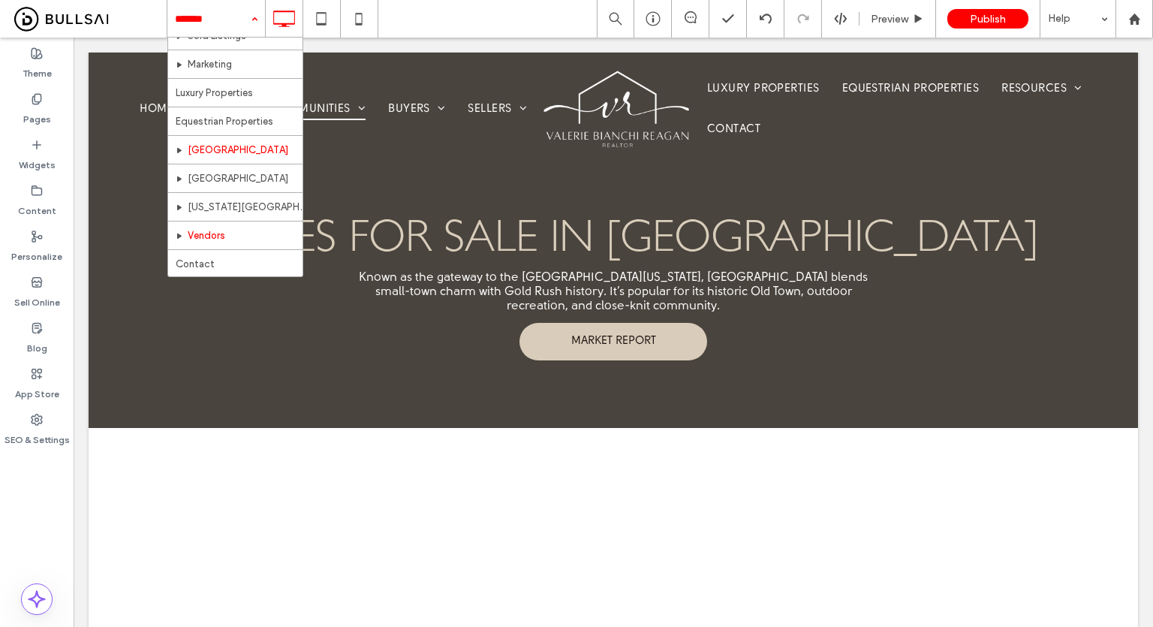
scroll to position [458, 0]
click at [41, 122] on label "Pages" at bounding box center [37, 115] width 28 height 21
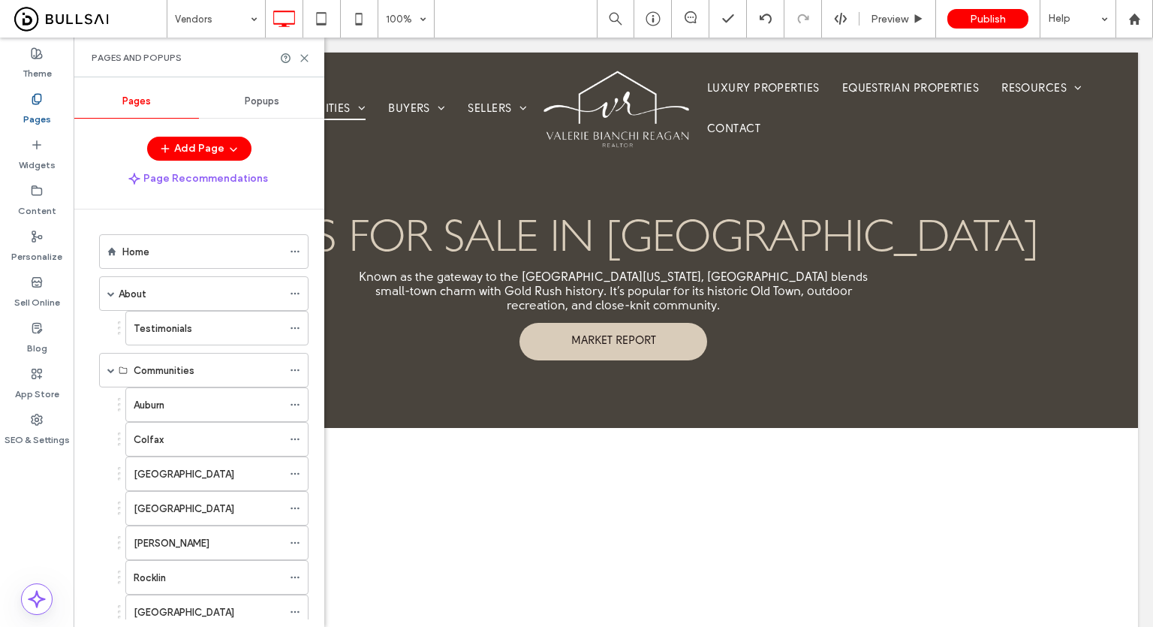
scroll to position [0, 0]
click at [212, 255] on div "Home" at bounding box center [202, 253] width 160 height 16
click at [299, 50] on div "Pages and Popups" at bounding box center [199, 58] width 251 height 40
click at [307, 55] on use at bounding box center [304, 58] width 7 height 7
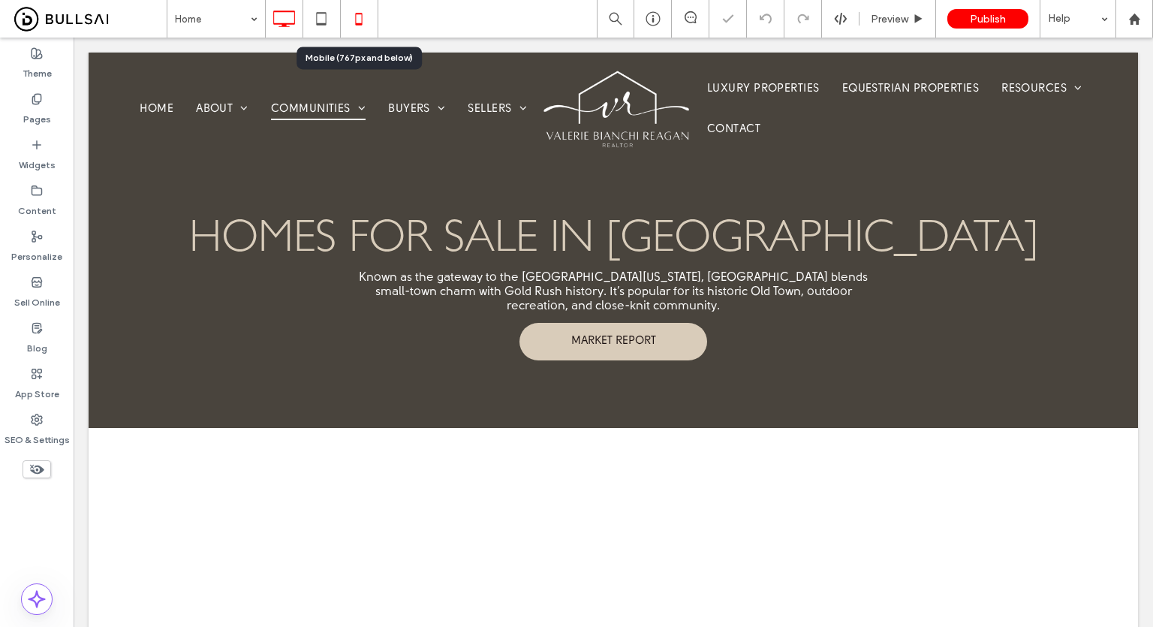
click at [359, 19] on icon at bounding box center [359, 19] width 30 height 30
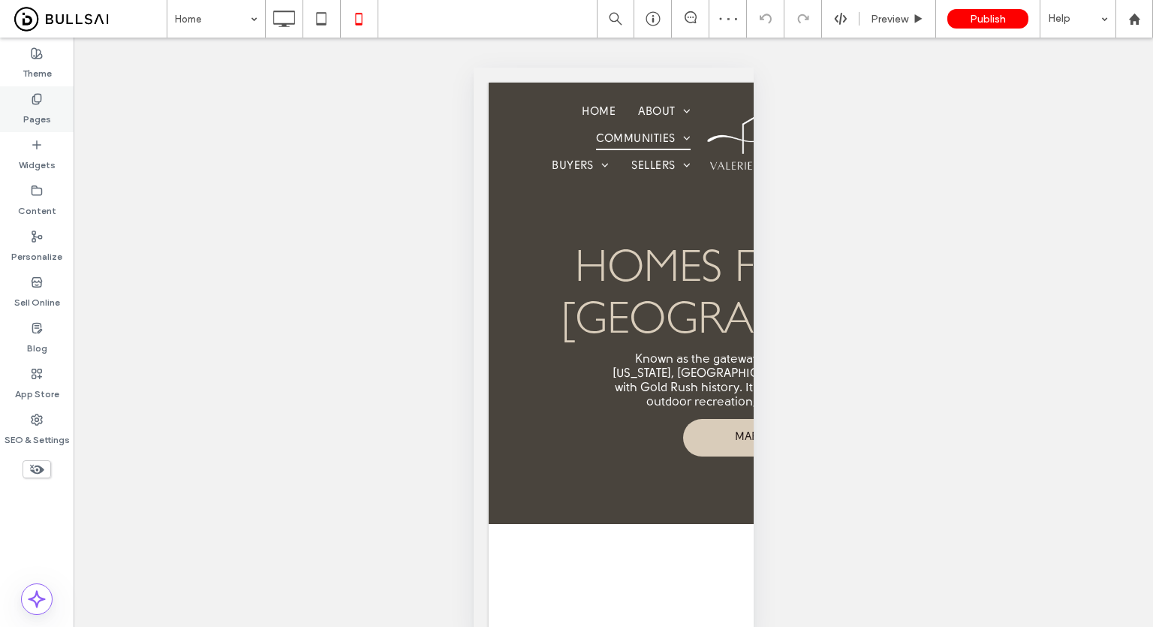
click at [36, 107] on label "Pages" at bounding box center [37, 115] width 28 height 21
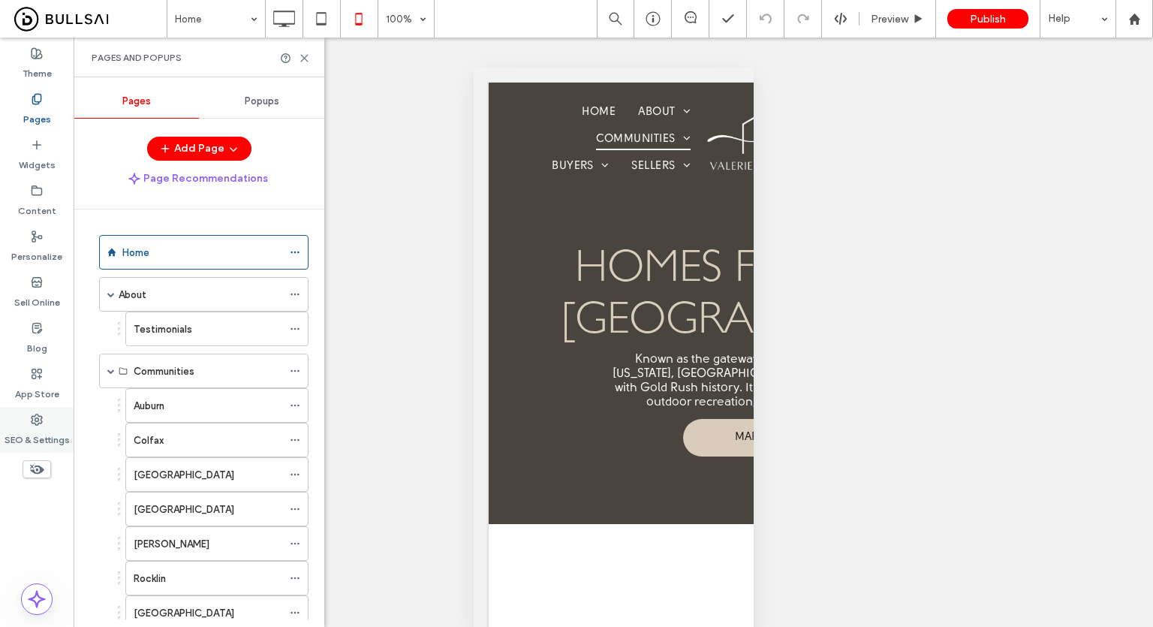
click at [39, 431] on label "SEO & Settings" at bounding box center [37, 435] width 65 height 21
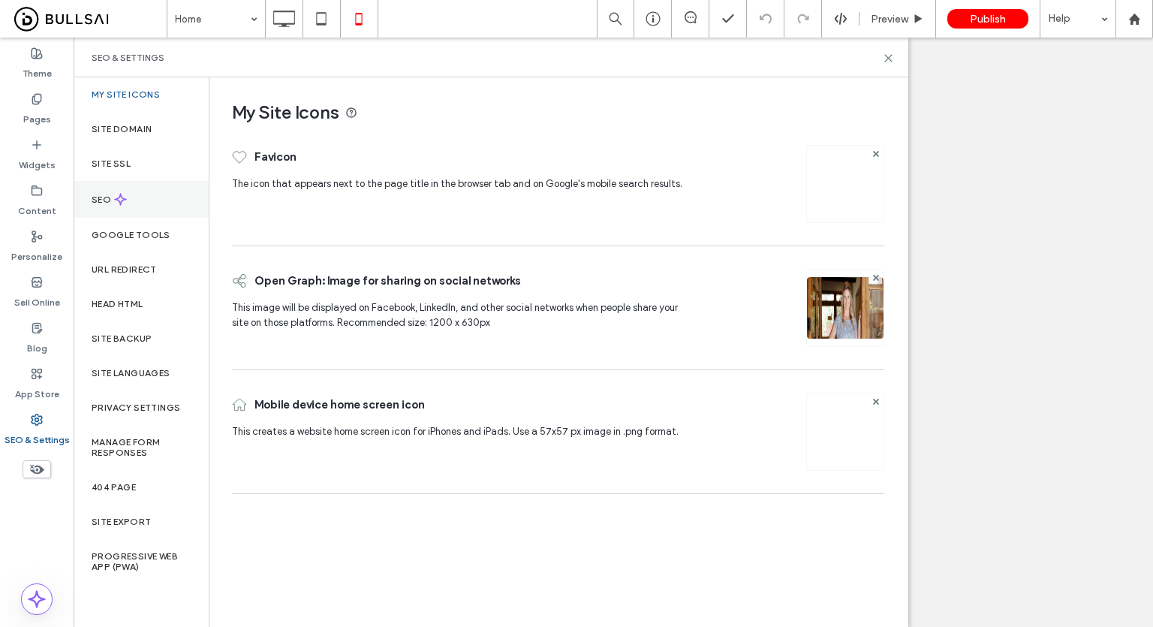
click at [140, 204] on div "SEO" at bounding box center [141, 199] width 135 height 37
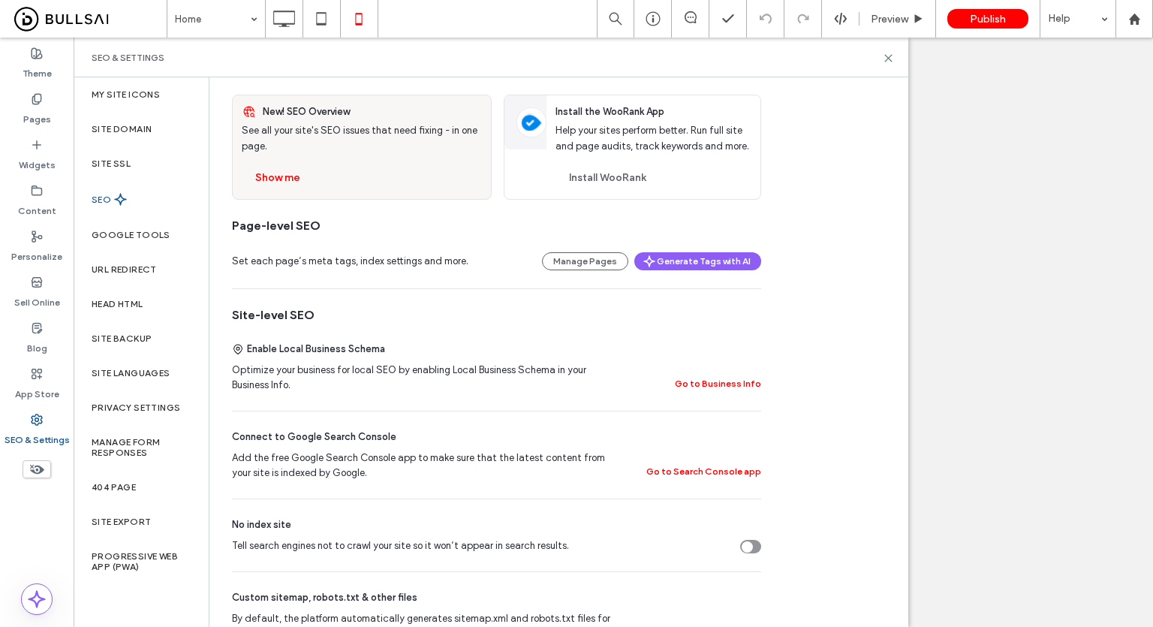
scroll to position [150, 0]
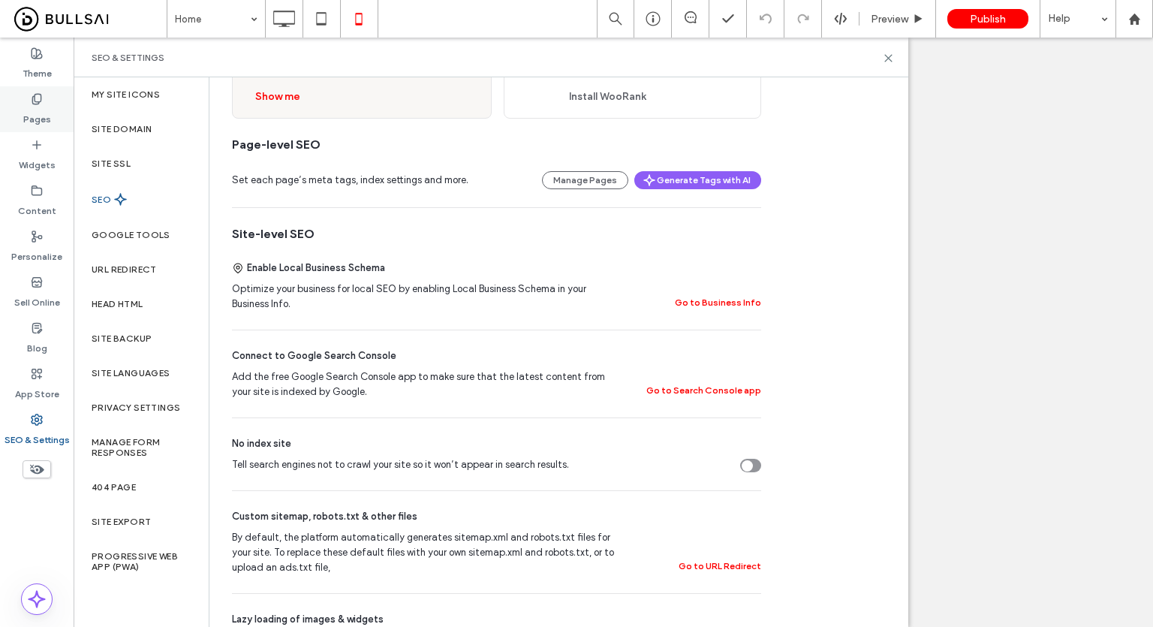
click at [39, 109] on label "Pages" at bounding box center [37, 115] width 28 height 21
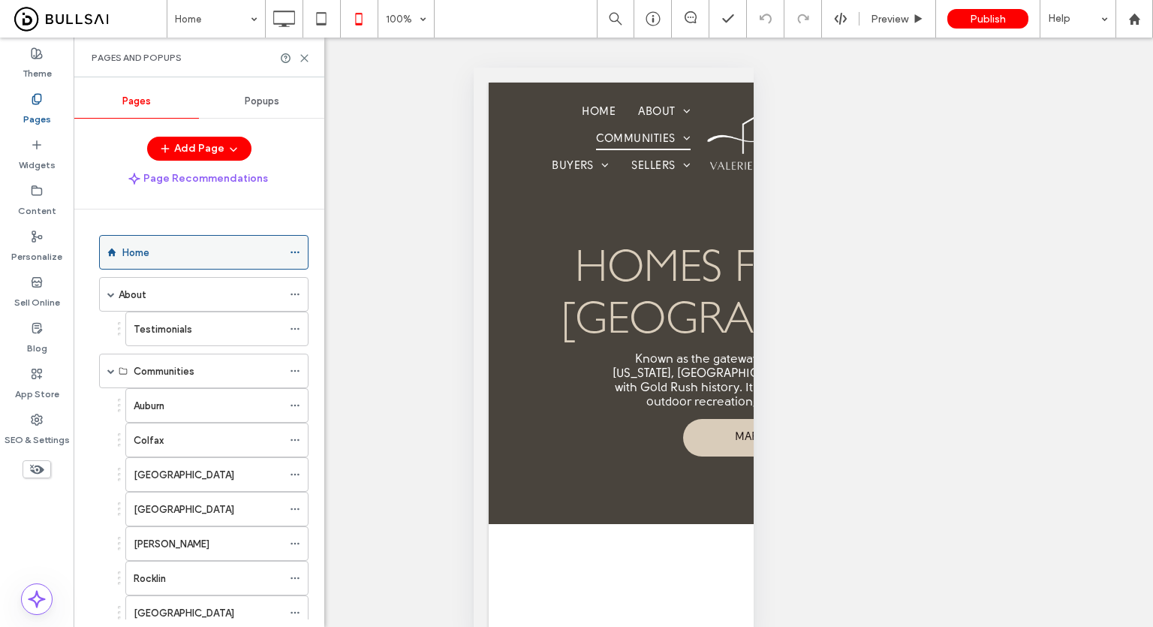
click at [297, 250] on icon at bounding box center [295, 252] width 11 height 11
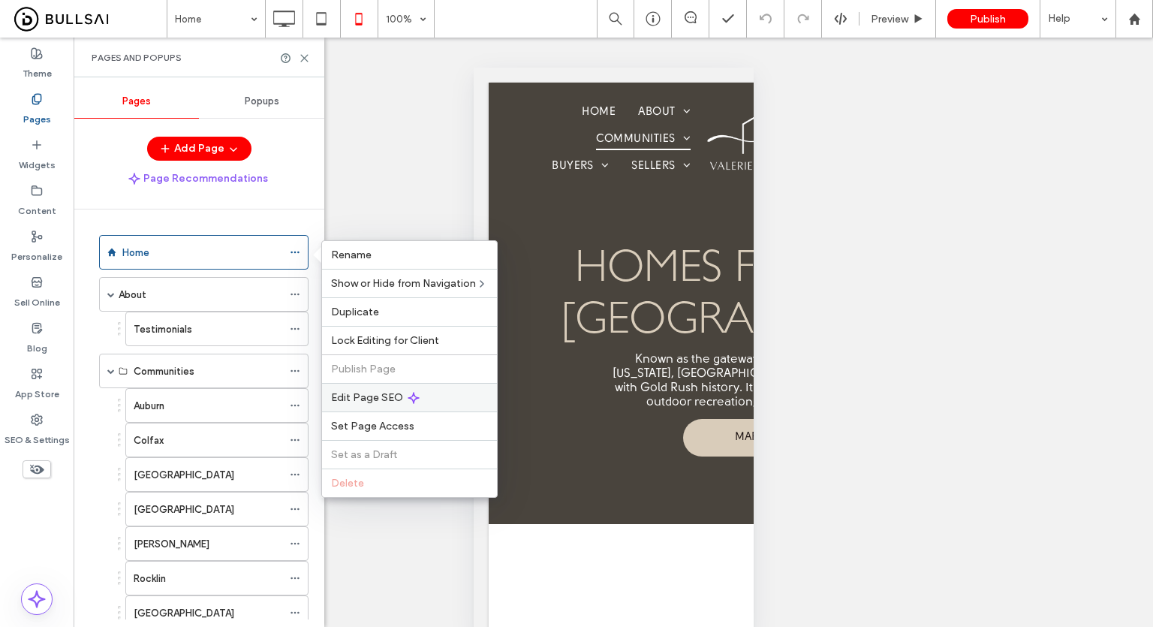
click at [371, 391] on span "Edit Page SEO" at bounding box center [367, 397] width 72 height 13
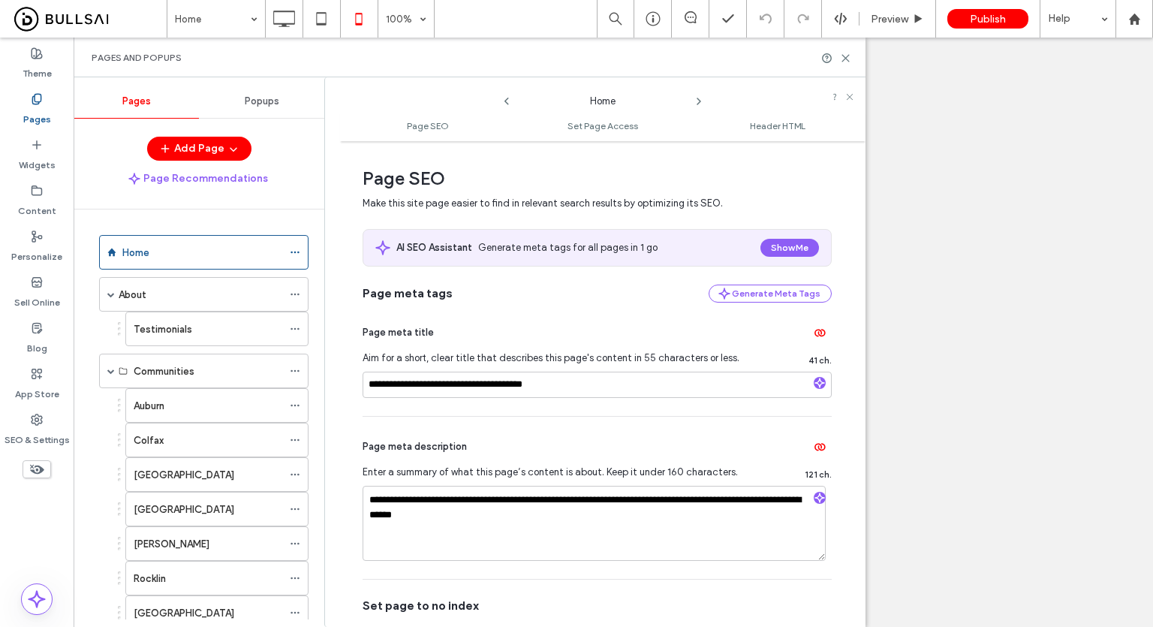
click at [509, 101] on icon at bounding box center [507, 101] width 12 height 12
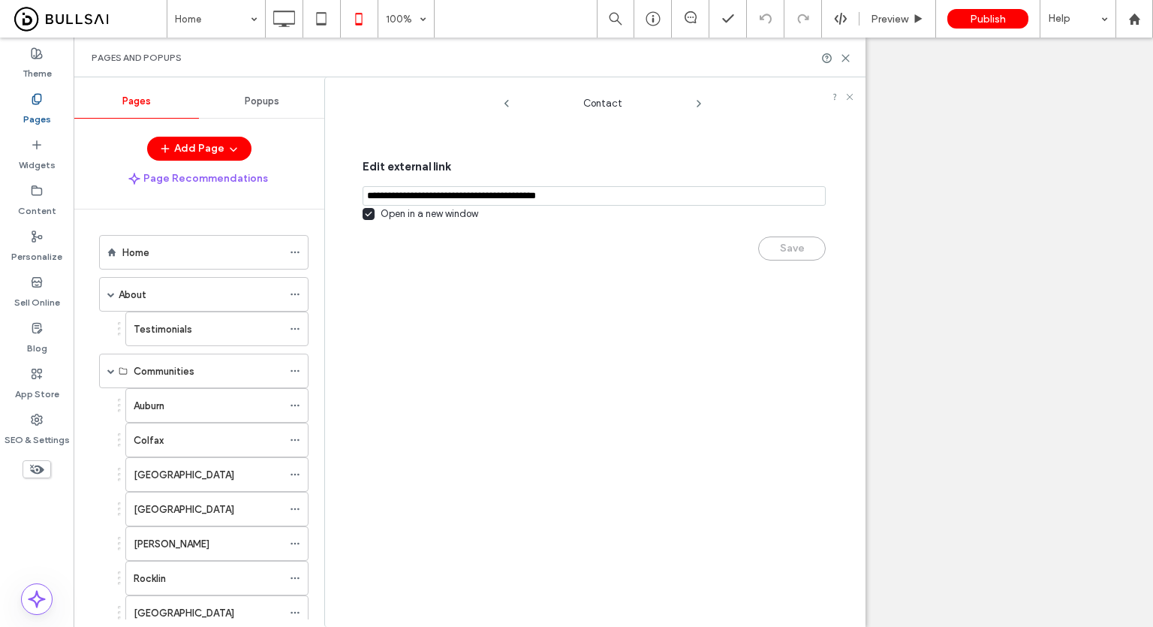
click at [509, 101] on icon at bounding box center [507, 104] width 12 height 12
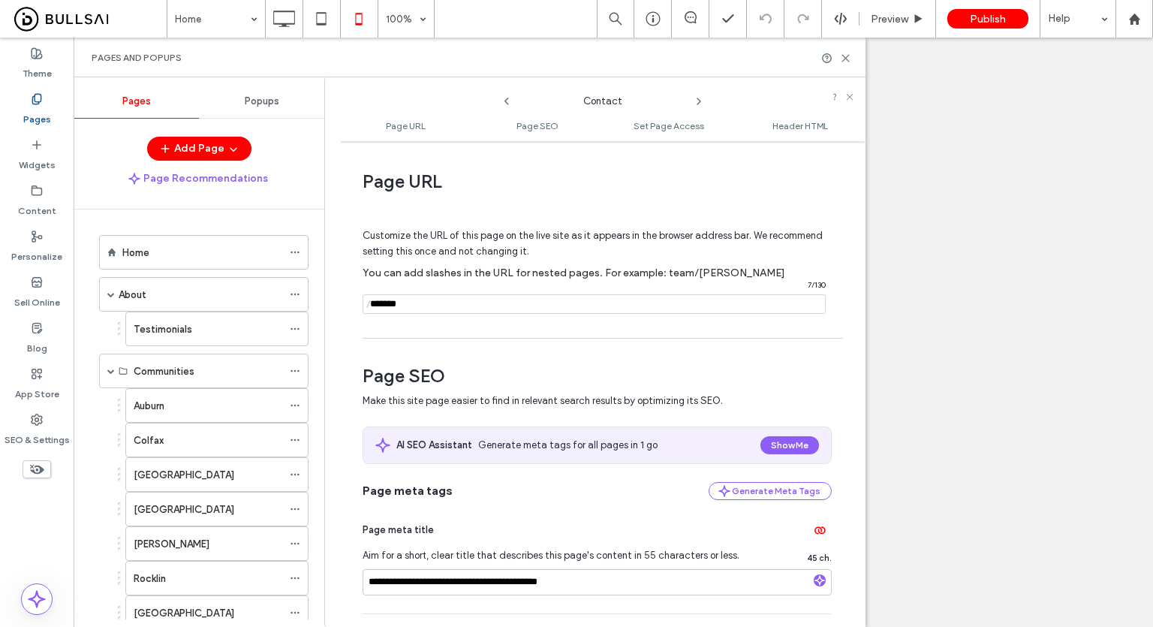
click at [509, 101] on icon at bounding box center [507, 101] width 12 height 12
click at [507, 101] on icon at bounding box center [507, 101] width 12 height 12
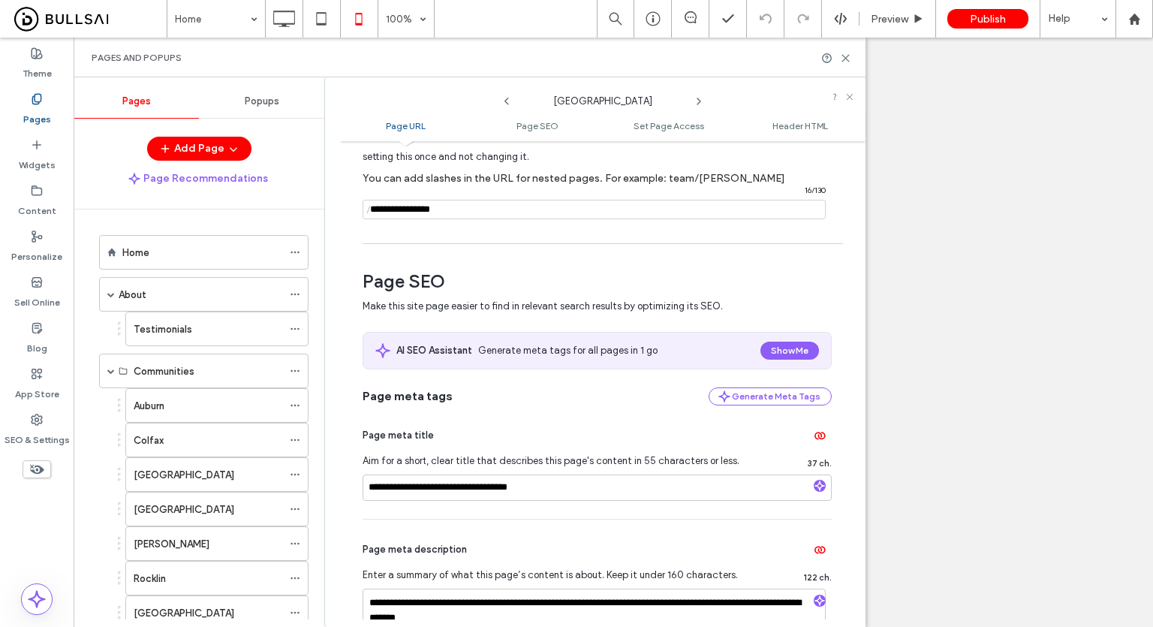
scroll to position [225, 0]
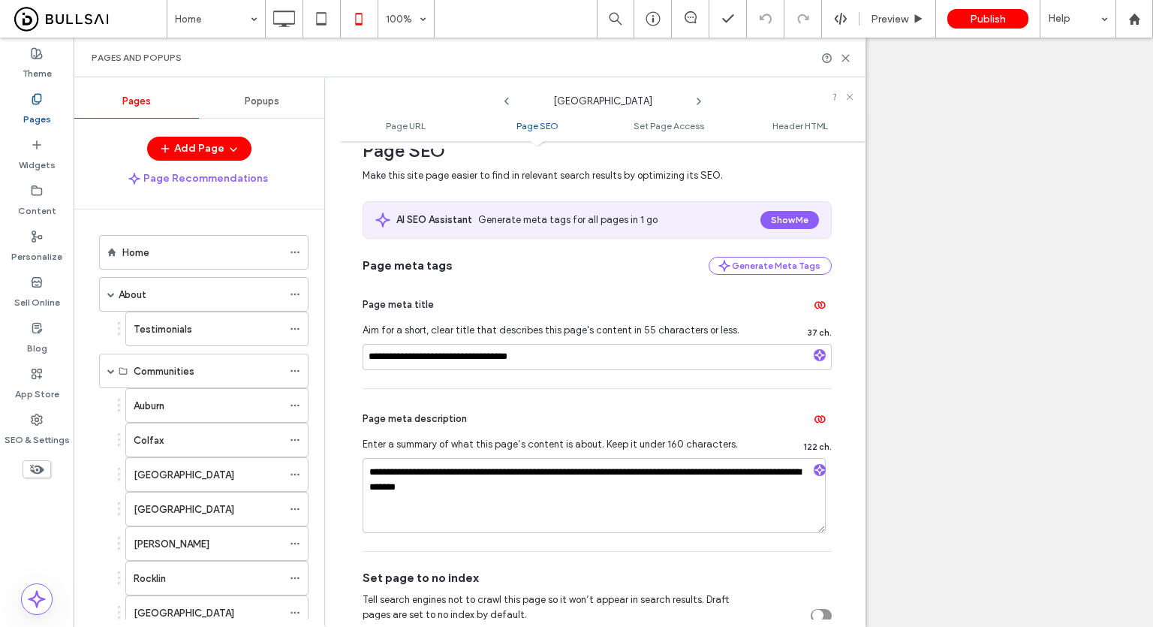
click at [507, 101] on icon at bounding box center [507, 101] width 12 height 12
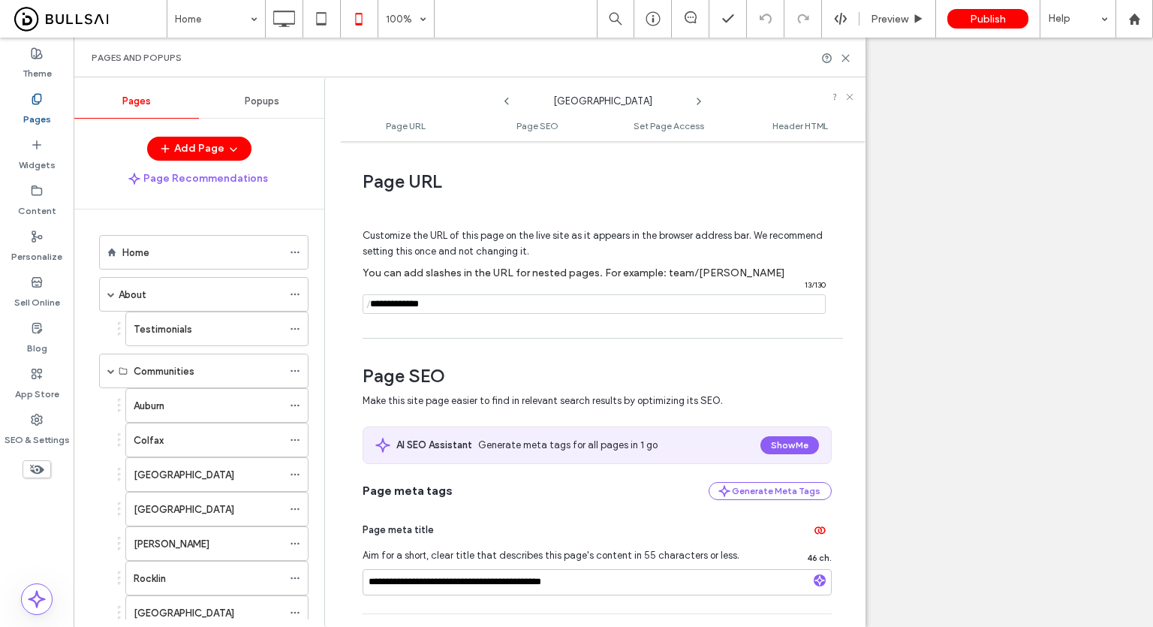
click at [515, 94] on div "[GEOGRAPHIC_DATA]" at bounding box center [603, 97] width 180 height 23
click at [501, 101] on icon at bounding box center [507, 101] width 12 height 12
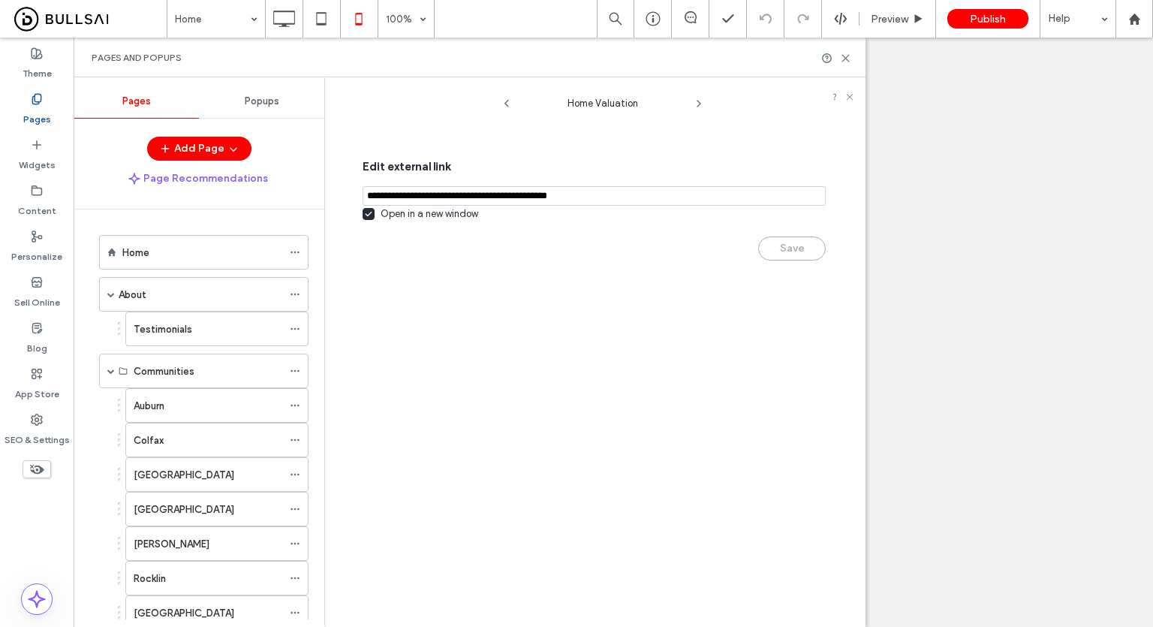
click at [501, 101] on icon at bounding box center [507, 104] width 12 height 12
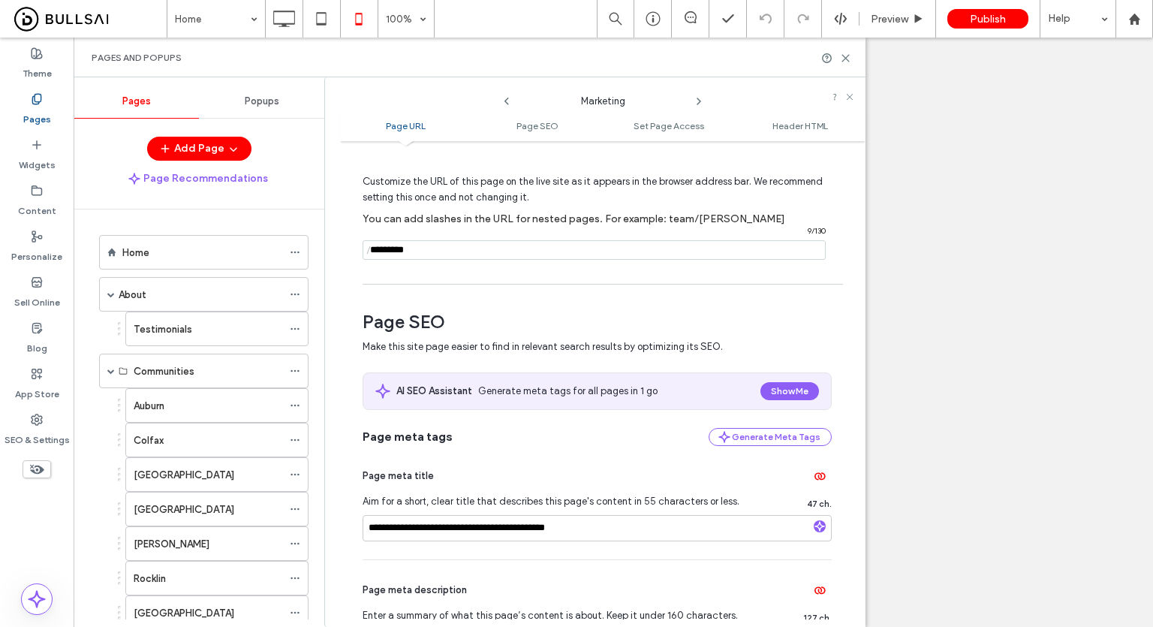
scroll to position [75, 0]
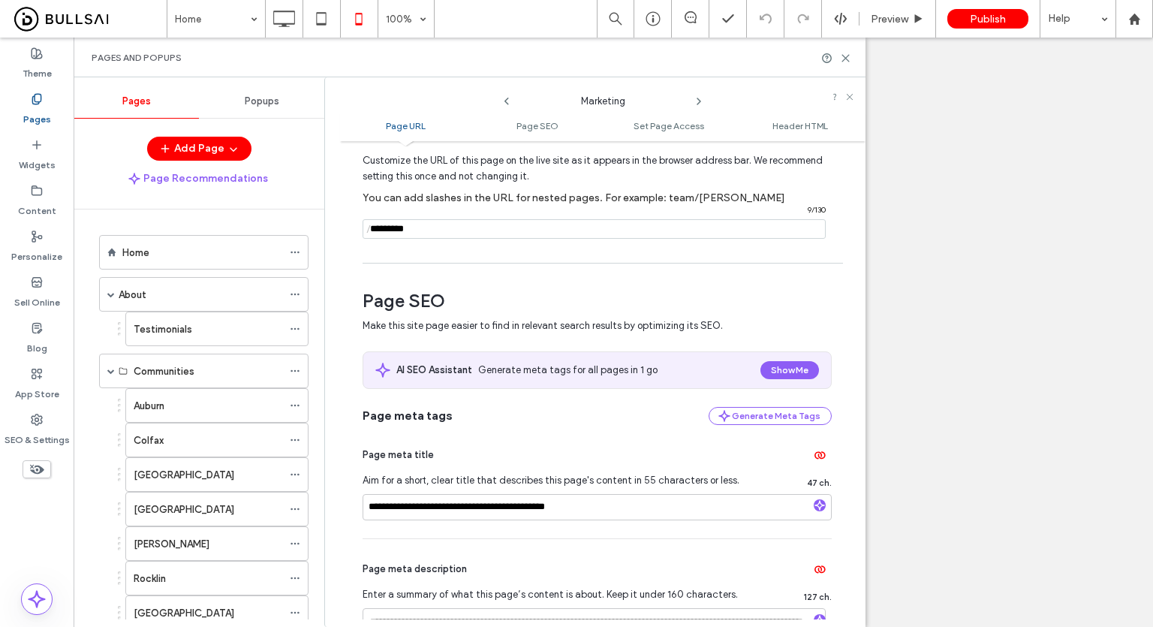
click at [506, 103] on use at bounding box center [506, 102] width 5 height 8
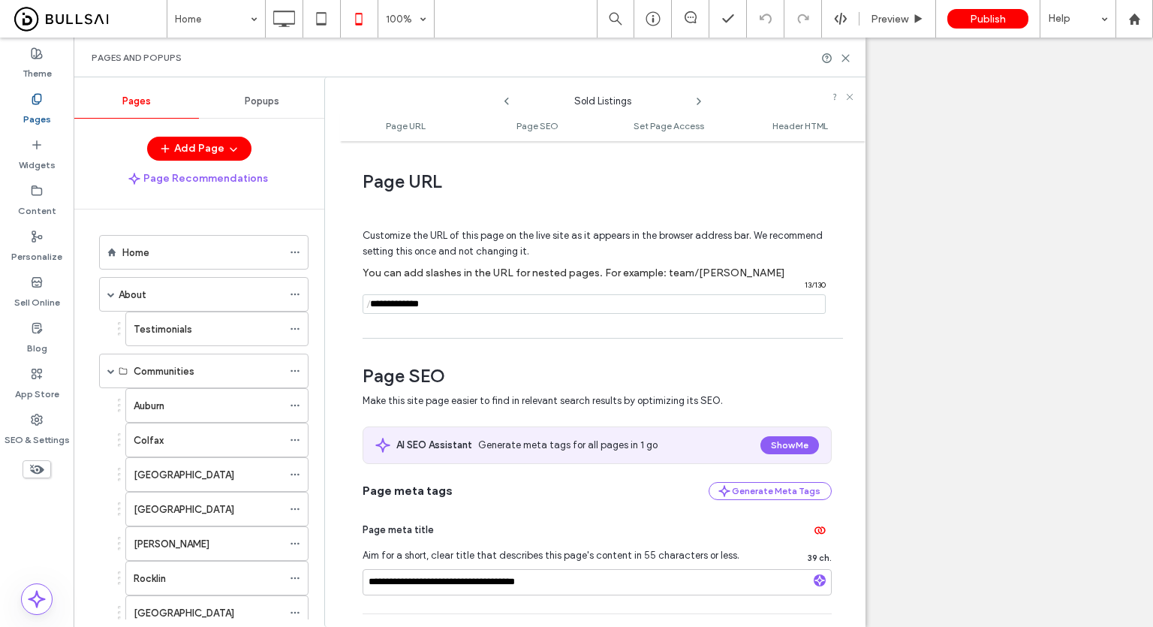
scroll to position [150, 0]
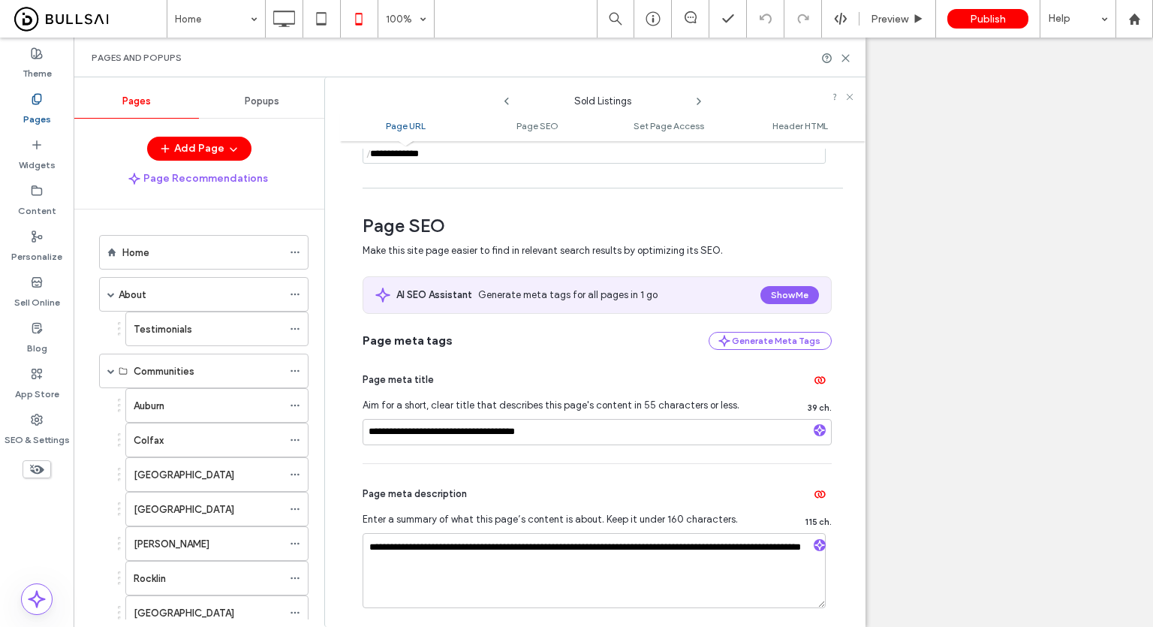
click at [508, 94] on span at bounding box center [507, 98] width 12 height 20
click at [508, 97] on icon at bounding box center [507, 101] width 12 height 12
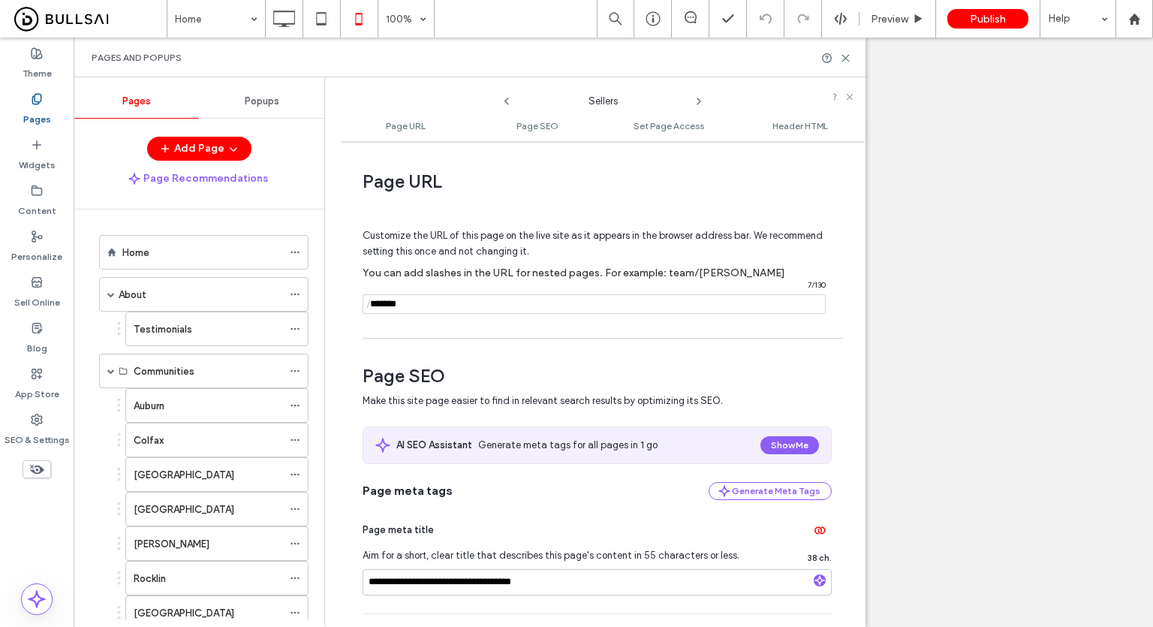
click at [508, 97] on icon at bounding box center [507, 101] width 12 height 12
click at [845, 59] on icon at bounding box center [845, 58] width 11 height 11
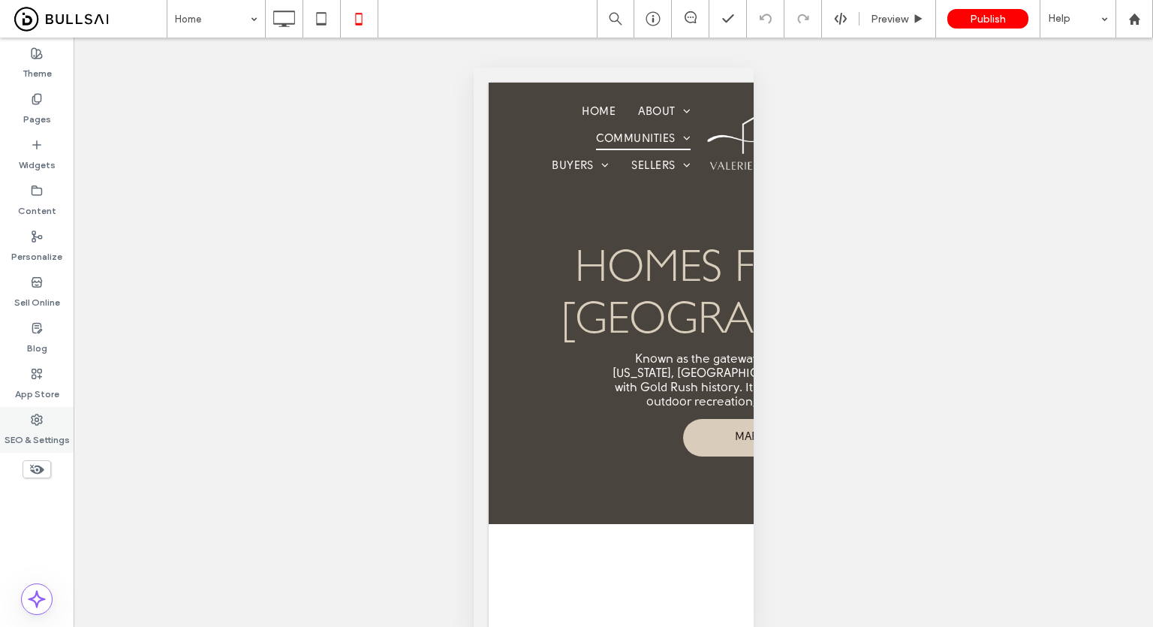
click at [34, 419] on icon at bounding box center [37, 419] width 12 height 12
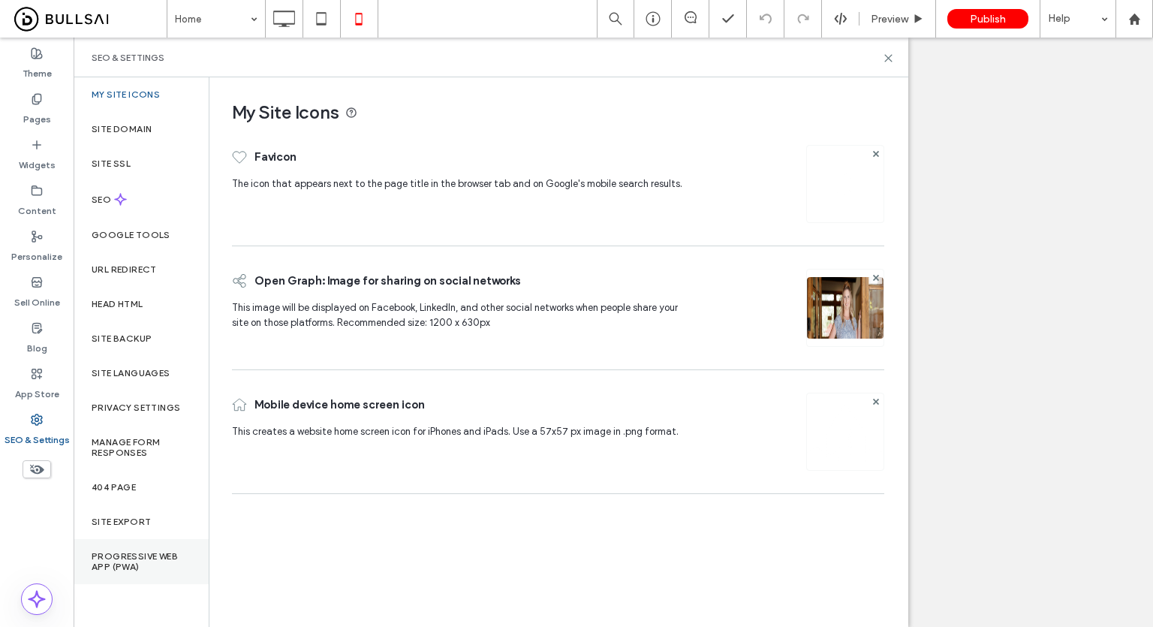
click at [126, 547] on div "Progressive Web App (PWA)" at bounding box center [141, 561] width 135 height 45
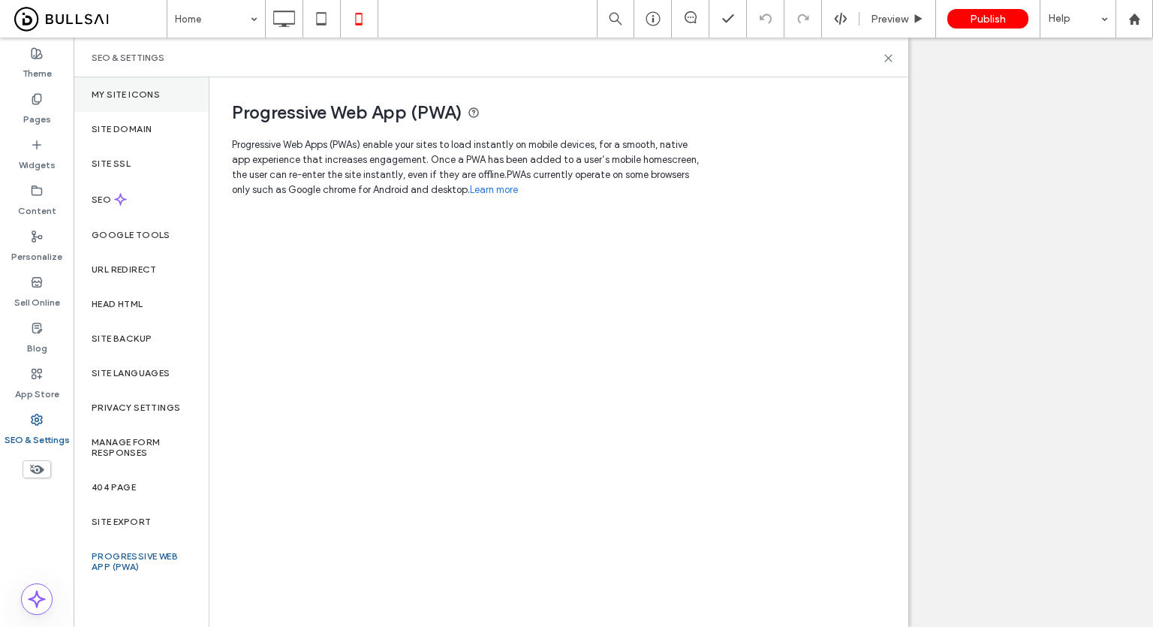
click at [155, 90] on label "My Site Icons" at bounding box center [126, 94] width 68 height 11
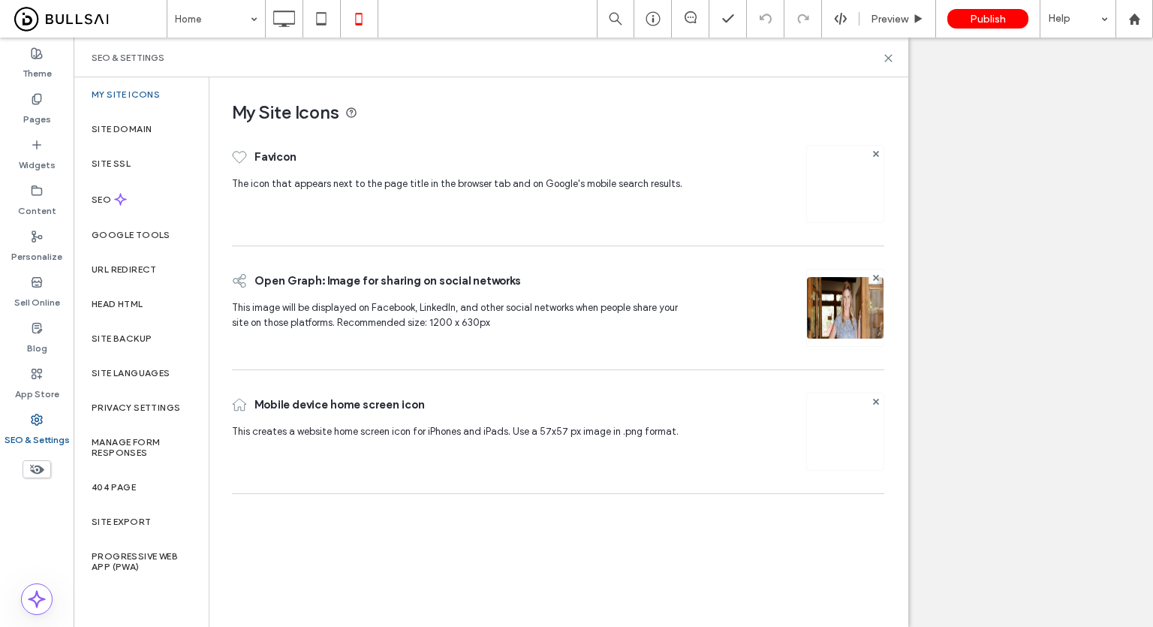
click at [839, 177] on img at bounding box center [845, 184] width 24 height 24
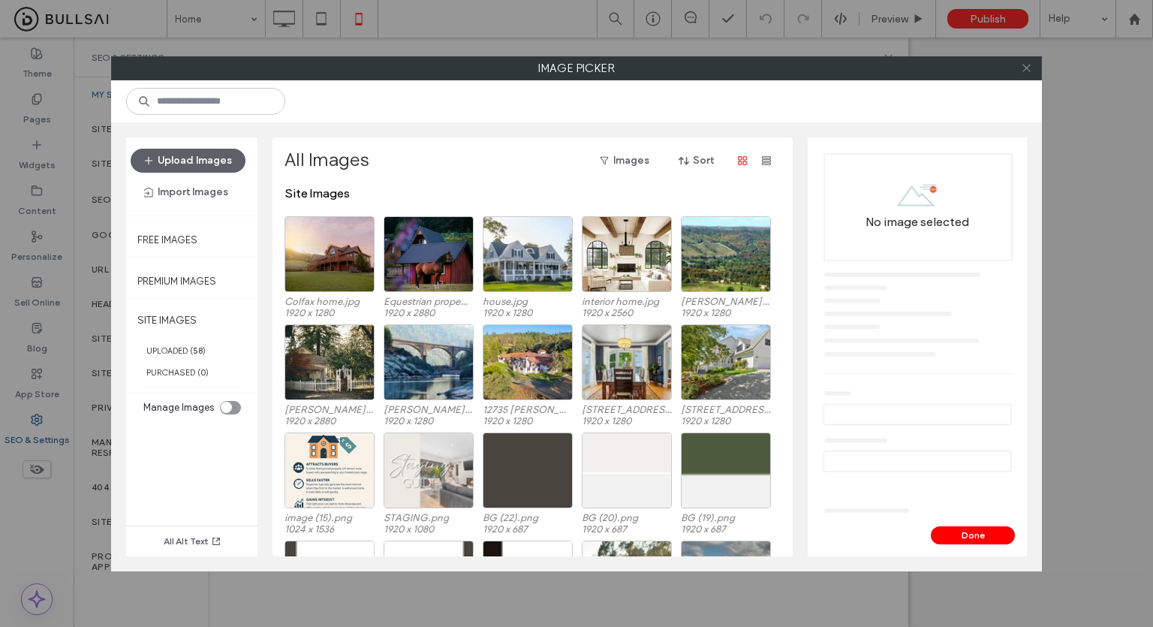
click at [1024, 69] on use at bounding box center [1026, 69] width 8 height 8
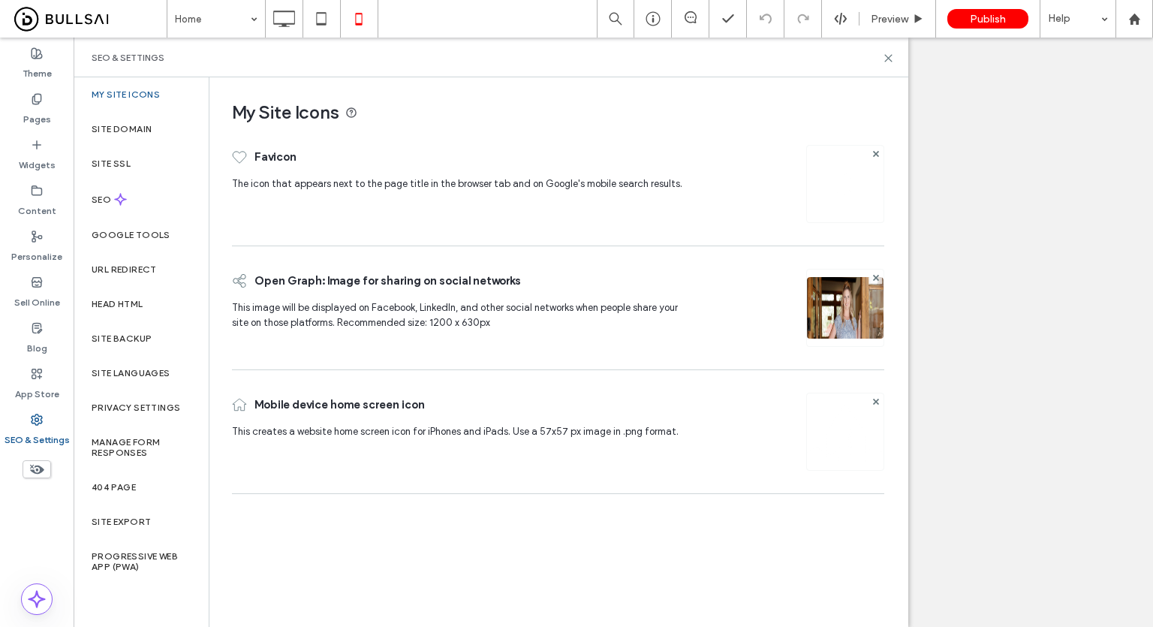
click at [840, 183] on img at bounding box center [845, 184] width 24 height 24
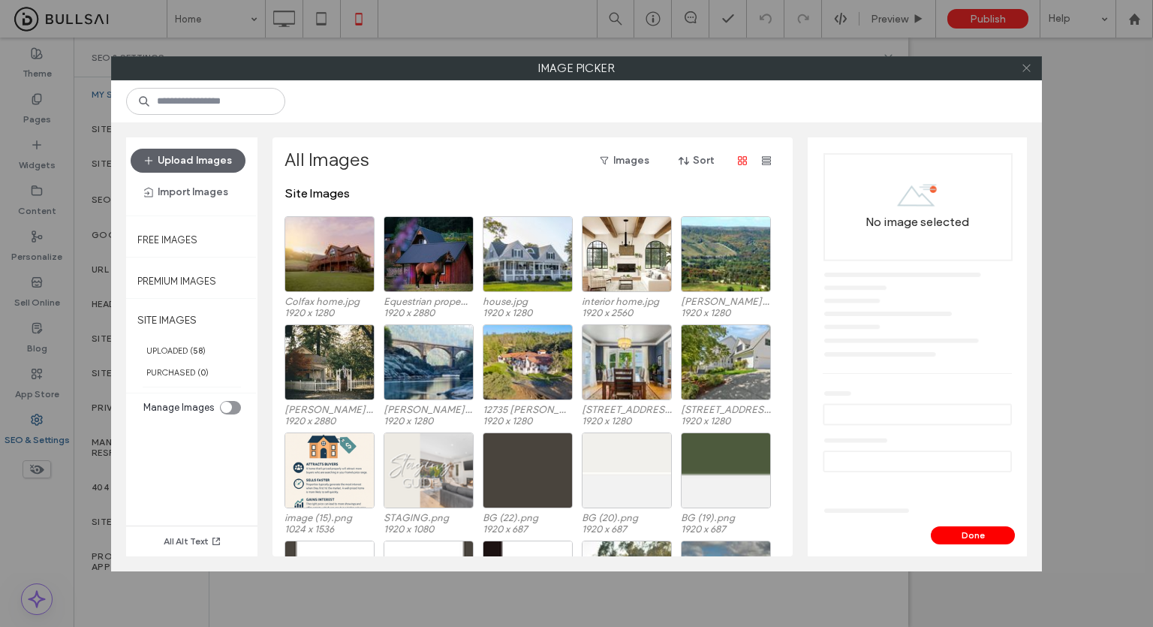
click at [1021, 69] on icon at bounding box center [1026, 67] width 11 height 11
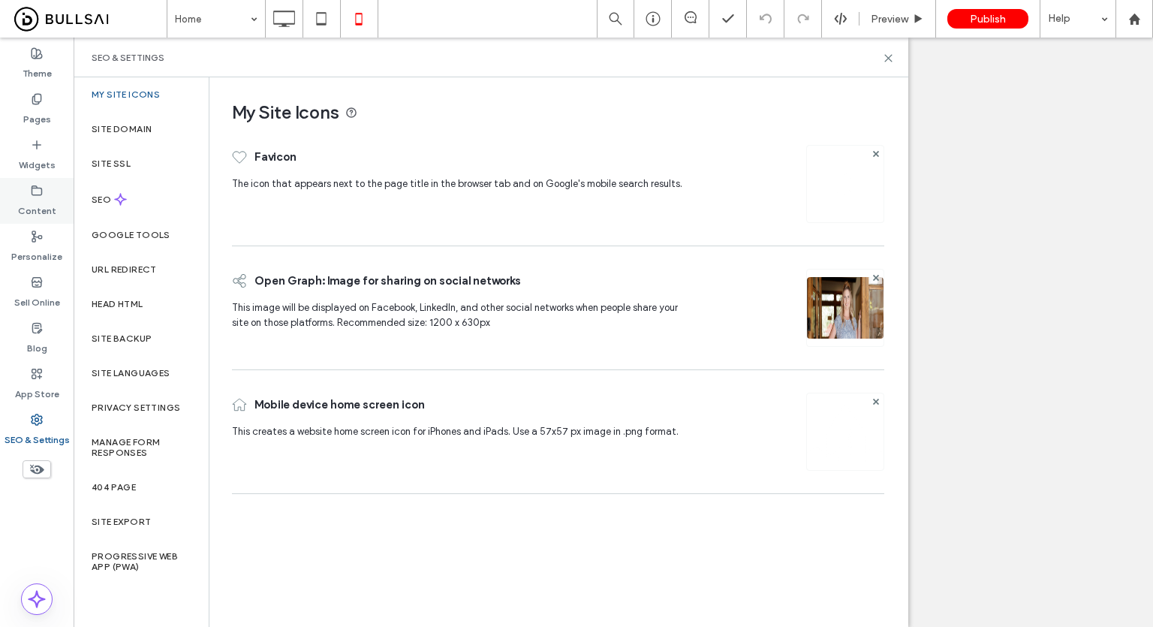
click at [48, 206] on label "Content" at bounding box center [37, 207] width 38 height 21
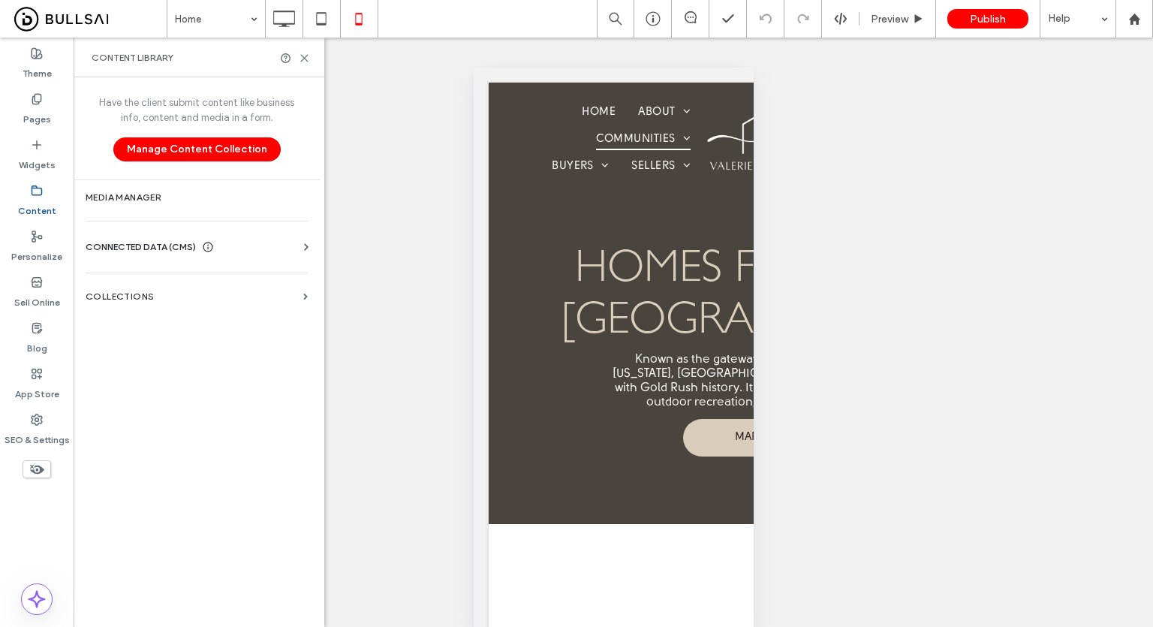
click at [203, 248] on div "CONNECTED DATA (CMS)" at bounding box center [150, 246] width 128 height 15
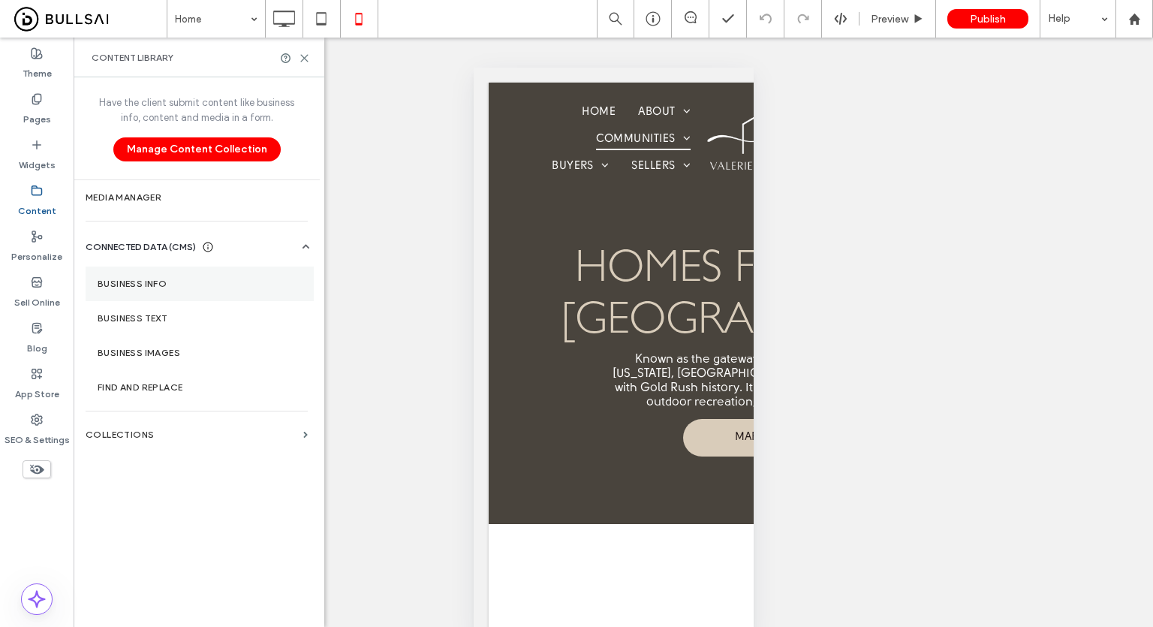
click at [145, 271] on section "Business Info" at bounding box center [200, 283] width 228 height 35
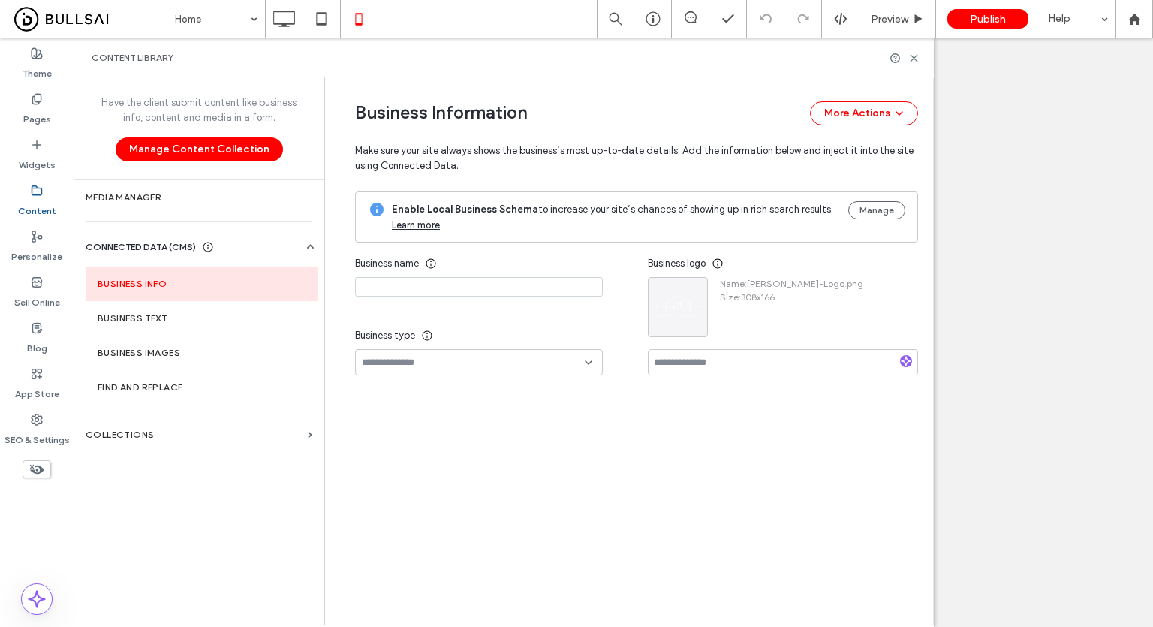
type input "**********"
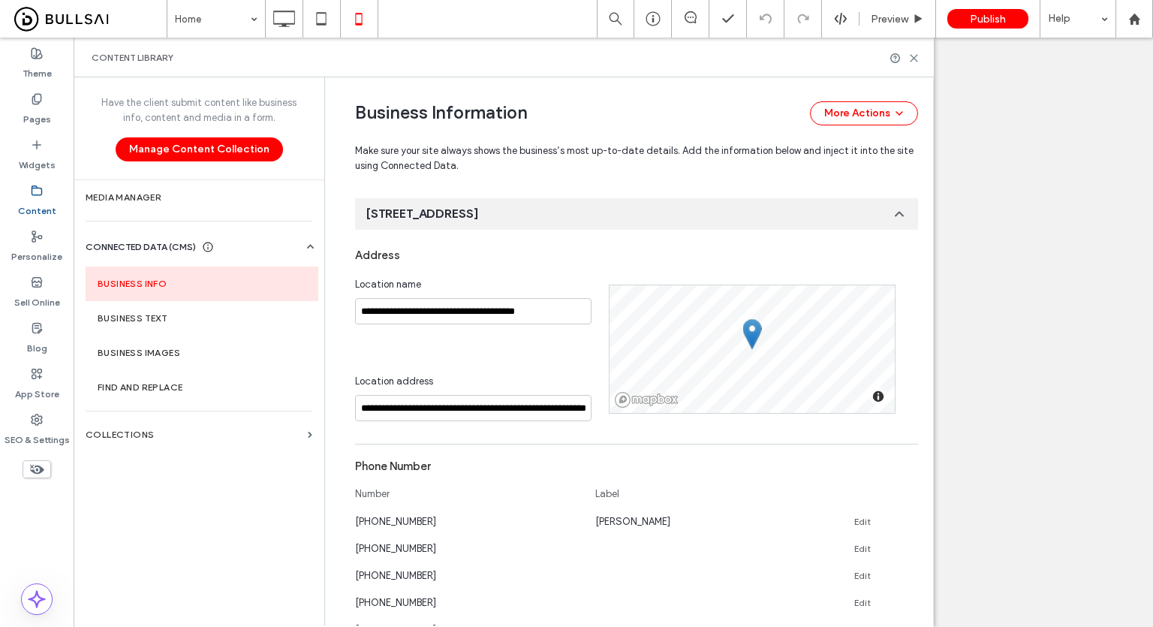
scroll to position [0, 0]
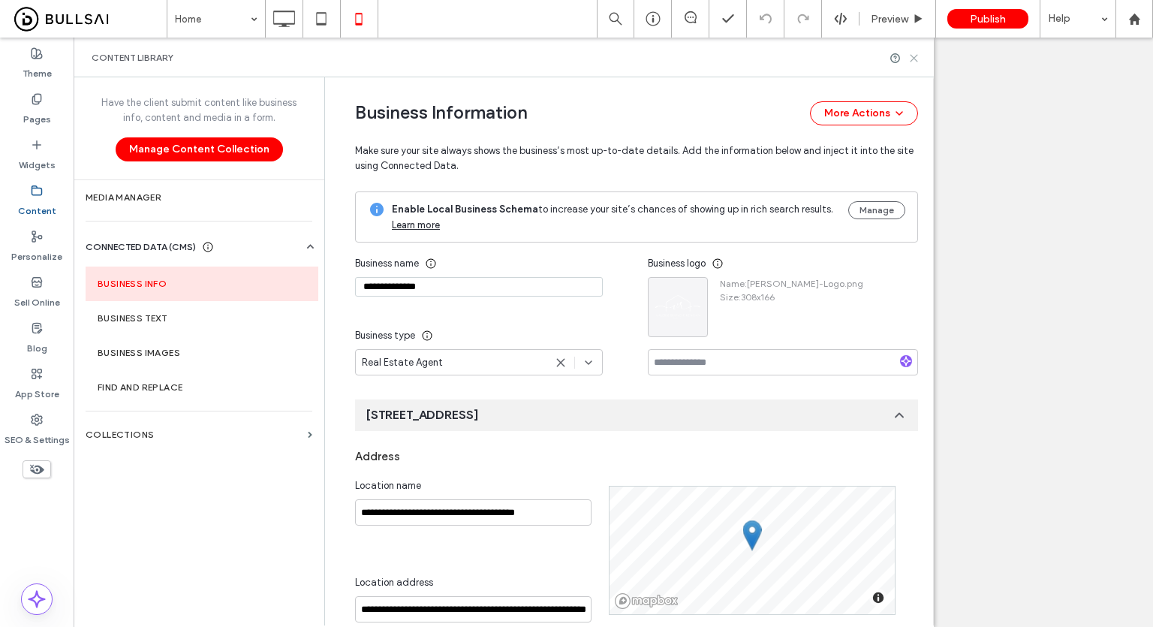
click at [910, 58] on icon at bounding box center [913, 58] width 11 height 11
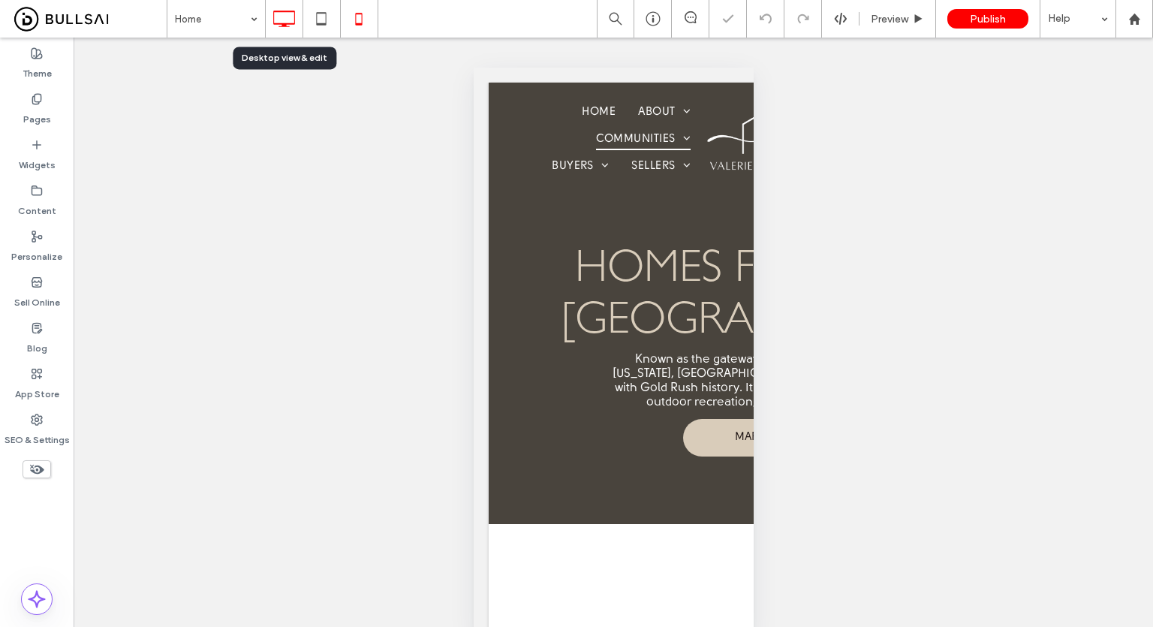
click at [273, 11] on icon at bounding box center [284, 19] width 30 height 30
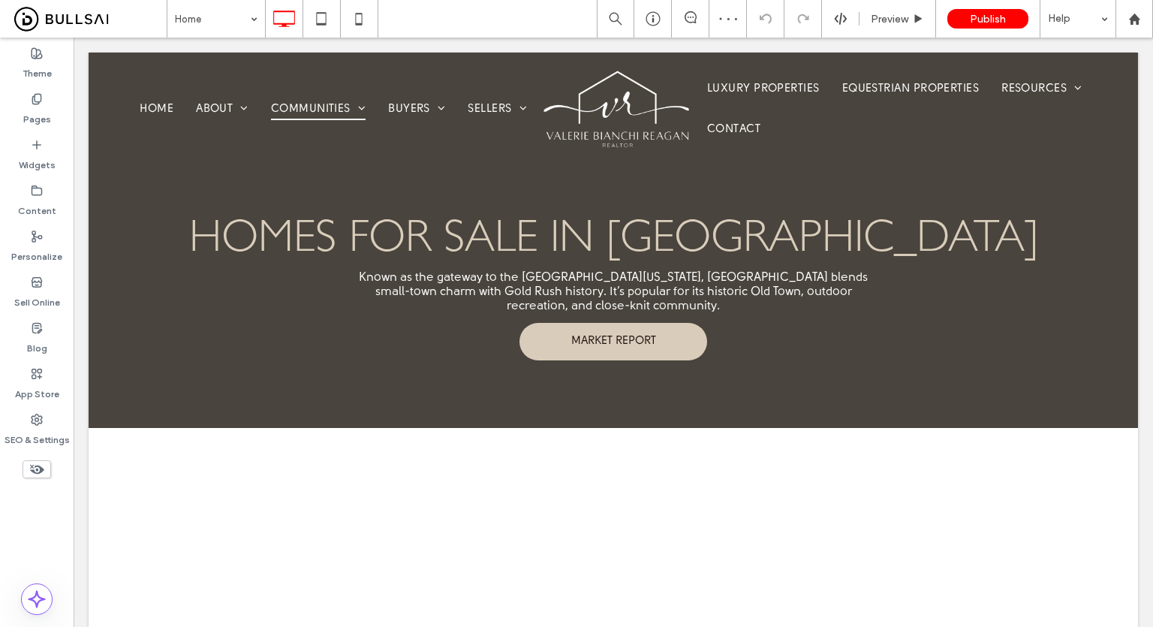
click at [477, 25] on div "Home Preview Publish Help" at bounding box center [660, 19] width 986 height 38
click at [355, 26] on icon at bounding box center [359, 19] width 30 height 30
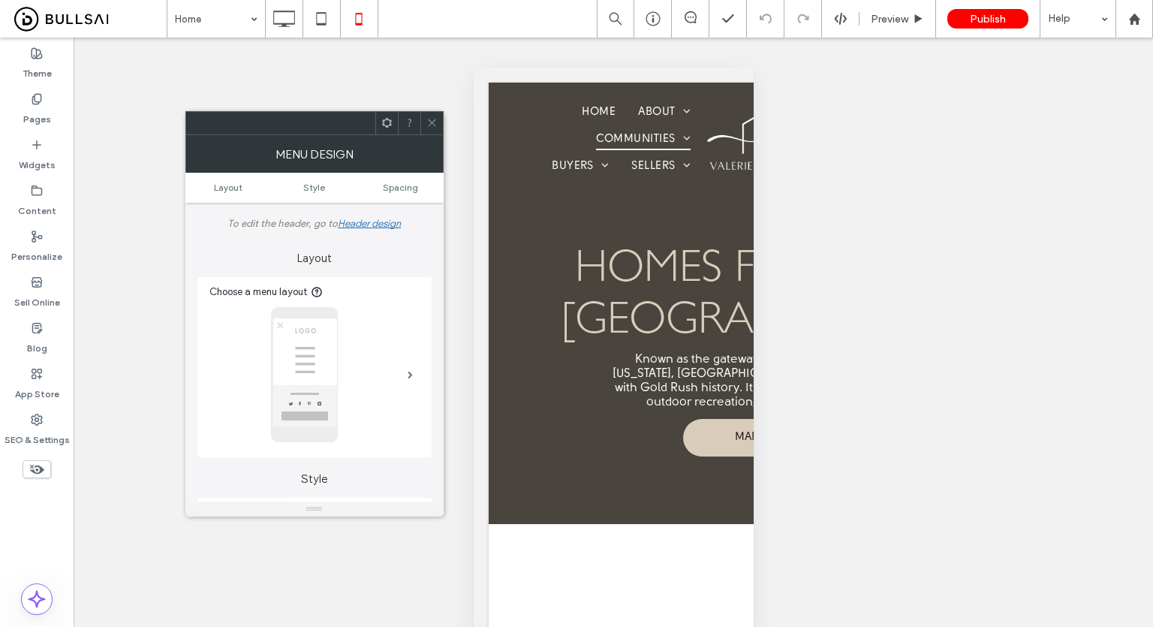
click at [434, 120] on div at bounding box center [431, 123] width 23 height 23
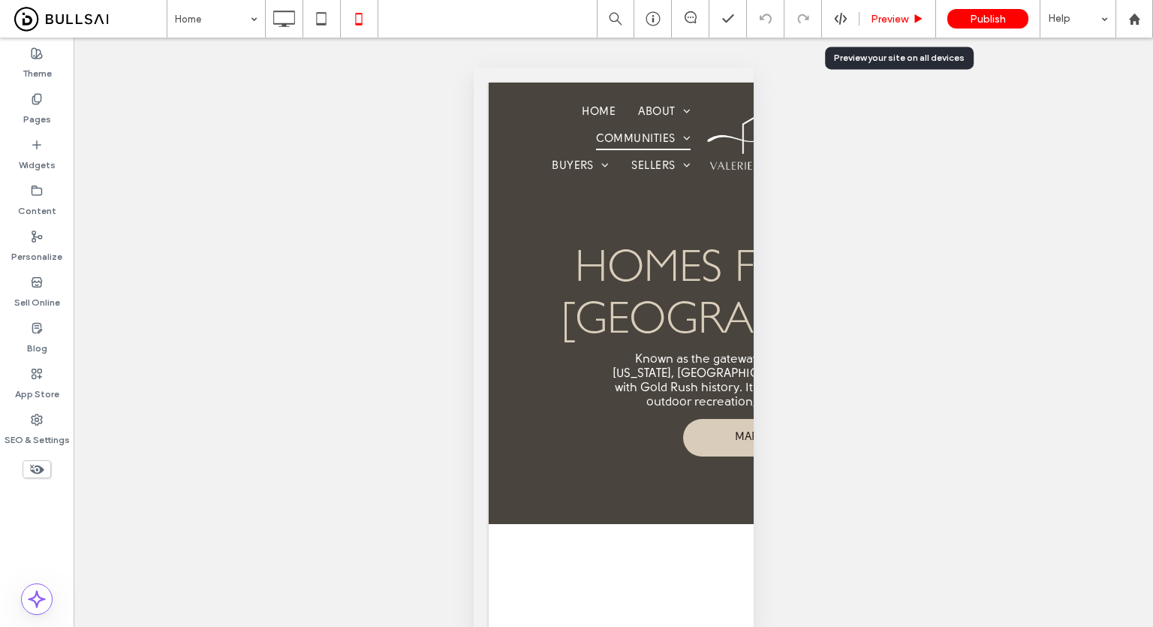
click at [897, 19] on span "Preview" at bounding box center [889, 19] width 38 height 13
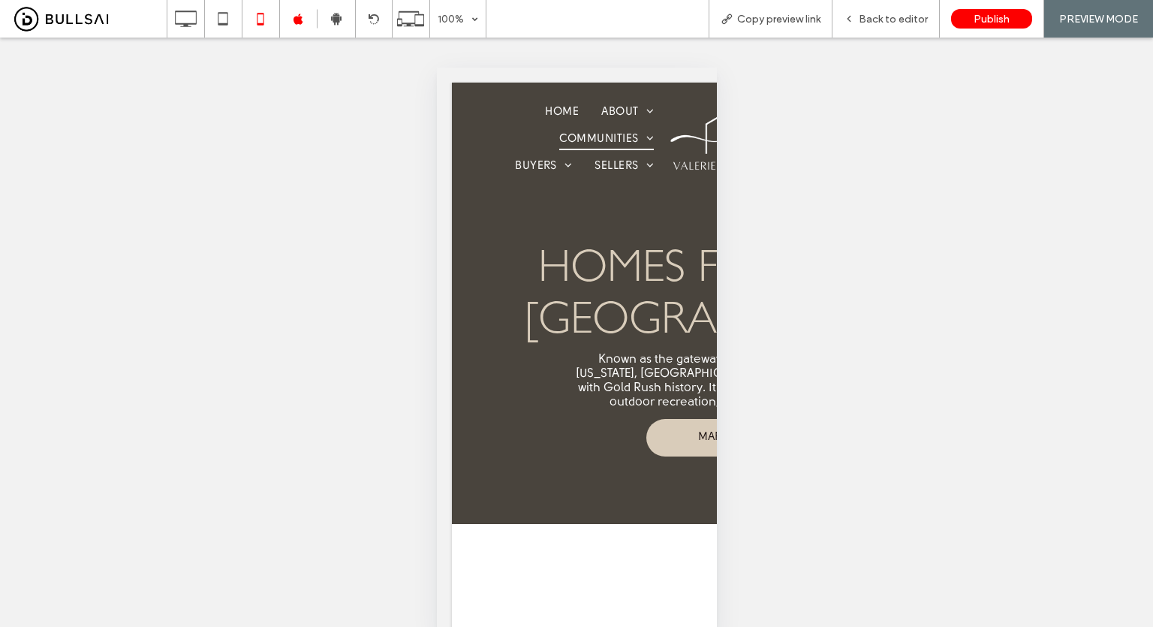
click at [897, 19] on span "Back to editor" at bounding box center [892, 19] width 69 height 13
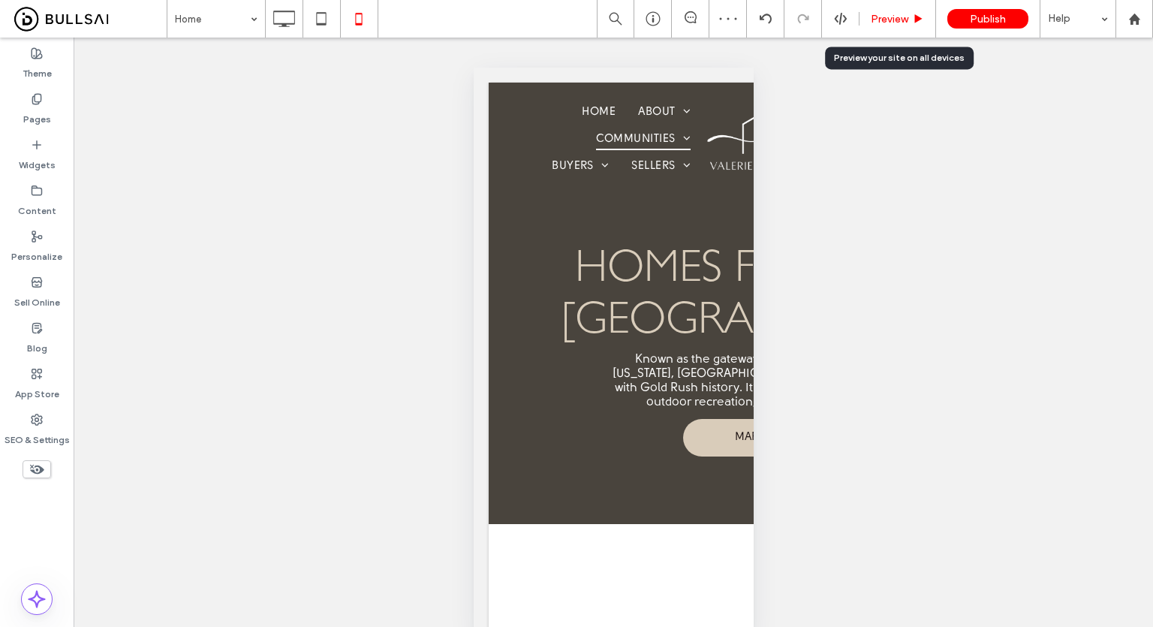
click at [888, 16] on span "Preview" at bounding box center [889, 19] width 38 height 13
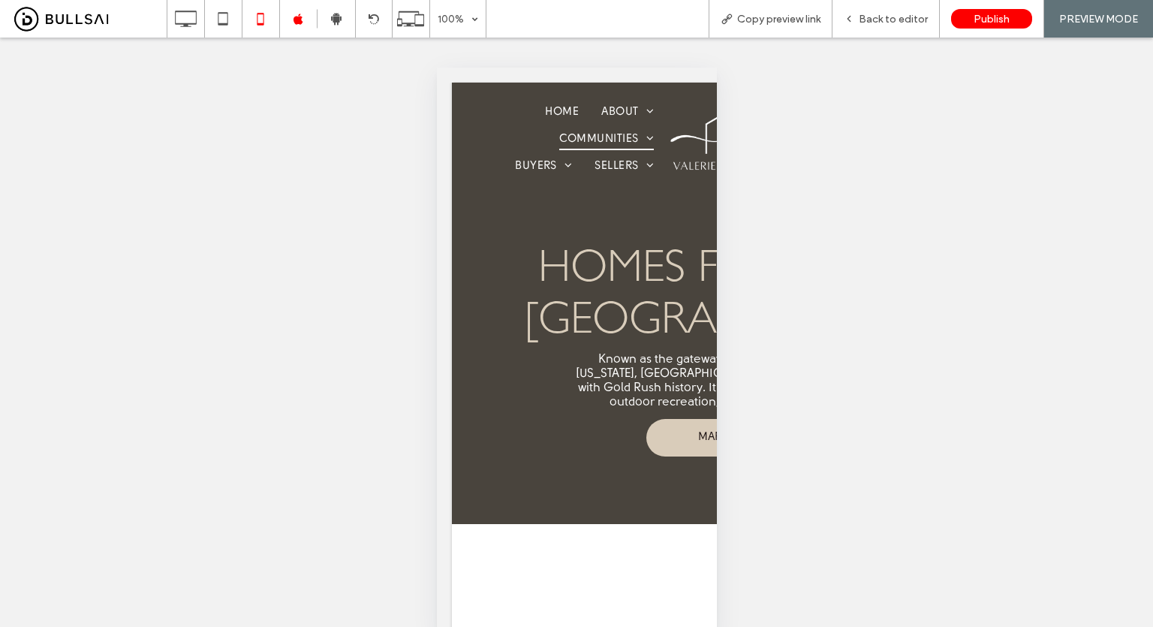
click at [888, 16] on span "Back to editor" at bounding box center [892, 19] width 69 height 13
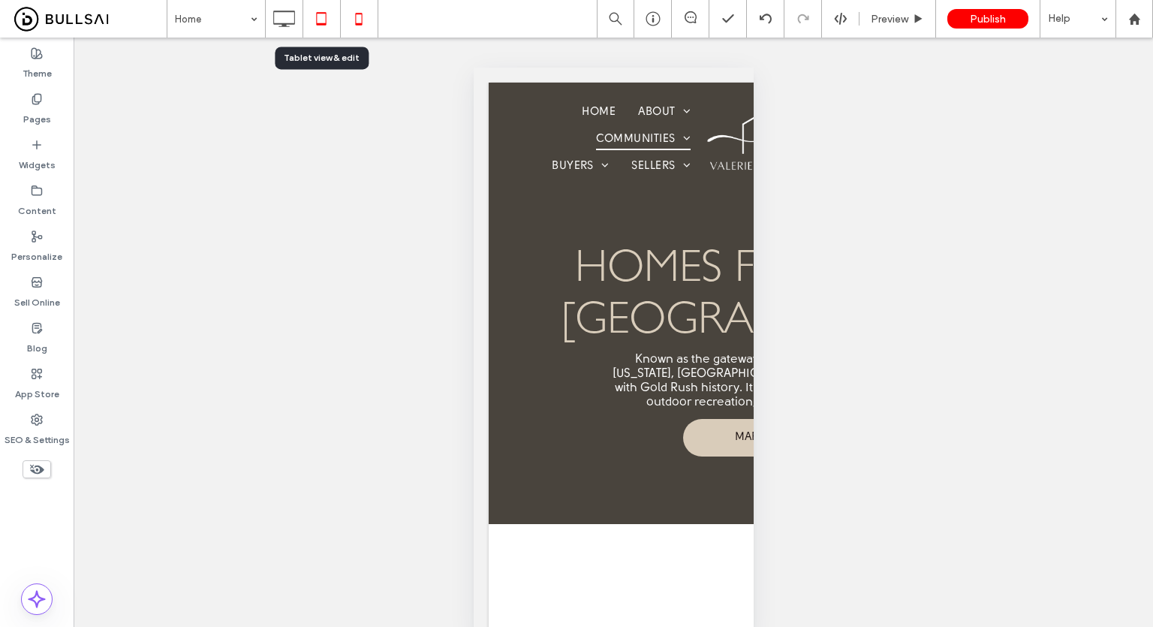
click at [324, 31] on icon at bounding box center [321, 19] width 30 height 30
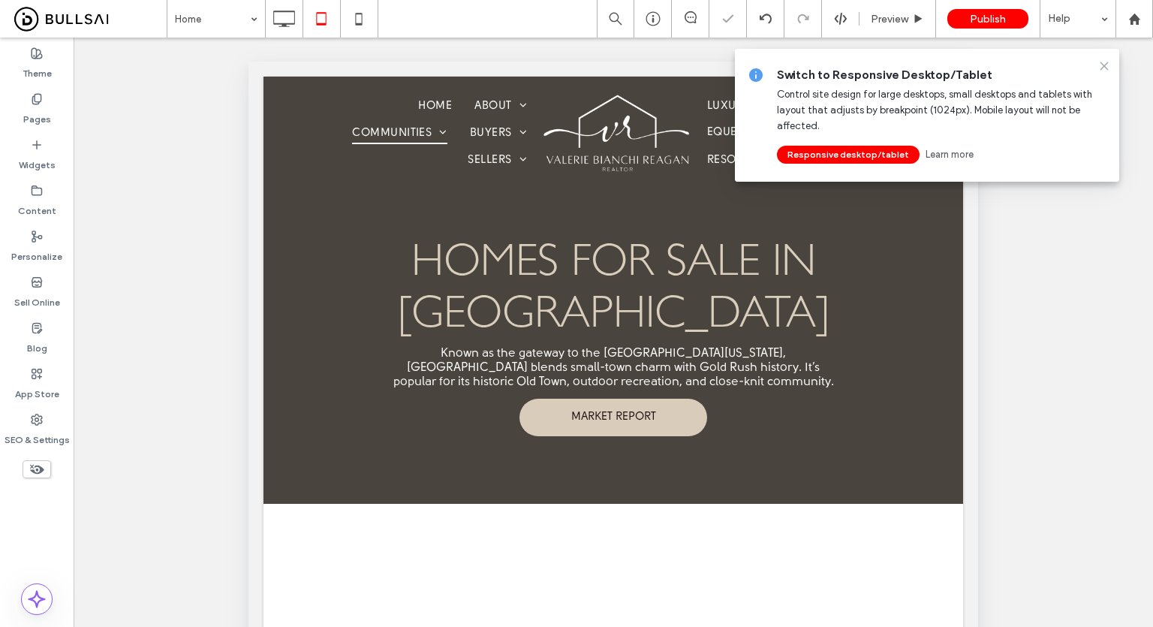
click at [1103, 65] on use at bounding box center [1103, 65] width 7 height 7
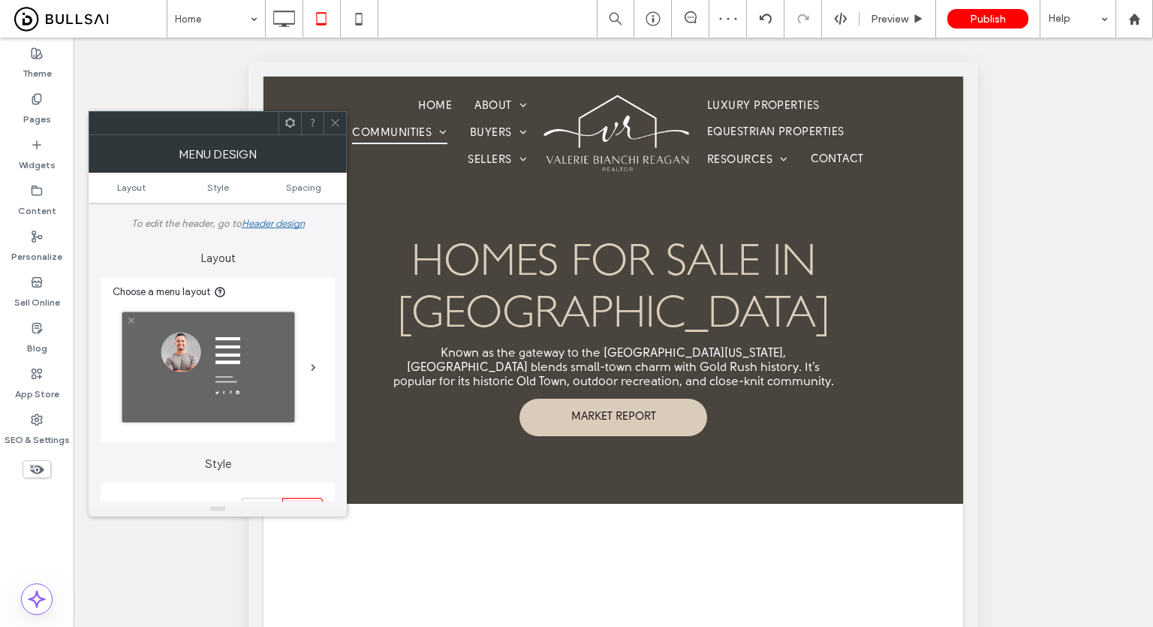
click at [337, 121] on icon at bounding box center [334, 122] width 11 height 11
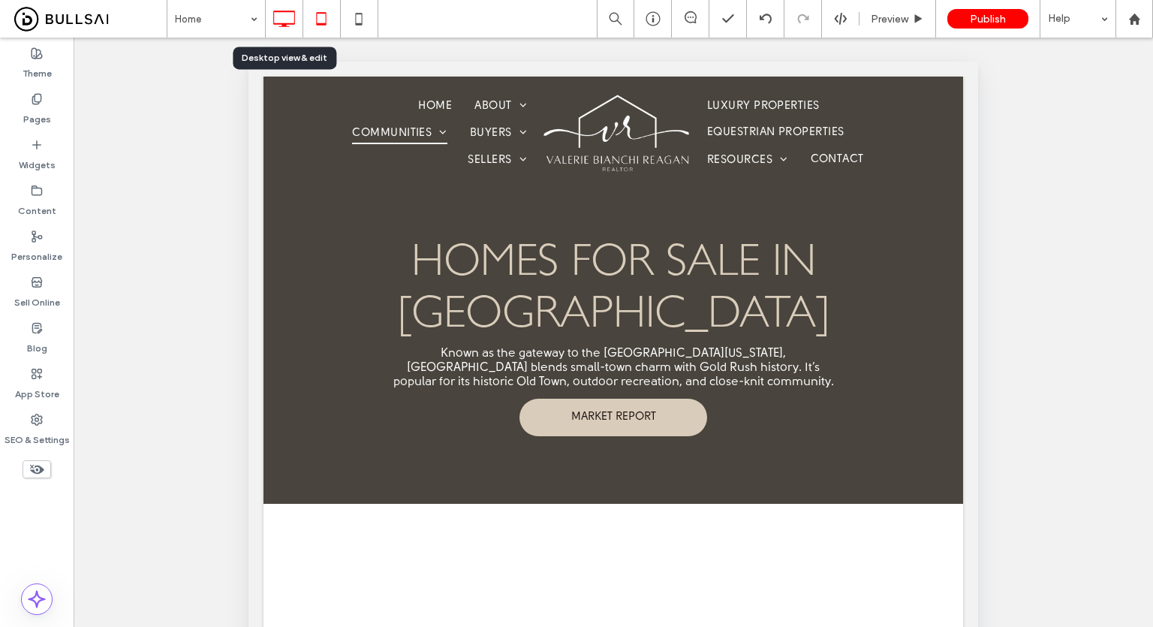
click at [278, 16] on icon at bounding box center [284, 19] width 30 height 30
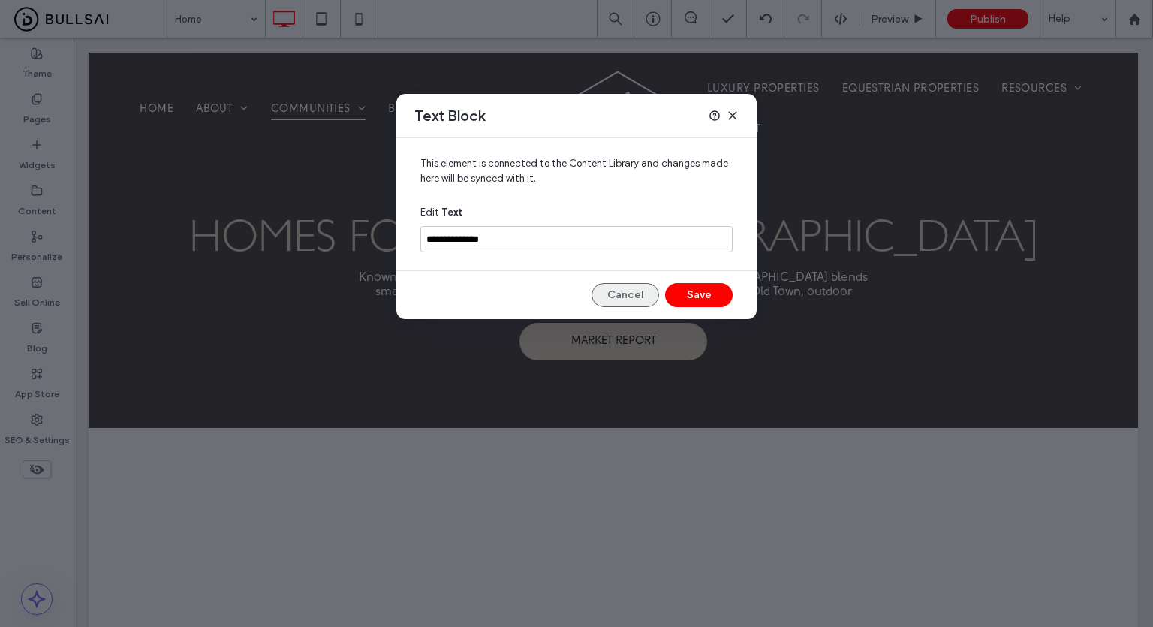
click at [617, 298] on button "Cancel" at bounding box center [625, 295] width 68 height 24
click at [734, 116] on icon at bounding box center [732, 116] width 12 height 12
click at [728, 114] on icon at bounding box center [732, 116] width 12 height 12
click at [738, 117] on icon at bounding box center [732, 116] width 12 height 12
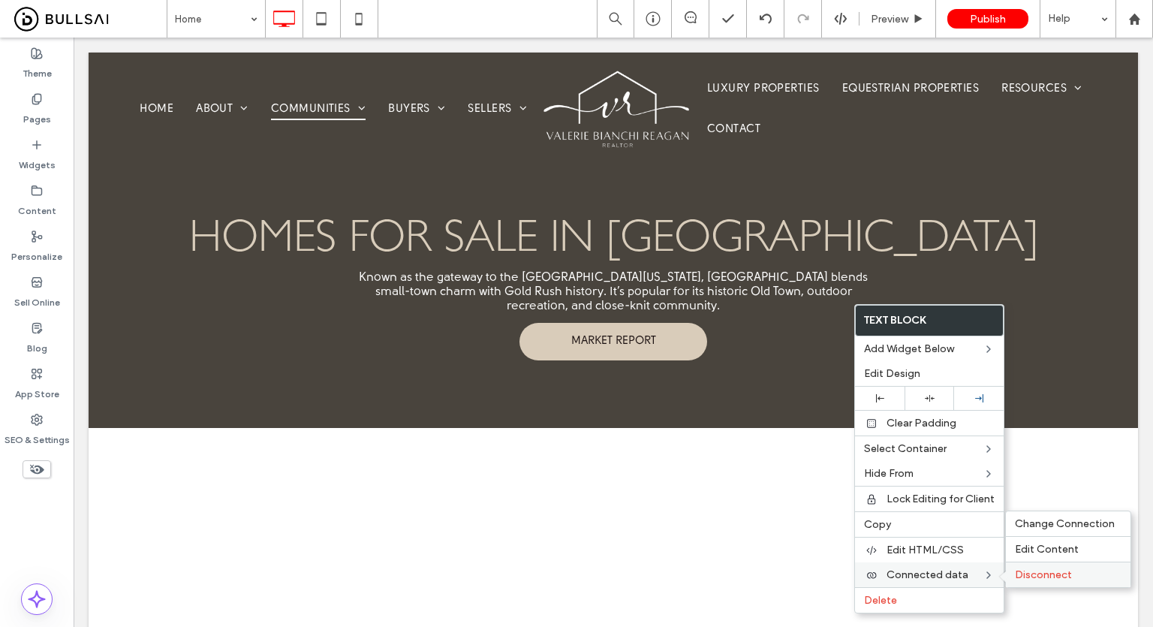
click at [1033, 568] on span "Disconnect" at bounding box center [1043, 574] width 57 height 13
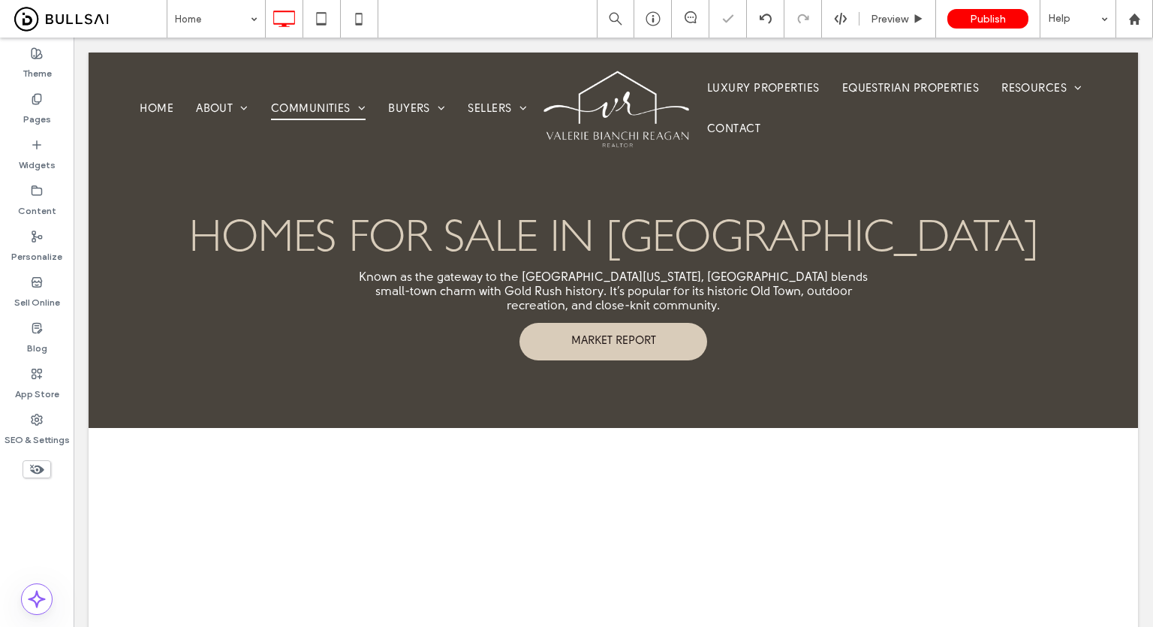
type input "**********"
type input "**"
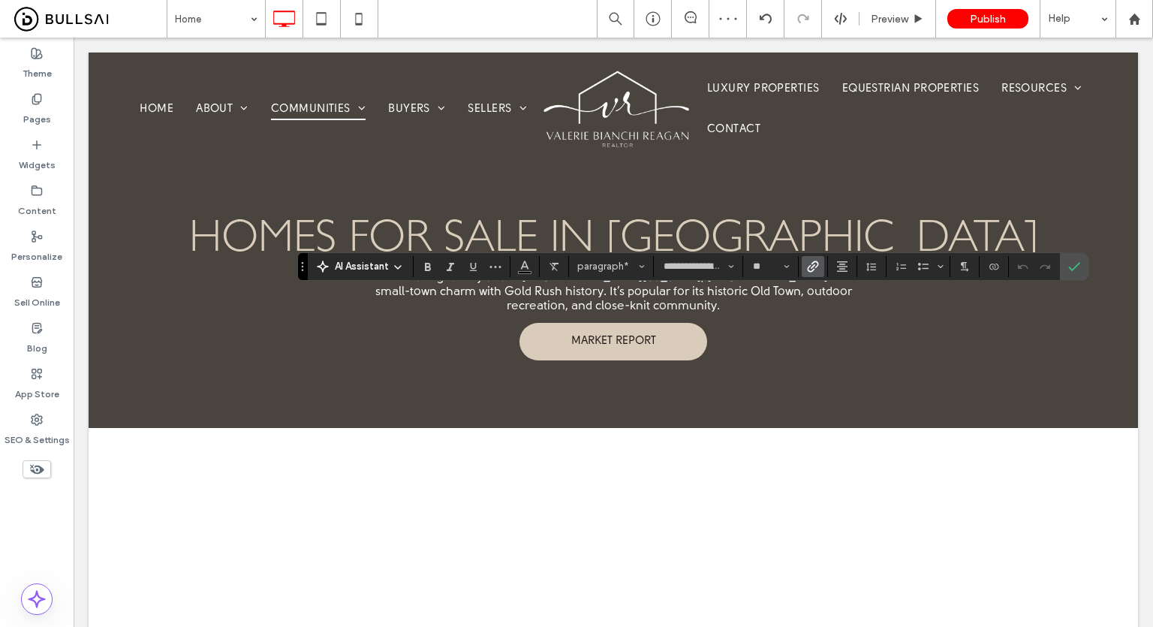
click at [813, 266] on icon "Link" at bounding box center [813, 266] width 12 height 12
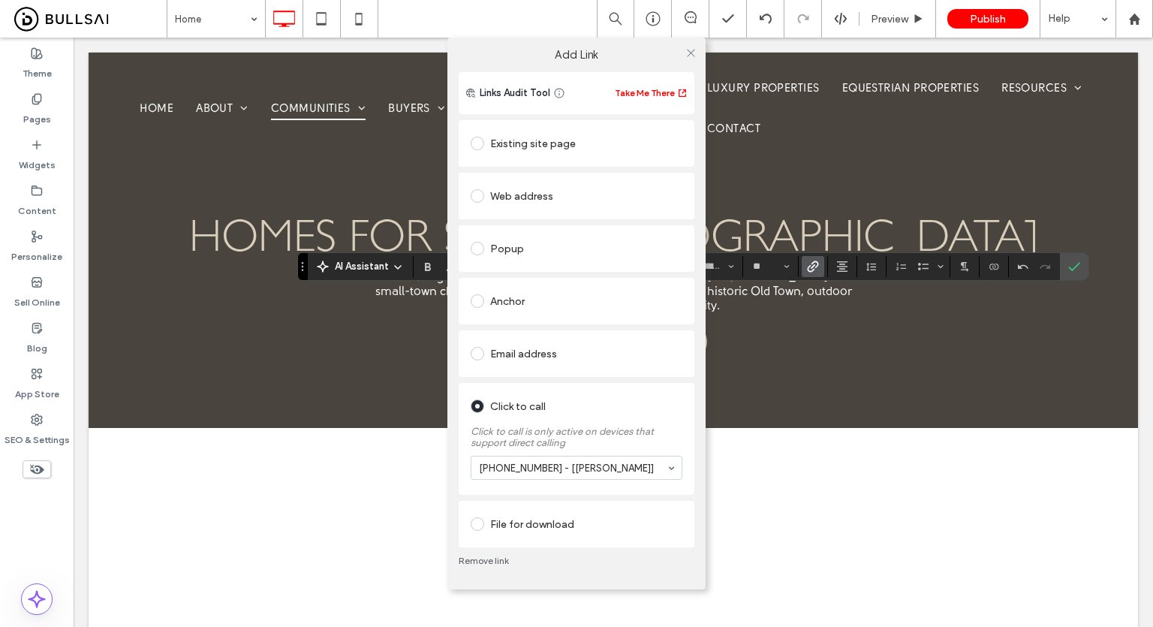
drag, startPoint x: 692, startPoint y: 45, endPoint x: 727, endPoint y: 104, distance: 69.0
click at [692, 47] on span at bounding box center [690, 52] width 11 height 23
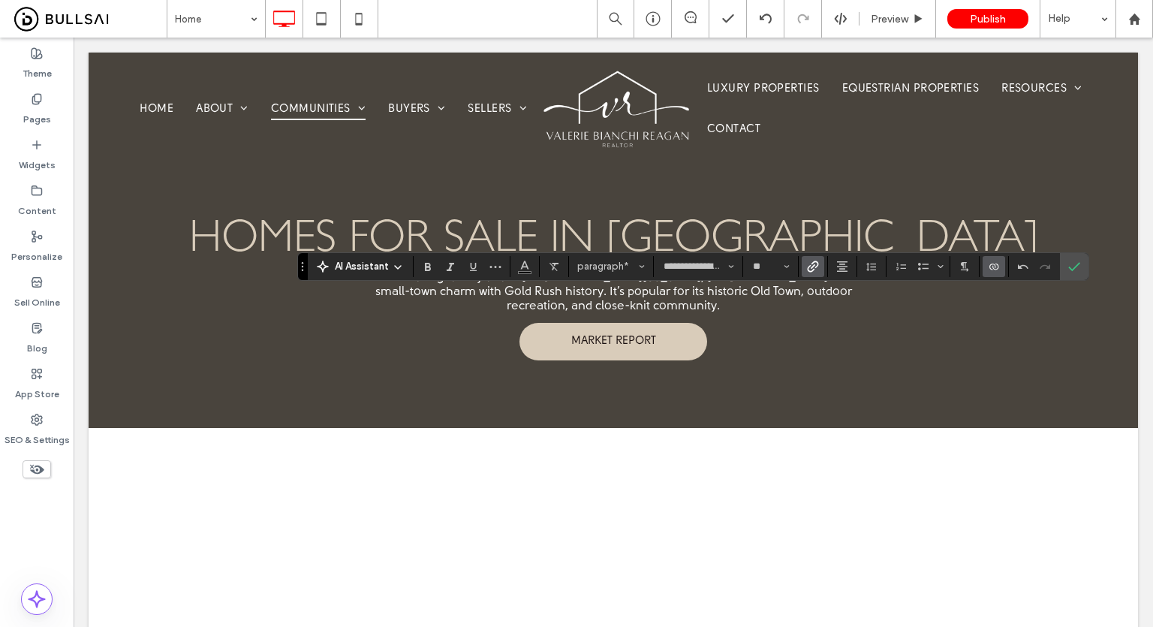
click at [988, 267] on icon "Connect To Data" at bounding box center [994, 266] width 12 height 12
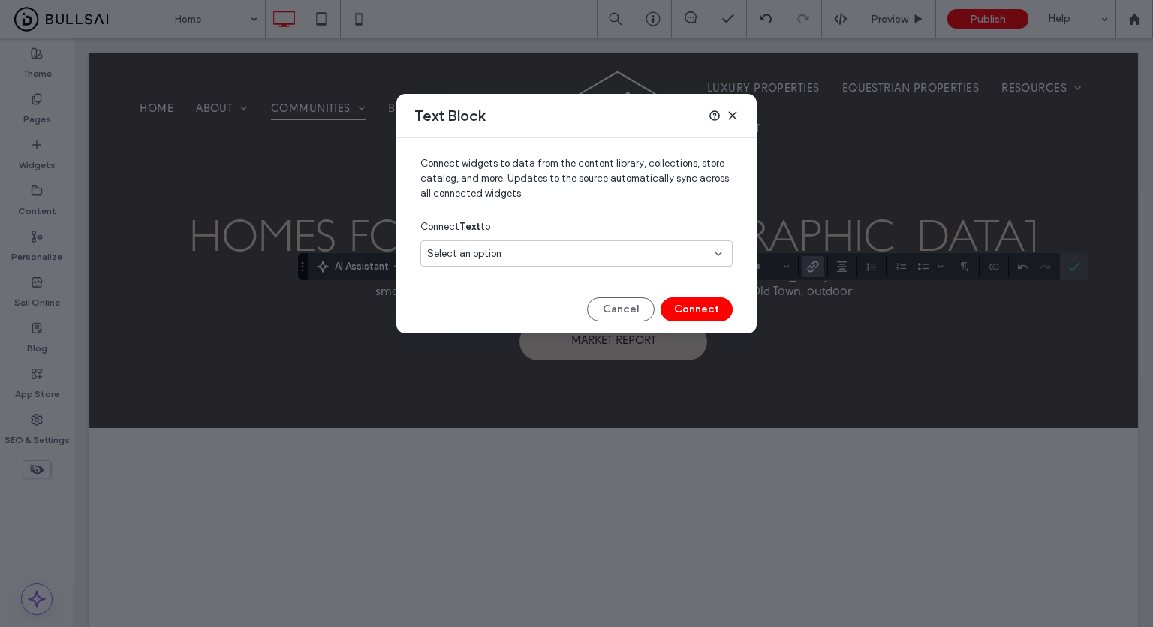
click at [561, 248] on div "Select an option" at bounding box center [567, 253] width 281 height 15
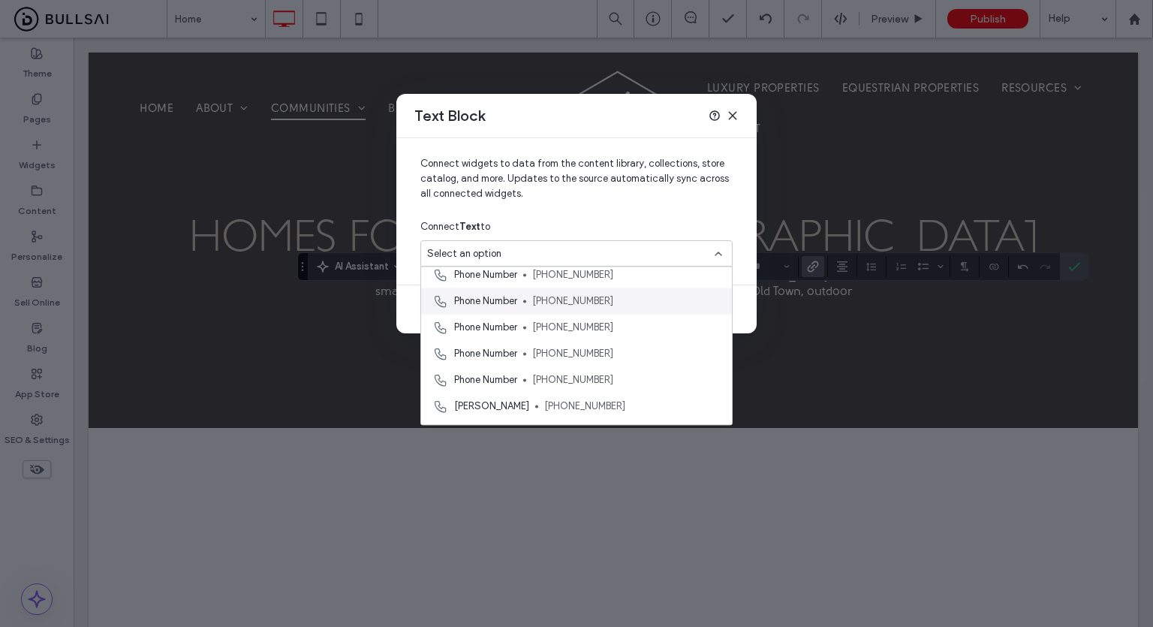
scroll to position [656, 0]
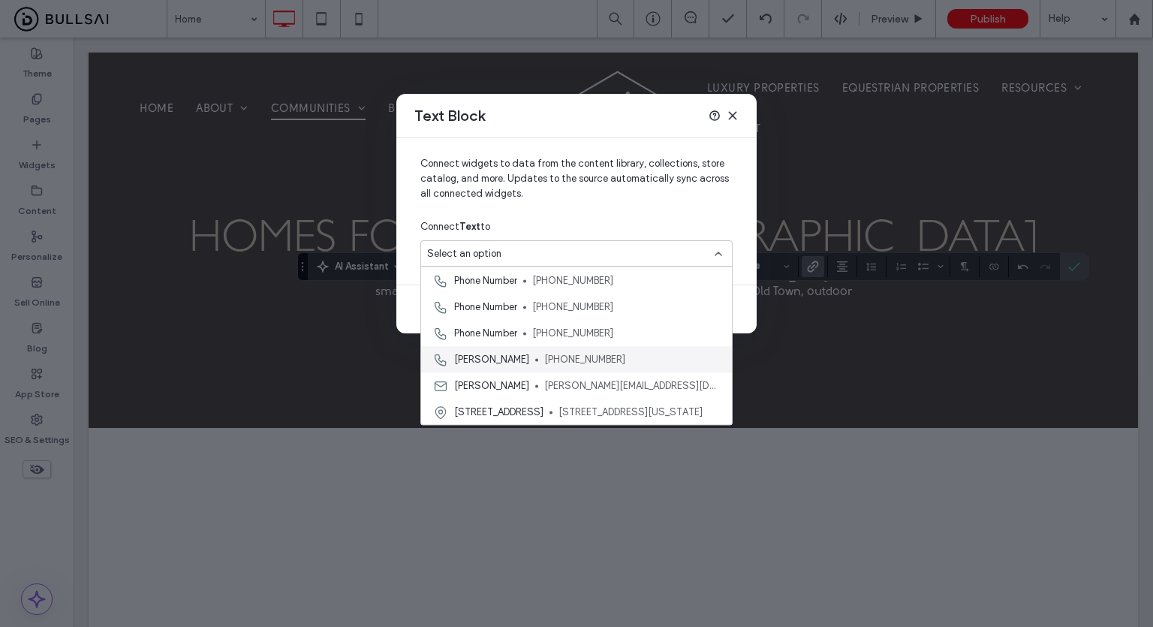
click at [530, 359] on div "[PERSON_NAME] [PHONE_NUMBER]" at bounding box center [576, 359] width 311 height 26
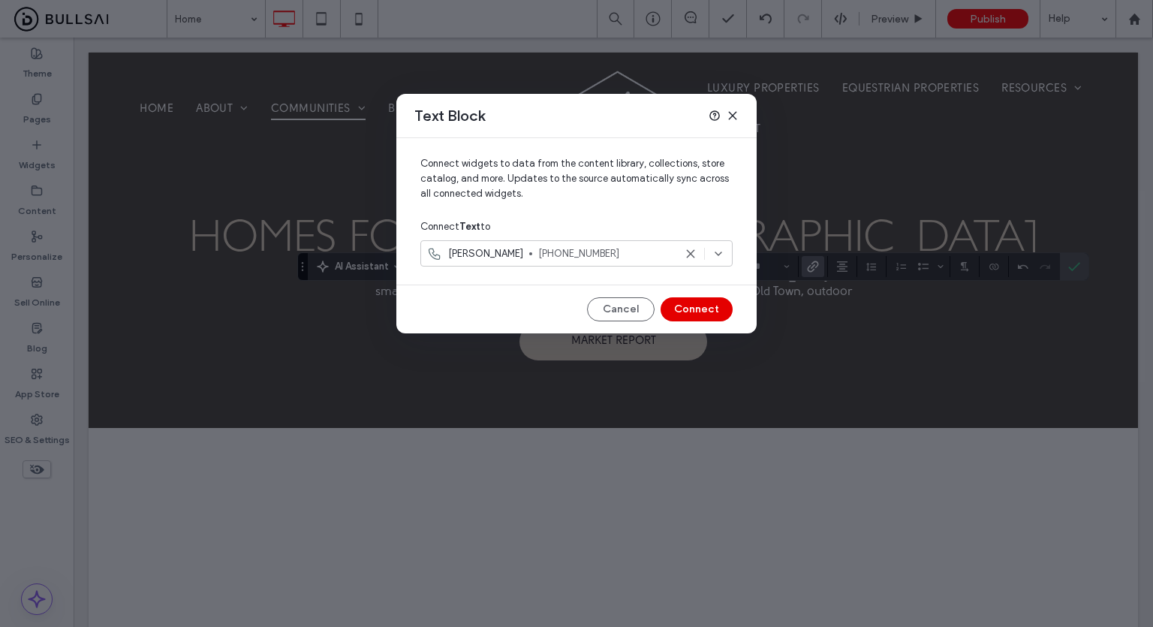
click at [703, 307] on button "Connect" at bounding box center [696, 309] width 72 height 24
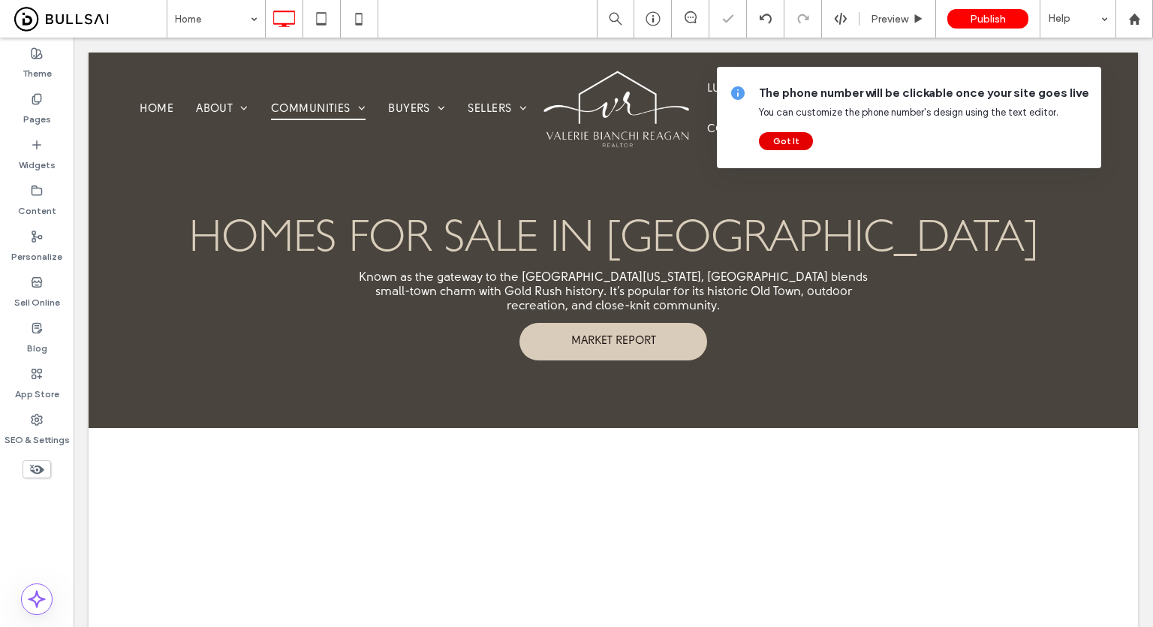
click at [791, 135] on button "Got It" at bounding box center [786, 141] width 54 height 18
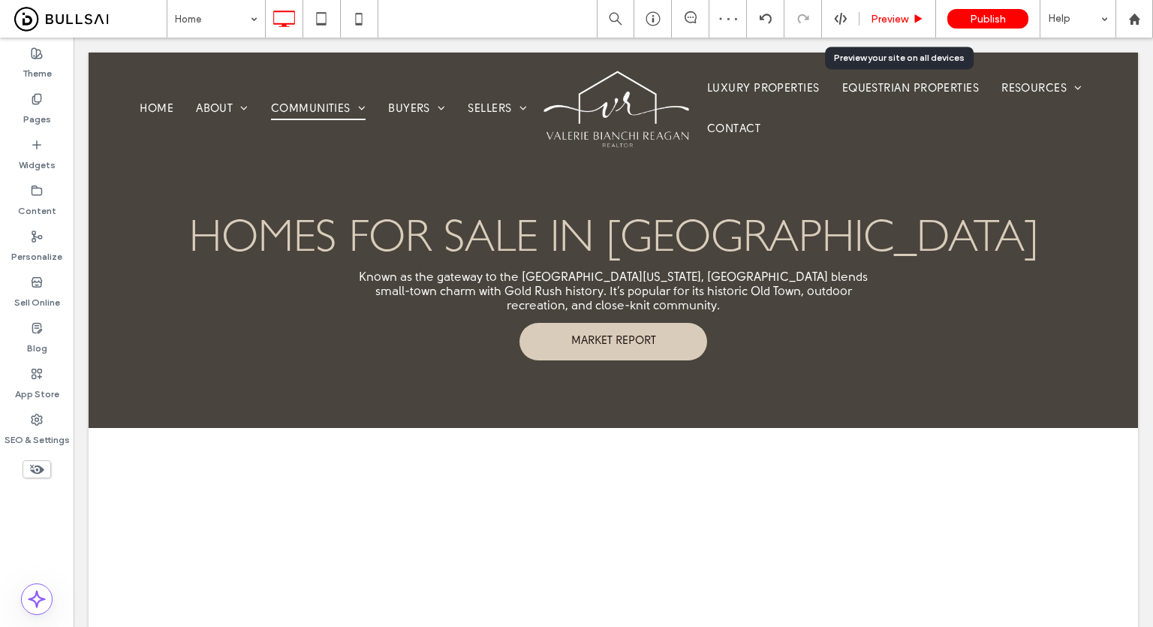
click at [906, 21] on span "Preview" at bounding box center [889, 19] width 38 height 13
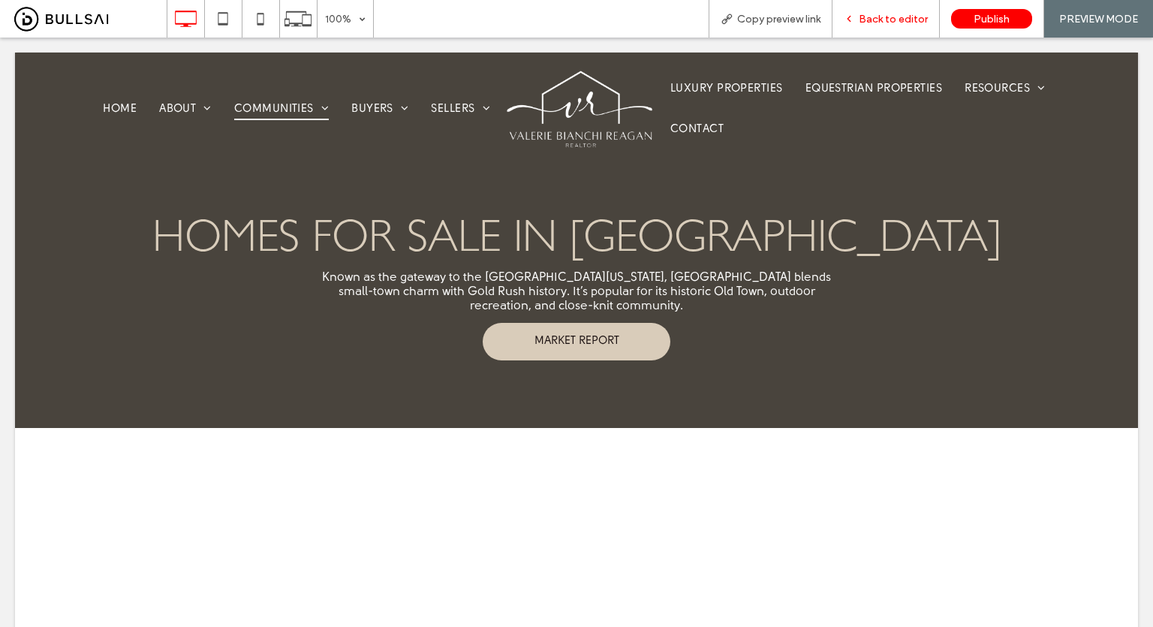
click at [900, 20] on span "Back to editor" at bounding box center [892, 19] width 69 height 13
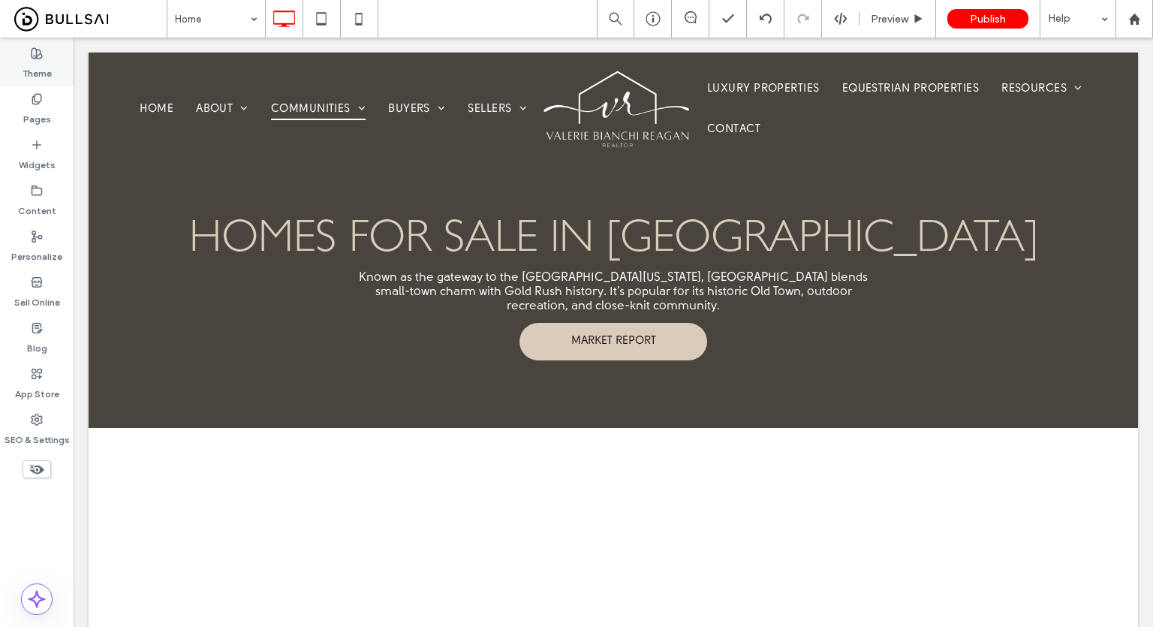
click at [41, 72] on label "Theme" at bounding box center [37, 69] width 29 height 21
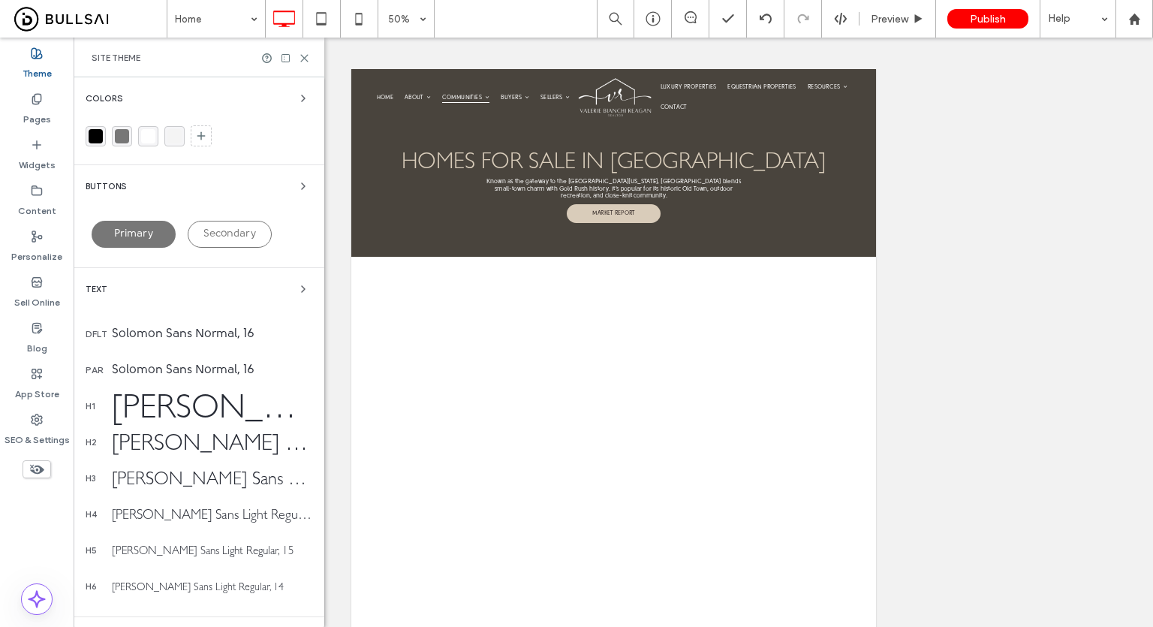
click at [197, 295] on div "Text" at bounding box center [199, 289] width 227 height 18
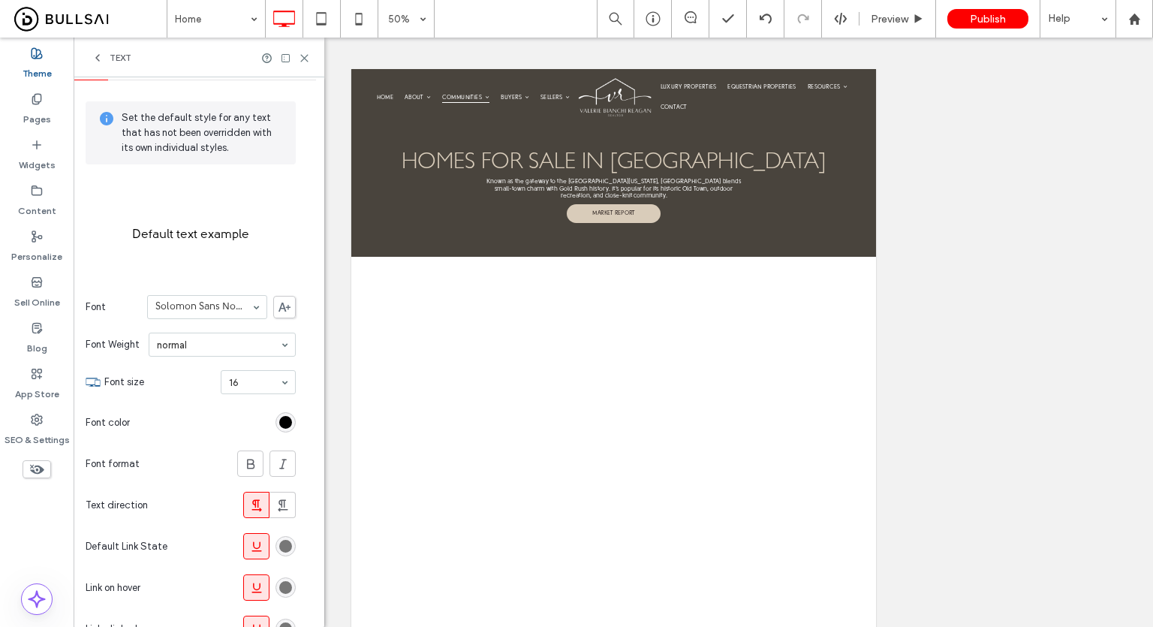
scroll to position [121, 0]
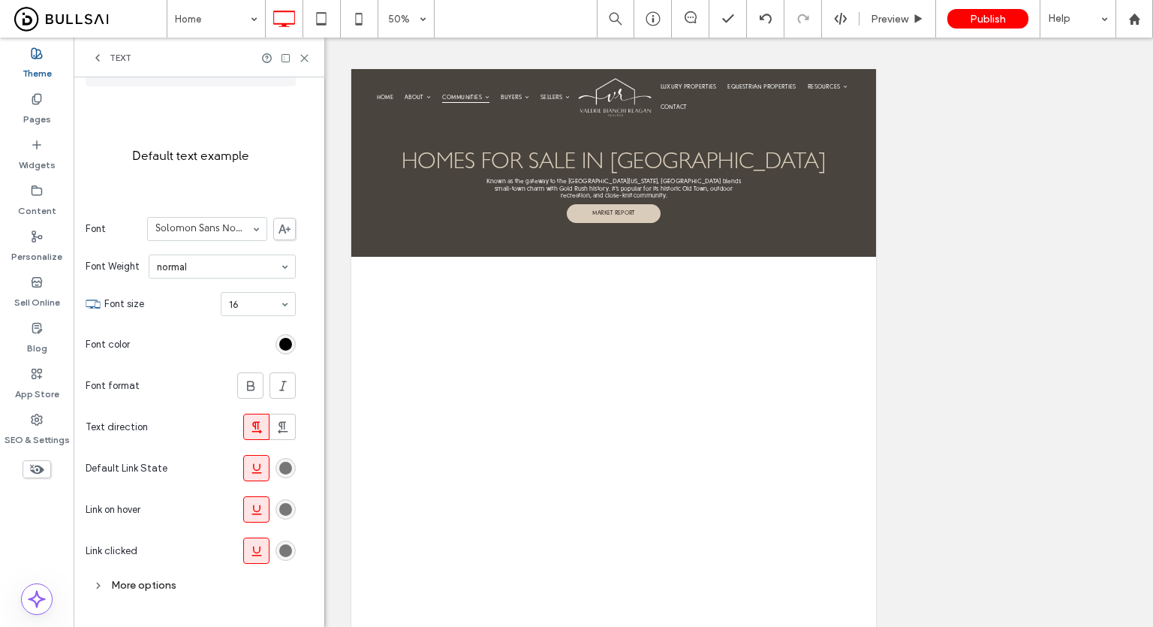
click at [285, 466] on div "rgb(119, 119, 119)" at bounding box center [285, 467] width 13 height 13
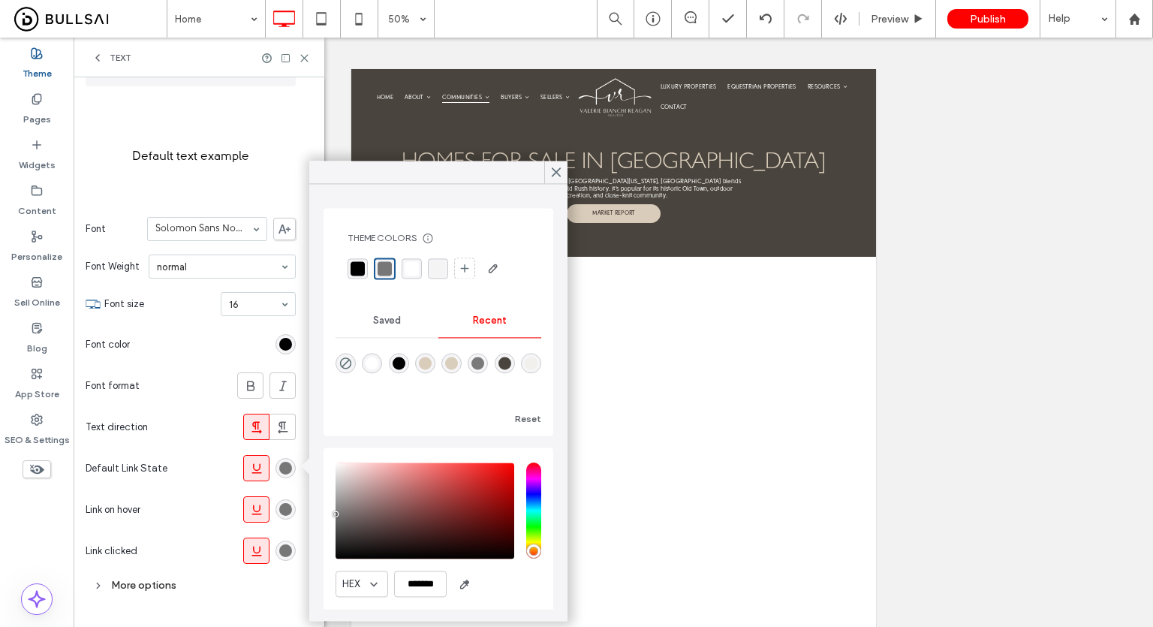
click at [437, 266] on div "rgba(244, 244, 244, 1)" at bounding box center [438, 268] width 14 height 14
click at [293, 504] on div "rgb(119, 119, 119)" at bounding box center [285, 509] width 20 height 20
click at [442, 269] on div "rgba(244, 244, 244, 1)" at bounding box center [436, 268] width 20 height 20
click at [279, 553] on div "rgb(119, 119, 119)" at bounding box center [285, 550] width 13 height 13
click at [434, 271] on div "rgba(244, 244, 244, 1)" at bounding box center [436, 268] width 14 height 14
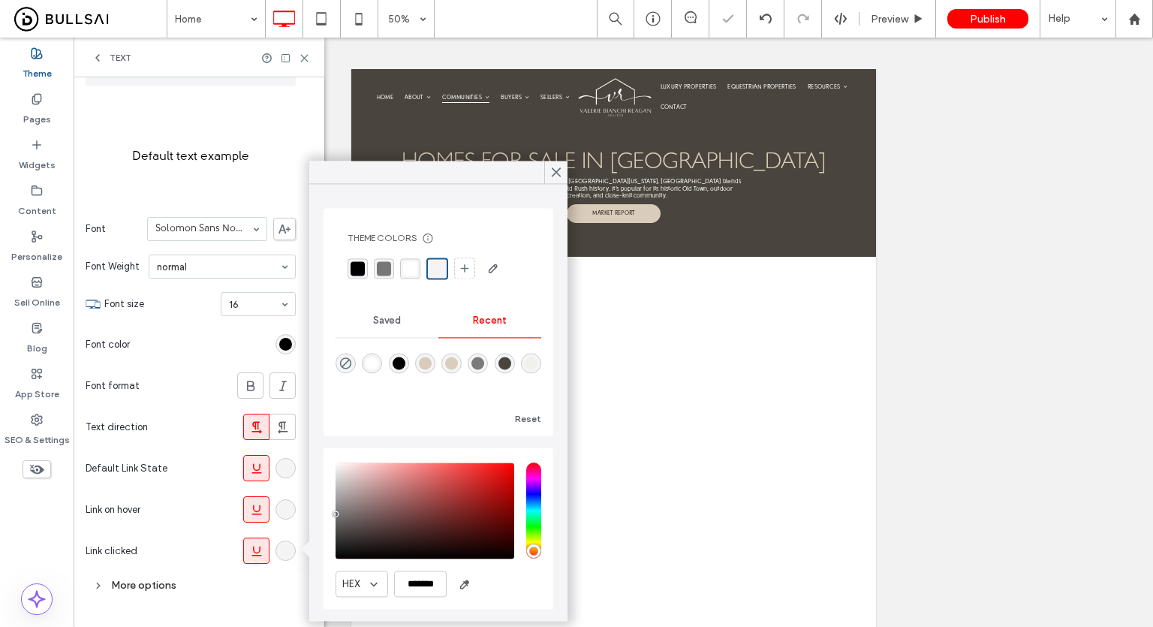
click at [416, 400] on div at bounding box center [438, 373] width 206 height 56
click at [278, 470] on div "rgba(244, 244, 244, 1)" at bounding box center [285, 468] width 20 height 20
click at [284, 544] on div "rgba(244, 244, 244, 1)" at bounding box center [285, 550] width 13 height 13
click at [458, 362] on div "rgba(217, 205, 187, 1)" at bounding box center [451, 362] width 13 height 13
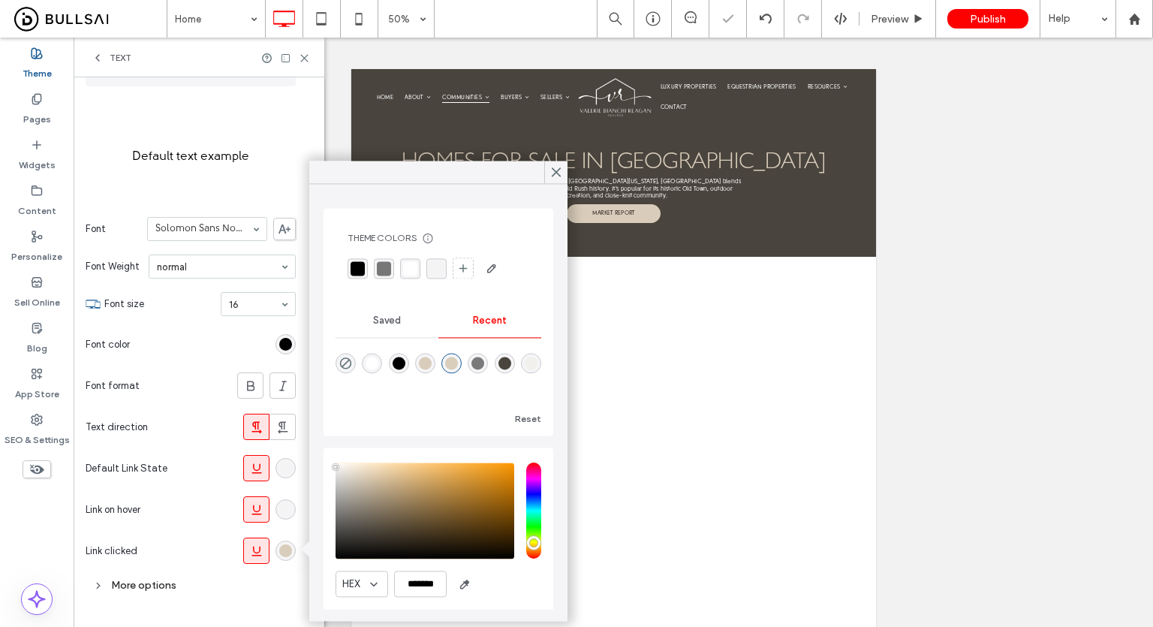
type input "*******"
click at [297, 504] on div "DFLT PAR H1 H2 H3 H4 H5 H6 Set the default style for any text that has not been…" at bounding box center [199, 292] width 251 height 672
click at [286, 507] on div "rgba(244, 244, 244, 1)" at bounding box center [285, 509] width 13 height 13
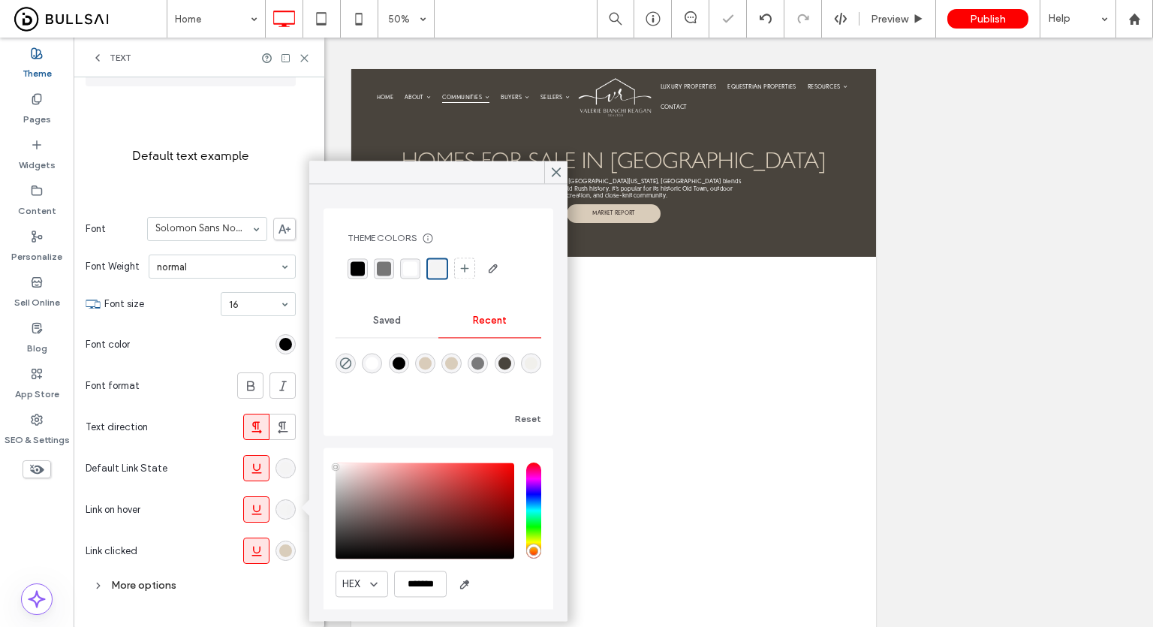
click at [458, 363] on div "rgba(217, 205, 187, 1)" at bounding box center [451, 362] width 13 height 13
type input "*******"
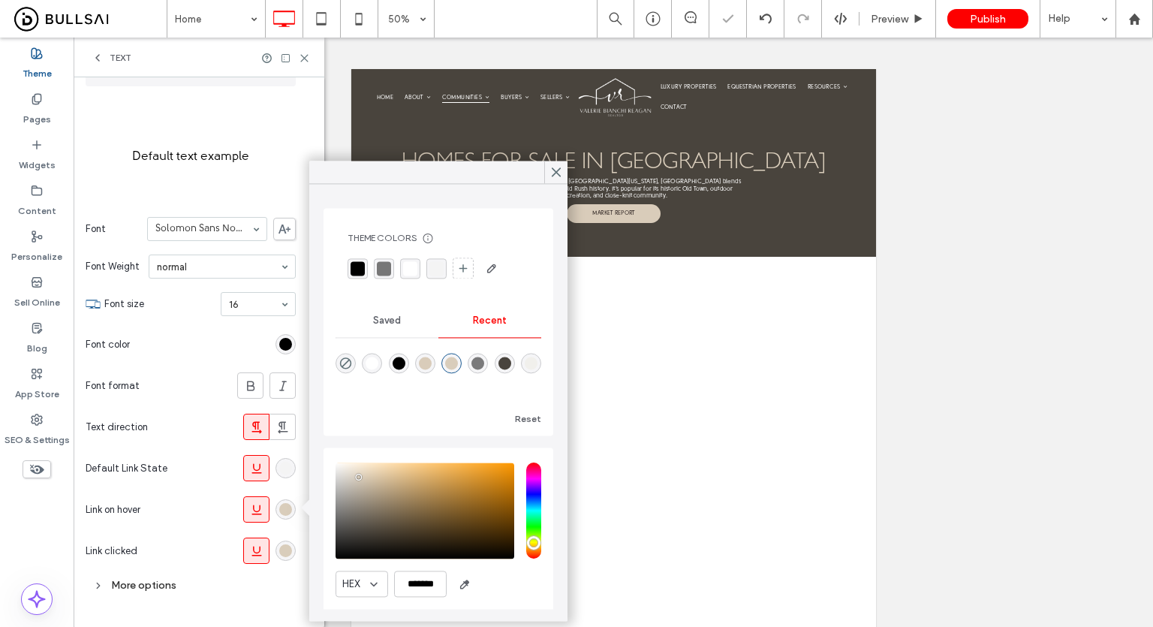
click at [278, 465] on div "rgba(244, 244, 244, 1)" at bounding box center [285, 468] width 20 height 20
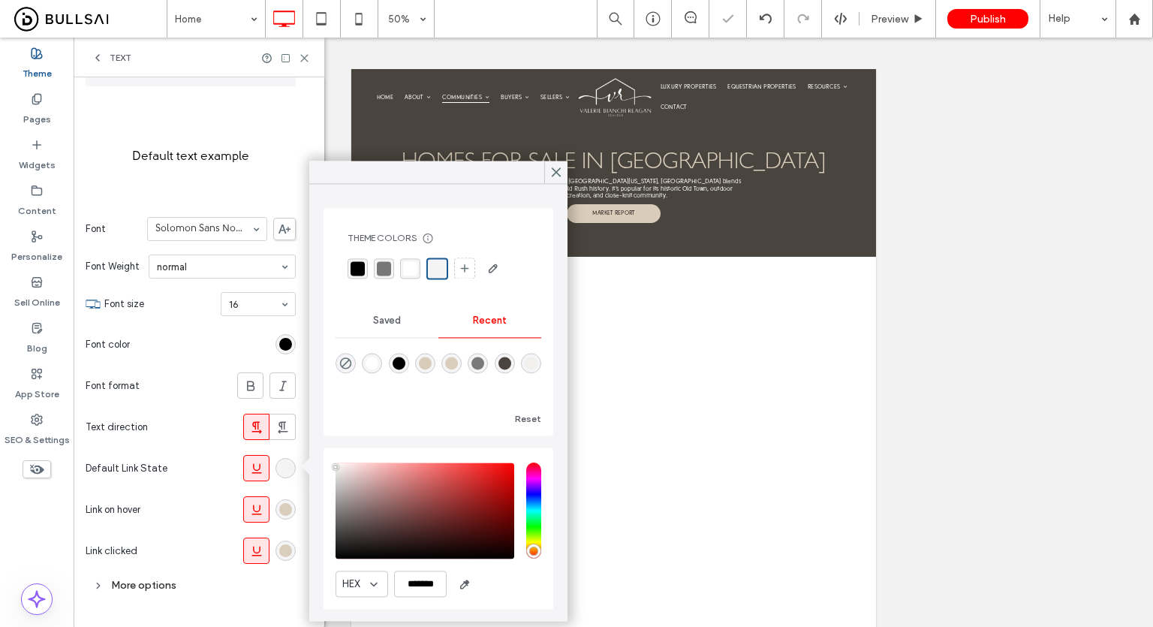
click at [474, 361] on div at bounding box center [438, 373] width 206 height 56
click at [561, 175] on icon at bounding box center [556, 172] width 14 height 14
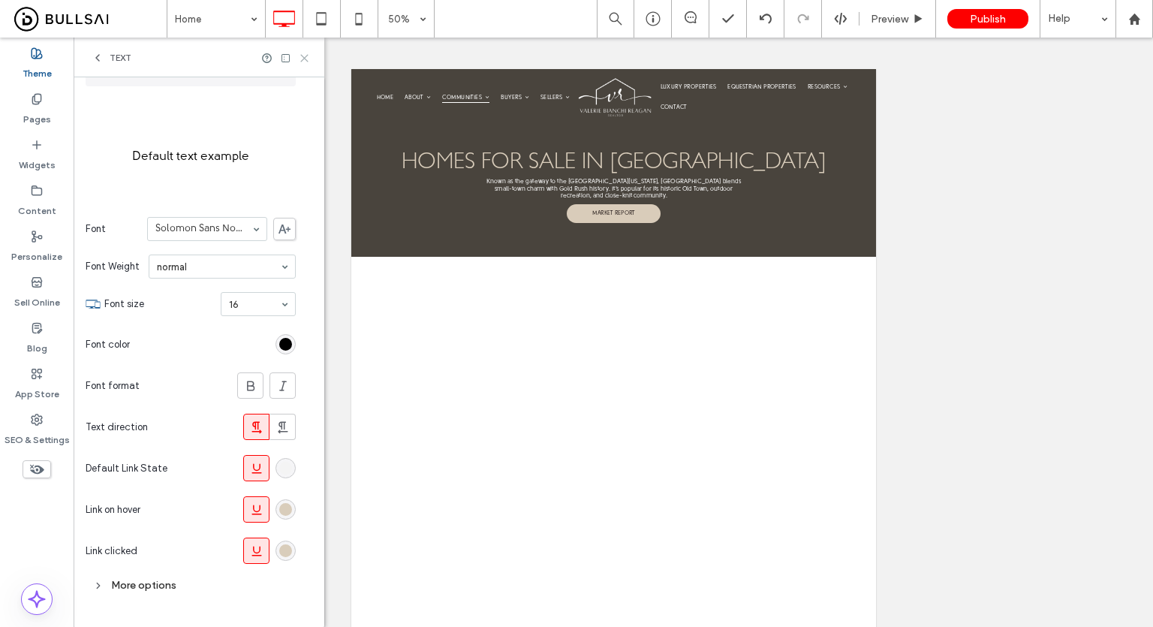
click at [309, 59] on icon at bounding box center [304, 58] width 11 height 11
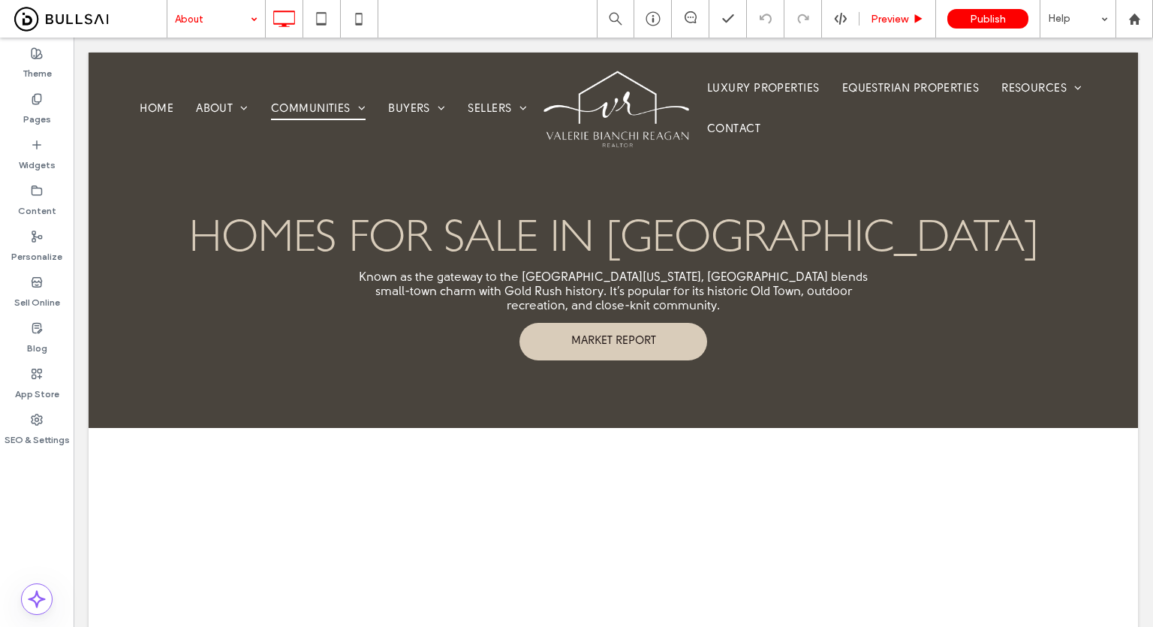
click at [894, 20] on span "Preview" at bounding box center [889, 19] width 38 height 13
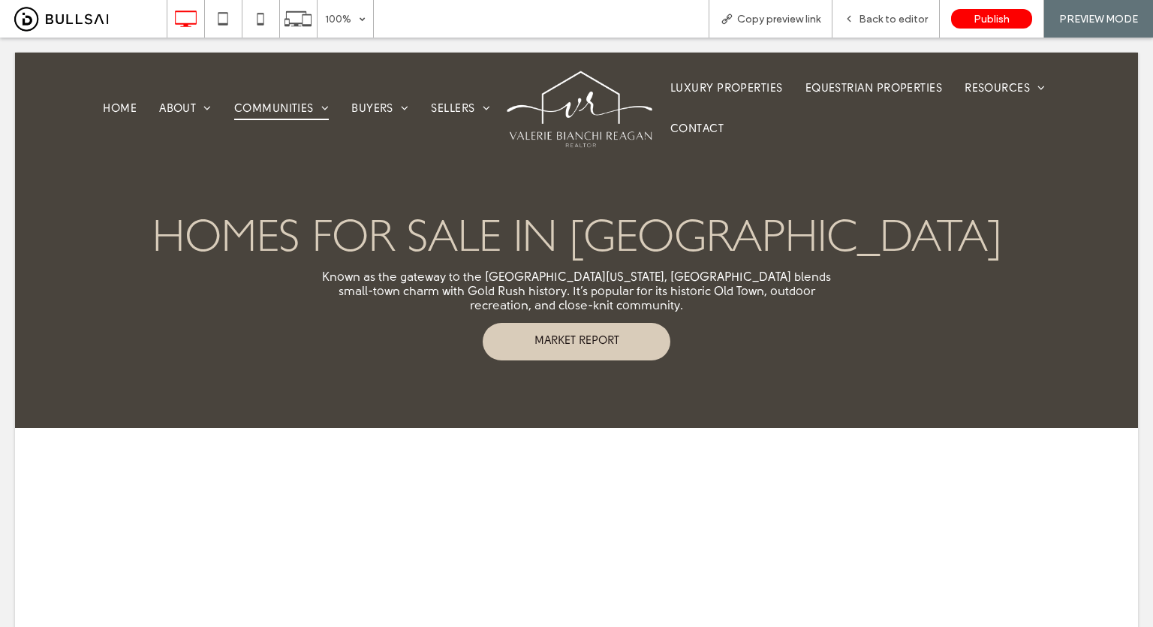
click at [894, 20] on span "Back to editor" at bounding box center [892, 19] width 69 height 13
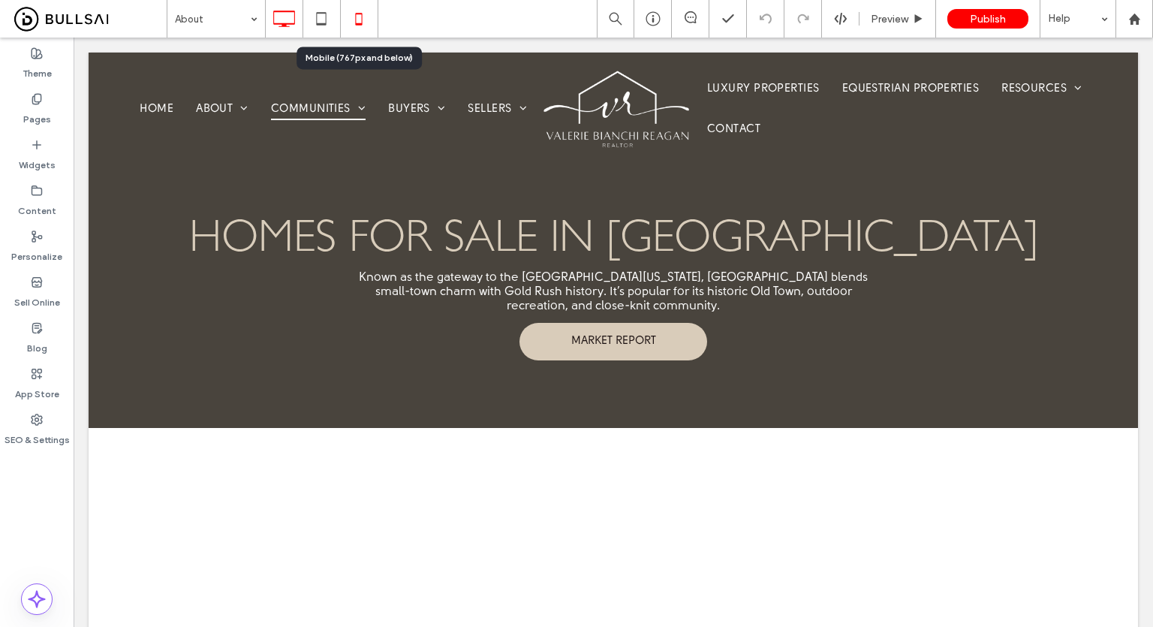
click at [367, 22] on icon at bounding box center [359, 19] width 30 height 30
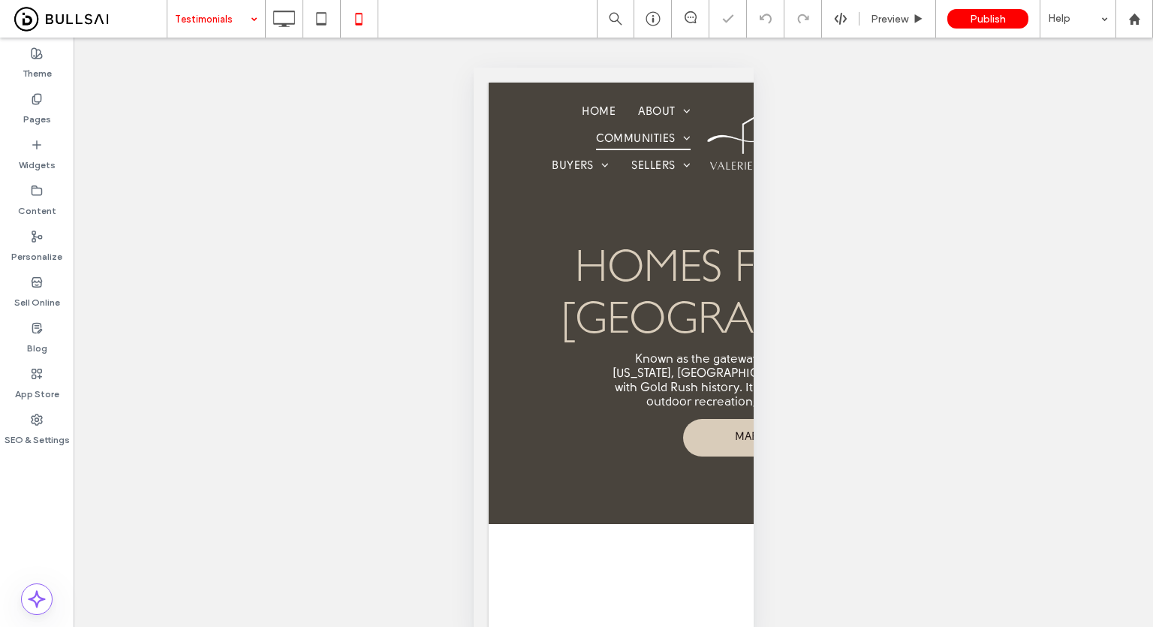
click at [232, 23] on input at bounding box center [212, 19] width 75 height 38
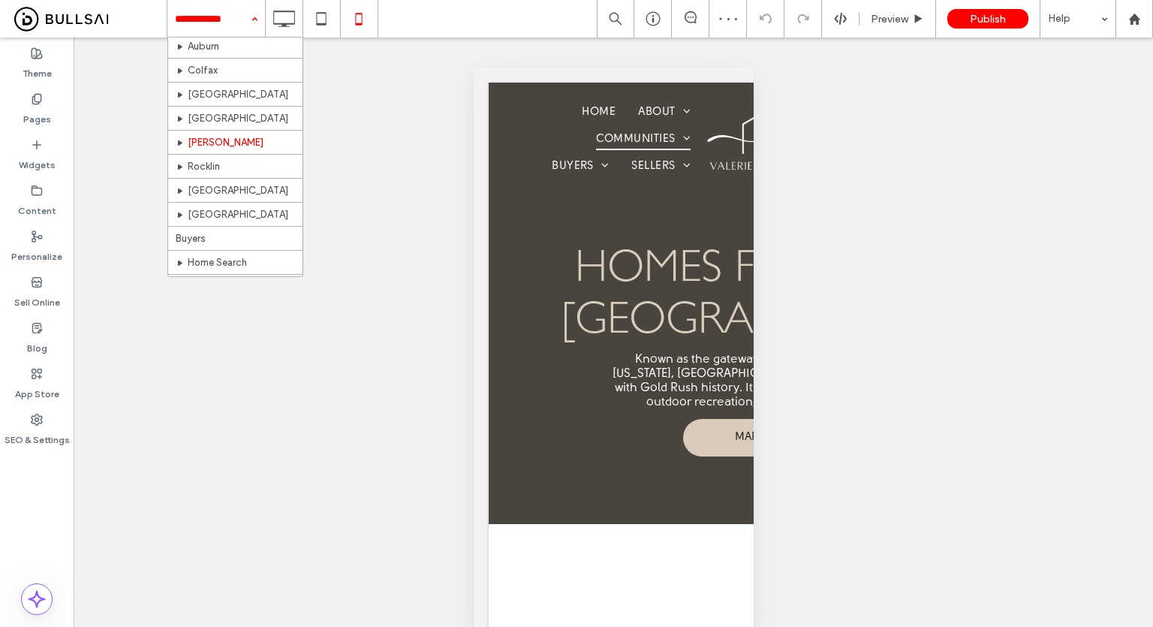
scroll to position [150, 0]
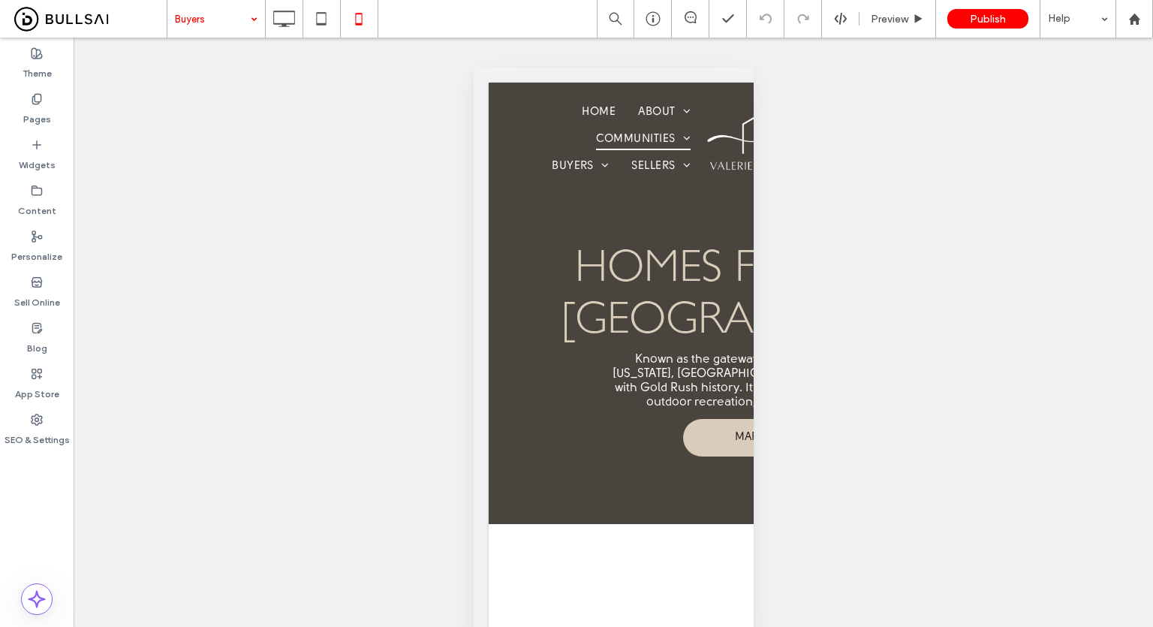
click at [201, 19] on input at bounding box center [212, 19] width 75 height 38
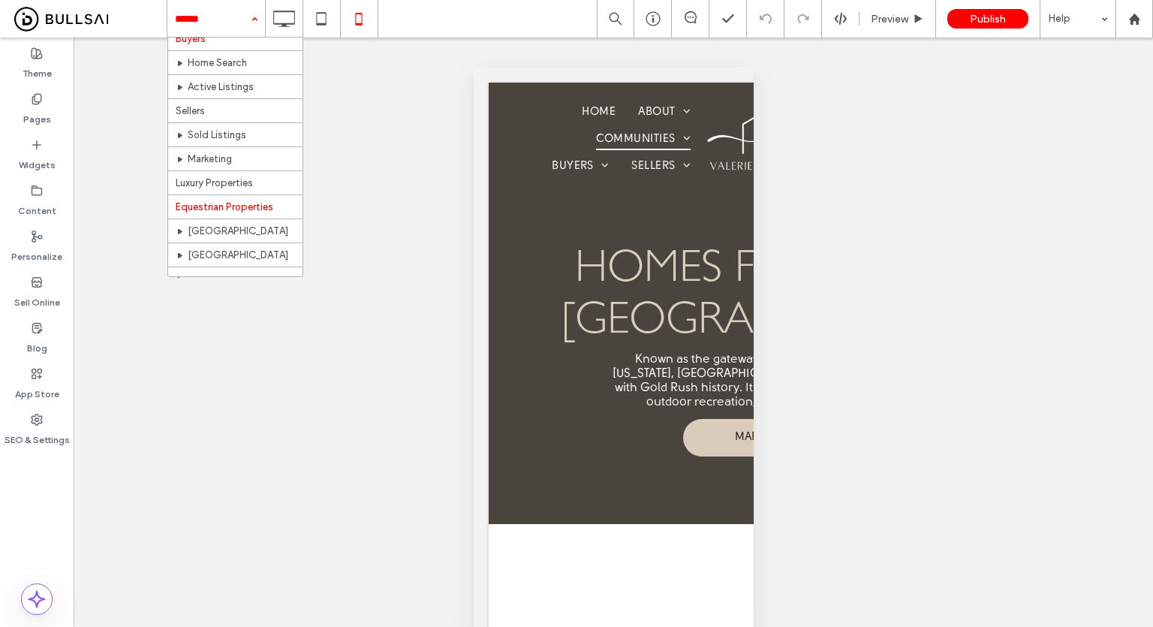
scroll to position [200, 0]
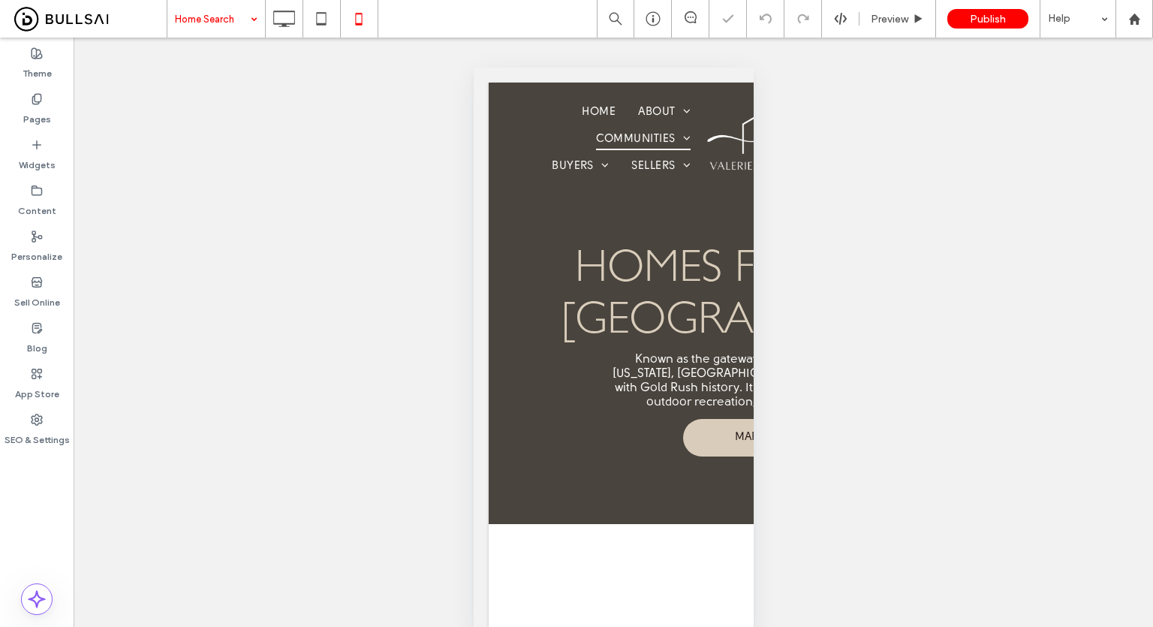
click at [251, 19] on div "Home Search" at bounding box center [216, 19] width 98 height 38
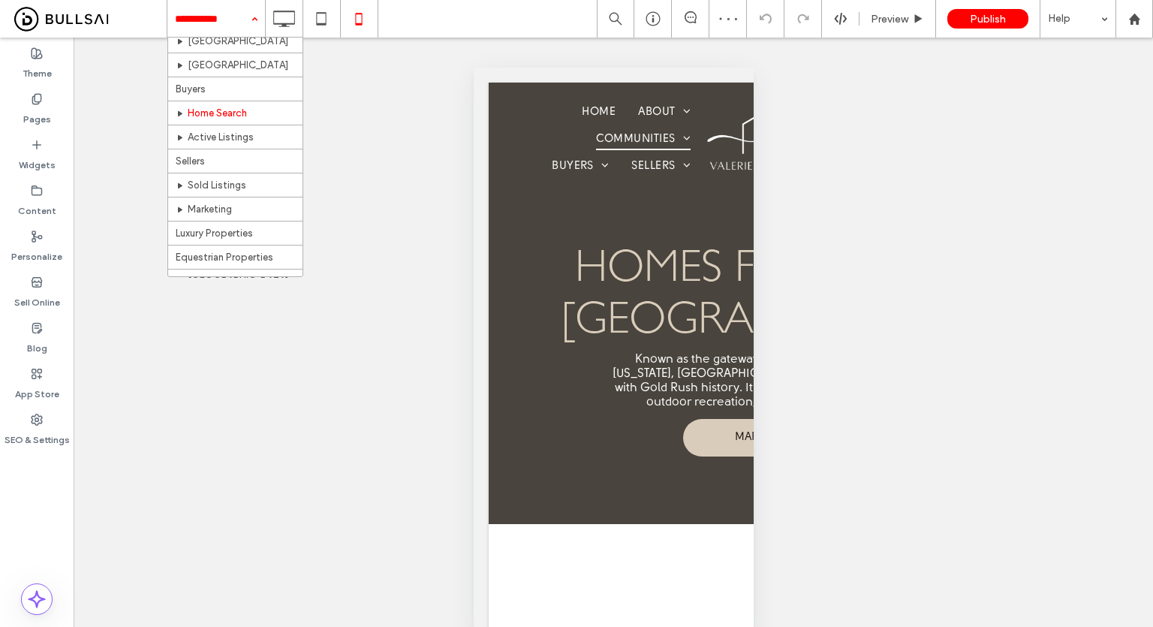
scroll to position [225, 0]
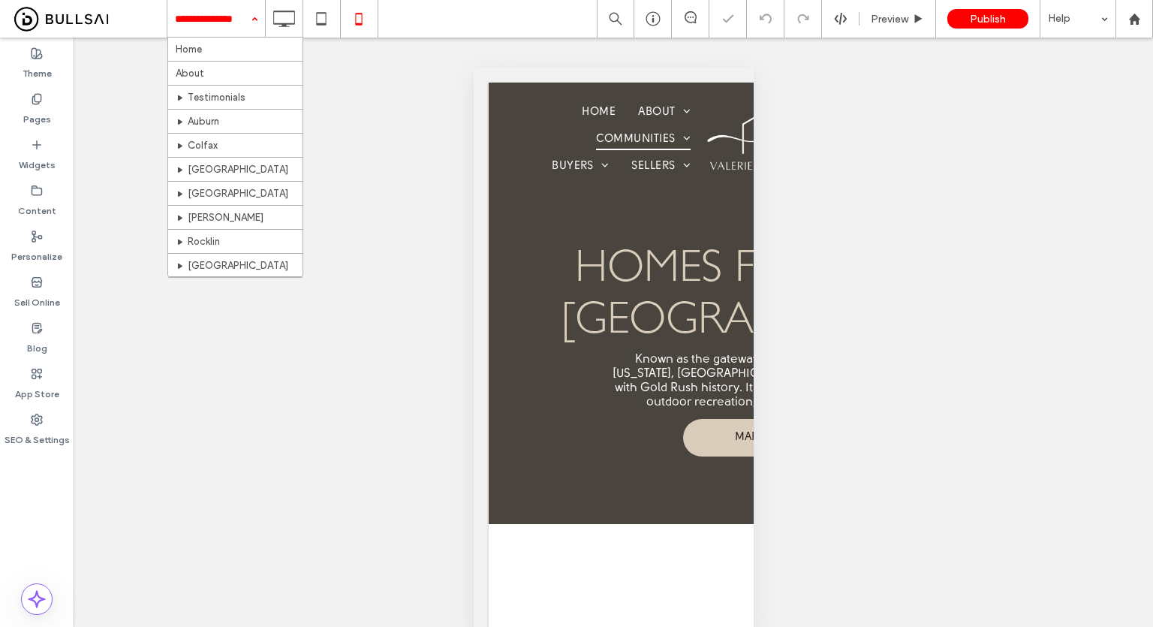
click at [231, 34] on input at bounding box center [212, 19] width 75 height 38
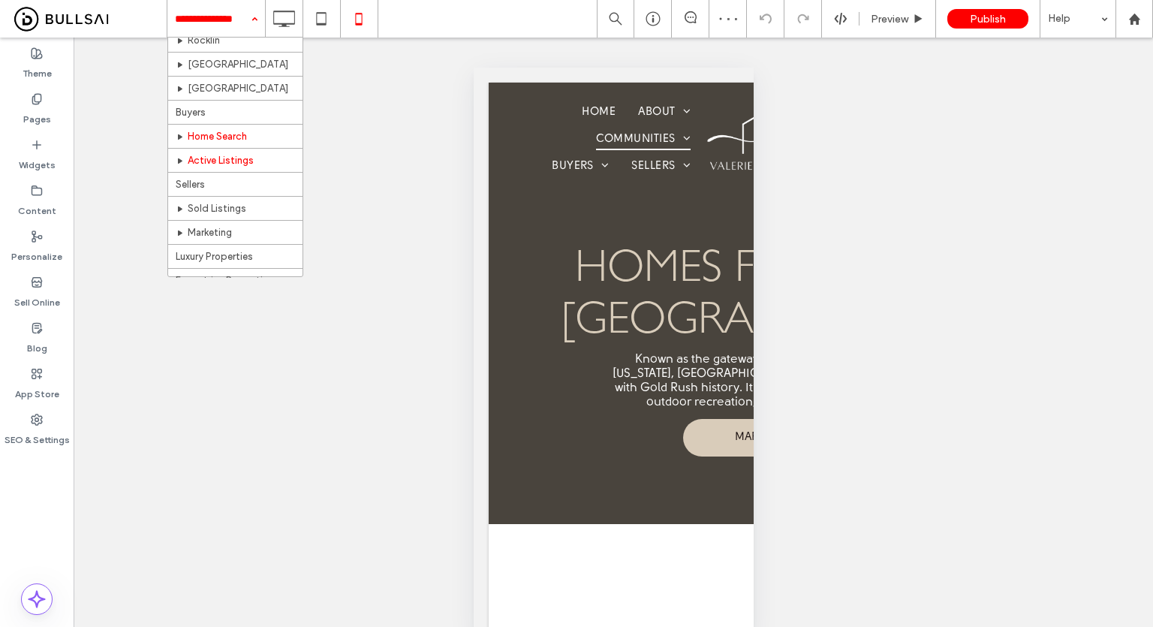
scroll to position [225, 0]
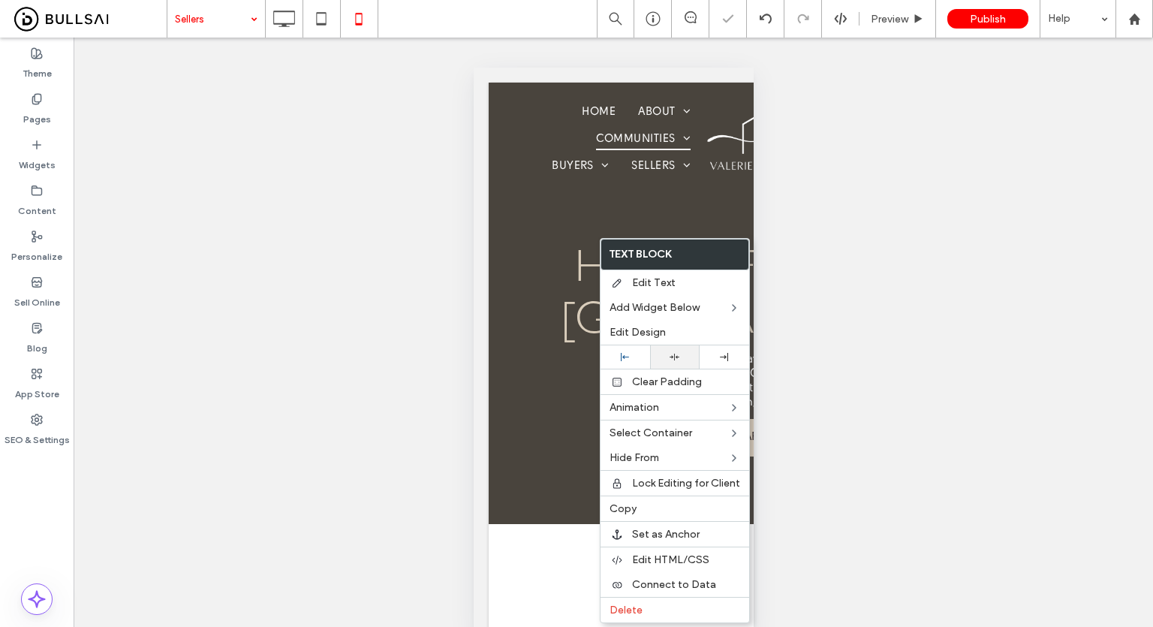
click at [678, 346] on div at bounding box center [675, 356] width 50 height 23
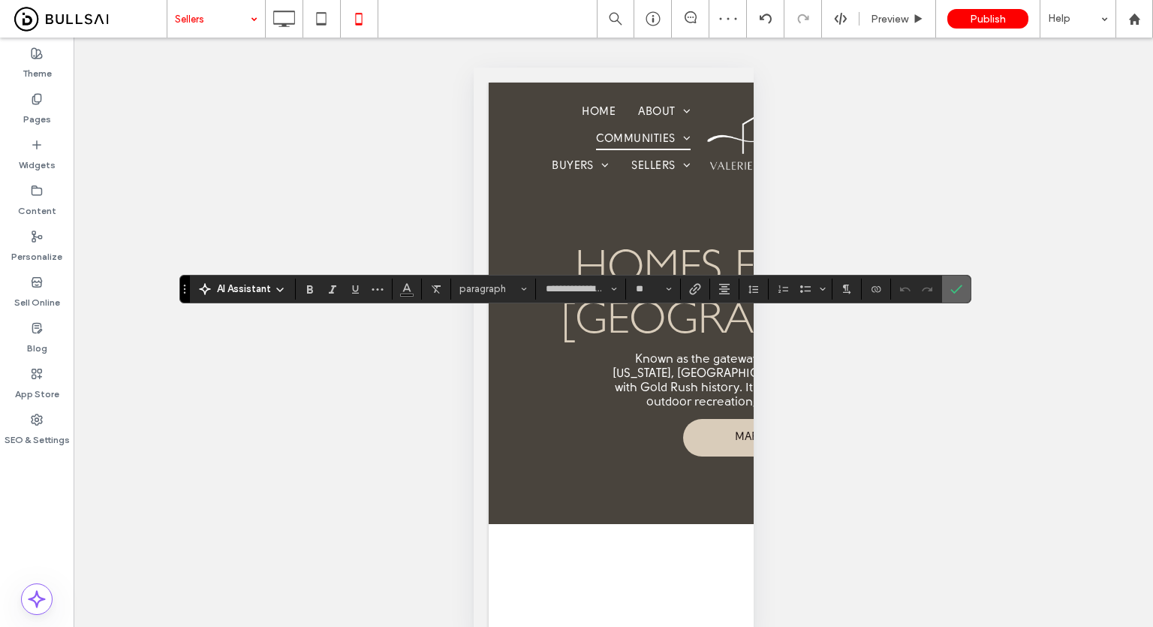
click at [958, 284] on icon "Confirm" at bounding box center [956, 289] width 12 height 12
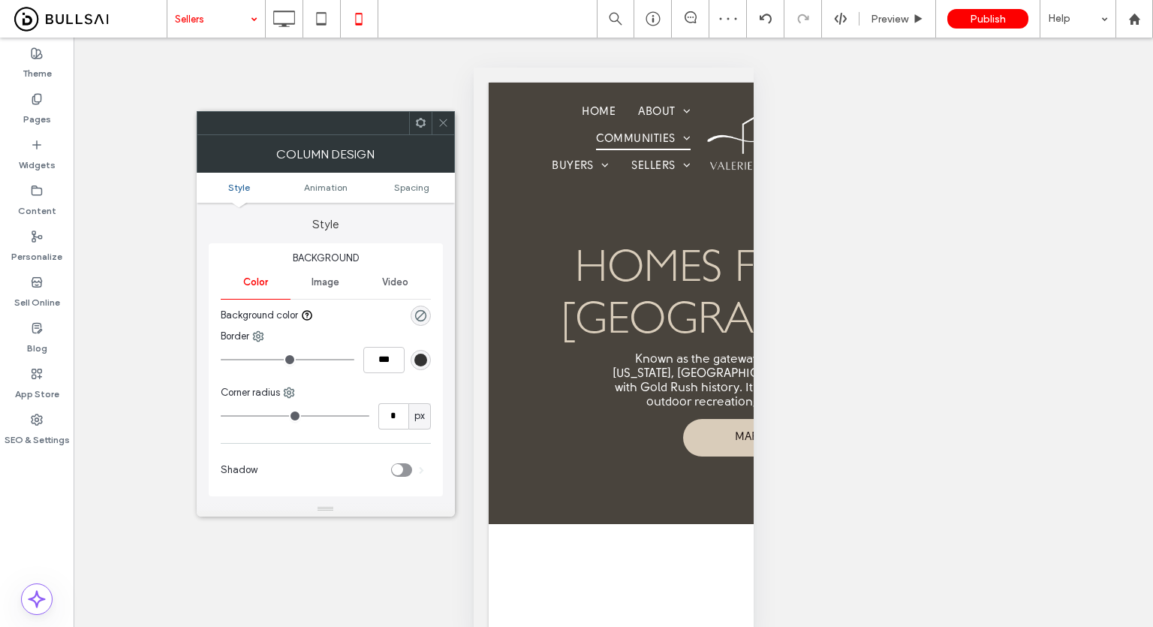
click at [439, 120] on icon at bounding box center [442, 122] width 11 height 11
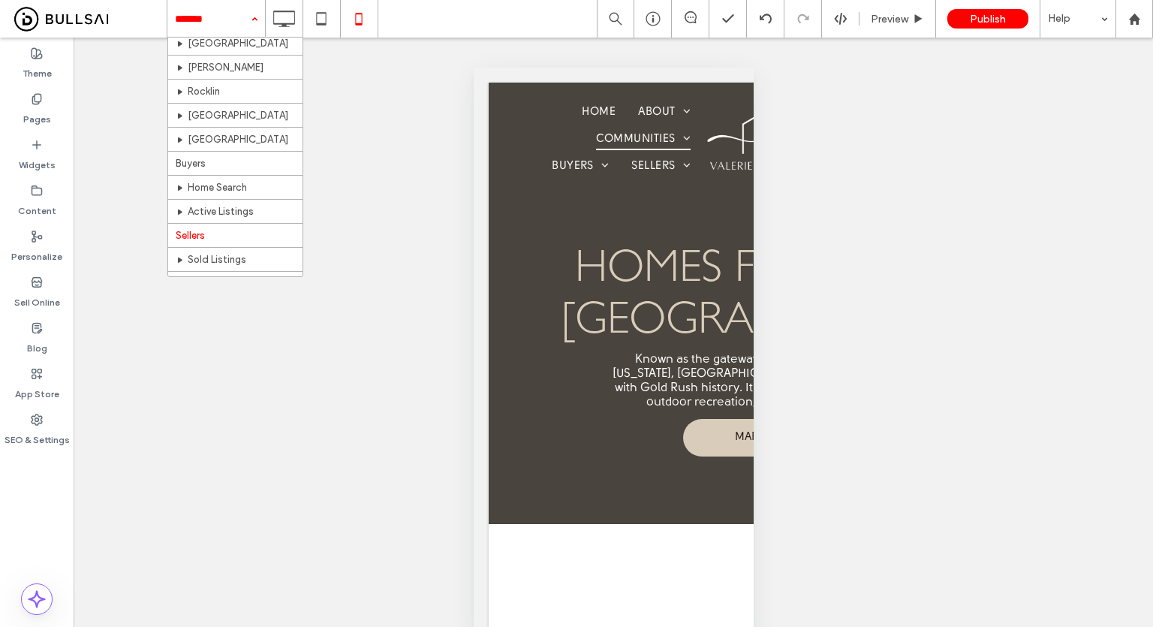
scroll to position [300, 0]
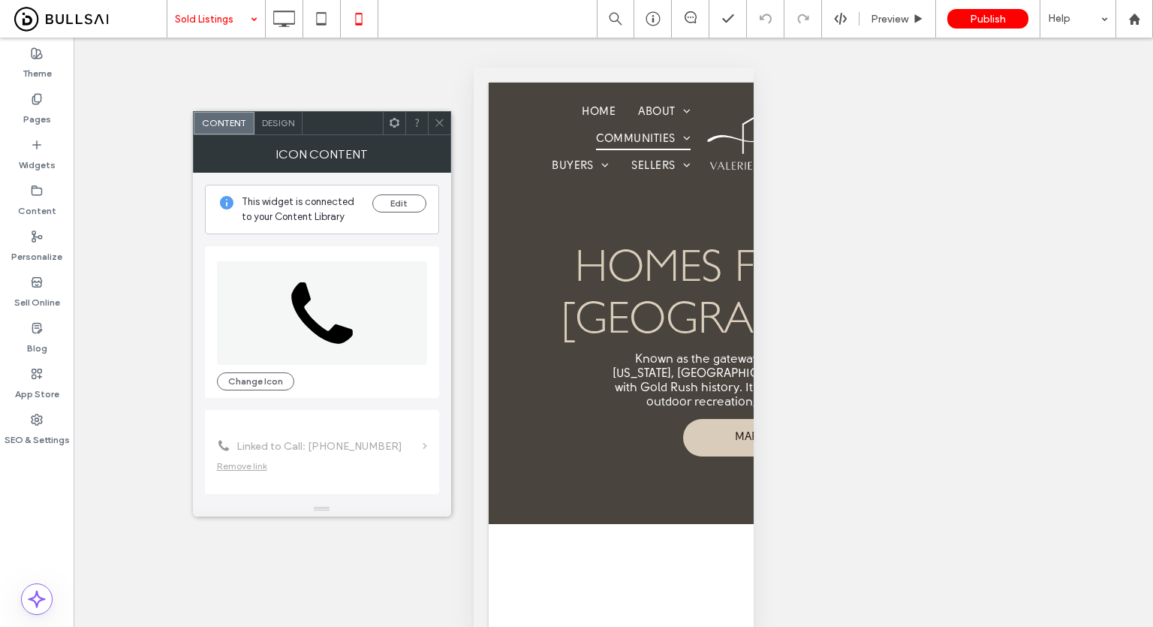
drag, startPoint x: 441, startPoint y: 123, endPoint x: 459, endPoint y: 121, distance: 18.1
click at [441, 123] on icon at bounding box center [439, 122] width 11 height 11
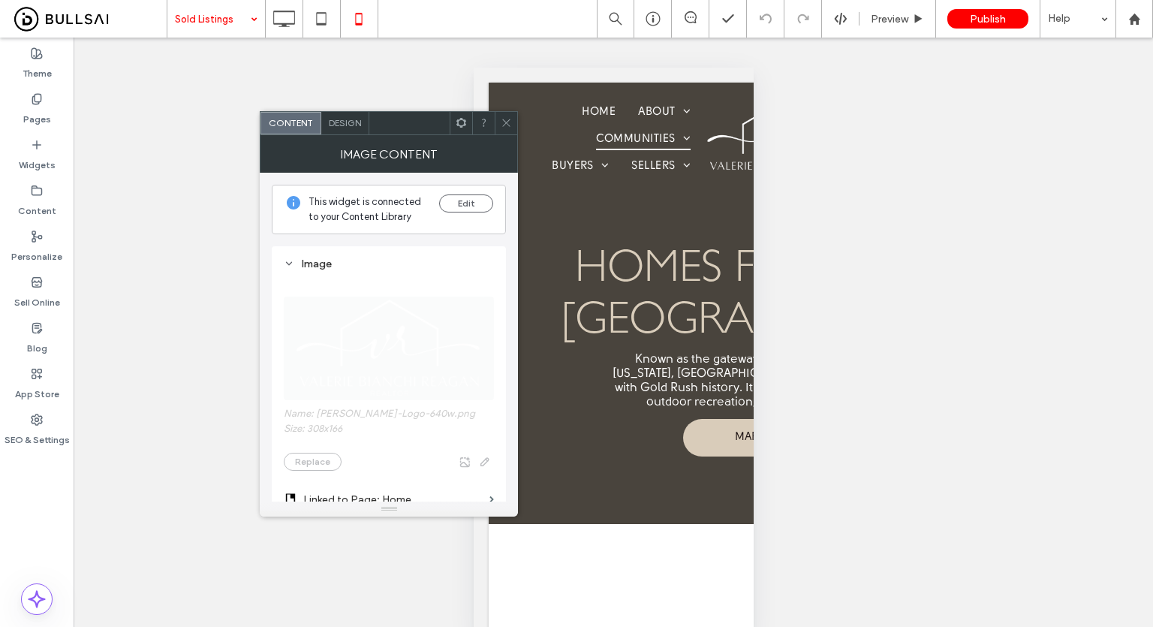
click at [504, 123] on icon at bounding box center [506, 122] width 11 height 11
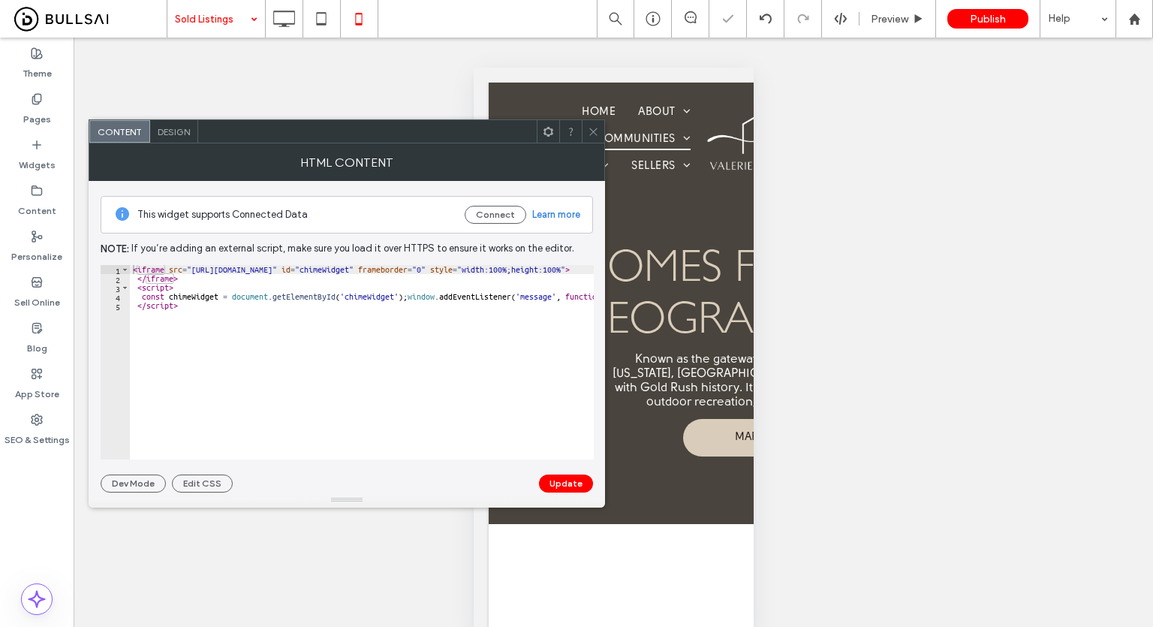
click at [594, 130] on use at bounding box center [593, 132] width 8 height 8
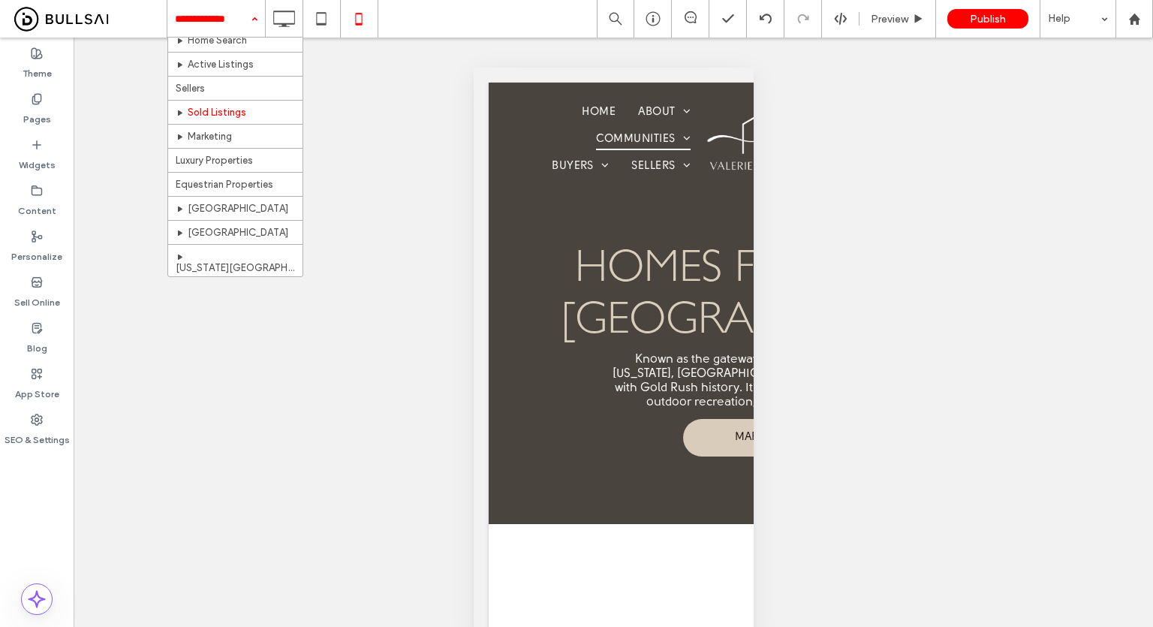
scroll to position [275, 0]
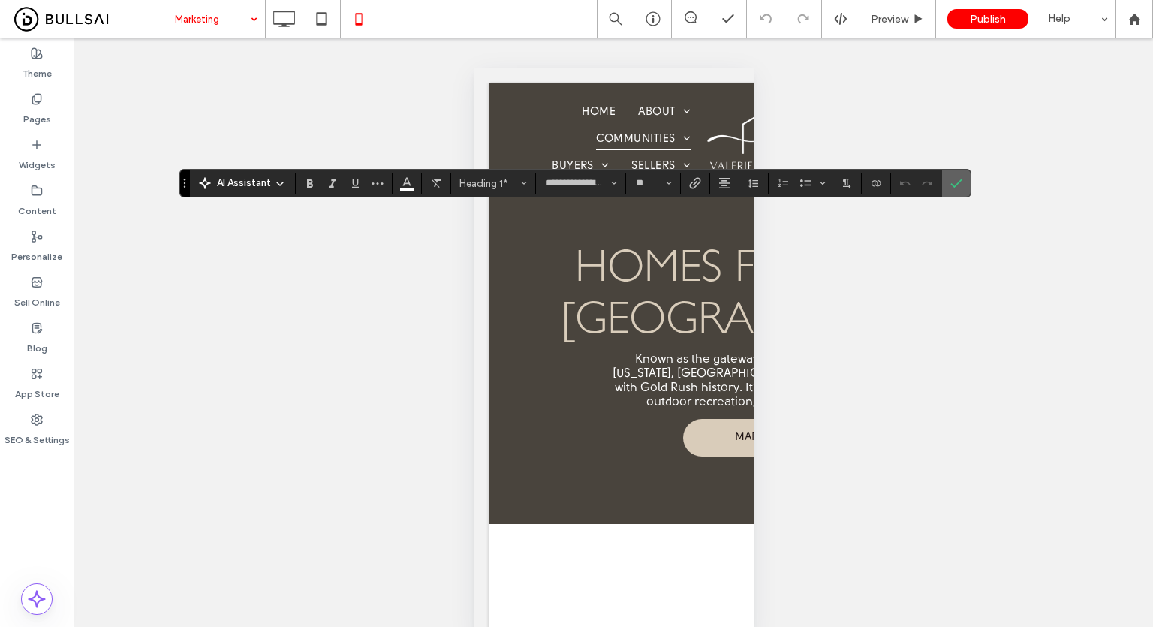
click at [952, 179] on icon "Confirm" at bounding box center [956, 183] width 12 height 12
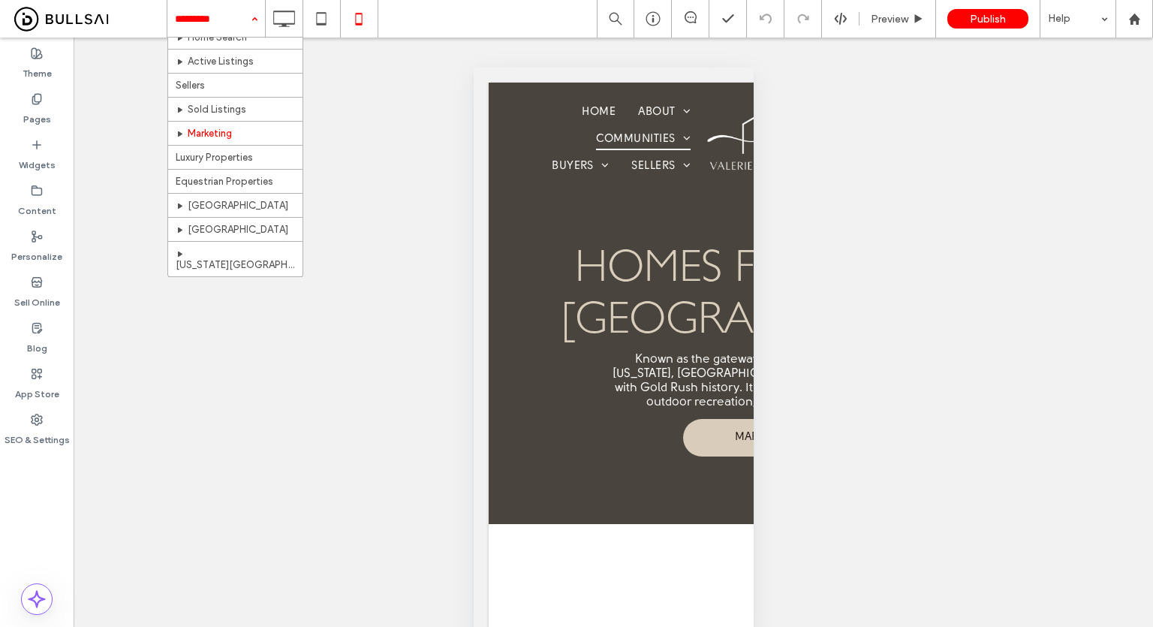
scroll to position [350, 0]
click at [237, 14] on input at bounding box center [212, 19] width 75 height 38
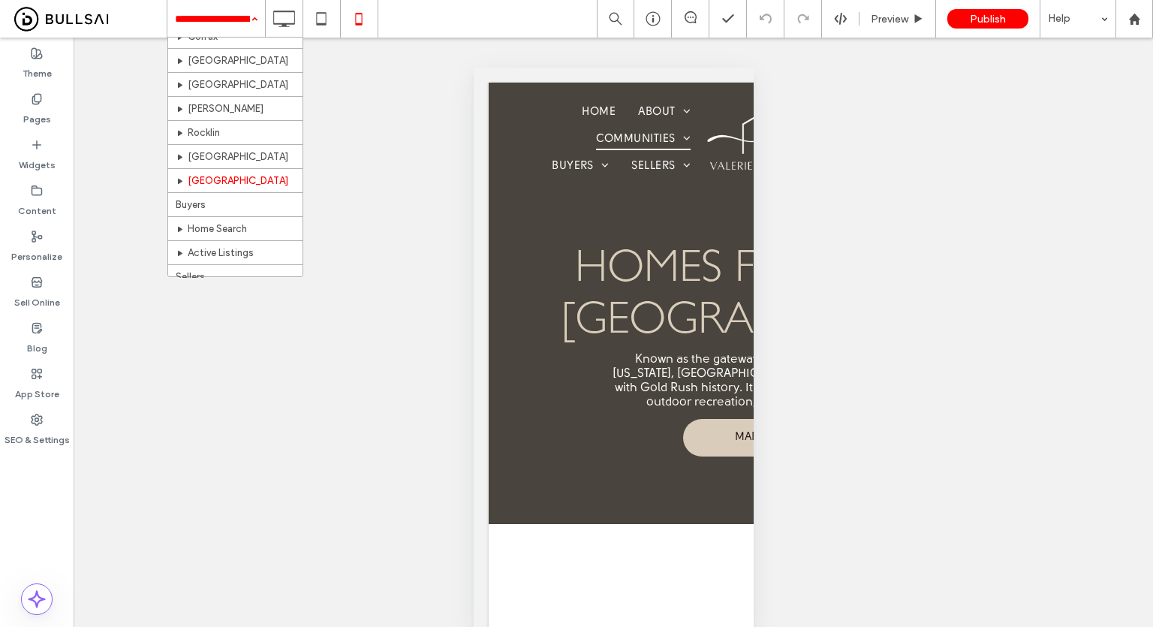
scroll to position [225, 0]
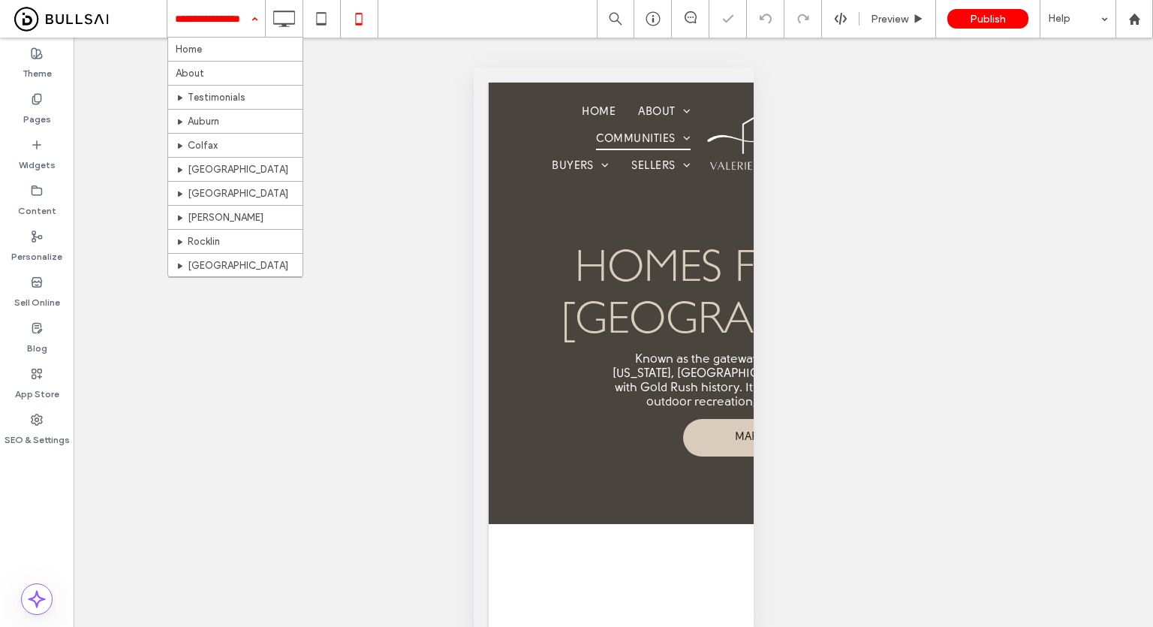
click at [236, 25] on input at bounding box center [212, 19] width 75 height 38
click at [198, 36] on input at bounding box center [212, 19] width 75 height 38
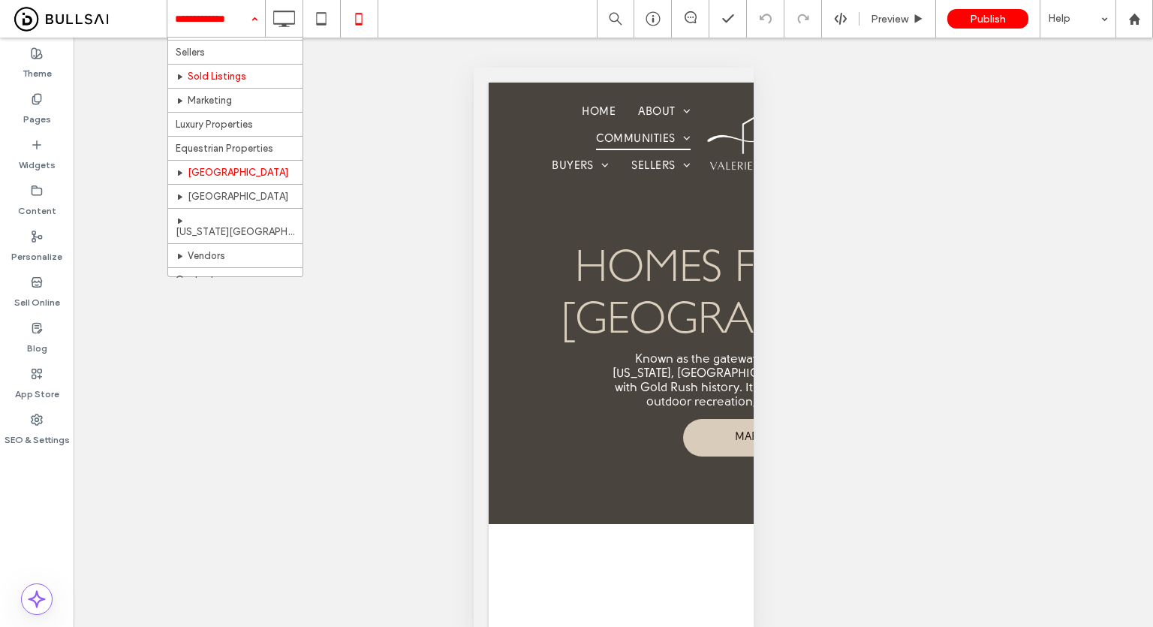
scroll to position [350, 0]
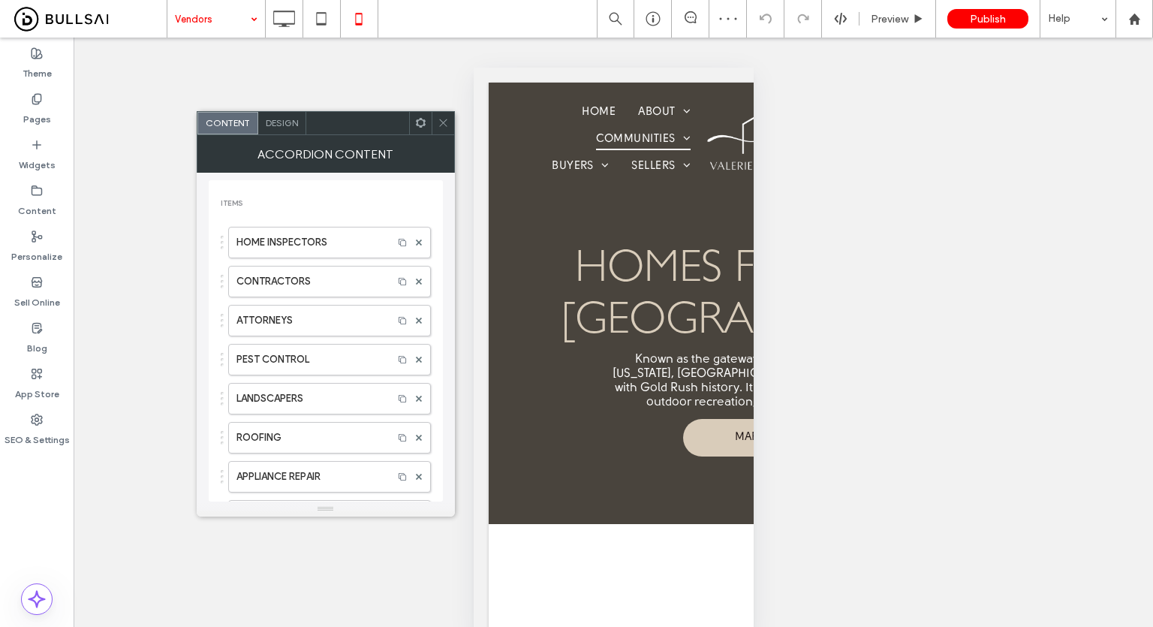
click at [281, 120] on span "Design" at bounding box center [282, 122] width 32 height 11
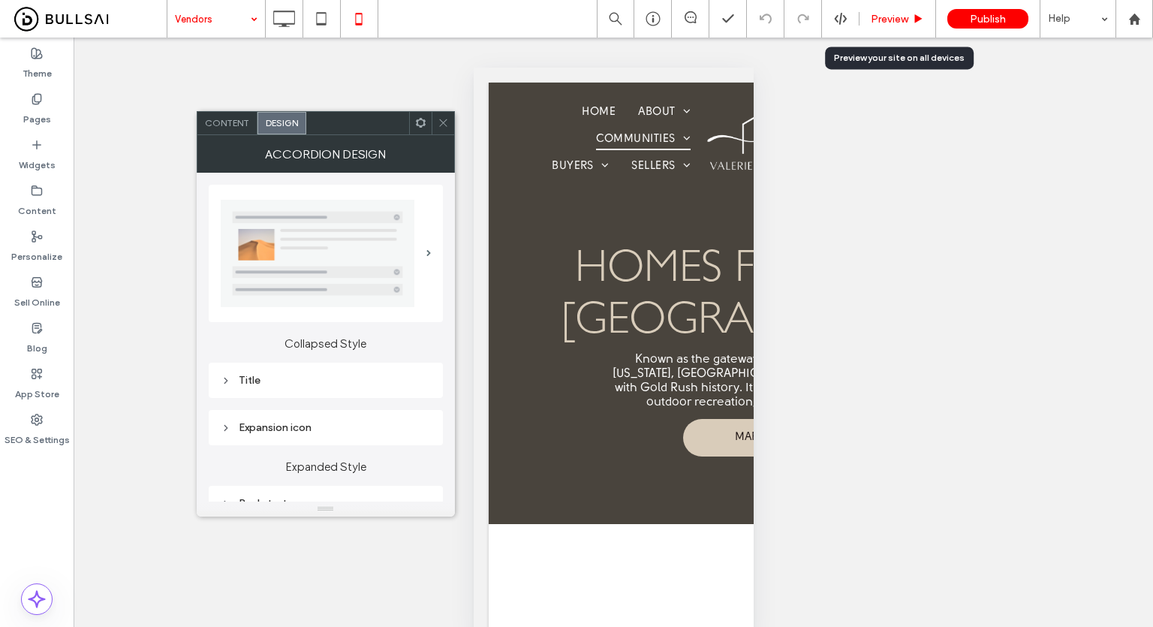
click at [900, 16] on span "Preview" at bounding box center [889, 19] width 38 height 13
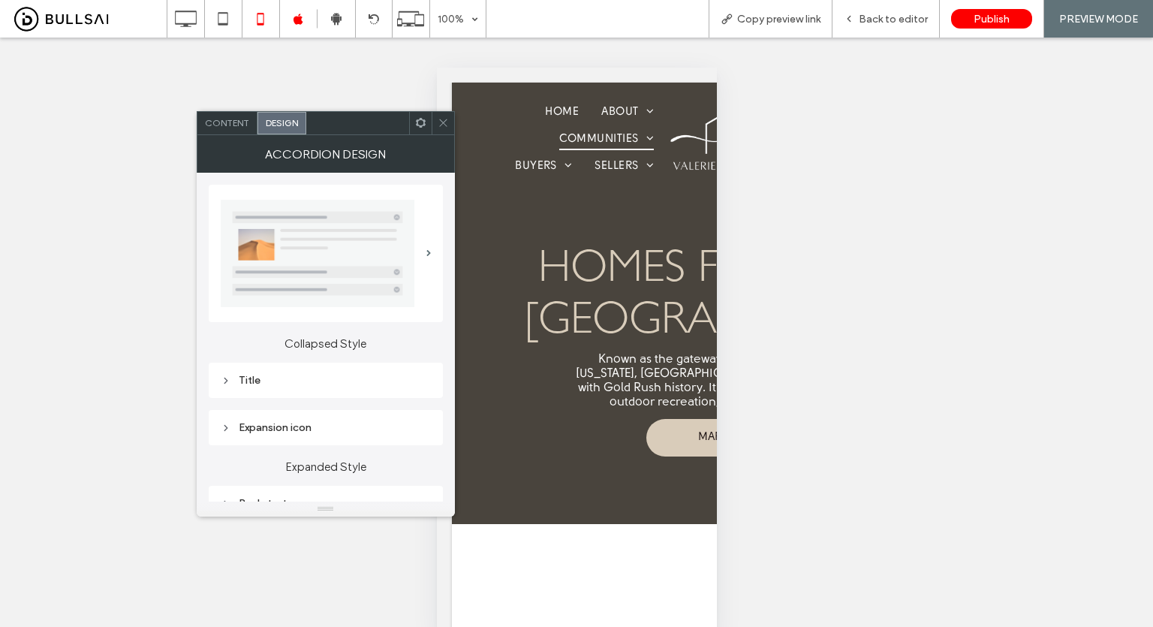
click at [900, 16] on span "Back to editor" at bounding box center [892, 19] width 69 height 13
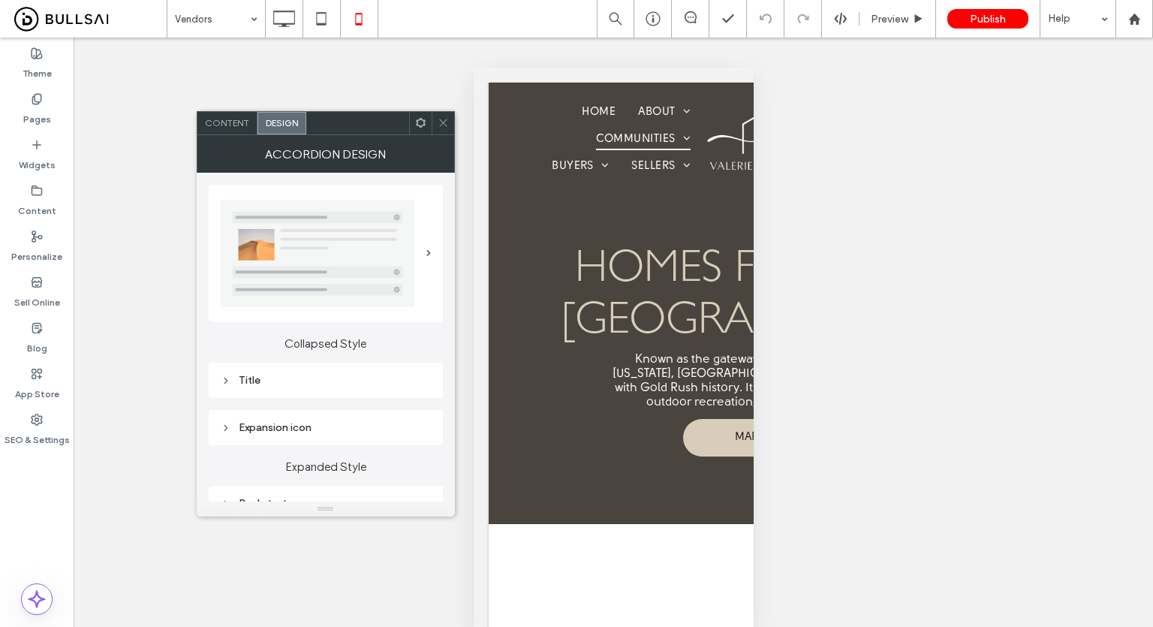
click at [444, 121] on icon at bounding box center [442, 122] width 11 height 11
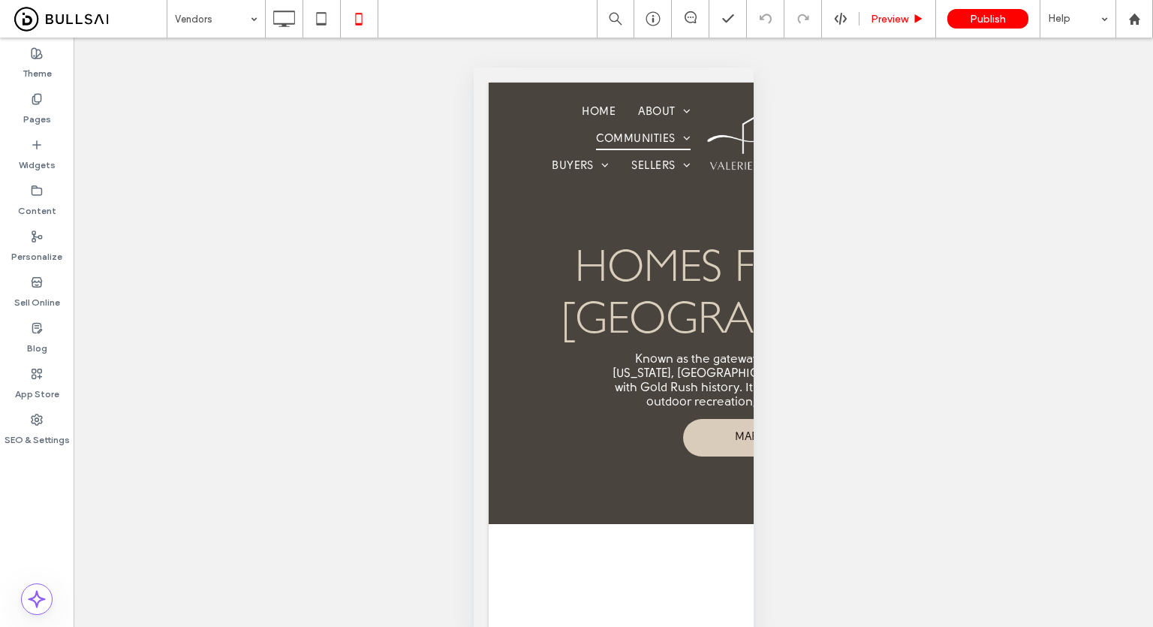
click at [897, 22] on span "Preview" at bounding box center [889, 19] width 38 height 13
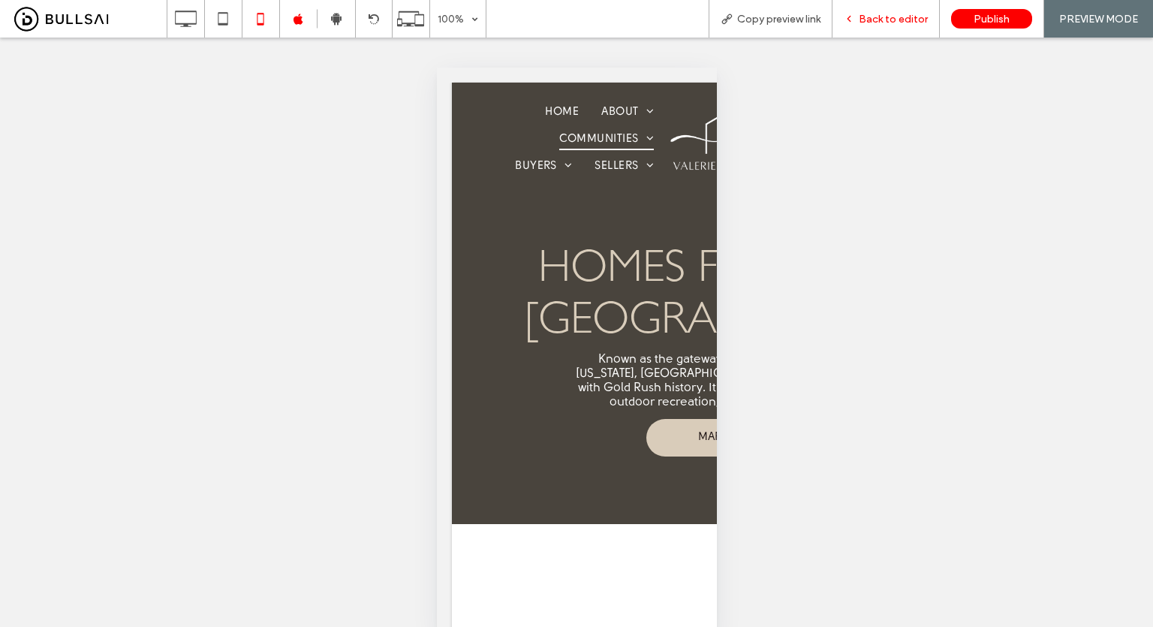
click at [897, 24] on span "Back to editor" at bounding box center [892, 19] width 69 height 13
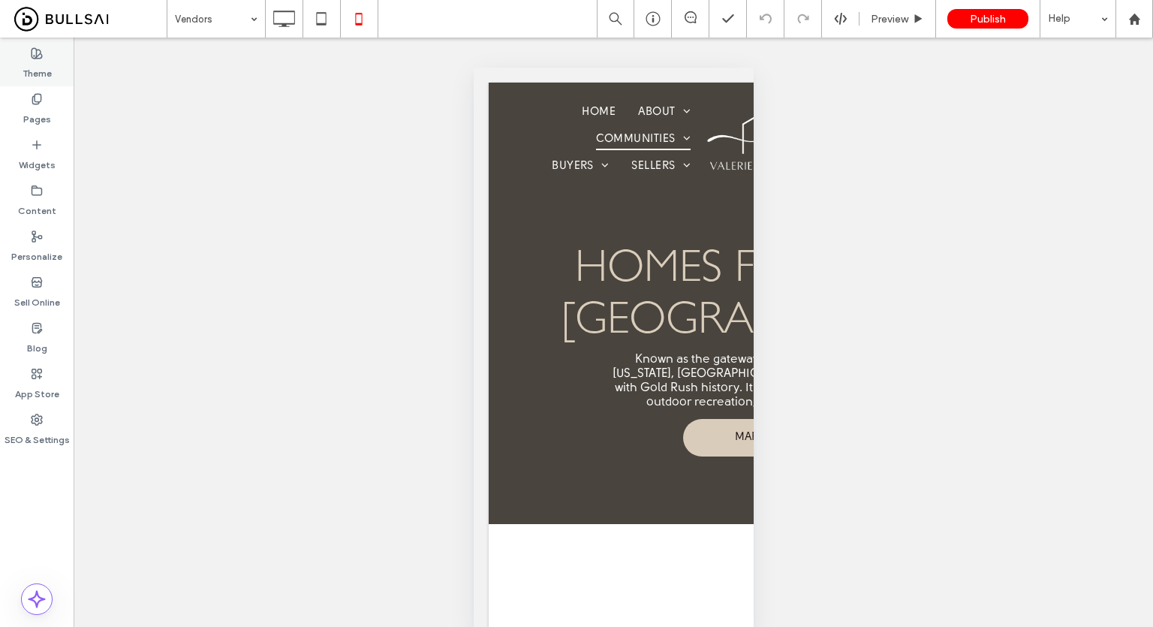
click at [26, 60] on label "Theme" at bounding box center [37, 69] width 29 height 21
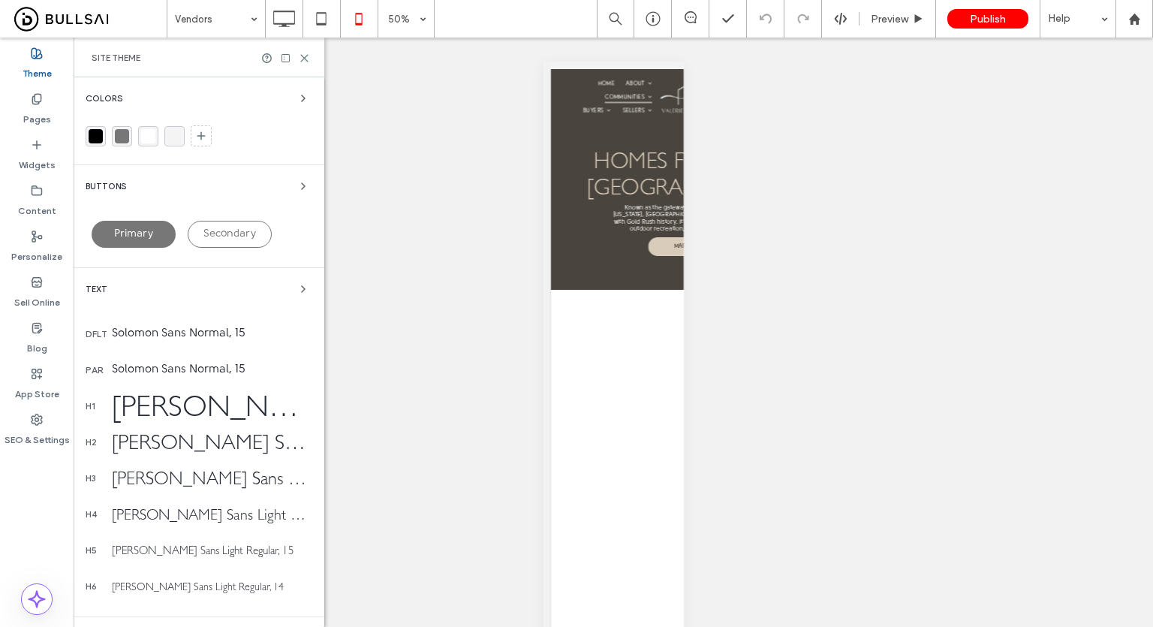
click at [125, 292] on div "Text" at bounding box center [199, 289] width 227 height 18
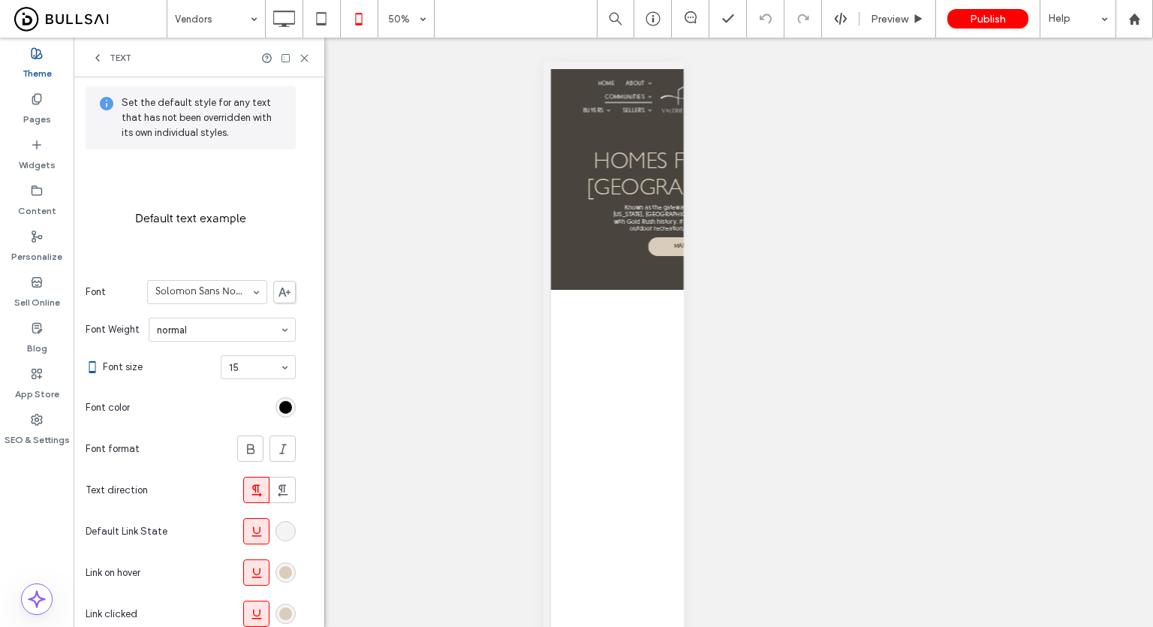
scroll to position [121, 0]
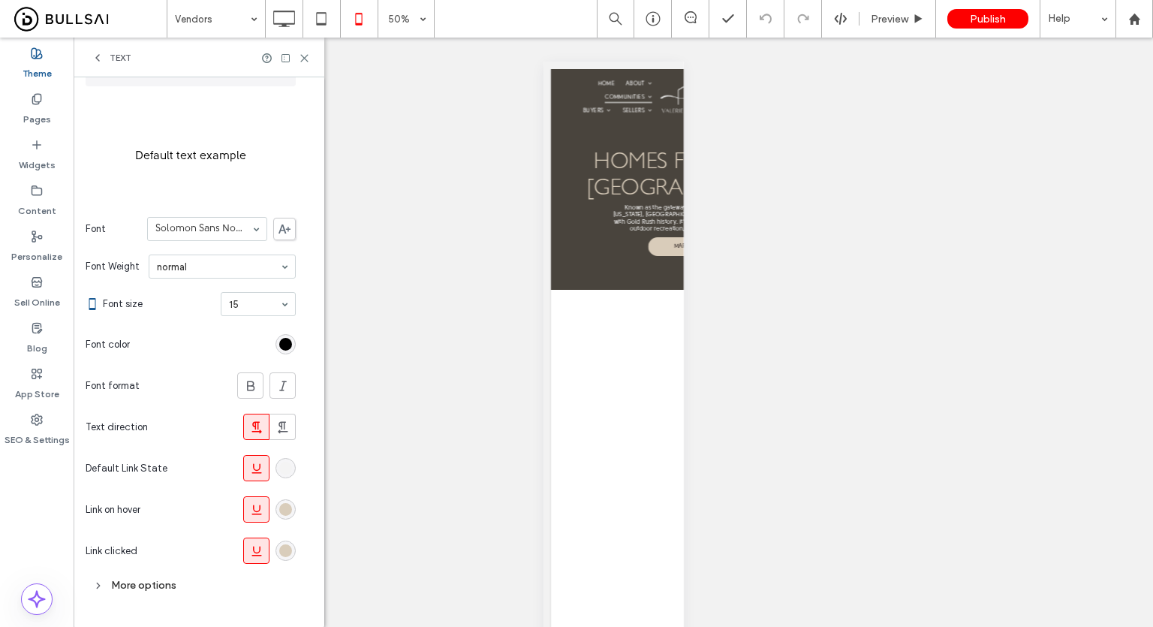
click at [275, 469] on div "rgb(244, 244, 244)" at bounding box center [285, 468] width 20 height 20
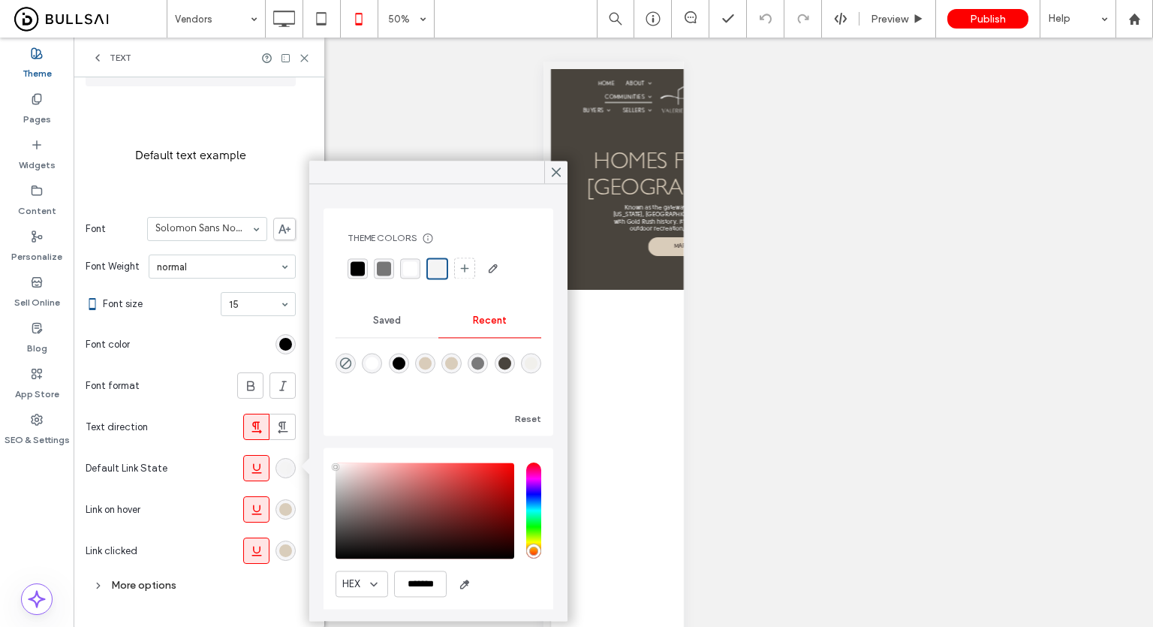
click at [484, 360] on div "rgba(0, 0, 0, 0.5)" at bounding box center [477, 362] width 13 height 13
type input "*******"
type input "**"
type input "***"
click at [382, 268] on div "rgba(119,119,119,1)" at bounding box center [384, 268] width 14 height 14
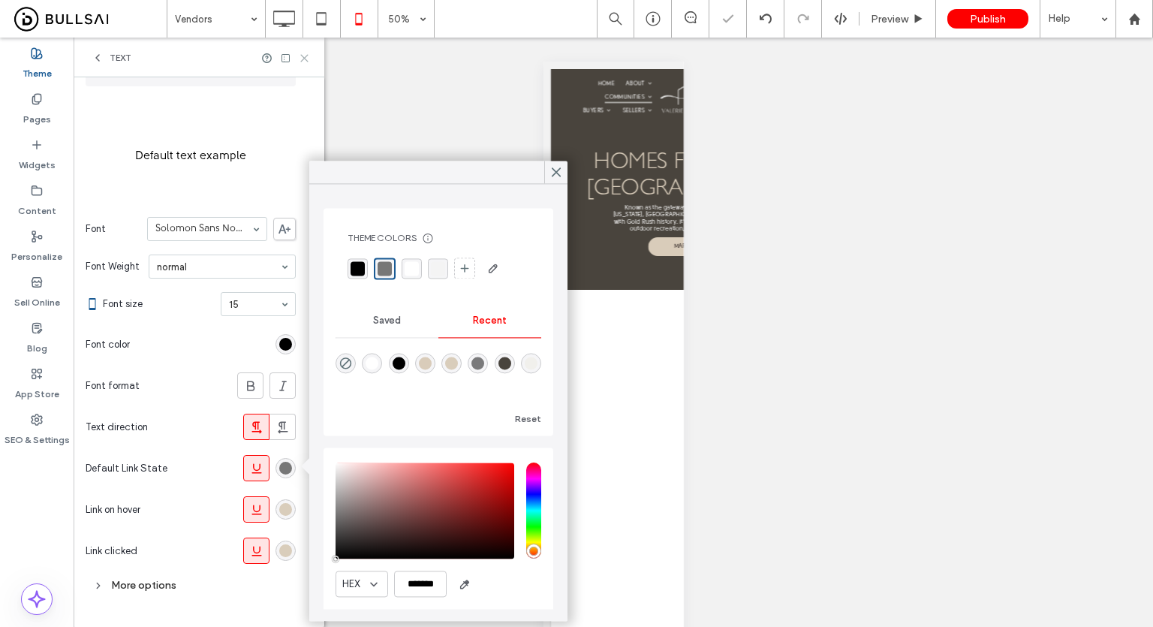
click at [307, 60] on use at bounding box center [304, 58] width 7 height 7
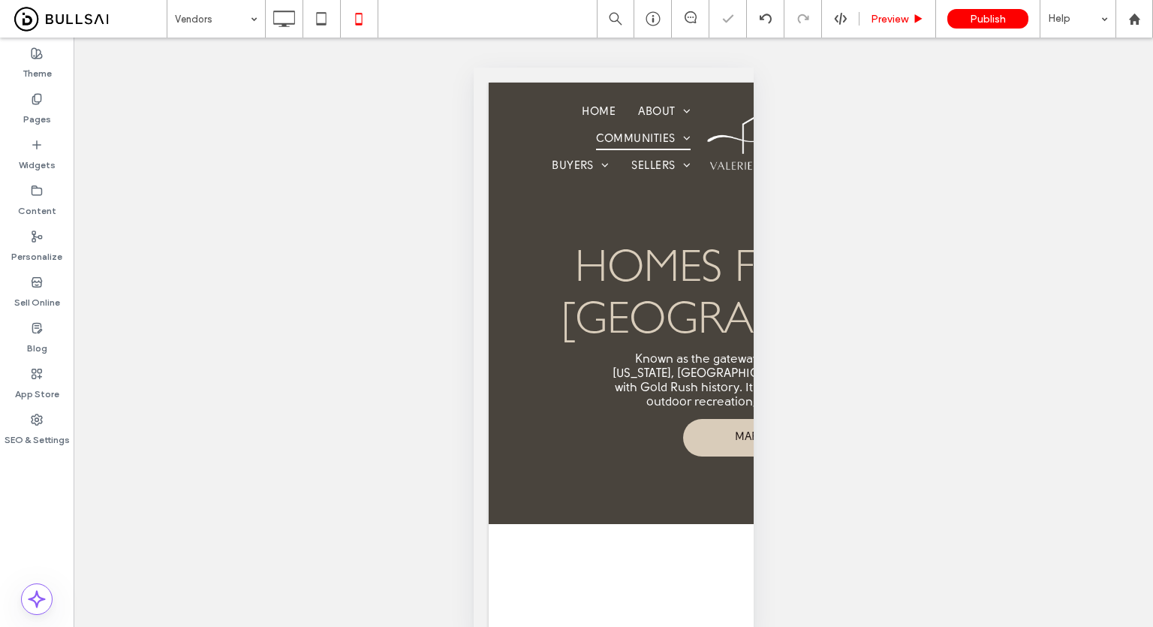
click at [876, 22] on span "Preview" at bounding box center [889, 19] width 38 height 13
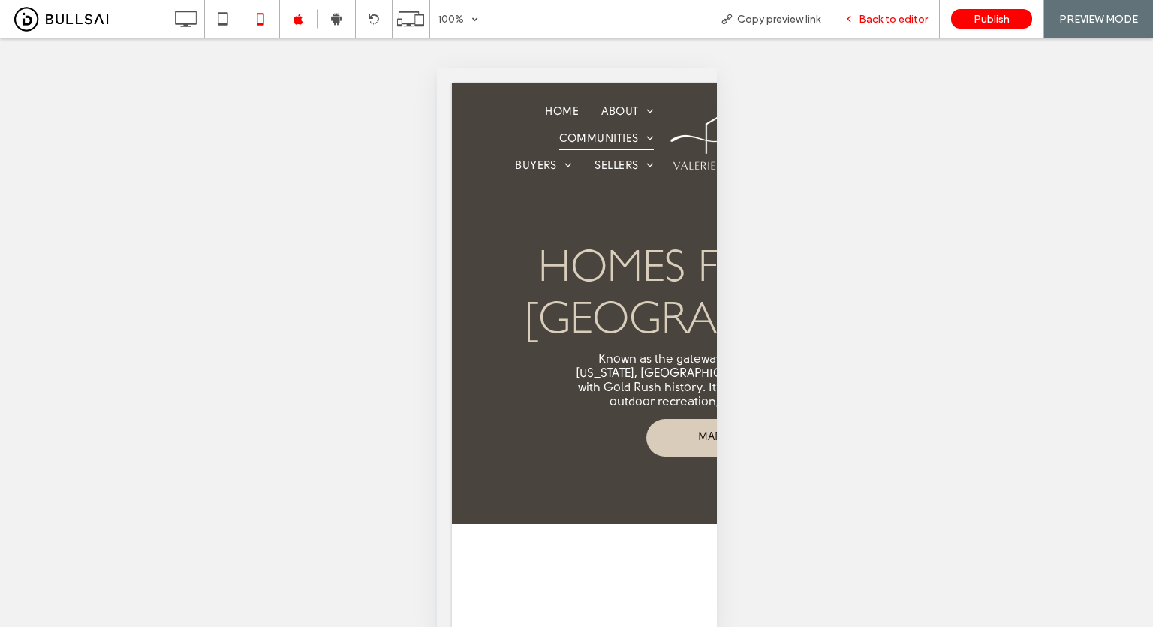
click at [900, 24] on div "Back to editor" at bounding box center [885, 19] width 107 height 38
click at [906, 28] on div "Back to editor" at bounding box center [885, 19] width 107 height 38
click at [892, 17] on span "Back to editor" at bounding box center [892, 19] width 69 height 13
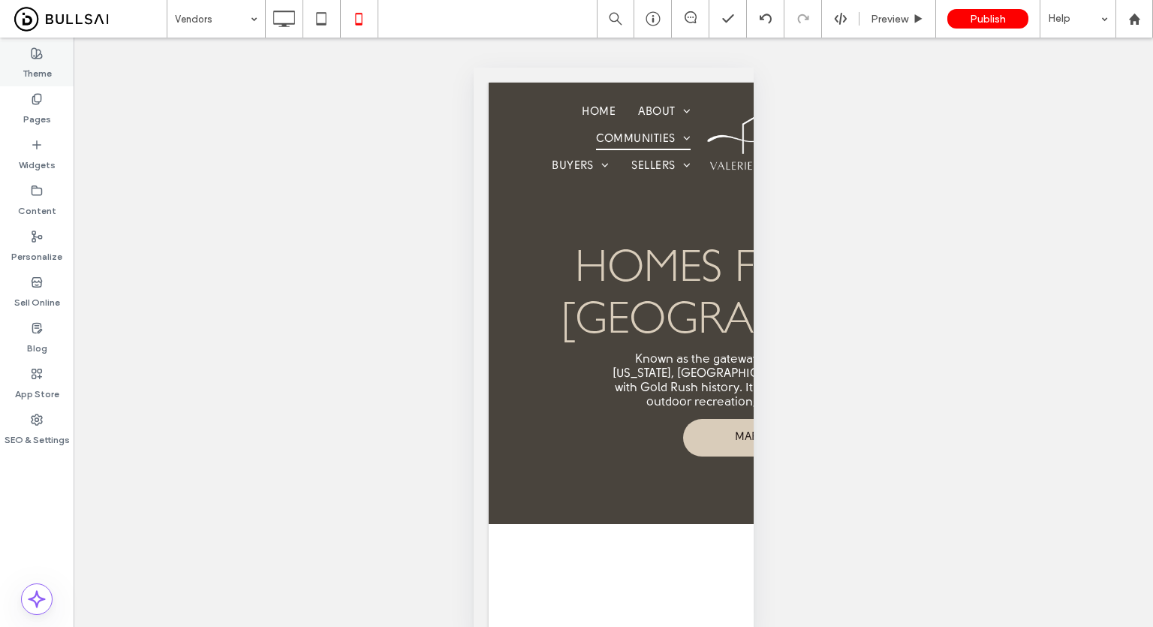
click at [36, 75] on label "Theme" at bounding box center [37, 69] width 29 height 21
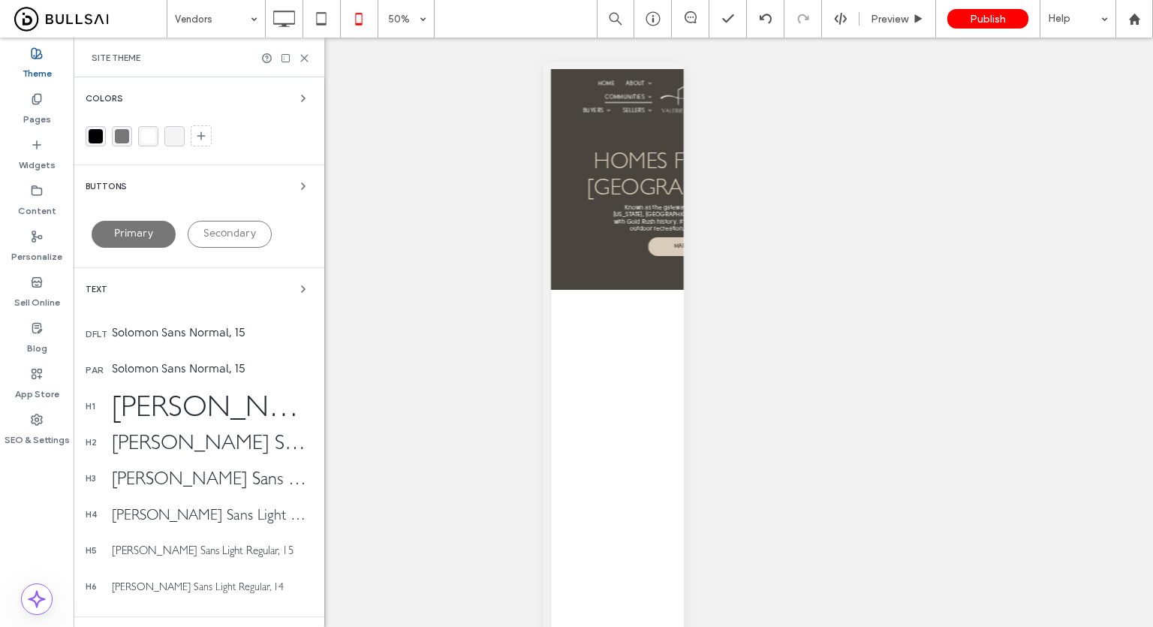
click at [304, 56] on icon at bounding box center [304, 58] width 11 height 11
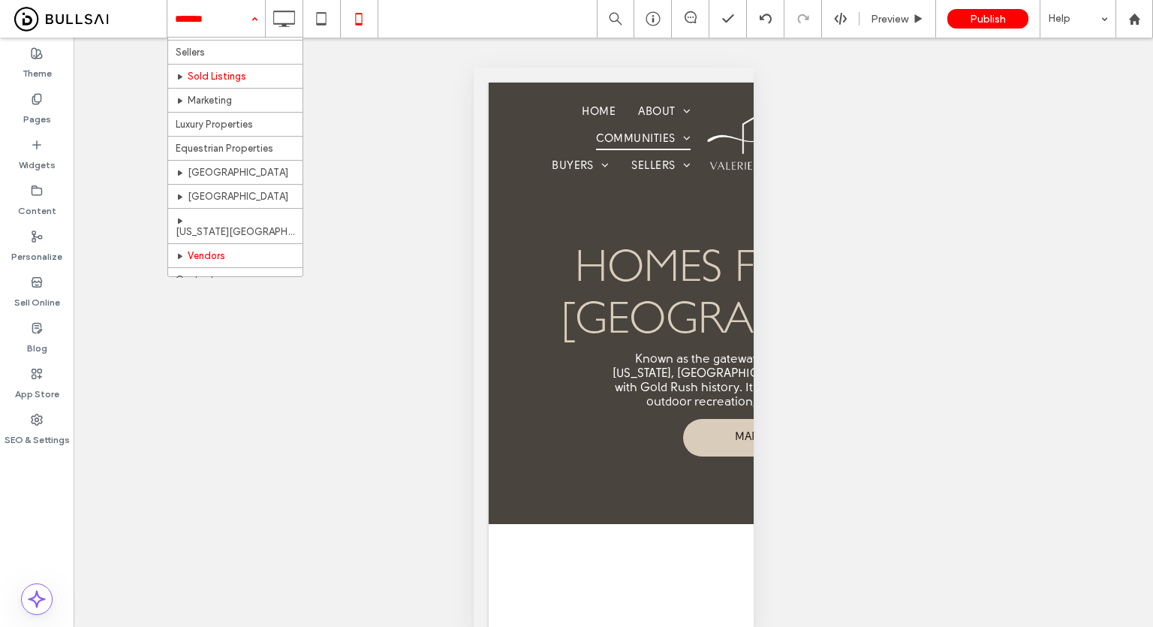
scroll to position [350, 0]
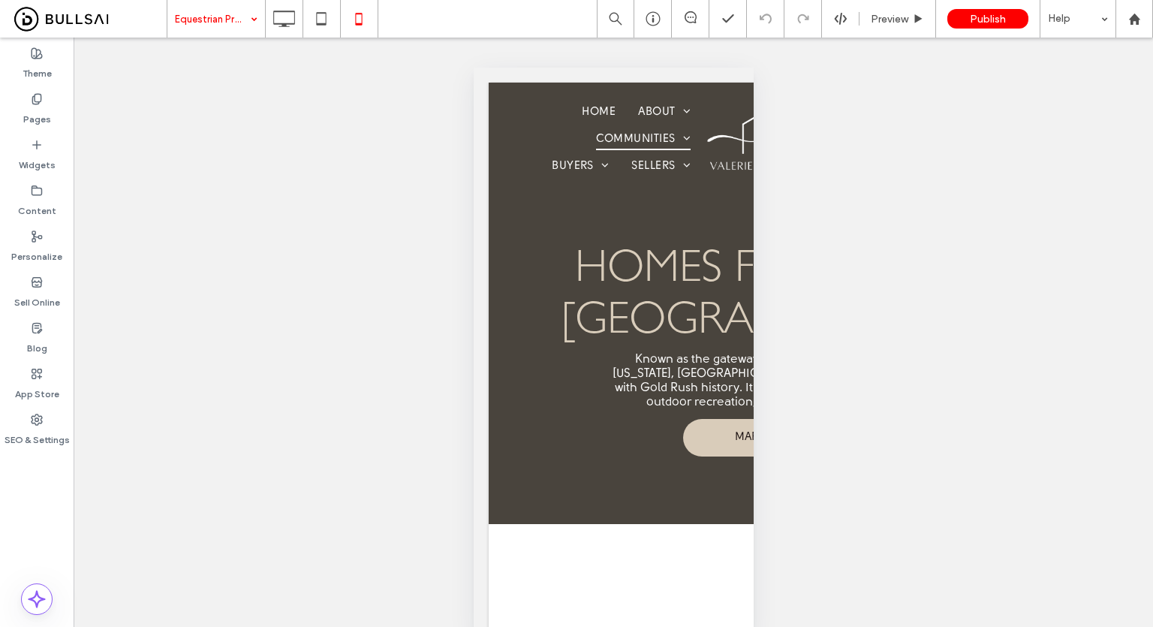
click at [392, 160] on div "Unhide? Yes Unhide? Yes Unhide? Yes Unhide? Yes Unhide? Yes Unhide? Yes Unhide?…" at bounding box center [613, 348] width 1079 height 621
click at [278, 17] on icon at bounding box center [284, 19] width 30 height 30
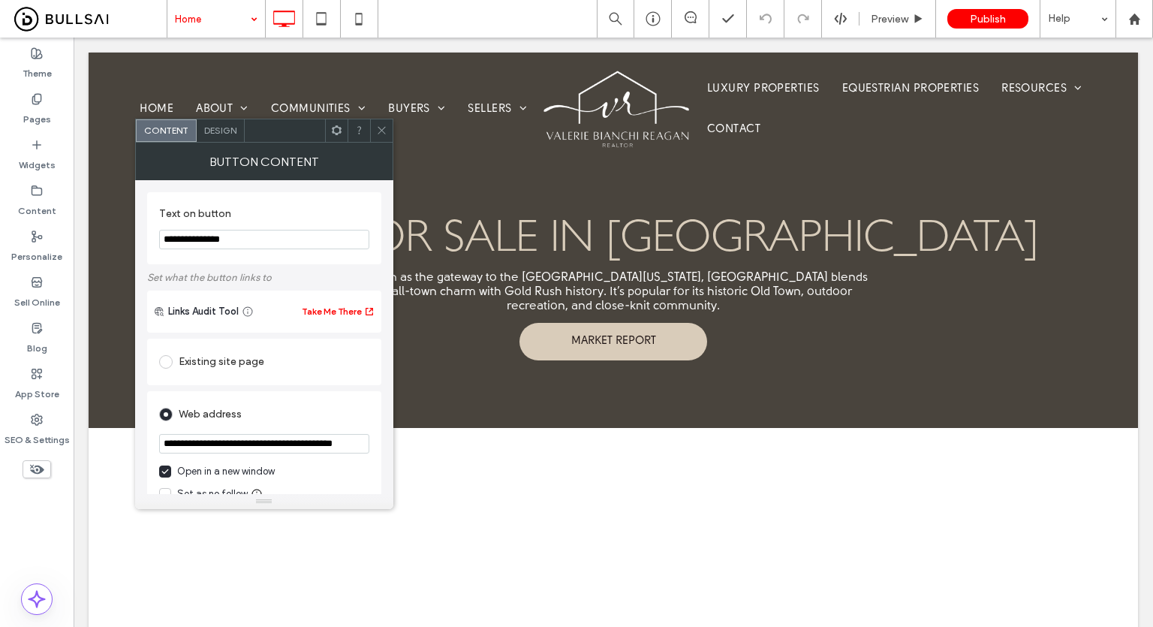
click at [222, 127] on span "Design" at bounding box center [220, 130] width 32 height 11
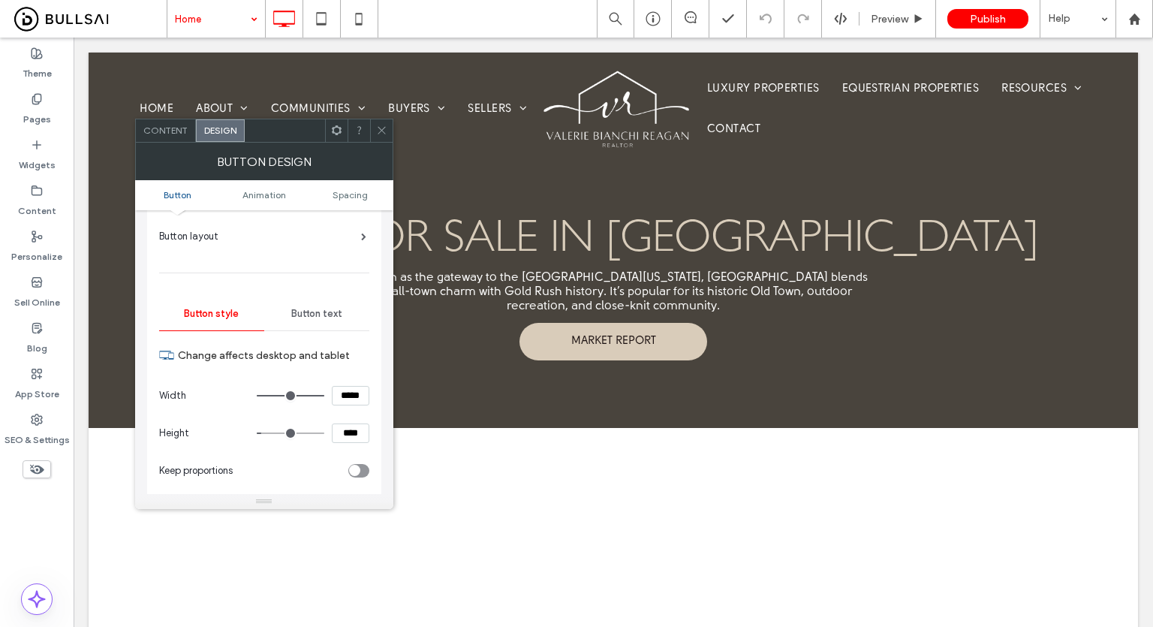
scroll to position [150, 0]
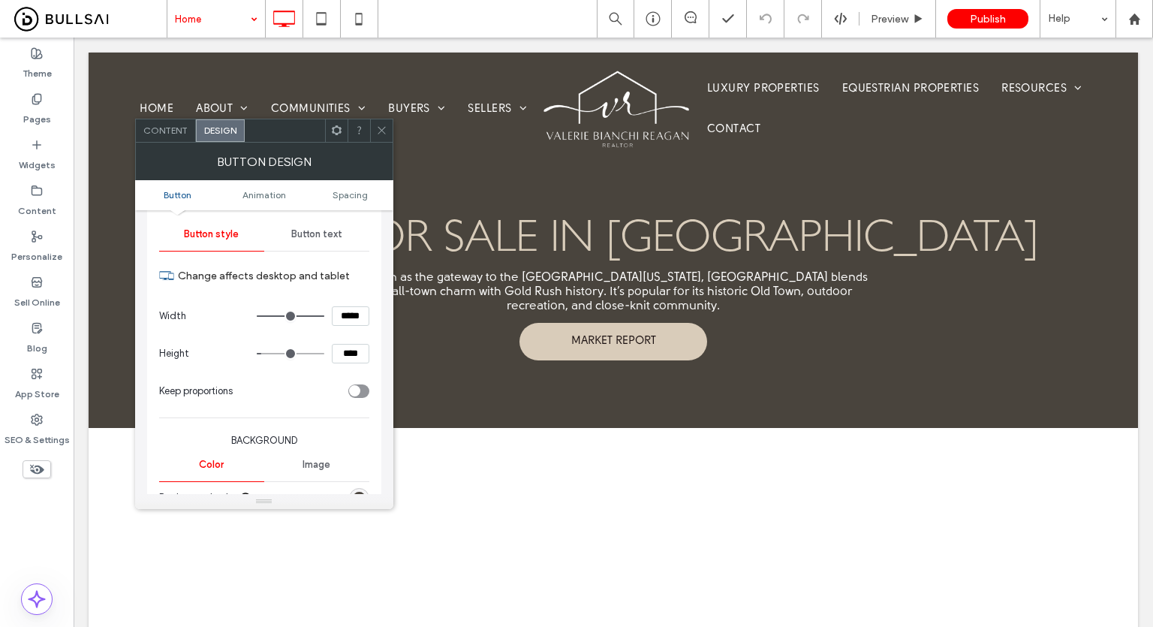
click at [380, 129] on use at bounding box center [381, 131] width 8 height 8
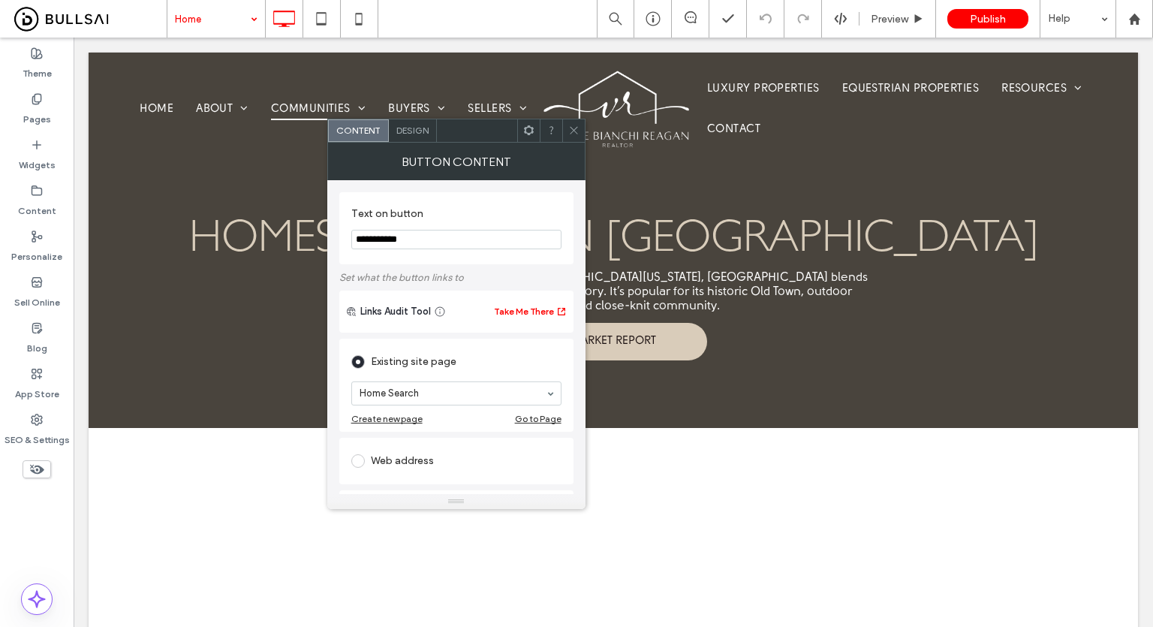
click at [392, 134] on div "Design" at bounding box center [413, 130] width 48 height 23
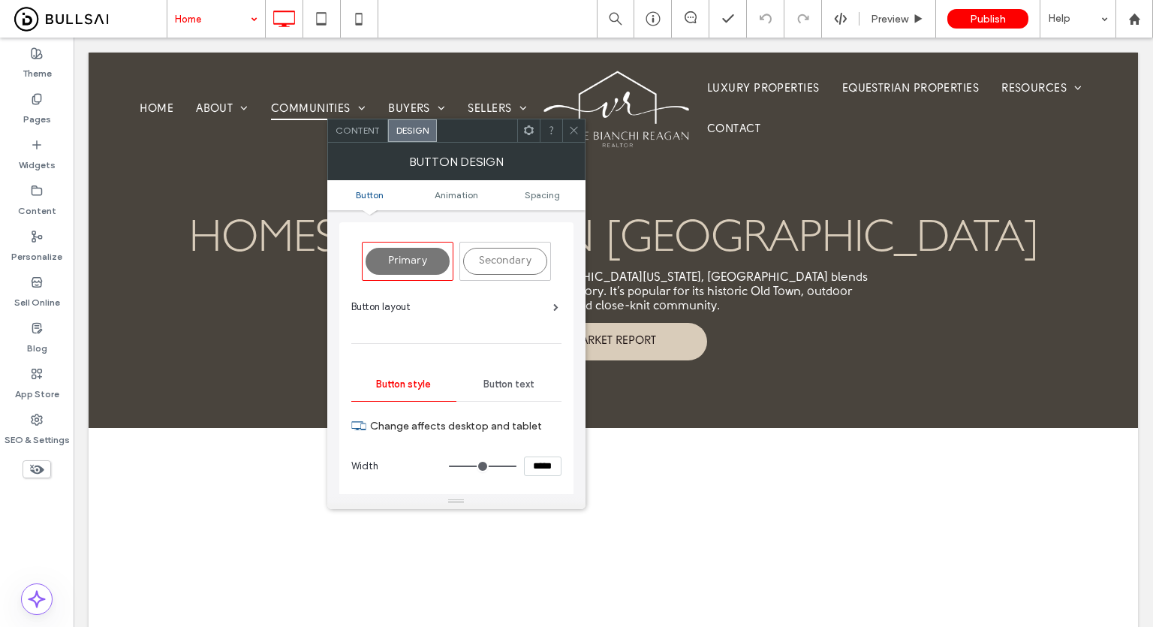
click at [404, 127] on span "Design" at bounding box center [412, 130] width 32 height 11
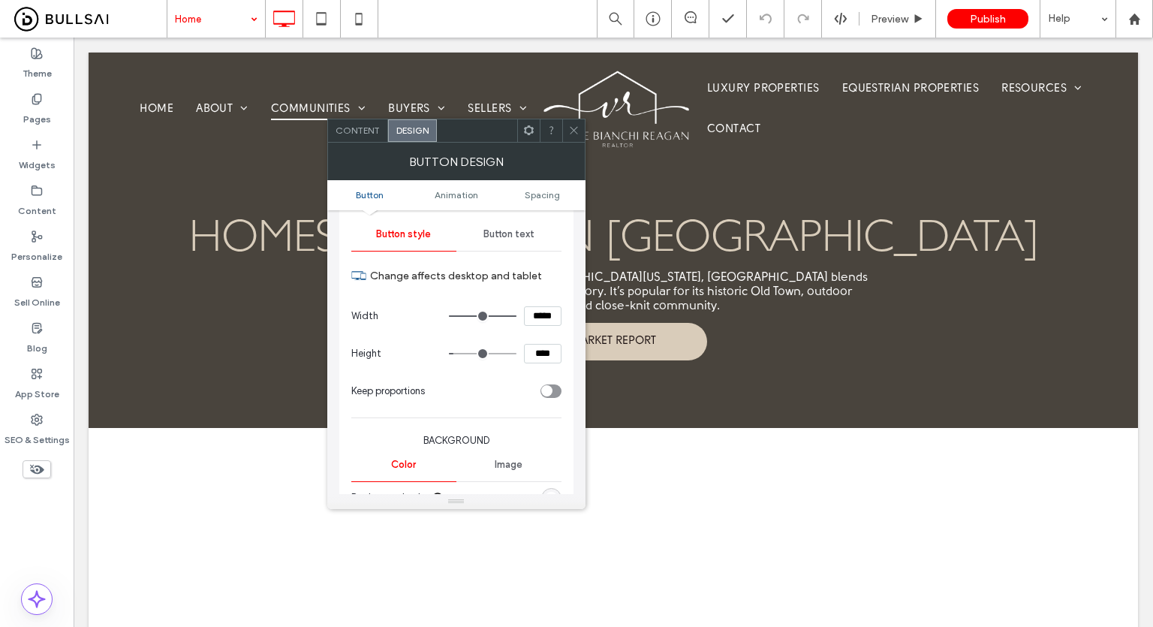
click at [577, 134] on icon at bounding box center [573, 130] width 11 height 11
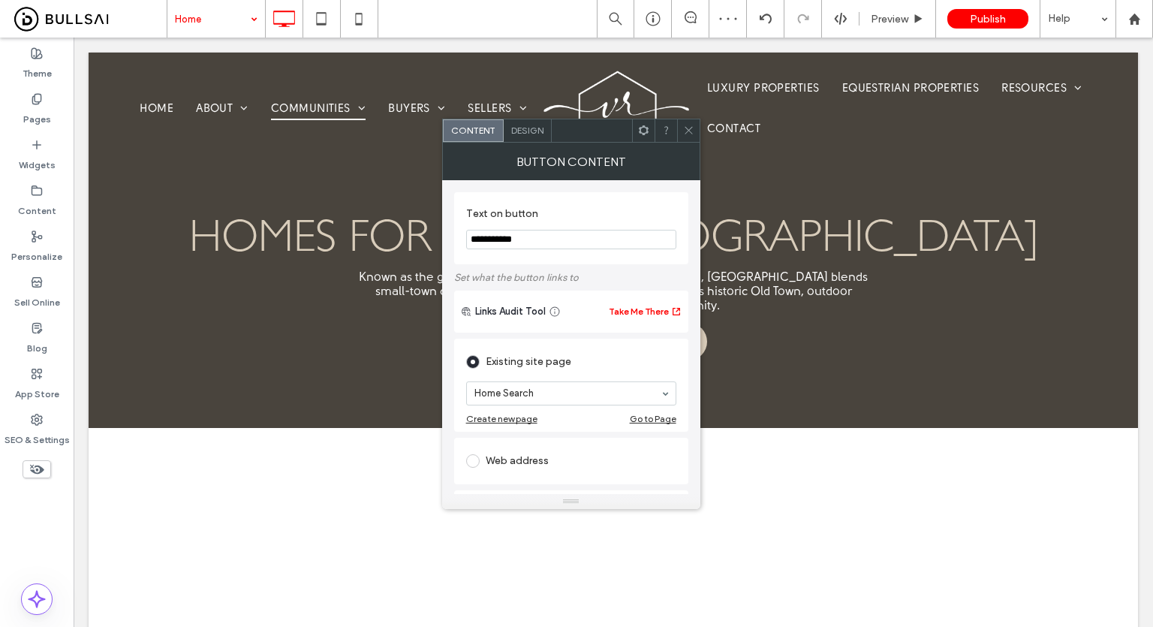
click at [642, 130] on icon at bounding box center [643, 130] width 11 height 11
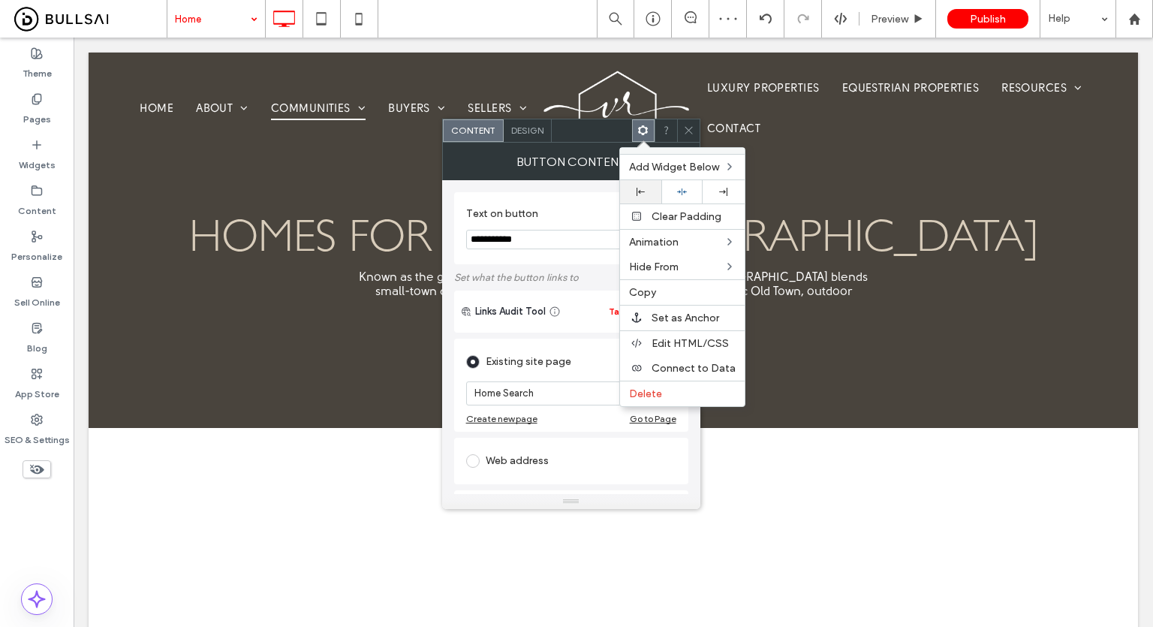
click at [651, 197] on div at bounding box center [640, 191] width 41 height 23
click at [690, 125] on icon at bounding box center [688, 130] width 11 height 11
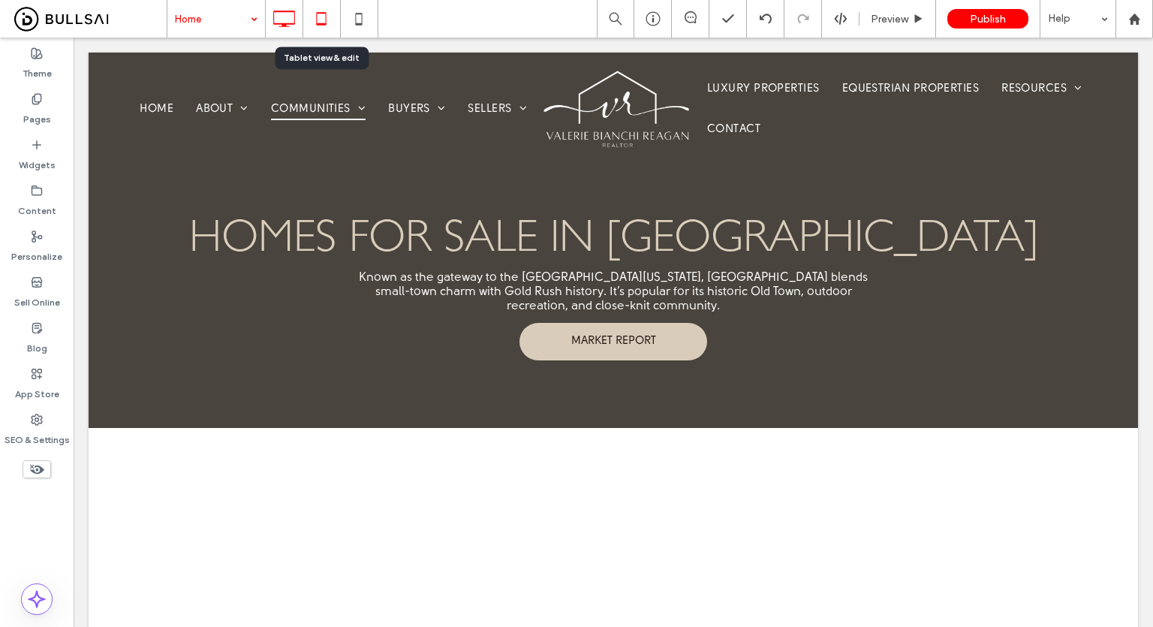
click at [325, 15] on use at bounding box center [321, 18] width 10 height 13
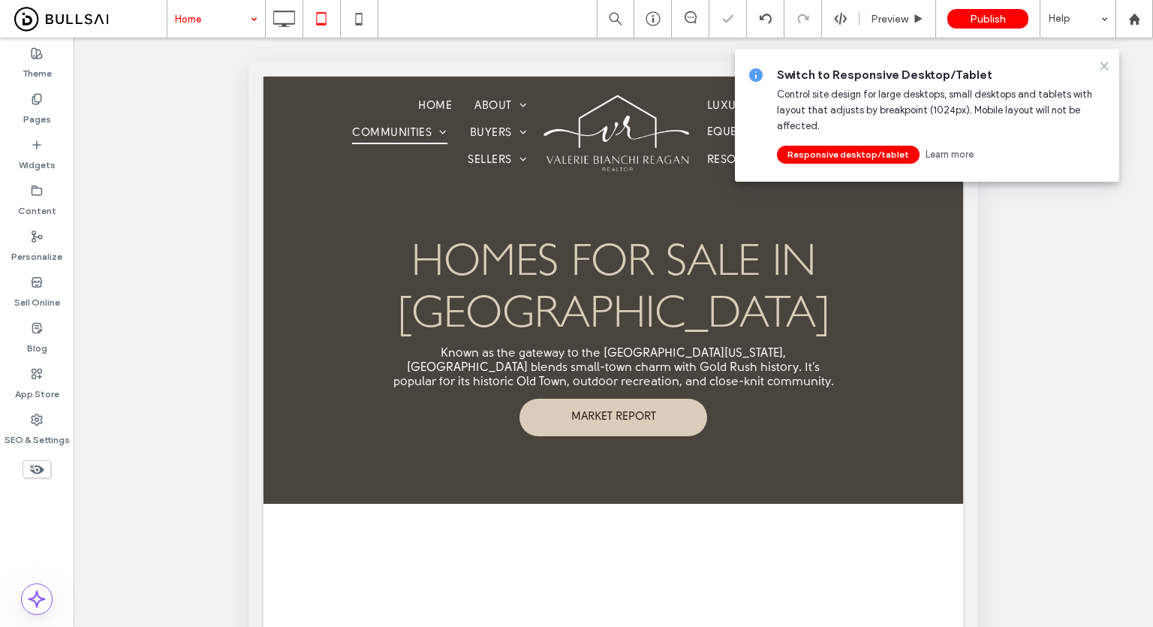
click at [1098, 68] on icon at bounding box center [1104, 66] width 12 height 12
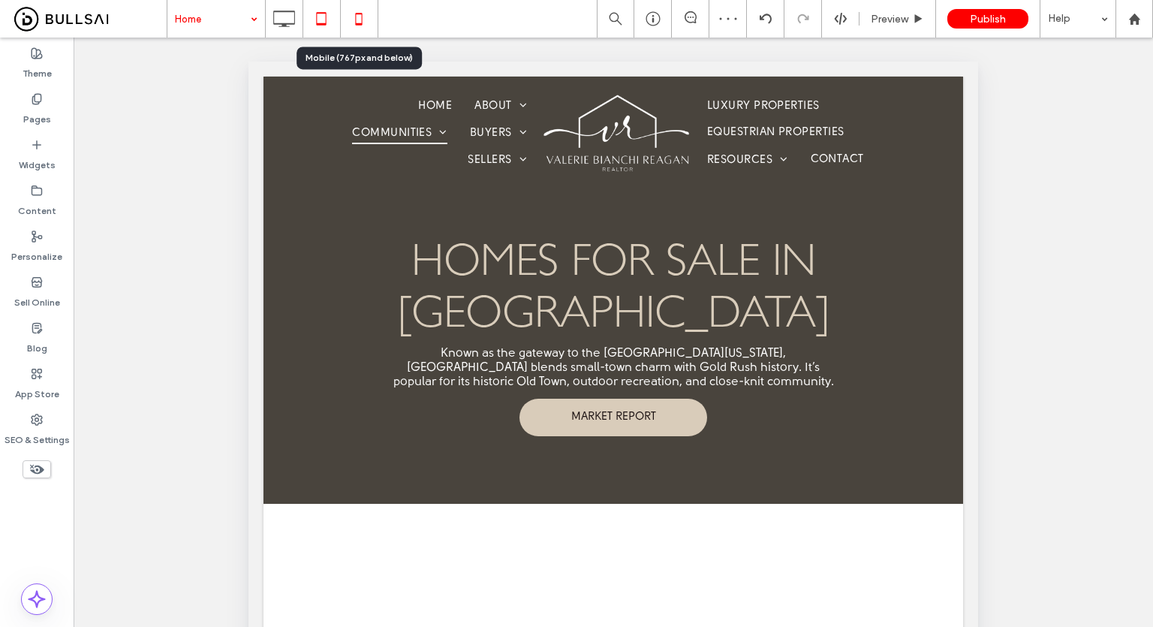
click at [362, 8] on icon at bounding box center [359, 19] width 30 height 30
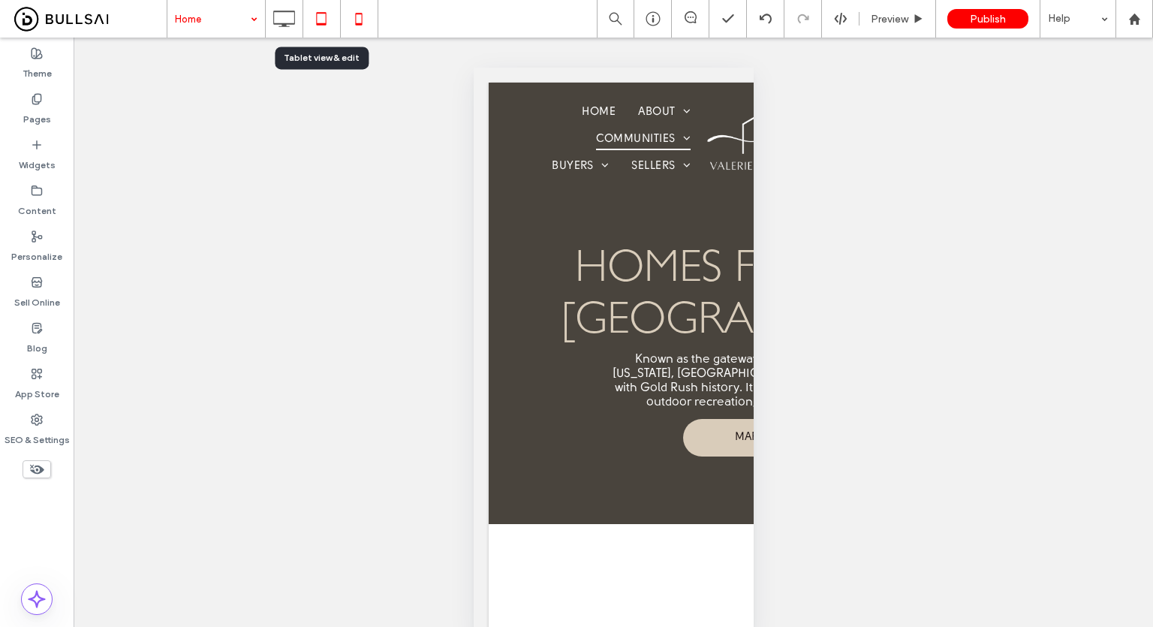
click at [329, 9] on icon at bounding box center [321, 19] width 30 height 30
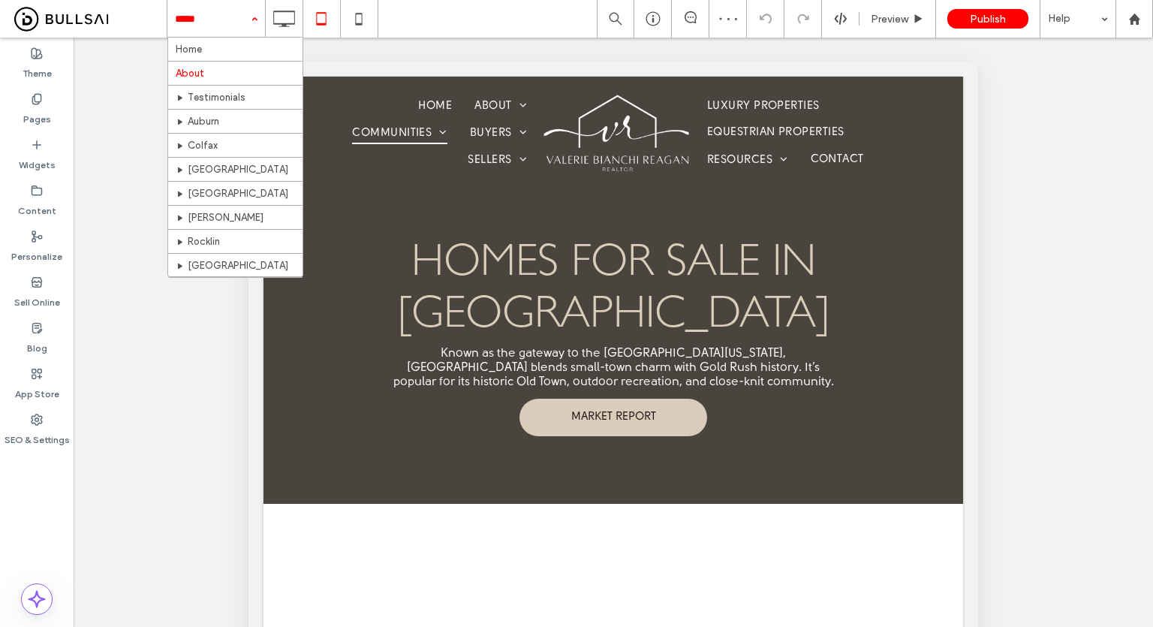
click at [220, 24] on input at bounding box center [212, 19] width 75 height 38
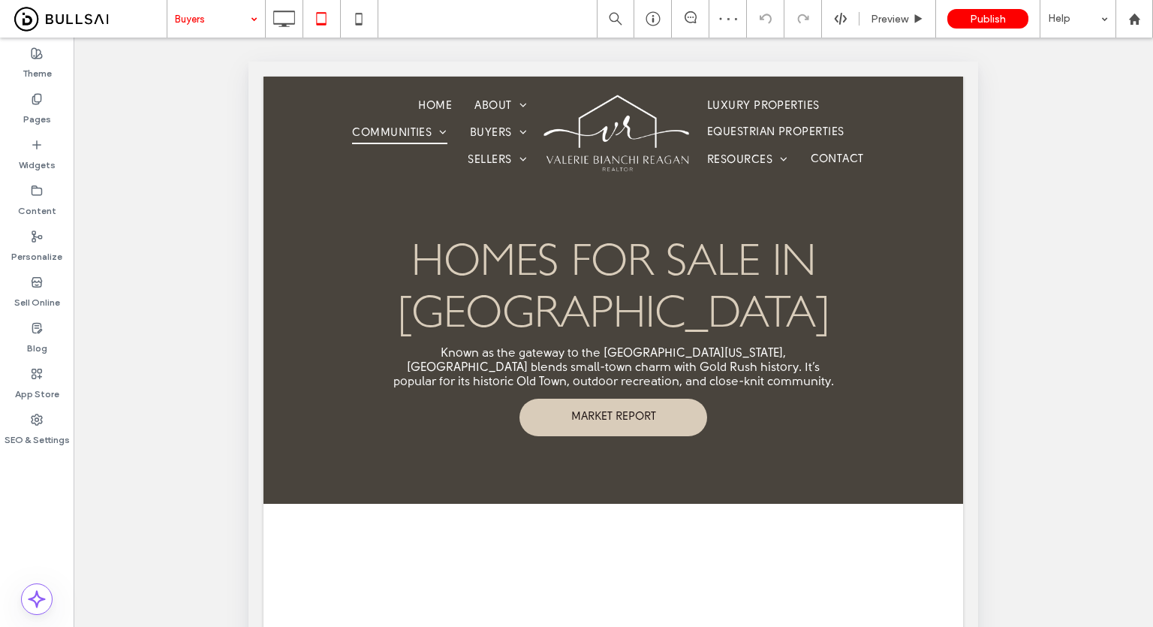
click at [252, 26] on div "Buyers" at bounding box center [216, 19] width 98 height 38
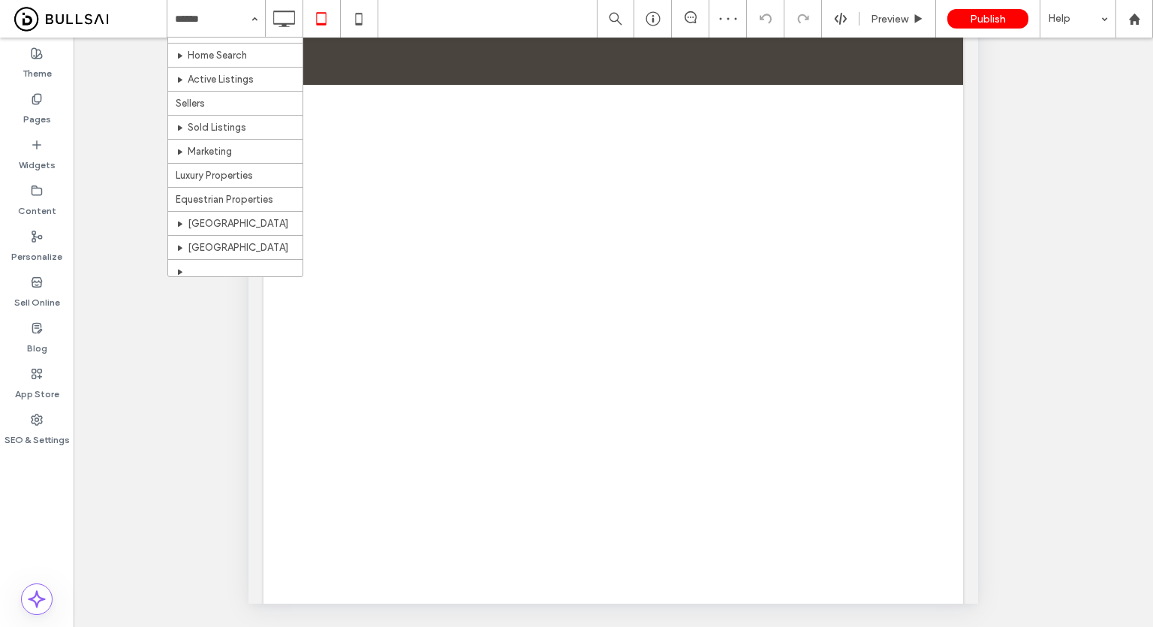
scroll to position [350, 0]
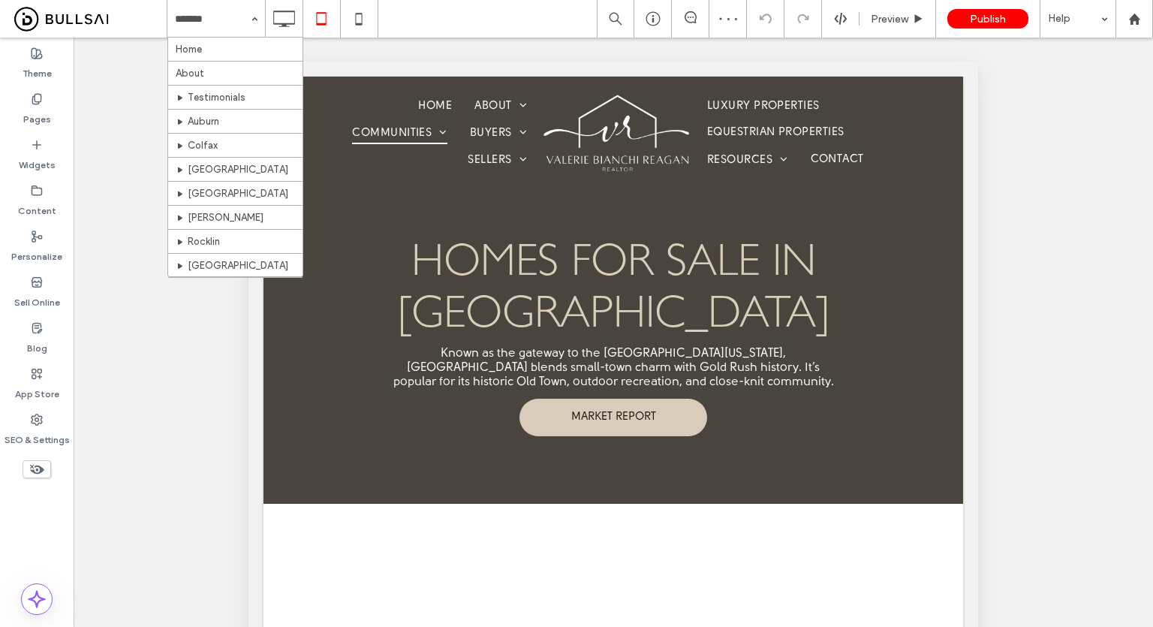
click at [206, 23] on input at bounding box center [212, 19] width 75 height 38
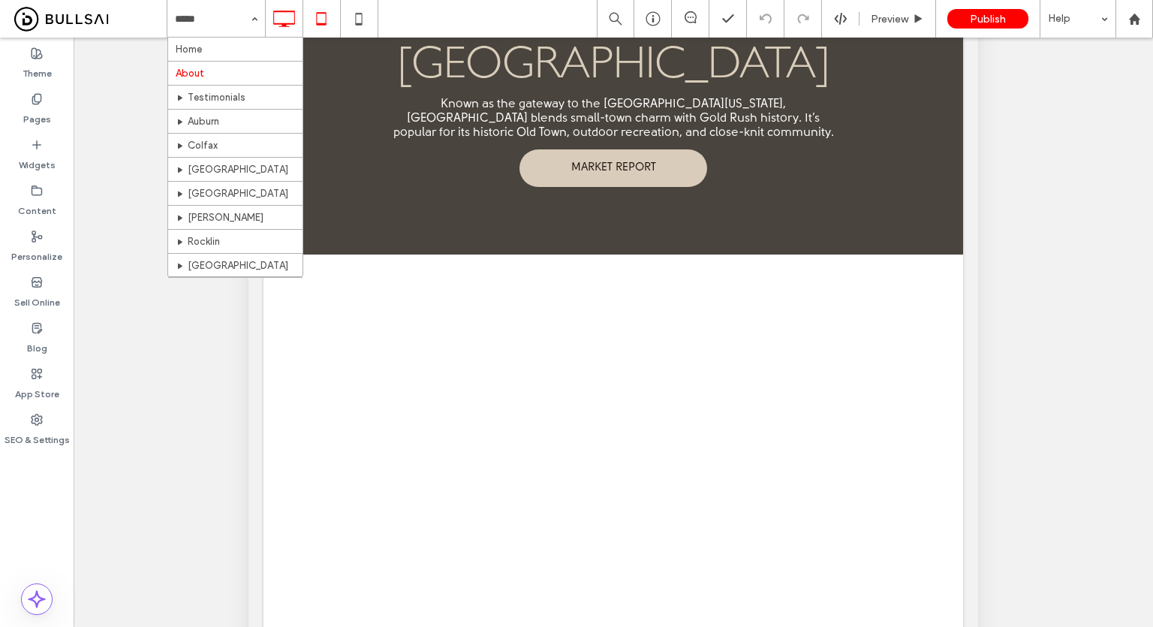
scroll to position [300, 0]
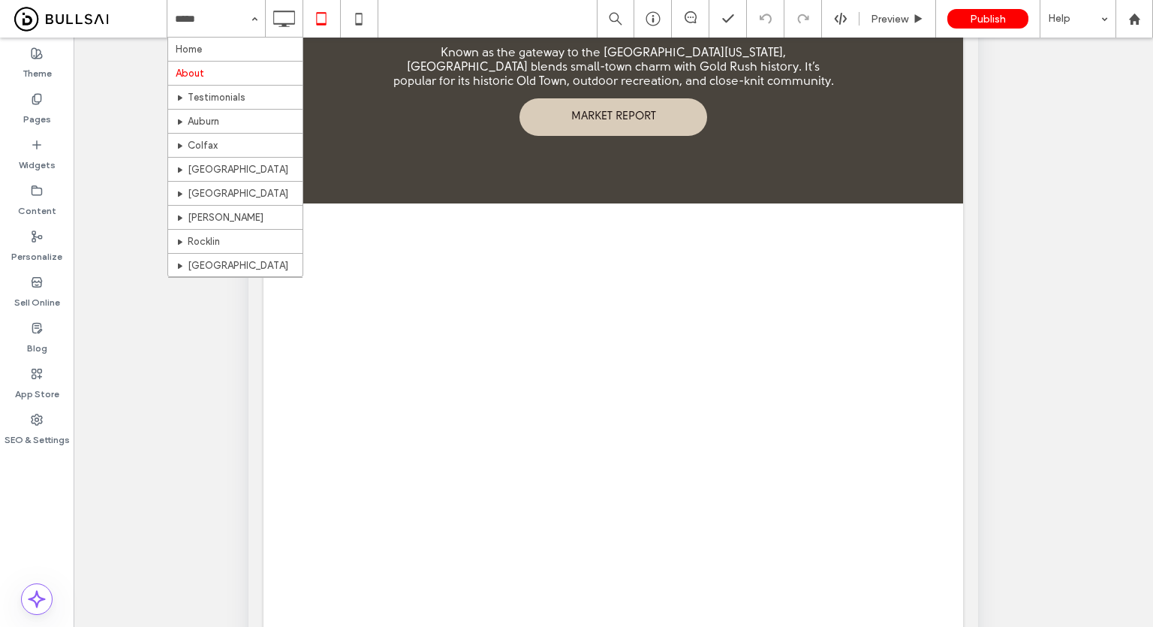
drag, startPoint x: 414, startPoint y: 8, endPoint x: 425, endPoint y: 0, distance: 13.5
click at [414, 8] on div "Home About Testimonials [GEOGRAPHIC_DATA] [GEOGRAPHIC_DATA] [GEOGRAPHIC_DATA] […" at bounding box center [660, 19] width 986 height 38
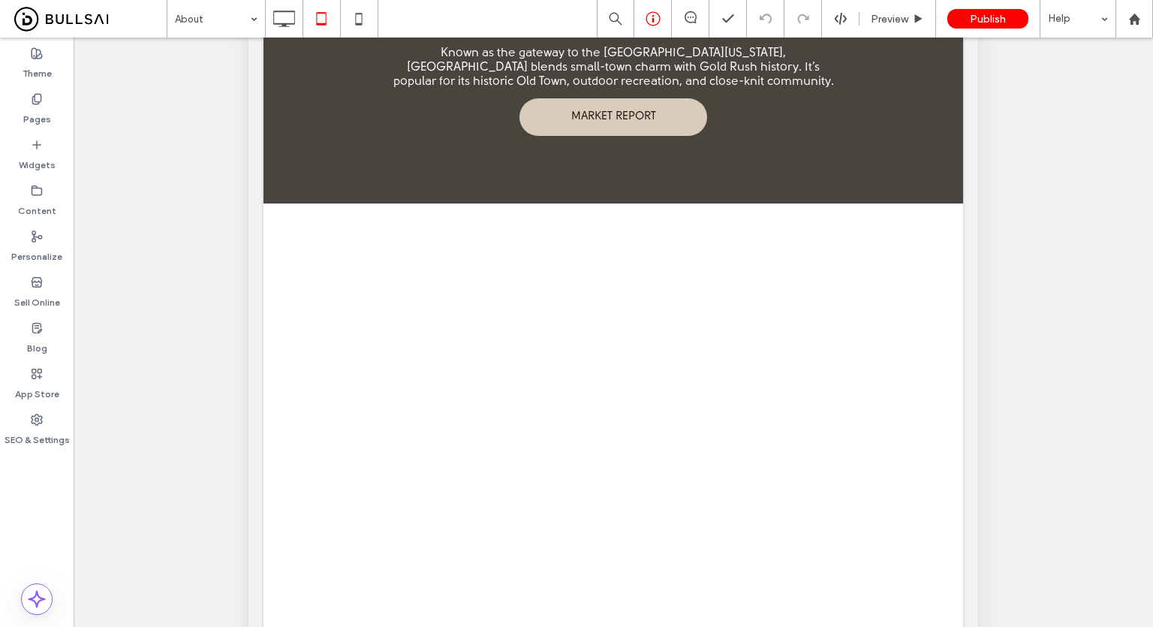
scroll to position [419, 0]
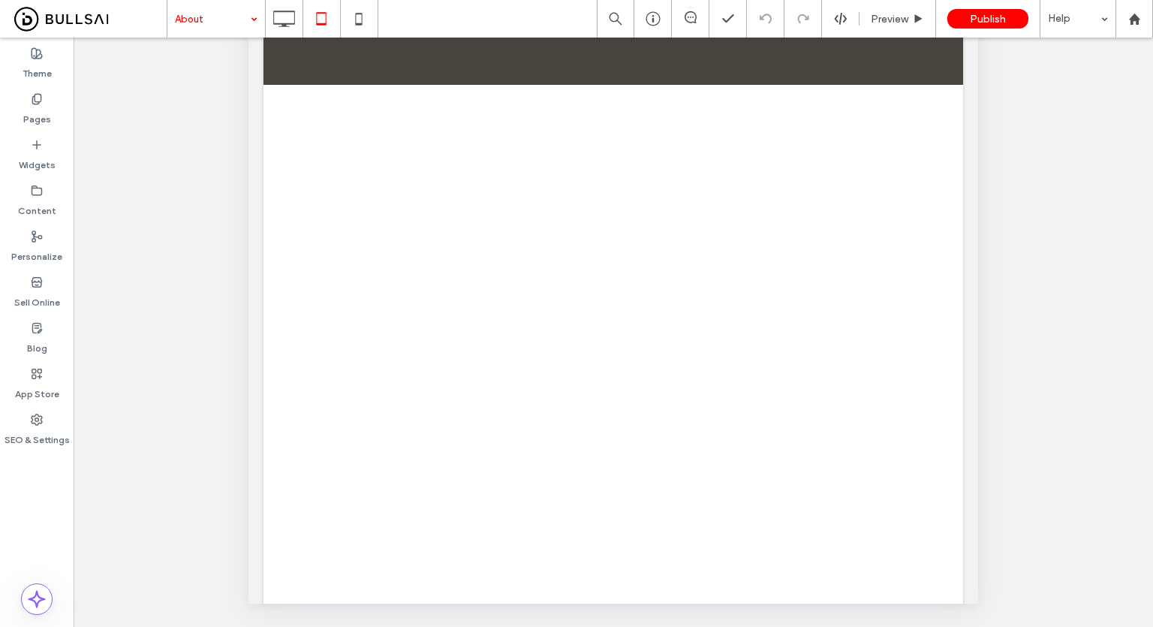
click at [273, 22] on div at bounding box center [576, 313] width 1153 height 627
click at [289, 10] on div "About Preview Publish Help Site Comments Team & Clients Automate new comments I…" at bounding box center [576, 313] width 1153 height 627
click at [289, 10] on icon at bounding box center [284, 19] width 30 height 30
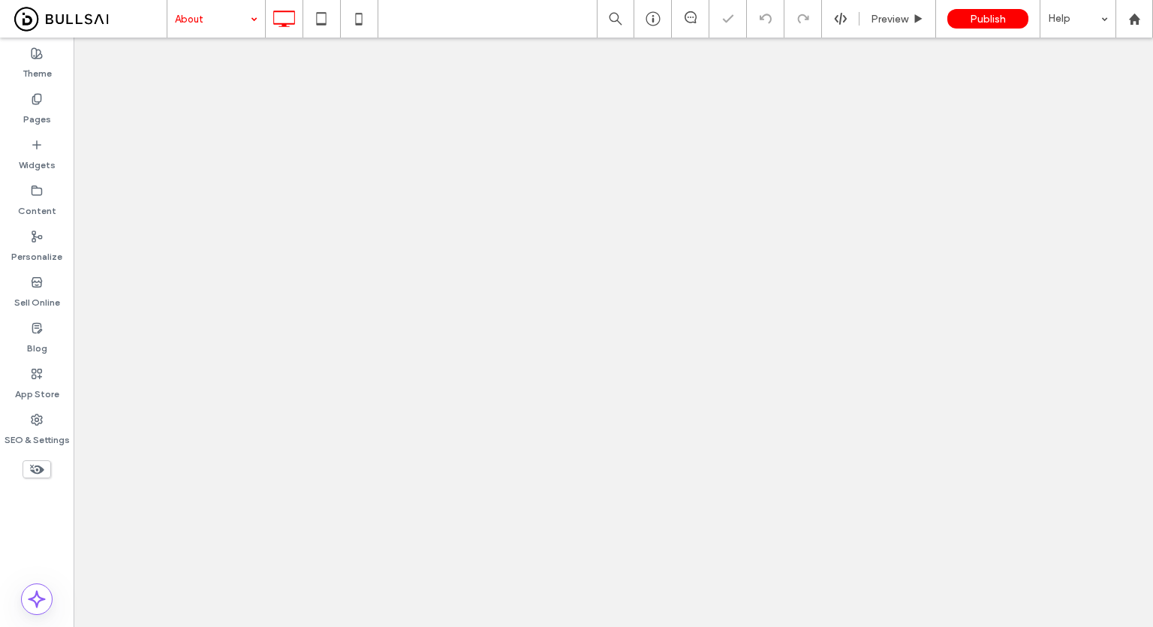
click at [227, 14] on div "About Preview Publish Help Site Comments Team & Clients Automate new comments I…" at bounding box center [576, 313] width 1153 height 627
